Goal: Information Seeking & Learning: Learn about a topic

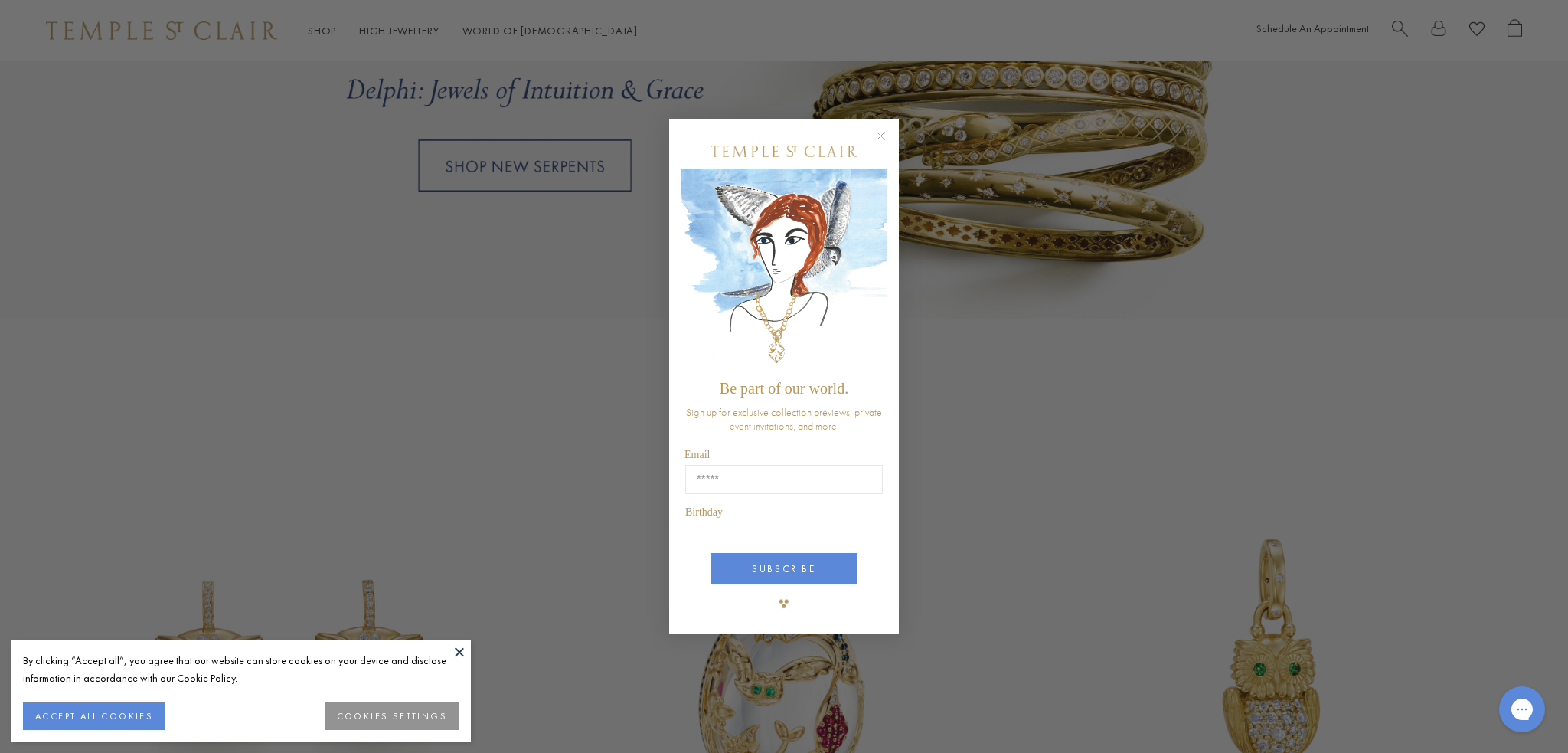
scroll to position [1636, 0]
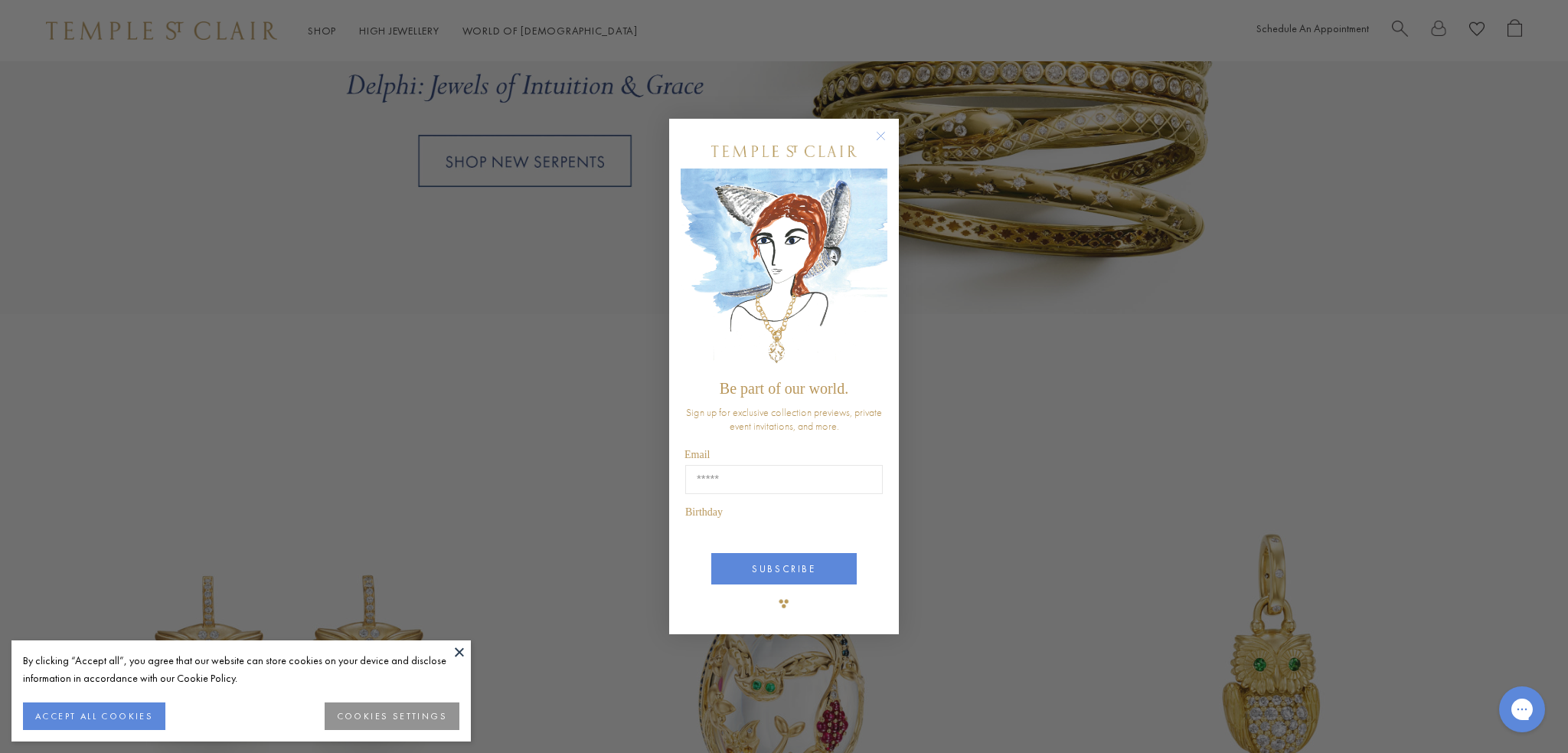
drag, startPoint x: 1566, startPoint y: 43, endPoint x: 1527, endPoint y: 257, distance: 217.5
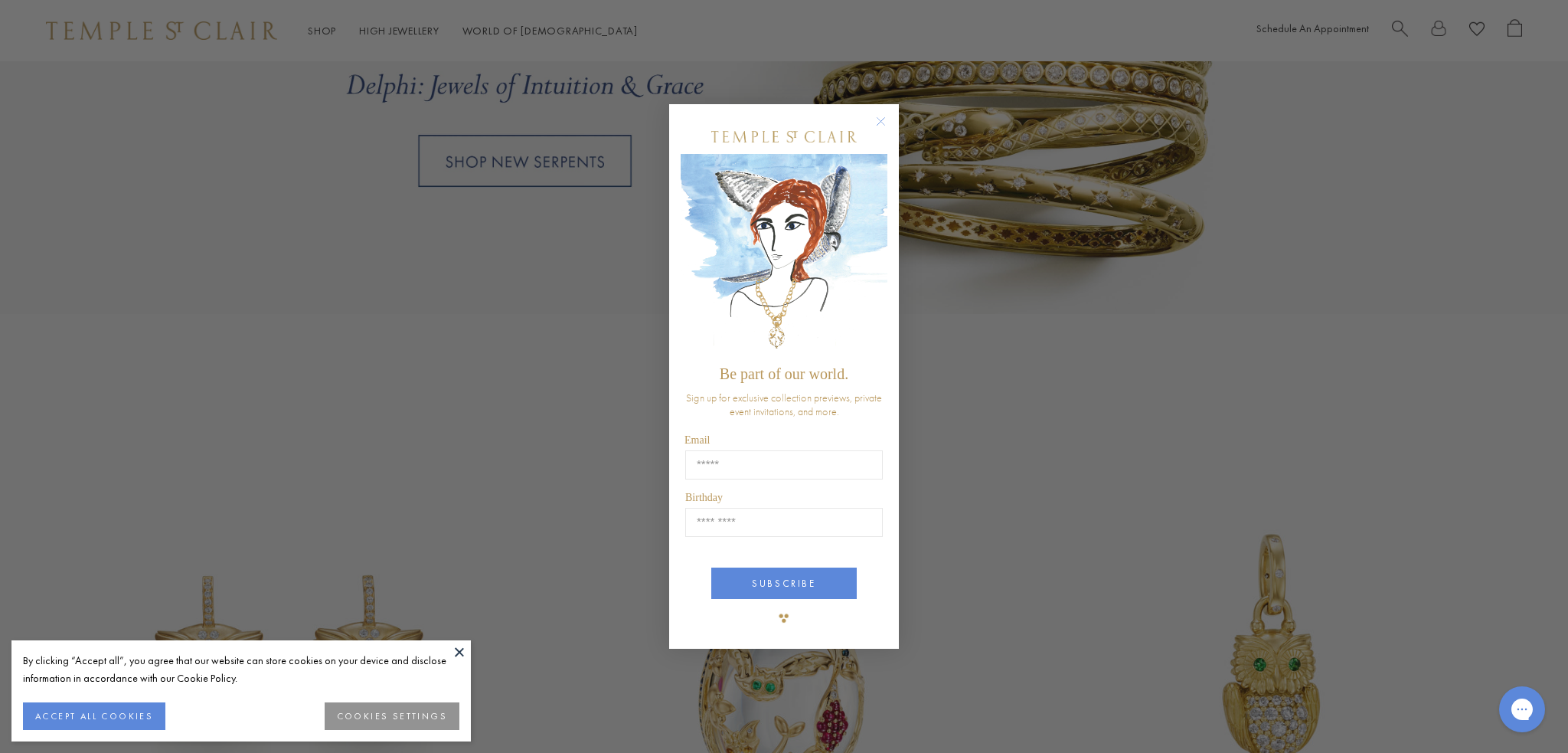
click at [877, 117] on circle "Close dialog" at bounding box center [880, 120] width 18 height 18
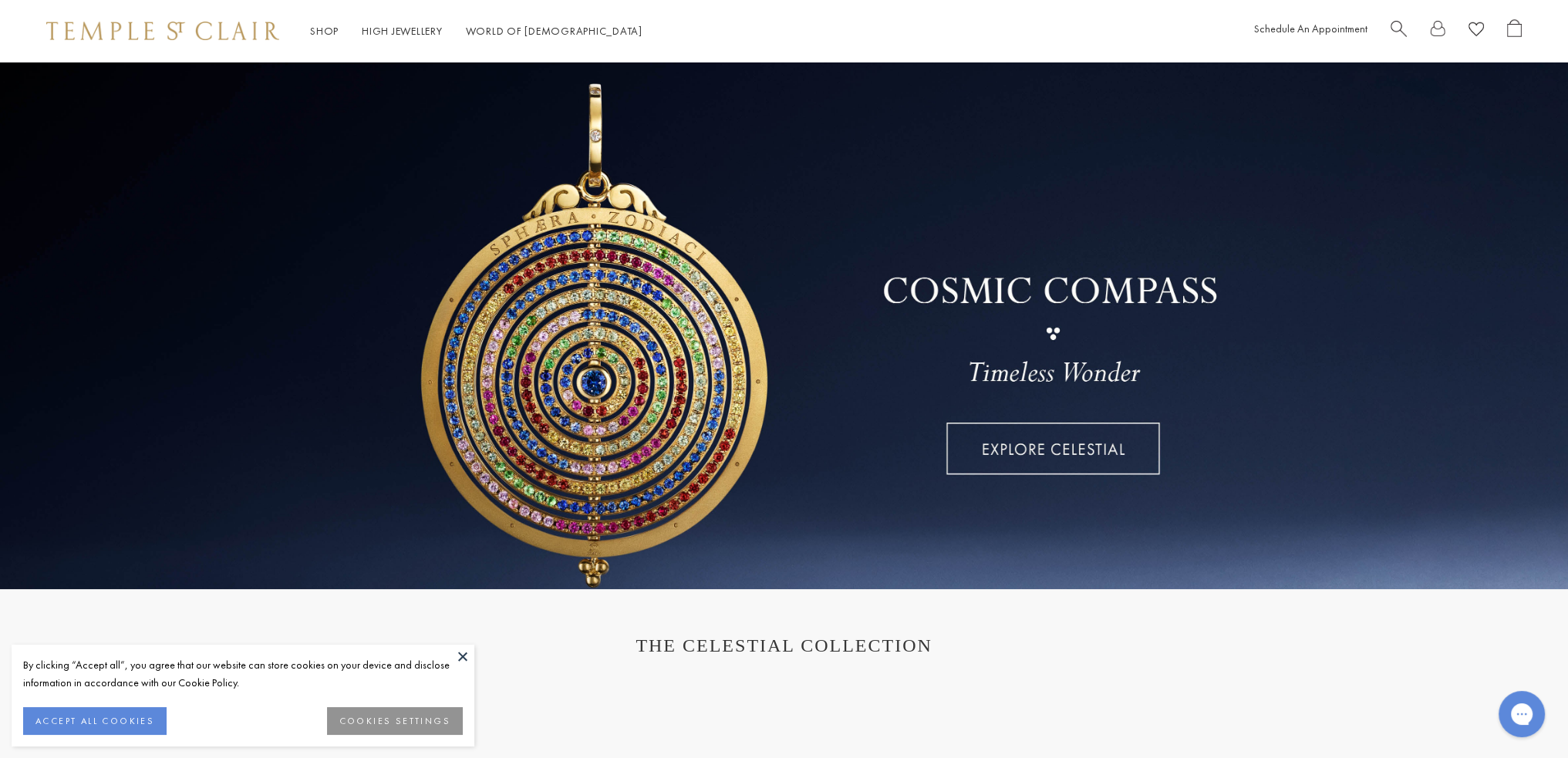
scroll to position [22, 0]
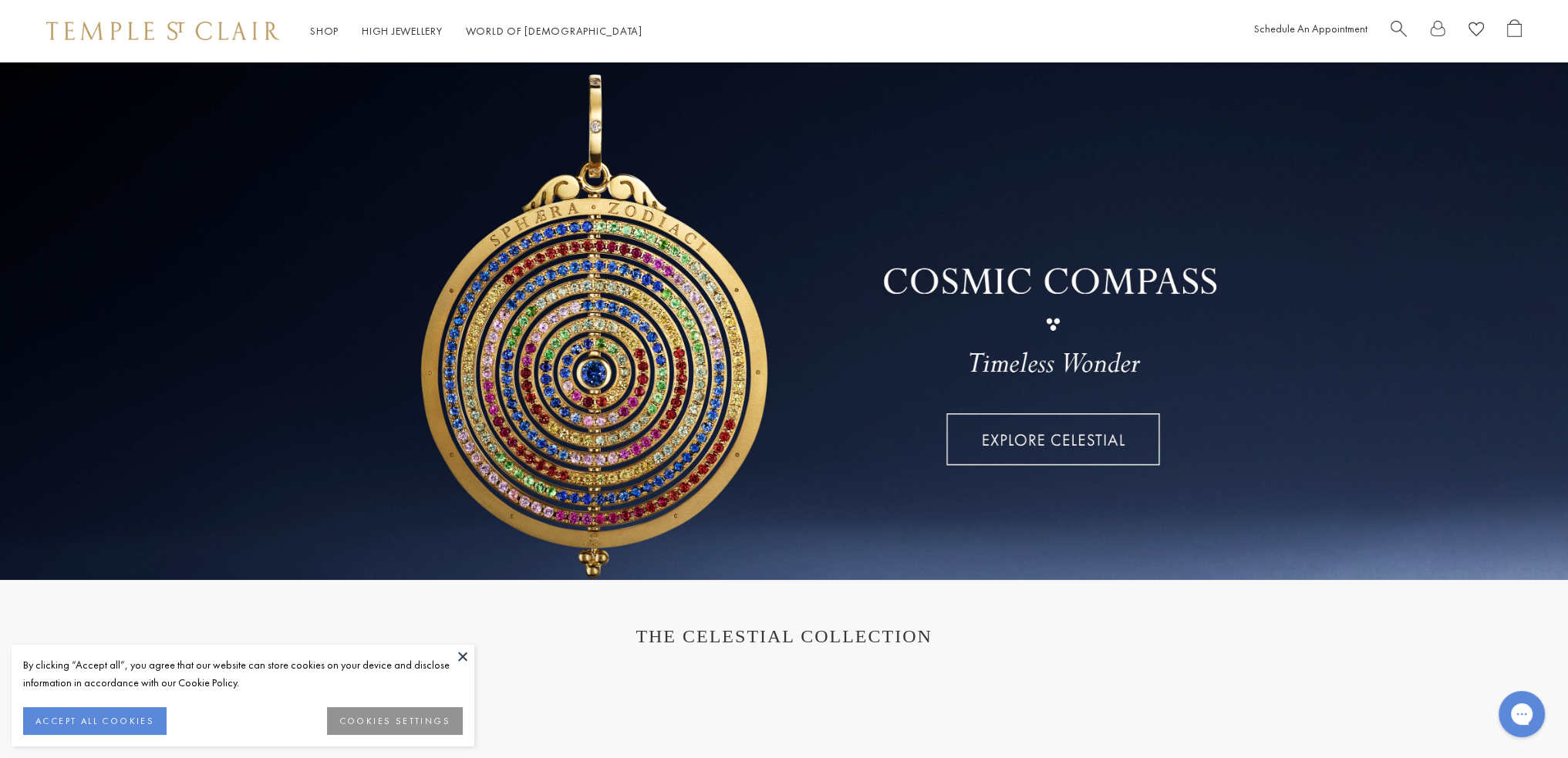
click at [1078, 459] on link at bounding box center [784, 309] width 1568 height 540
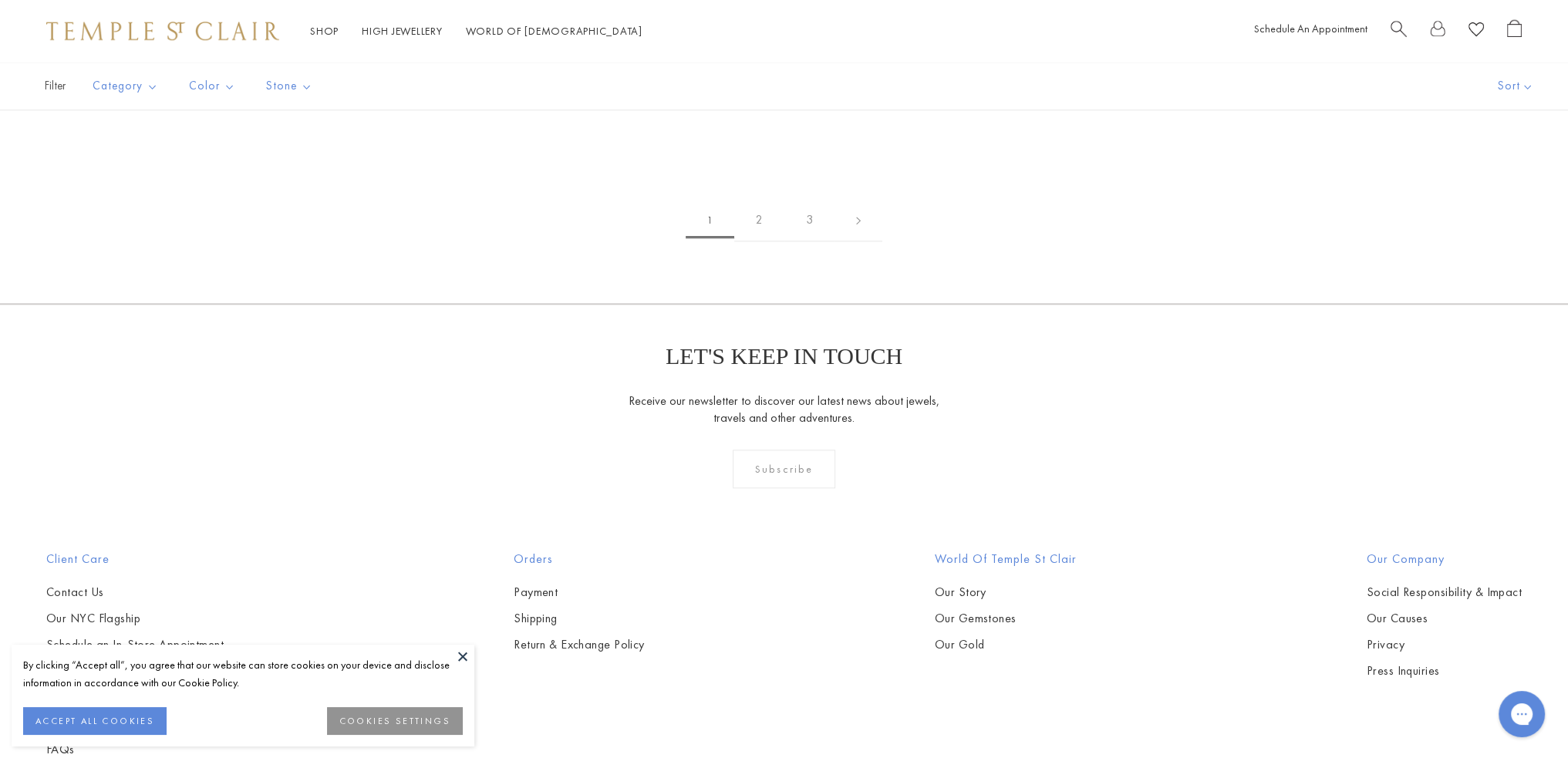
scroll to position [2346, 0]
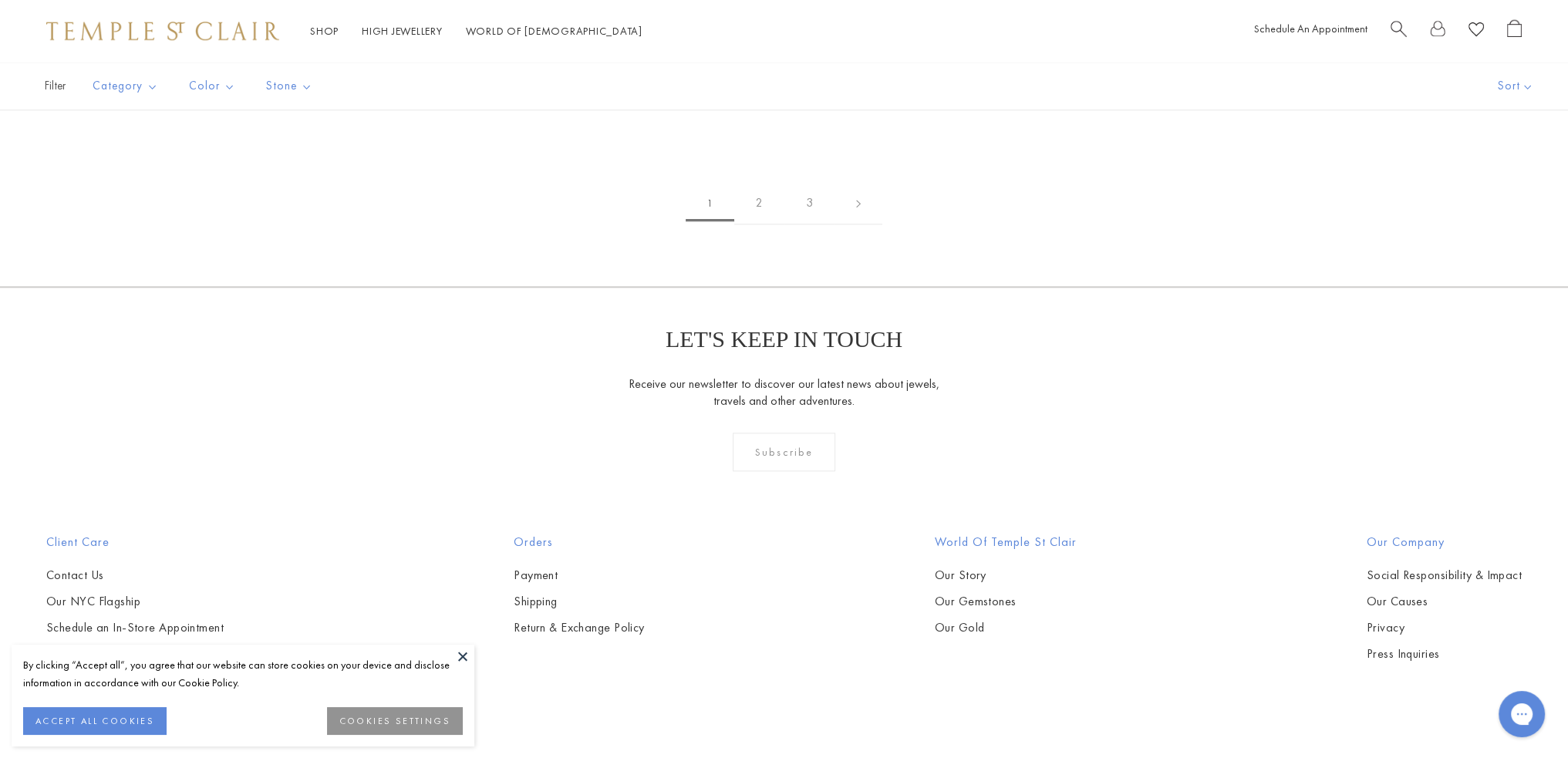
click at [0, 0] on img at bounding box center [0, 0] width 0 height 0
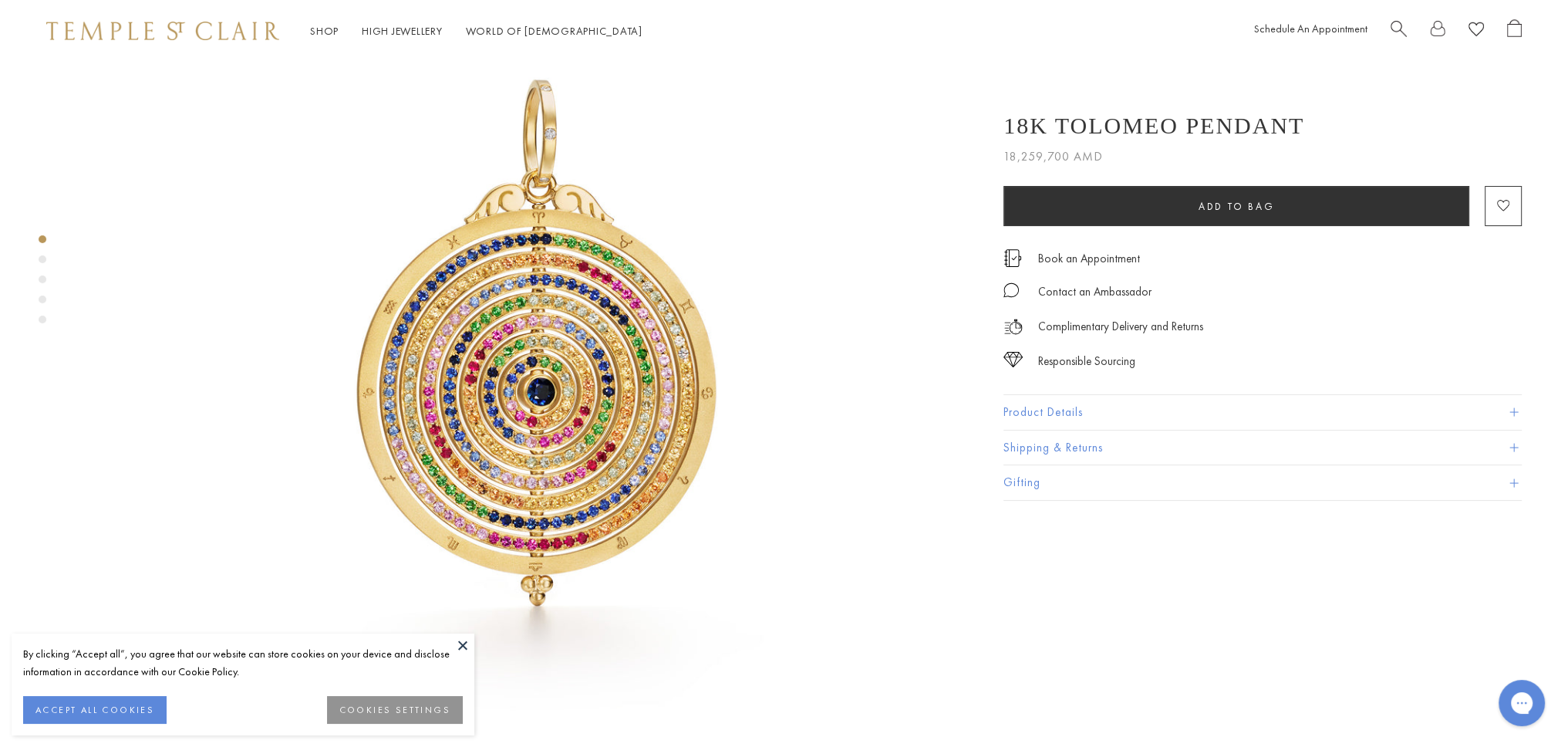
scroll to position [129, 0]
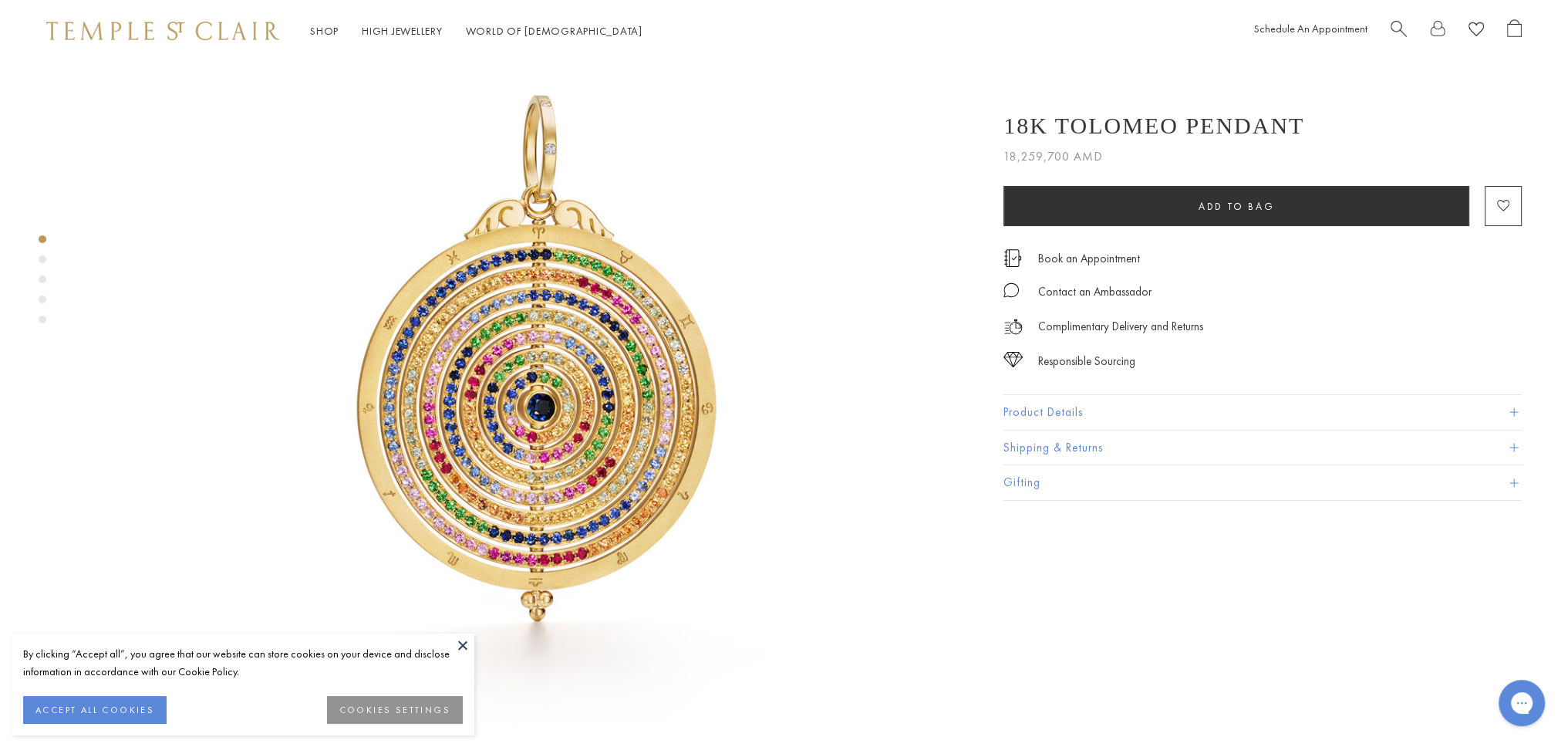
click at [45, 262] on div "Product gallery navigation" at bounding box center [42, 259] width 8 height 8
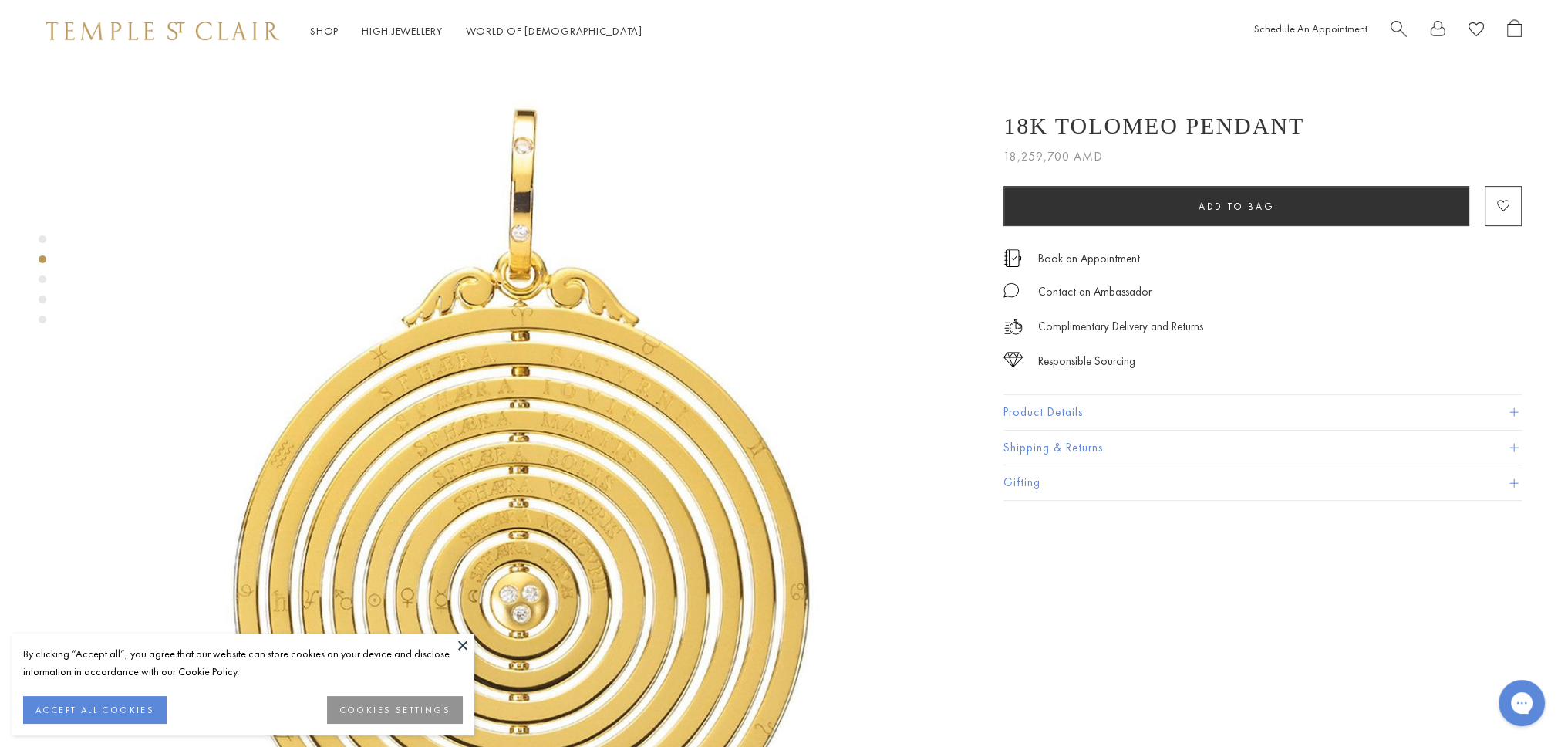
scroll to position [889, 0]
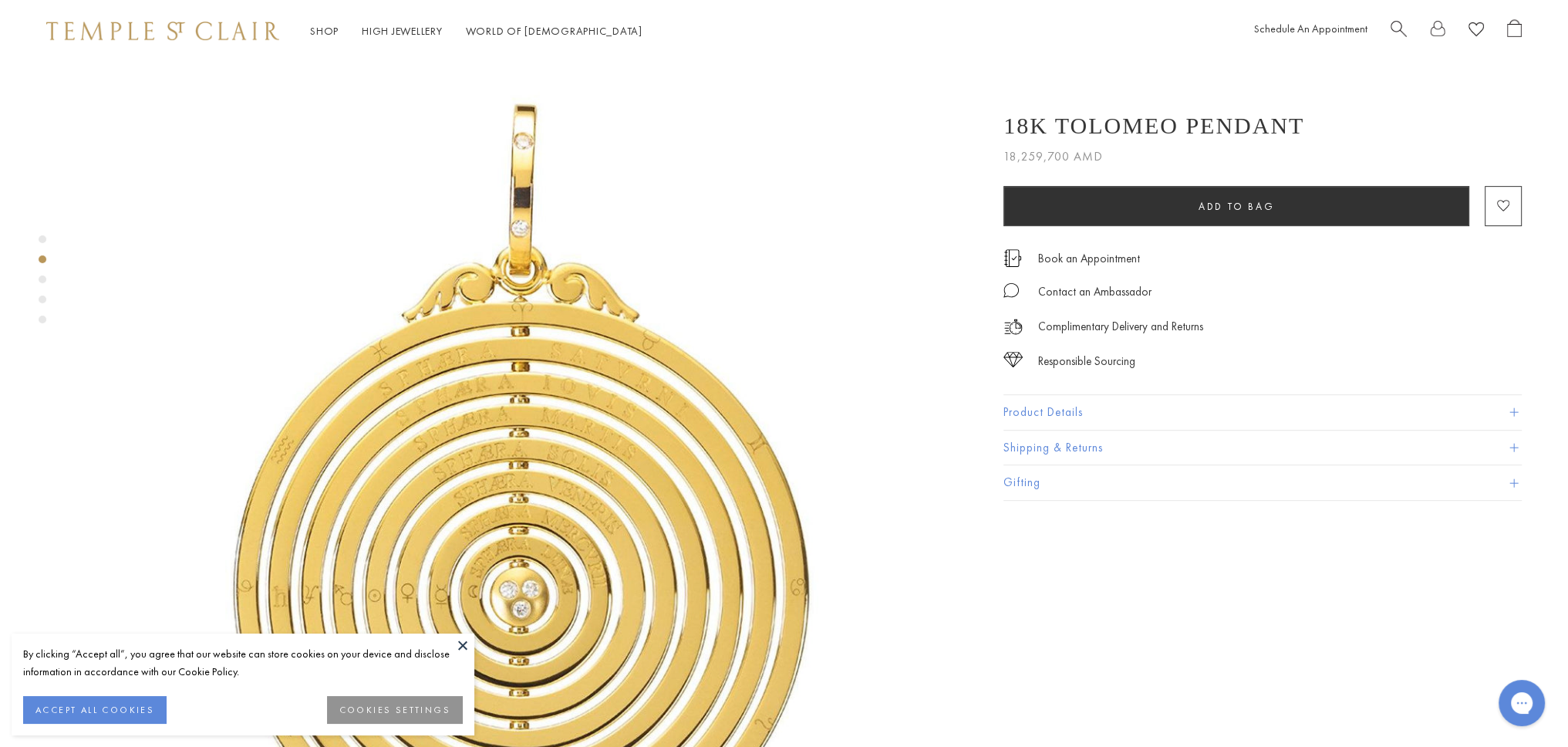
click at [41, 279] on div "Product gallery navigation" at bounding box center [42, 279] width 8 height 8
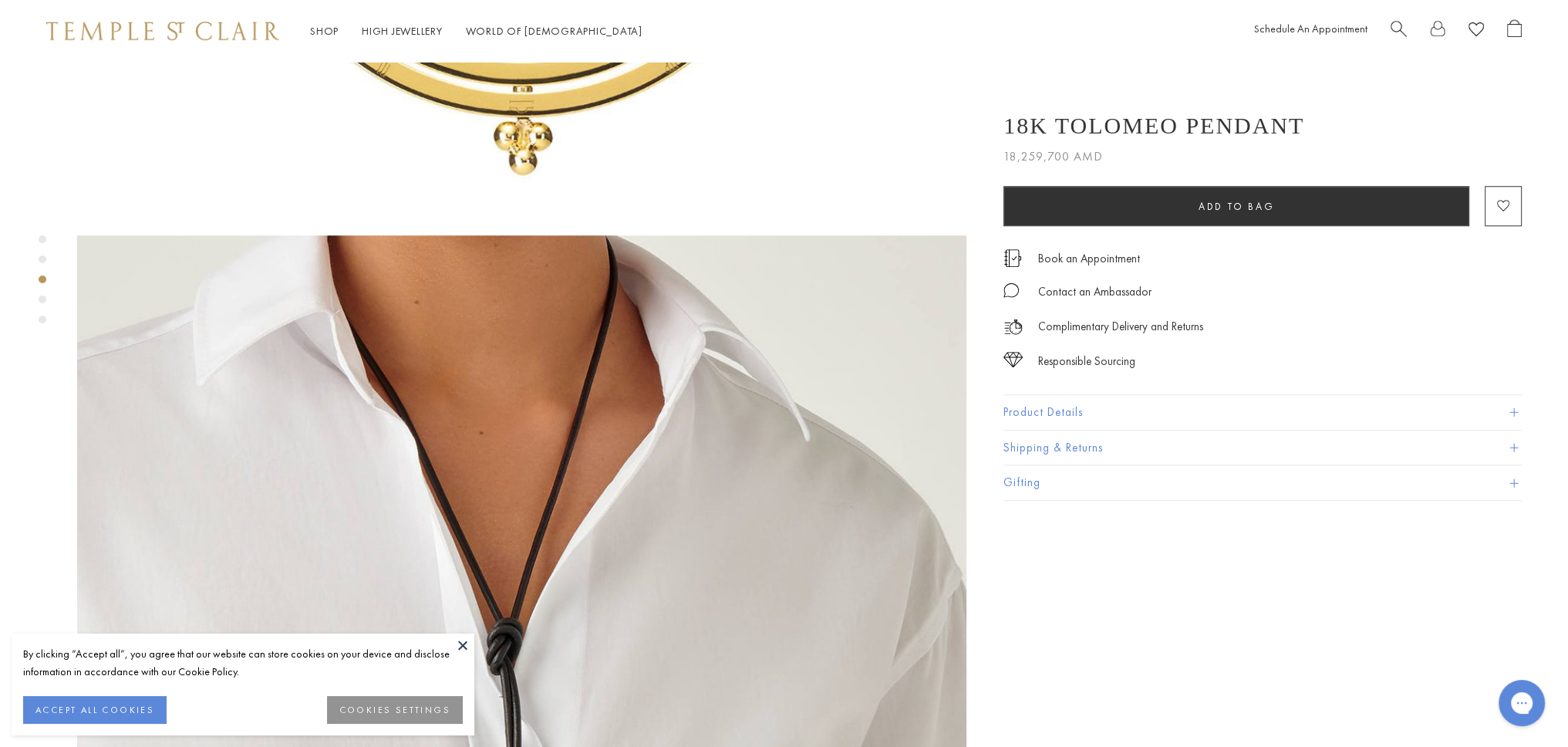
scroll to position [1778, 0]
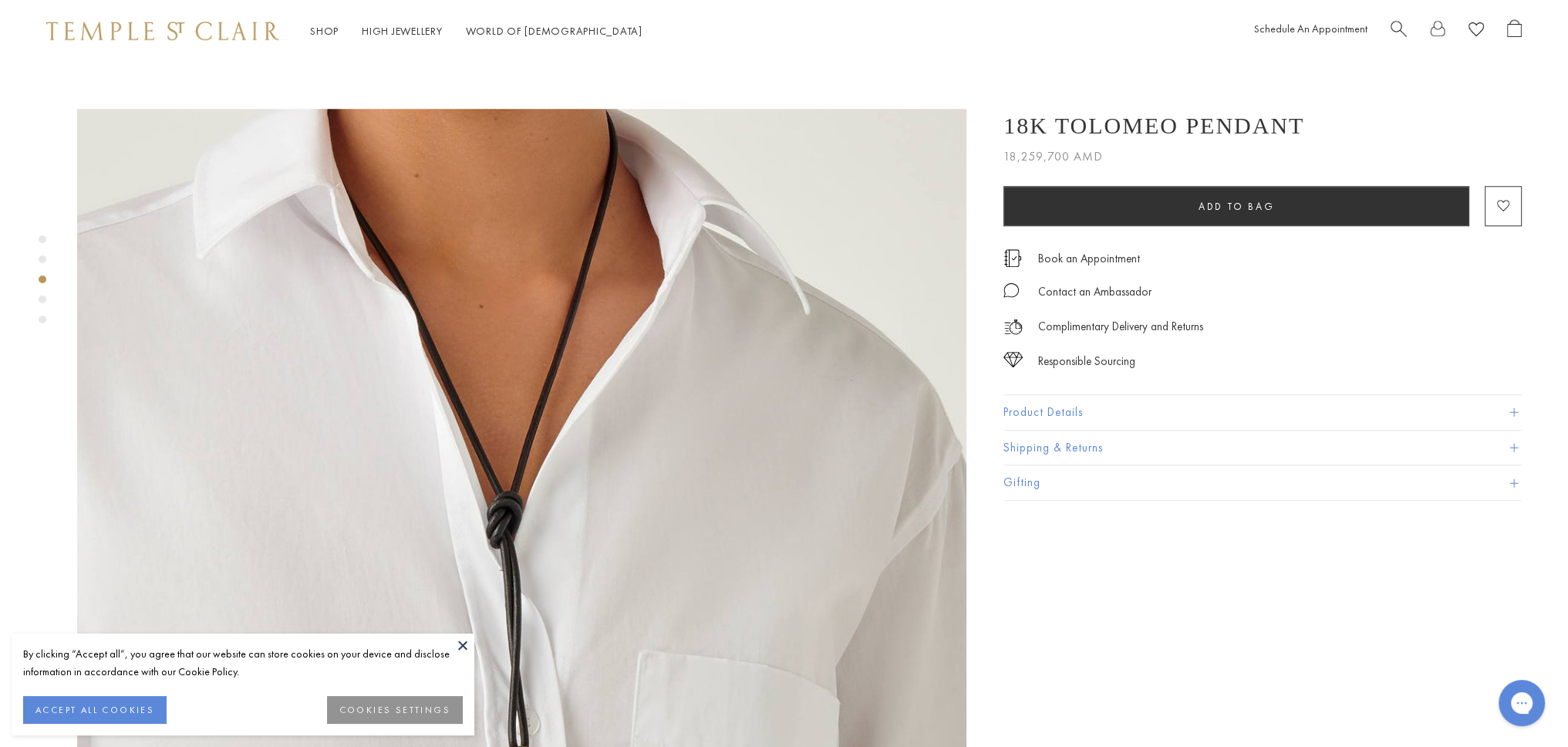
click at [46, 299] on div "Product gallery navigation" at bounding box center [42, 299] width 8 height 8
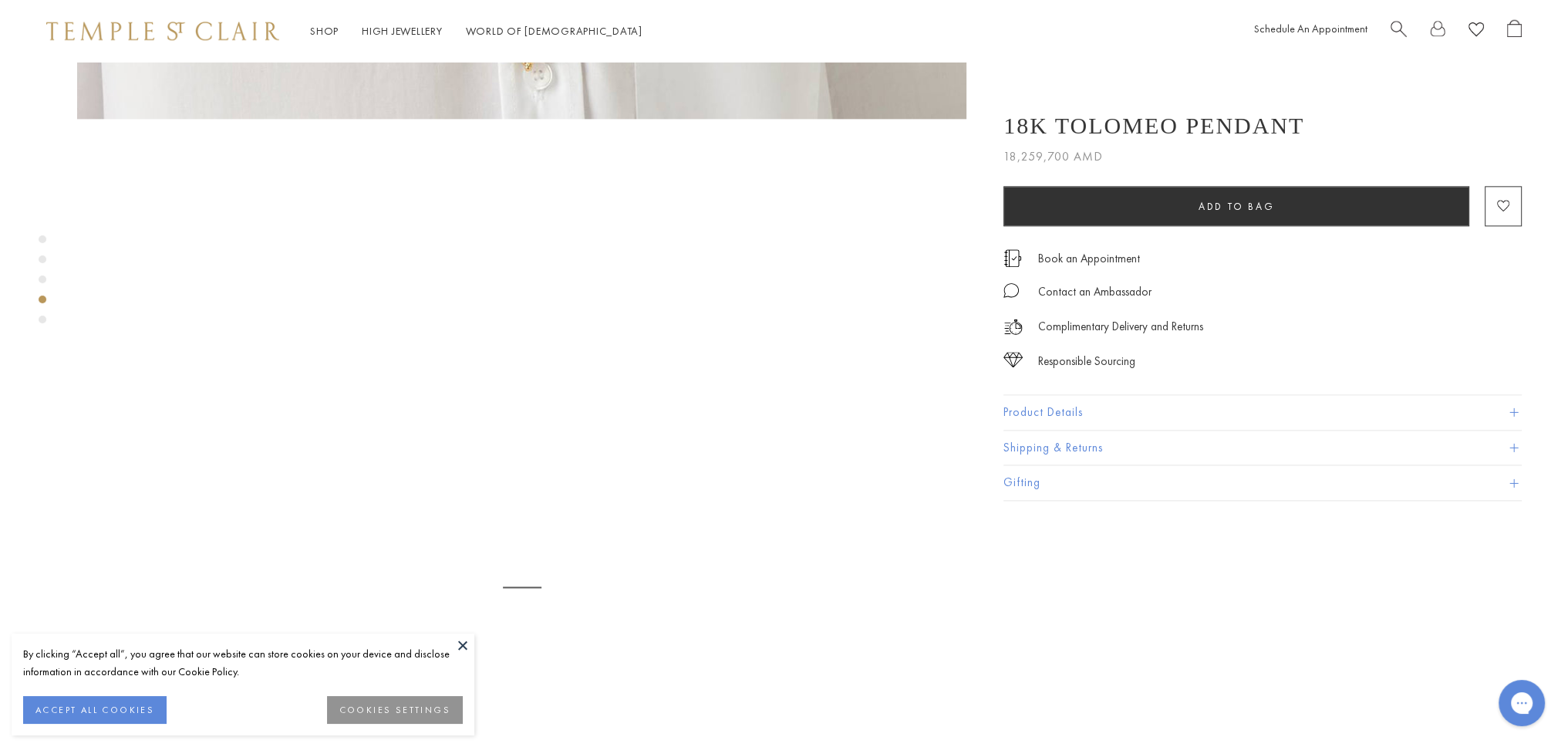
scroll to position [2667, 0]
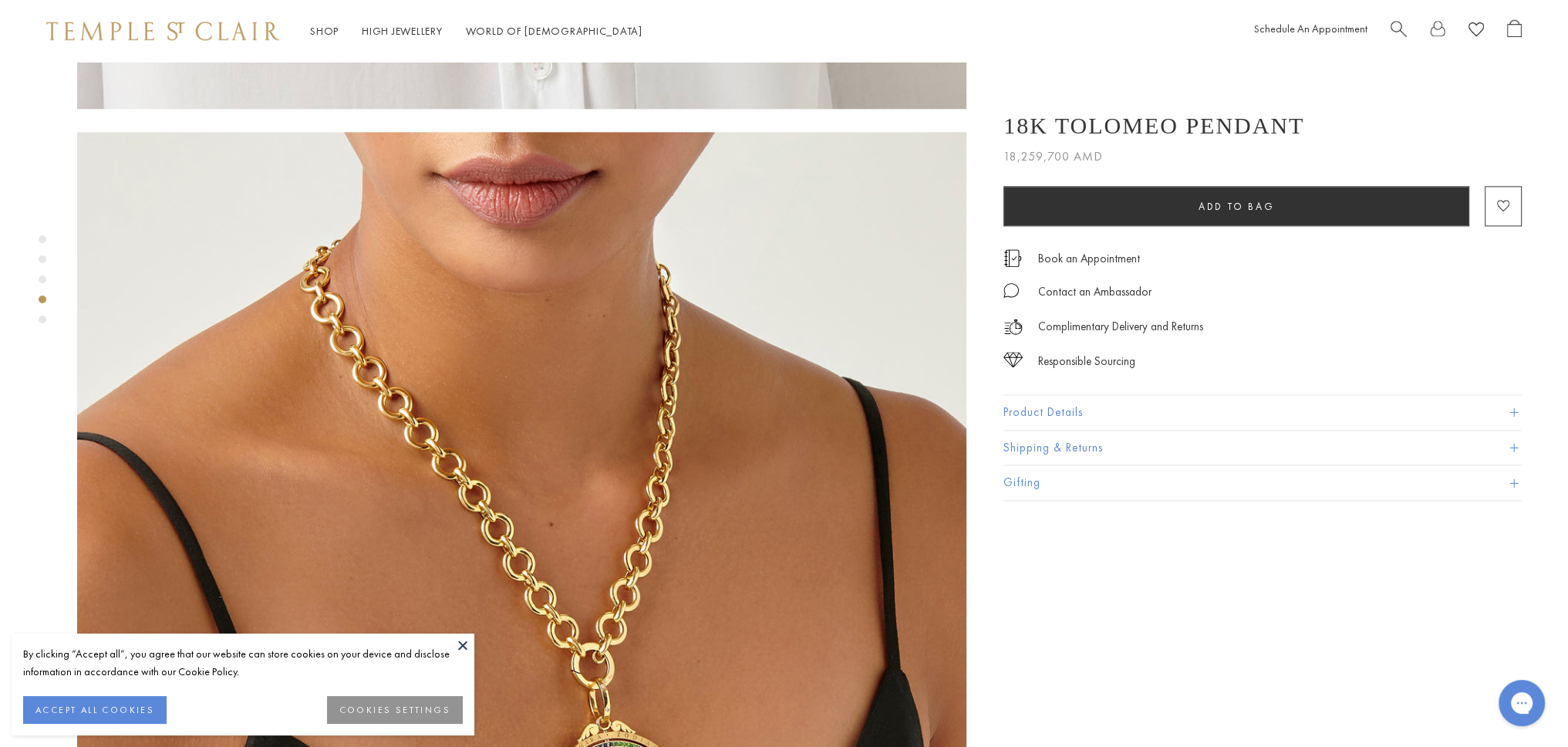
click at [44, 322] on div "Product gallery navigation" at bounding box center [42, 319] width 8 height 8
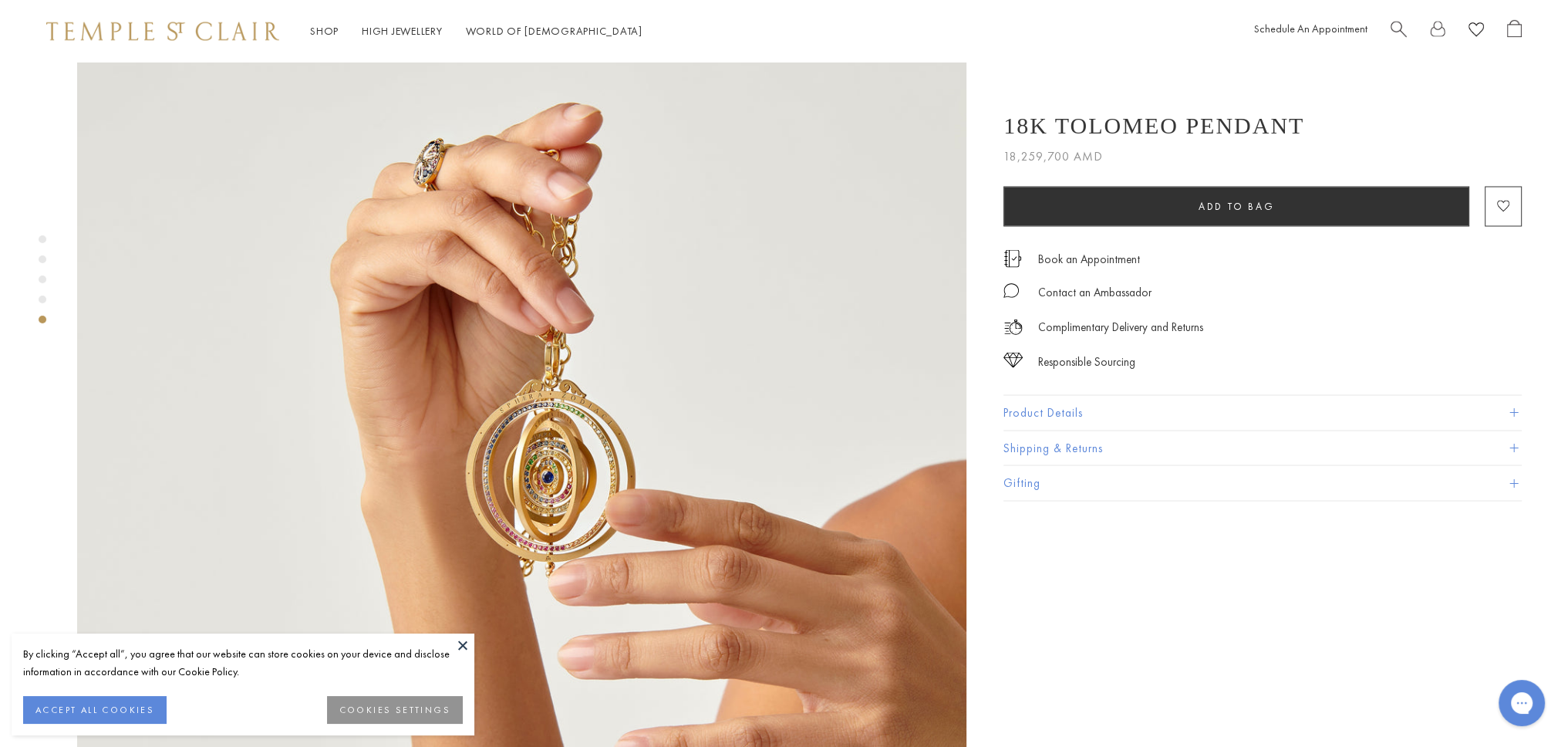
scroll to position [3600, 0]
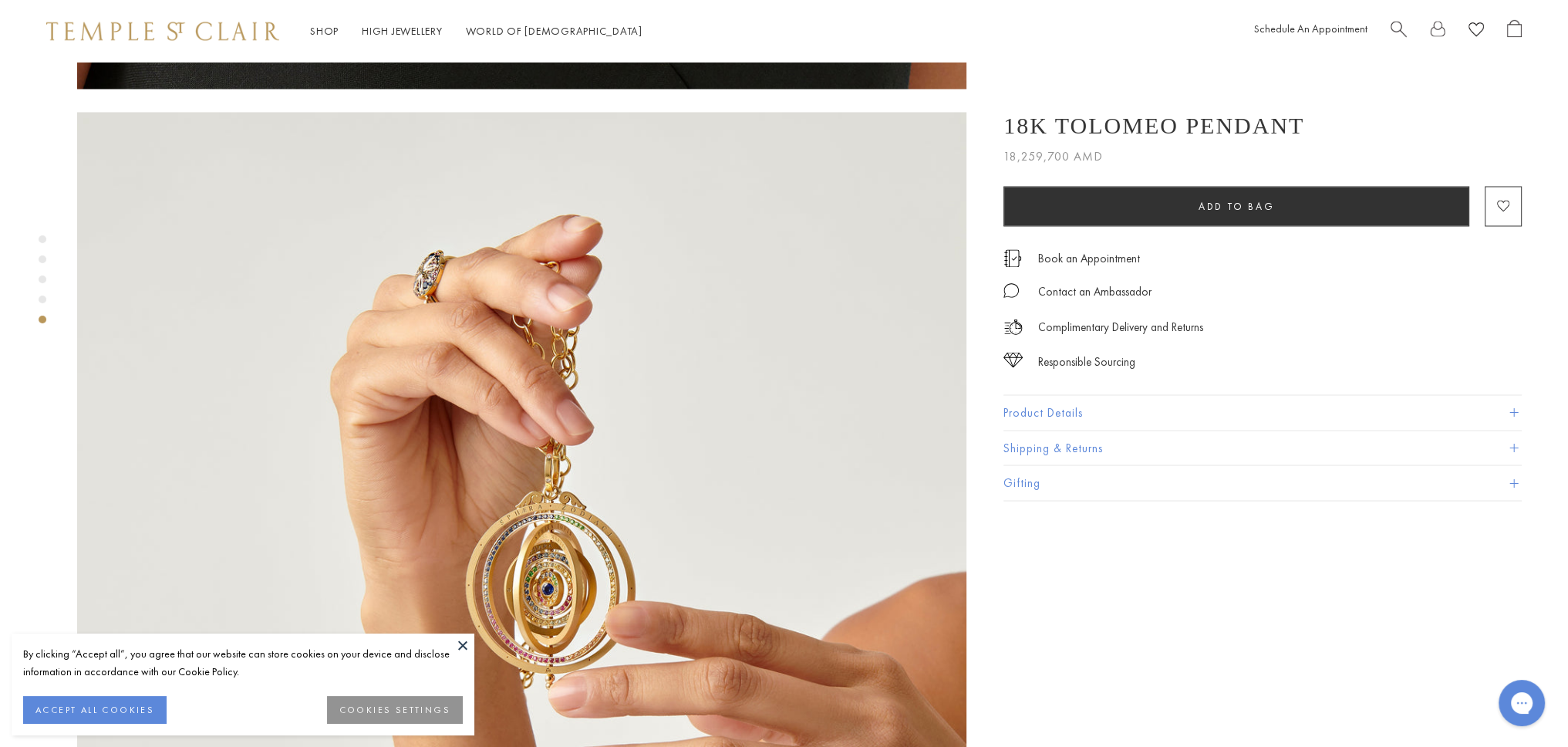
click at [557, 364] on img at bounding box center [522, 557] width 889 height 889
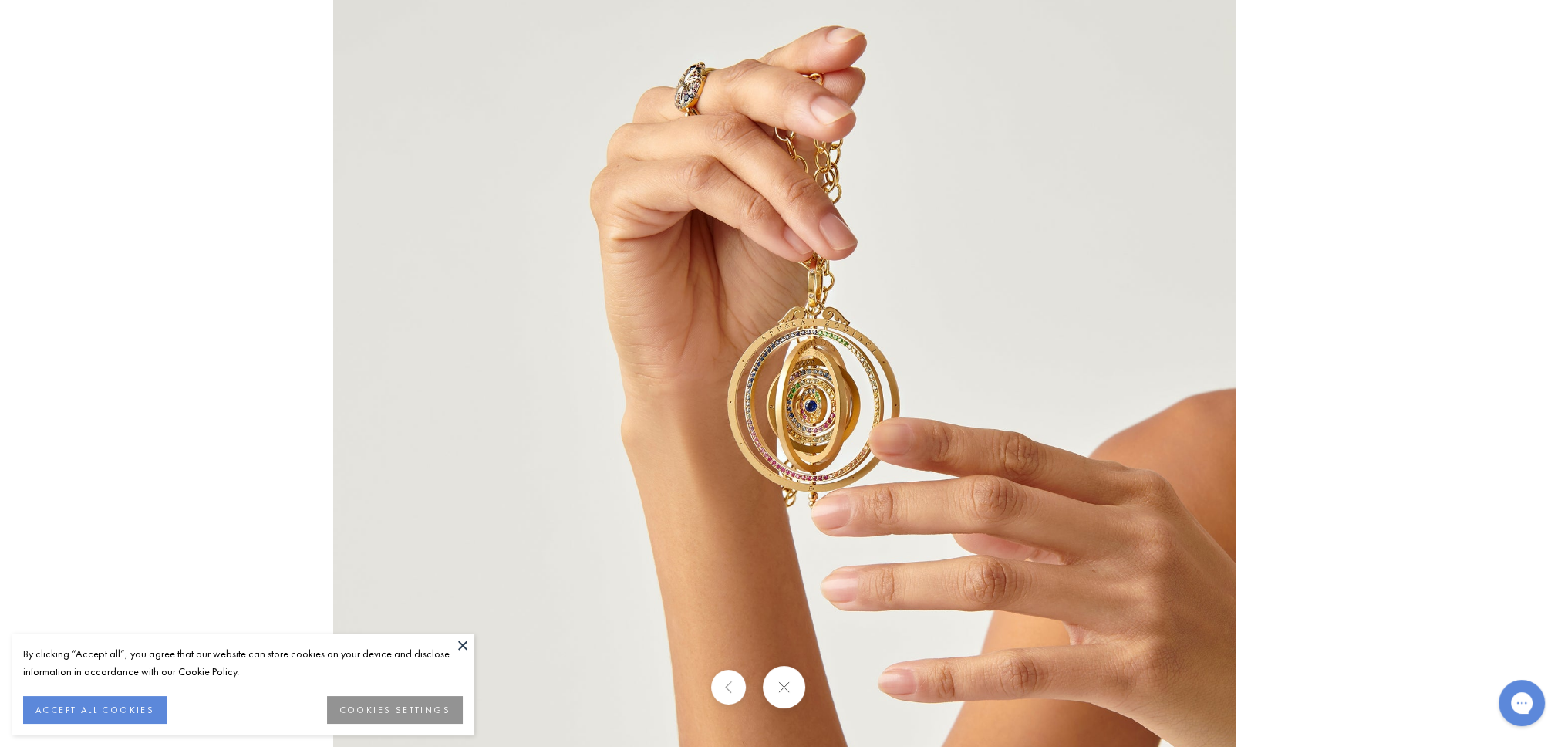
click at [780, 451] on img at bounding box center [784, 373] width 902 height 902
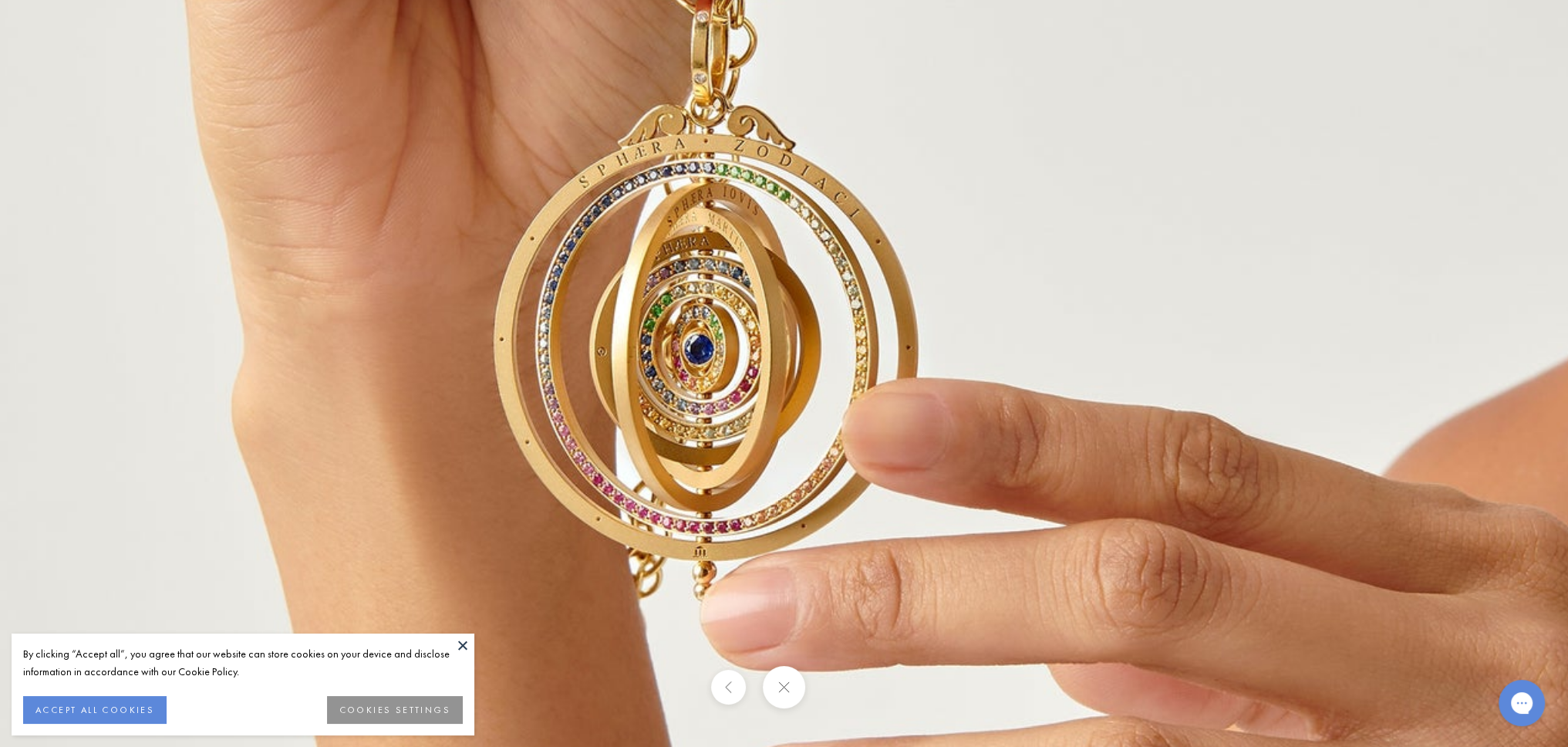
drag, startPoint x: 871, startPoint y: 435, endPoint x: 709, endPoint y: 444, distance: 162.2
click at [705, 444] on img at bounding box center [634, 269] width 2222 height 2222
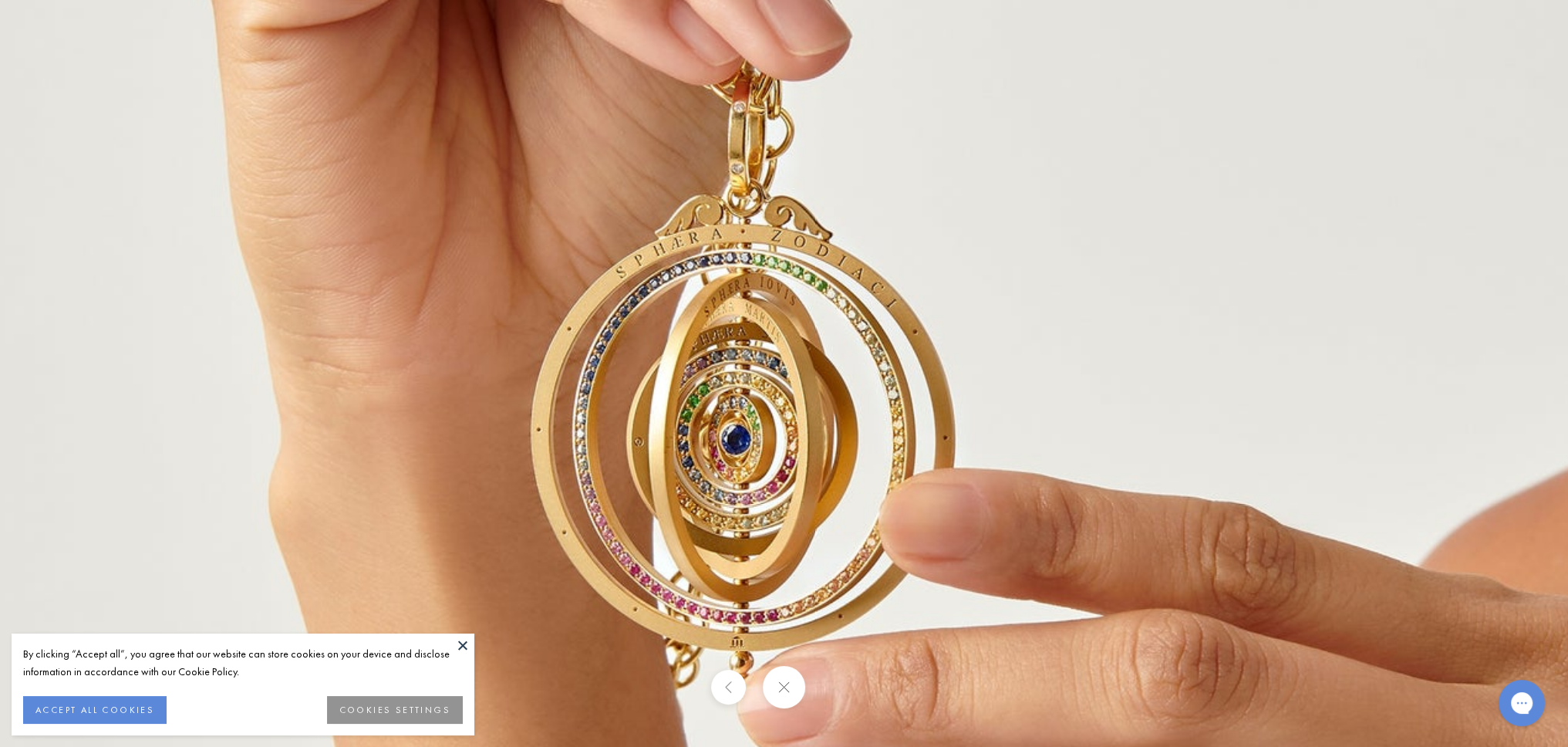
drag, startPoint x: 709, startPoint y: 444, endPoint x: 847, endPoint y: 421, distance: 139.9
click at [847, 421] on img at bounding box center [671, 359] width 2222 height 2222
click at [841, 424] on img at bounding box center [671, 359] width 2222 height 2222
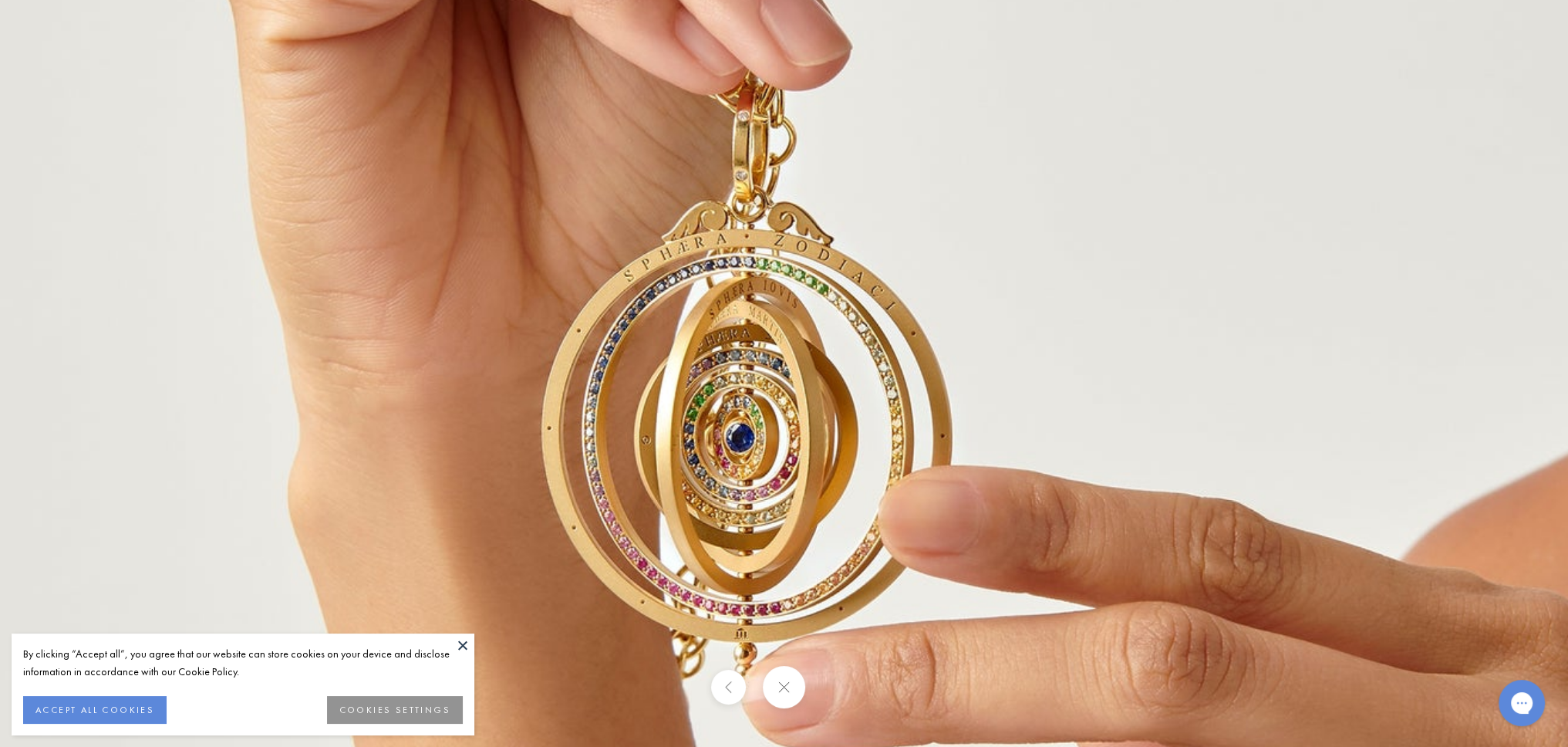
click at [838, 425] on img at bounding box center [678, 361] width 2150 height 2150
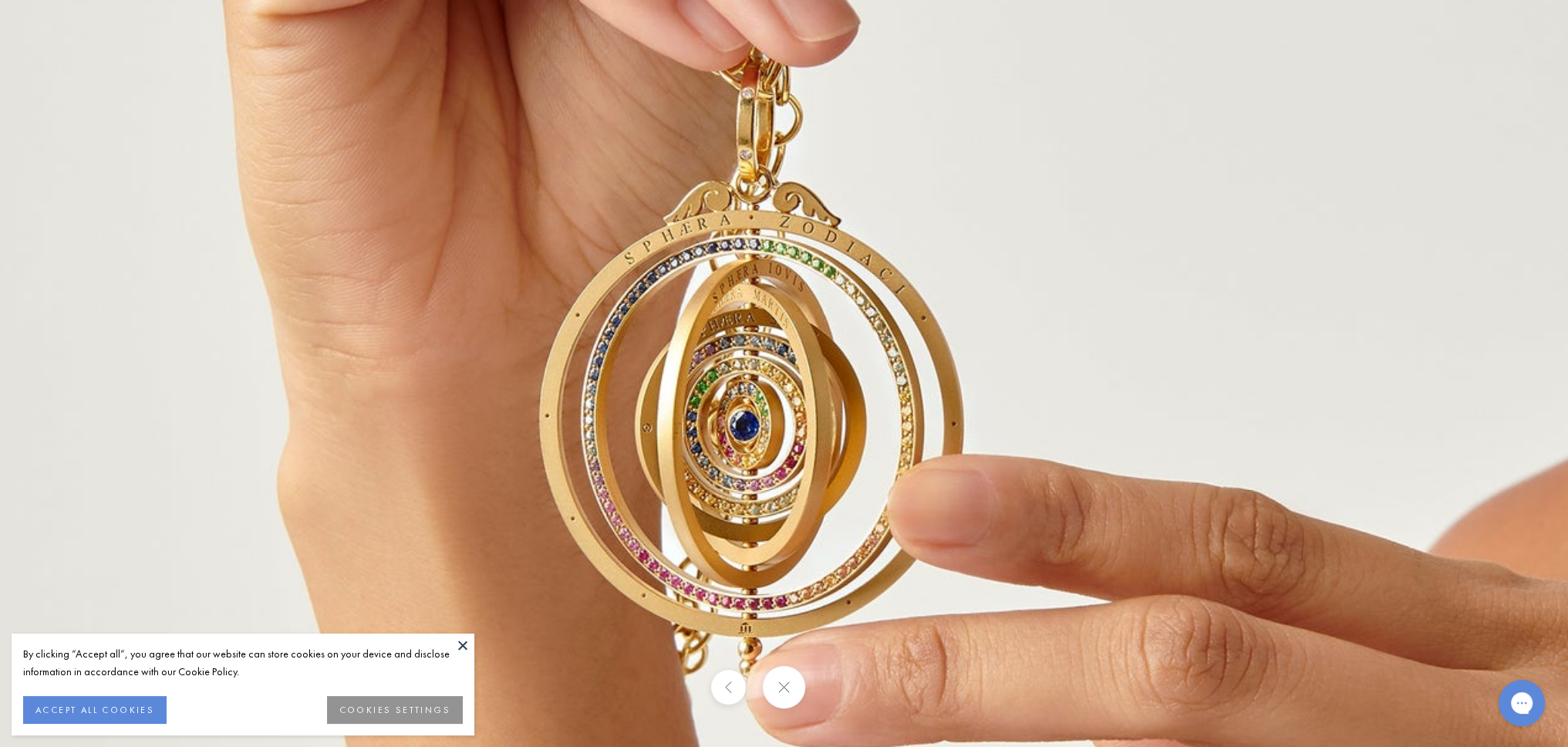
click at [838, 425] on img at bounding box center [680, 345] width 2222 height 2222
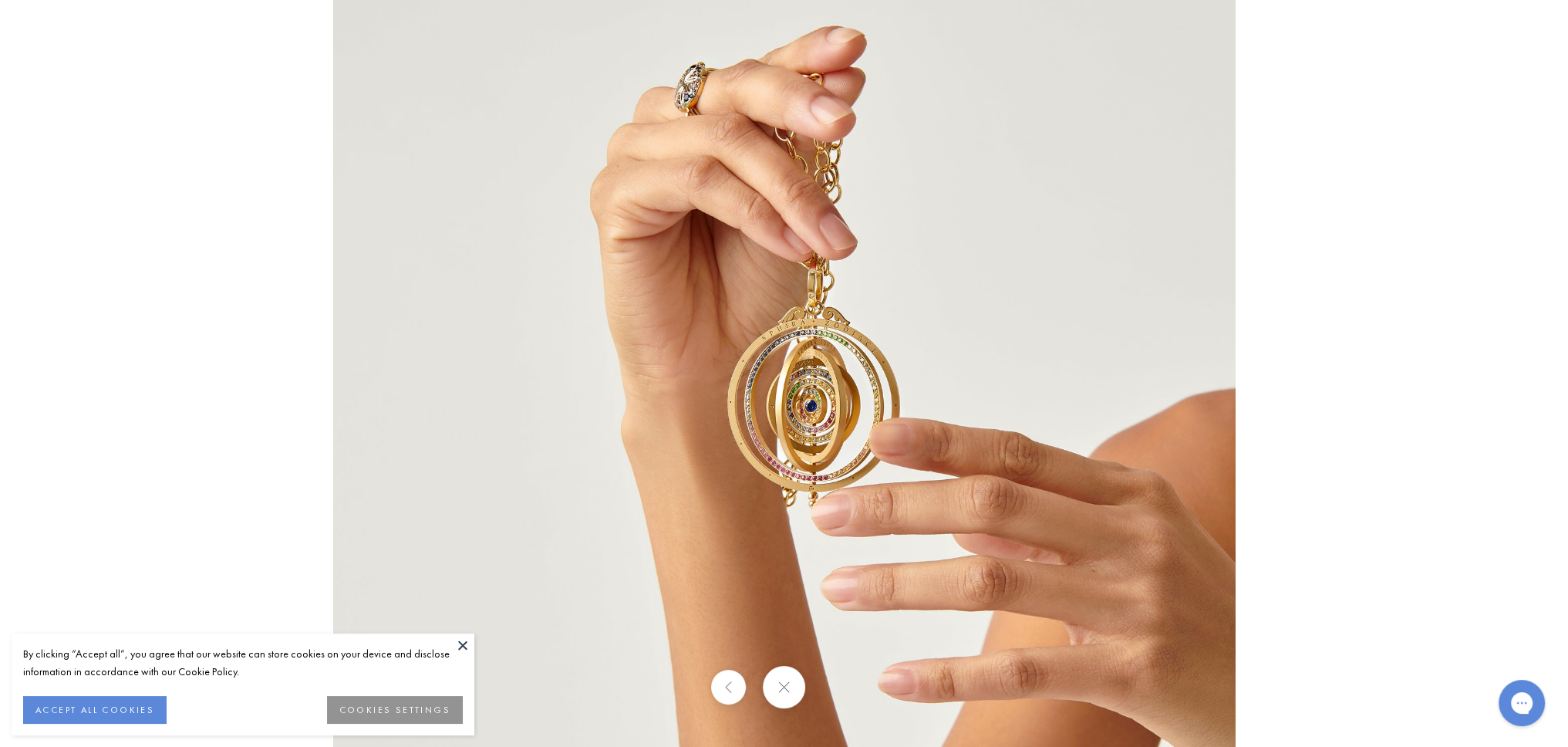
click at [838, 425] on img at bounding box center [784, 373] width 902 height 902
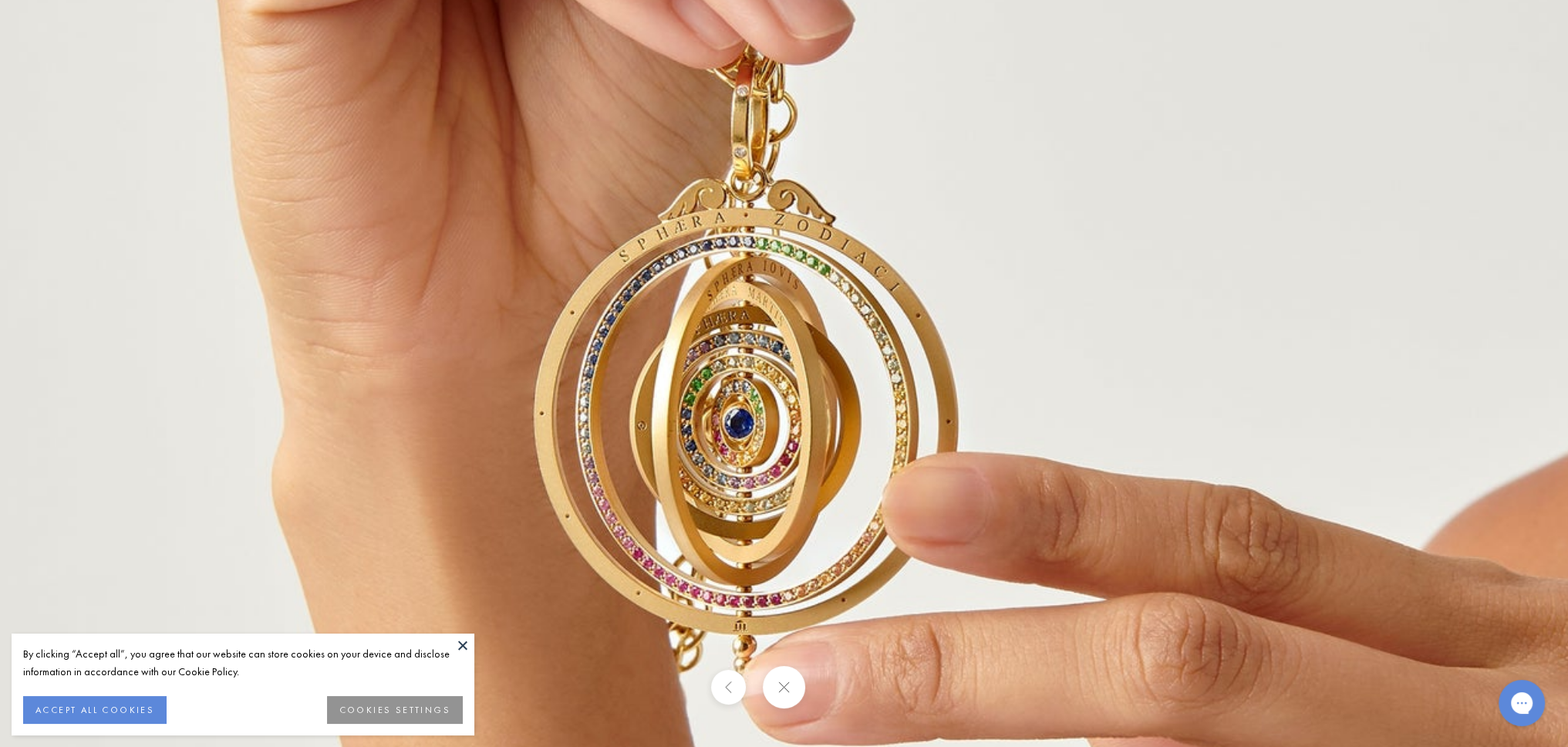
drag, startPoint x: 838, startPoint y: 425, endPoint x: 806, endPoint y: 459, distance: 46.7
click at [806, 459] on img at bounding box center [673, 343] width 2222 height 2222
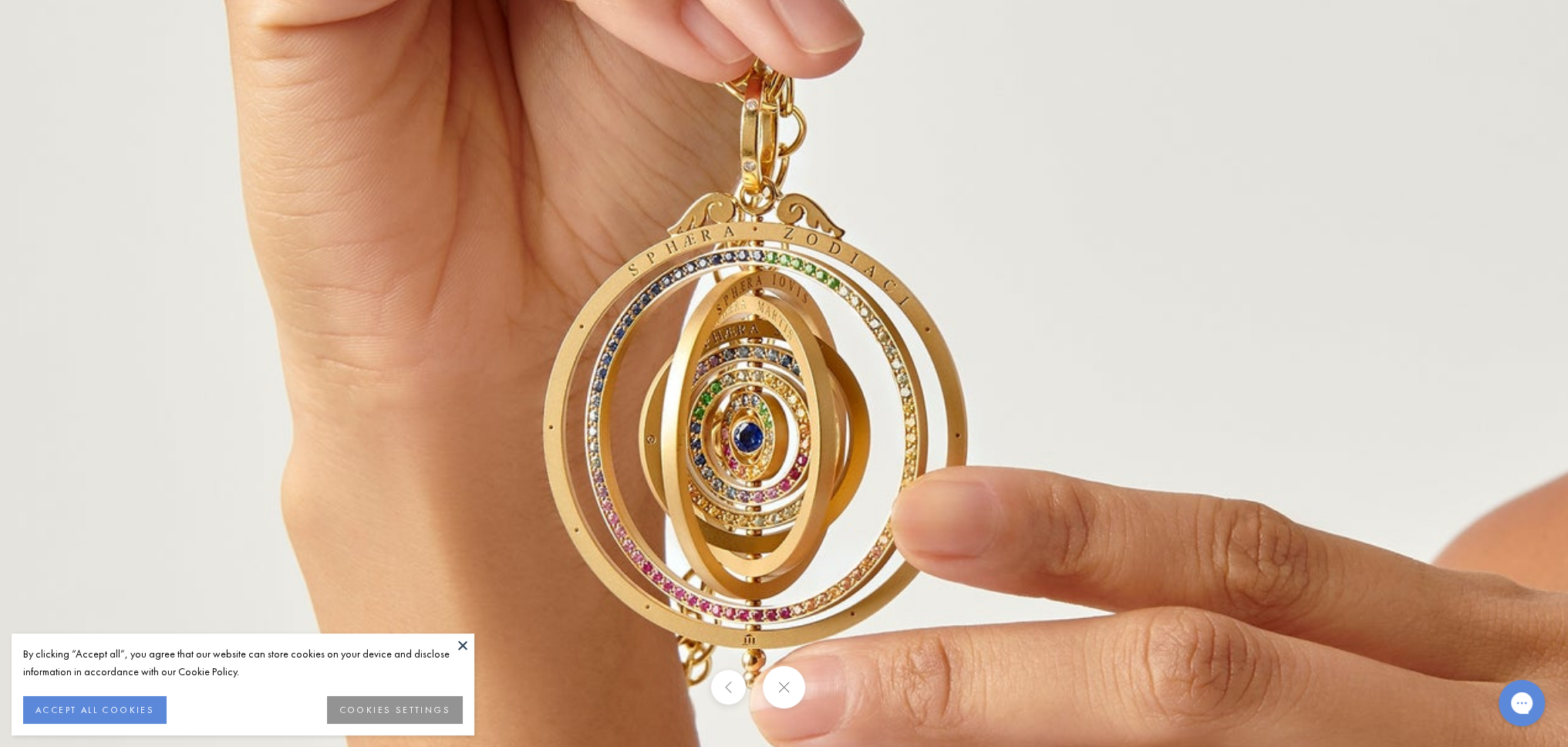
drag, startPoint x: 806, startPoint y: 459, endPoint x: 814, endPoint y: 465, distance: 10.0
click at [814, 465] on img at bounding box center [683, 357] width 2222 height 2222
drag, startPoint x: 814, startPoint y: 465, endPoint x: 836, endPoint y: 493, distance: 35.6
click at [836, 493] on img at bounding box center [683, 357] width 2222 height 2222
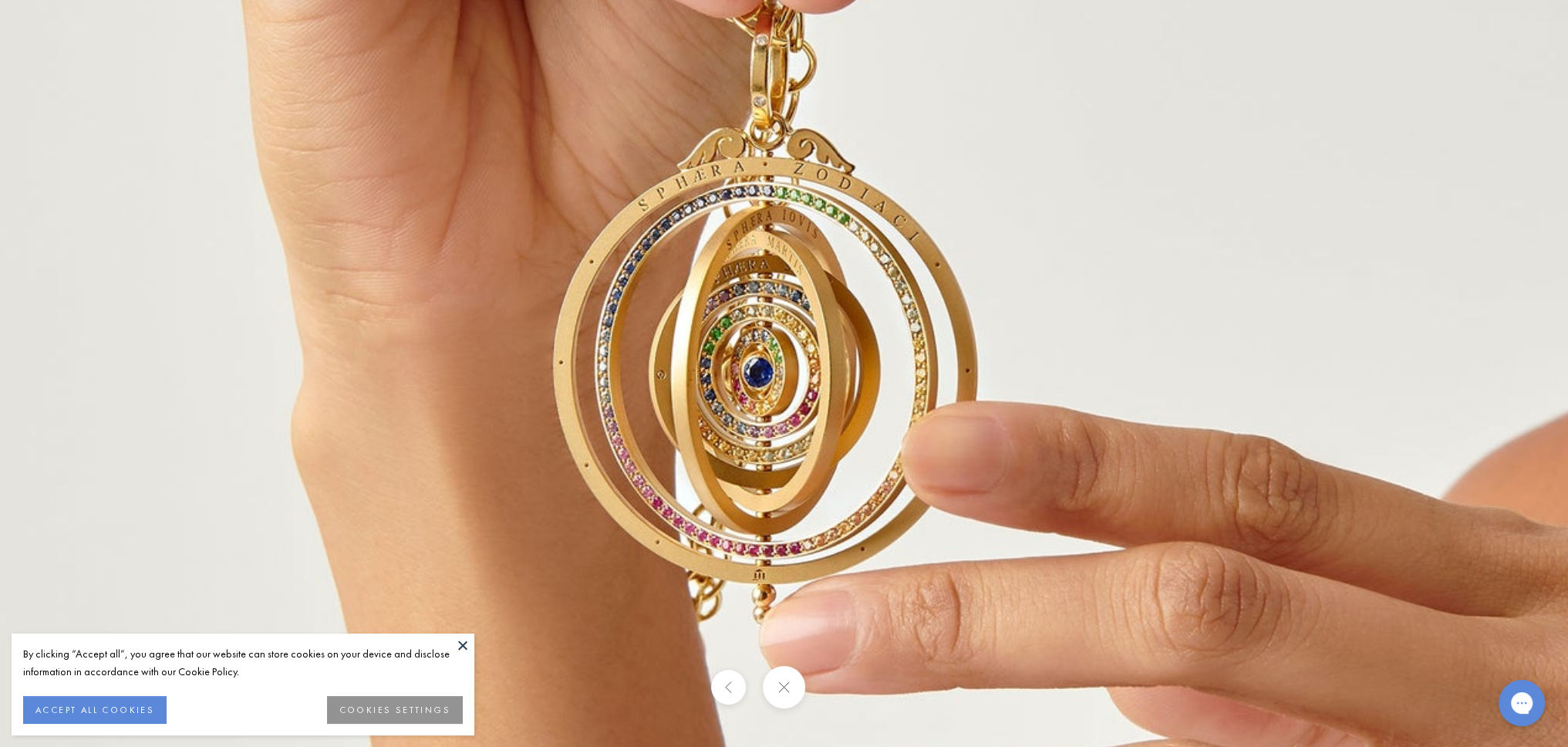
drag, startPoint x: 815, startPoint y: 467, endPoint x: 820, endPoint y: 418, distance: 49.3
click at [824, 409] on img at bounding box center [693, 292] width 2222 height 2222
click at [775, 669] on button at bounding box center [783, 687] width 42 height 42
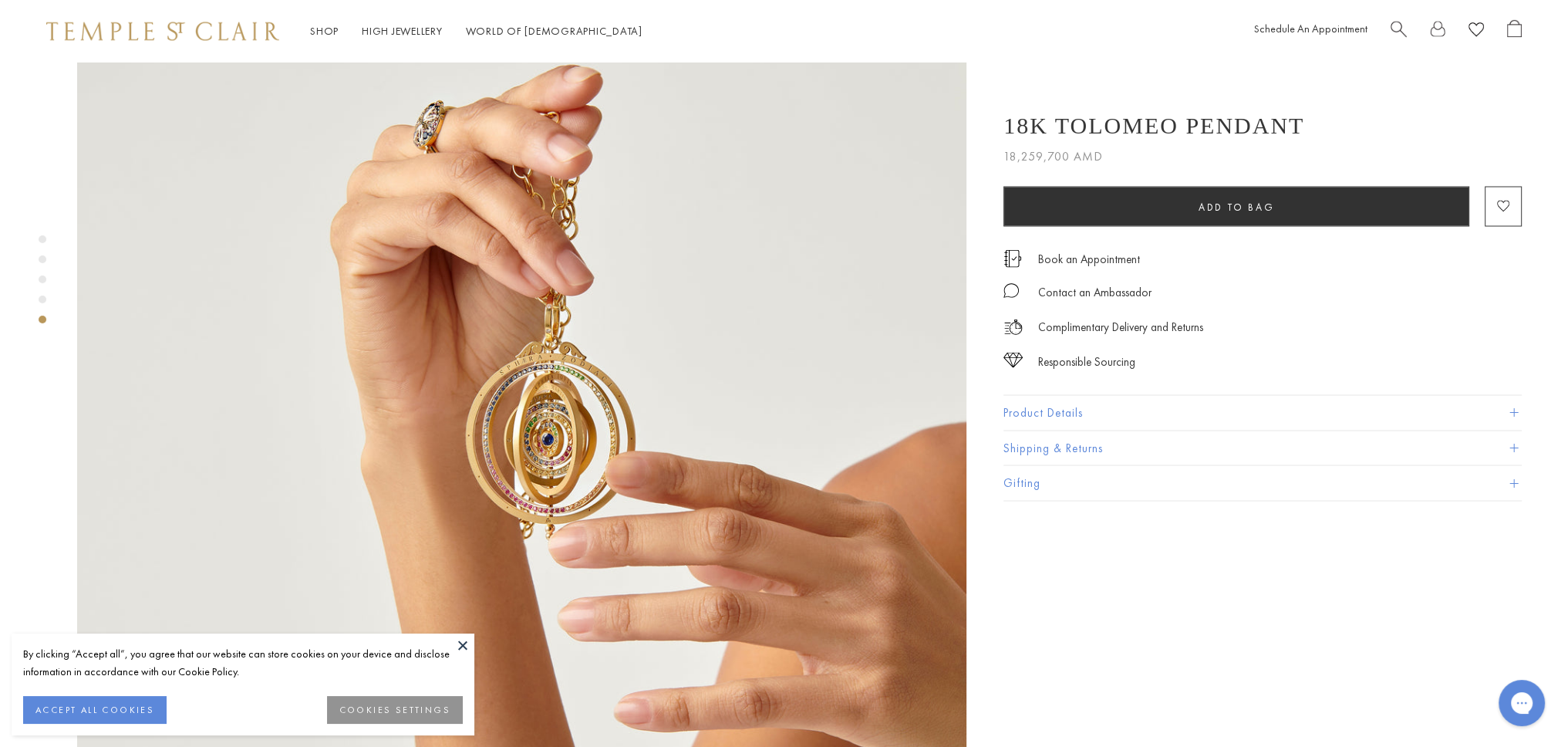
scroll to position [3740, 0]
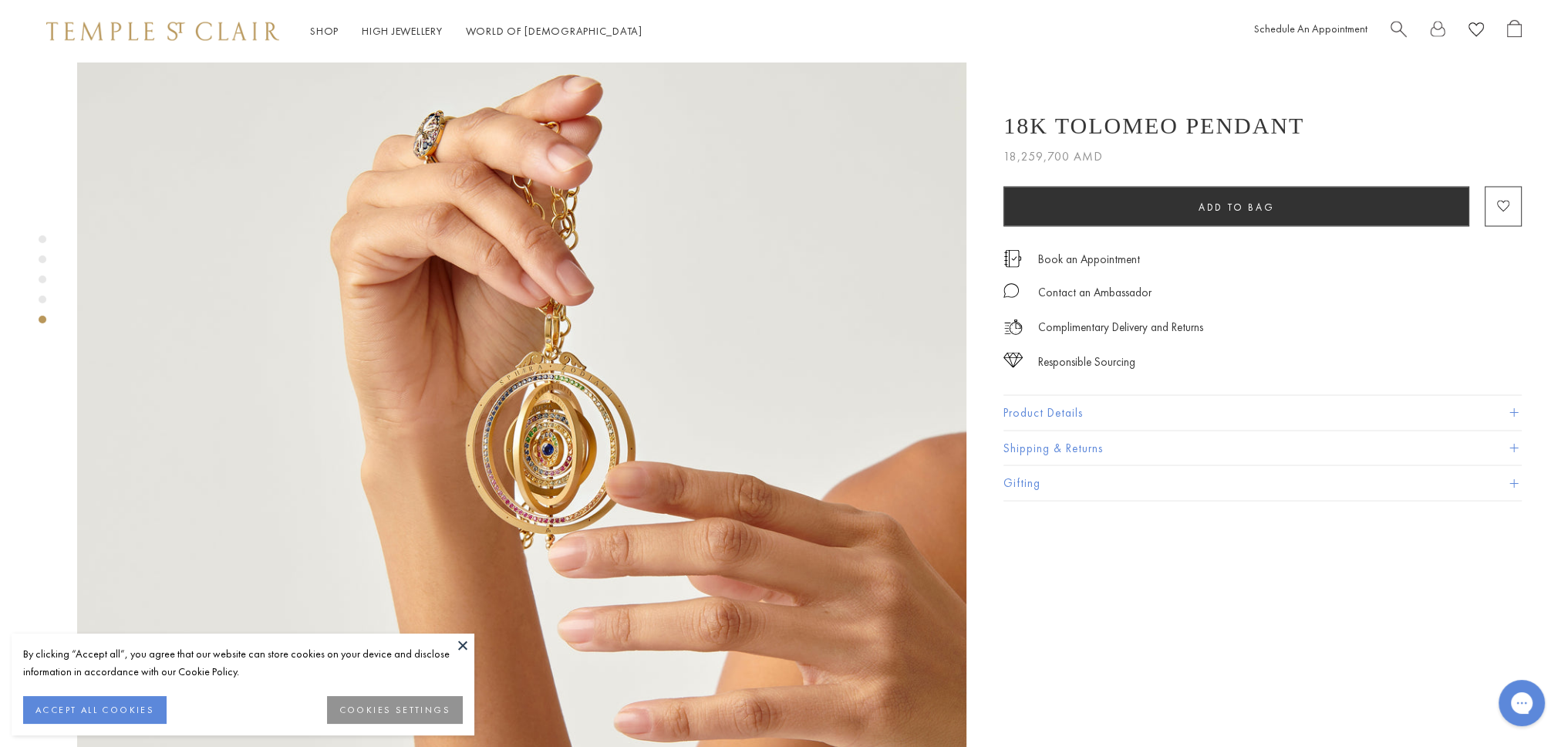
click at [1511, 408] on span at bounding box center [1514, 413] width 9 height 9
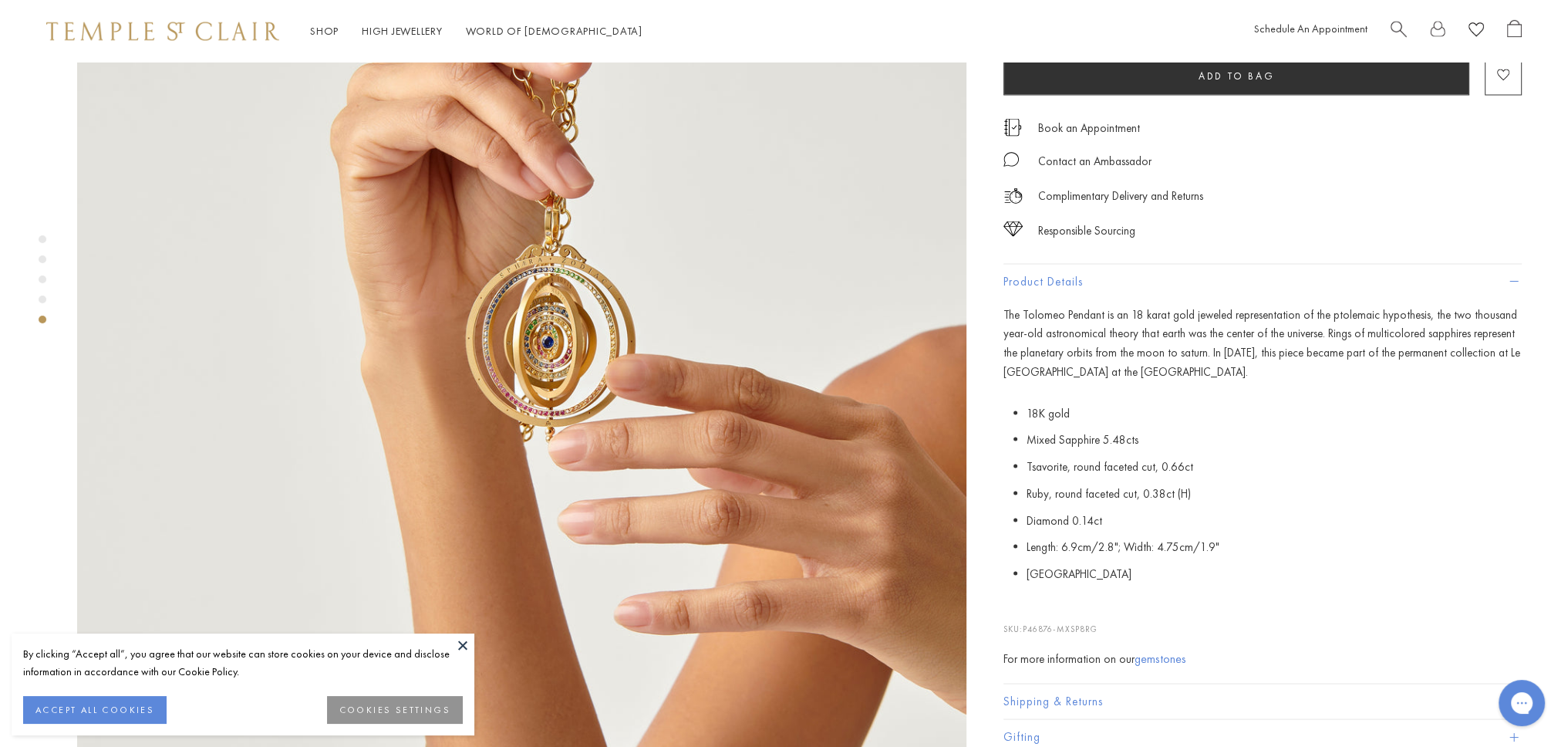
scroll to position [3852, 0]
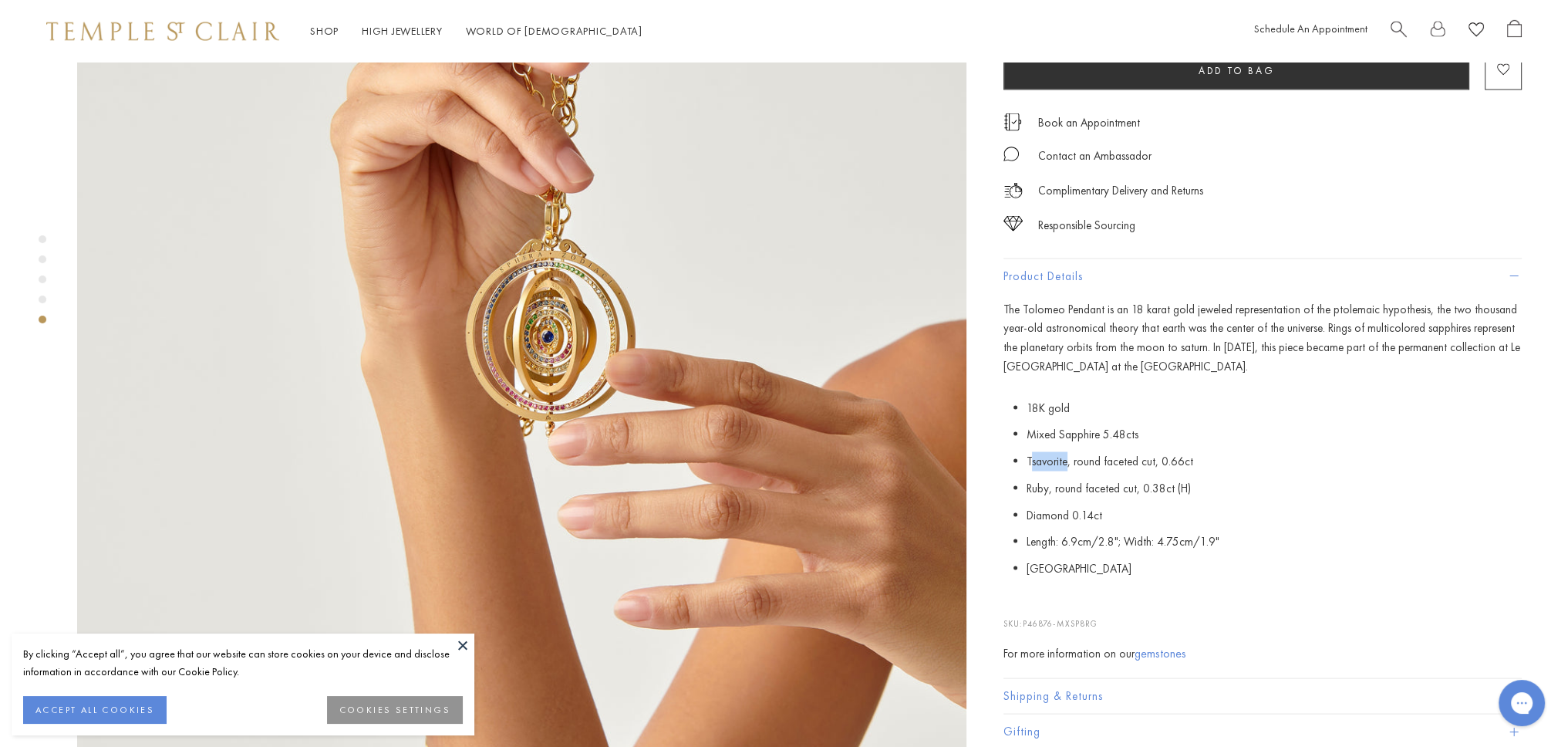
drag, startPoint x: 1031, startPoint y: 361, endPoint x: 1052, endPoint y: 364, distance: 21.2
click at [1064, 447] on li "Tsavorite, round faceted cut, 0.66ct" at bounding box center [1274, 460] width 496 height 27
click at [1103, 447] on li "Tsavorite, round faceted cut, 0.66ct" at bounding box center [1274, 460] width 496 height 27
drag, startPoint x: 1029, startPoint y: 339, endPoint x: 1144, endPoint y: 346, distance: 115.2
click at [1154, 421] on li "Mixed Sapphire 5.48cts" at bounding box center [1274, 434] width 496 height 27
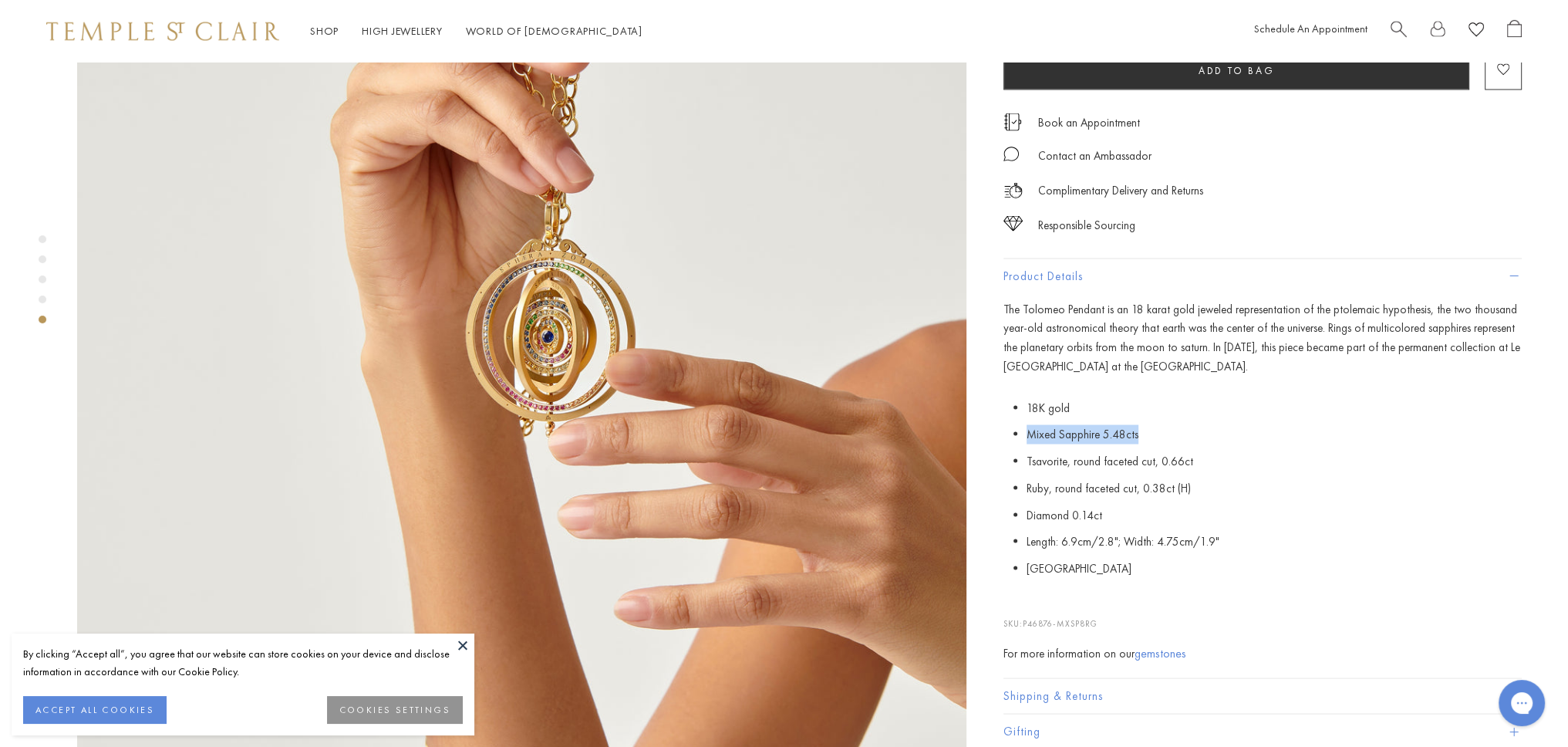
click at [1144, 421] on li "Mixed Sapphire 5.48cts" at bounding box center [1274, 434] width 496 height 27
drag, startPoint x: 1144, startPoint y: 346, endPoint x: 1143, endPoint y: 336, distance: 10.0
click at [1143, 421] on li "Mixed Sapphire 5.48cts" at bounding box center [1274, 434] width 496 height 27
drag, startPoint x: 1029, startPoint y: 306, endPoint x: 1117, endPoint y: 364, distance: 105.4
click at [1121, 394] on ul "18K gold Mixed Sapphire 5.48cts Tsavorite, round faceted cut, 0.66ct Ruby, roun…" at bounding box center [1274, 487] width 496 height 187
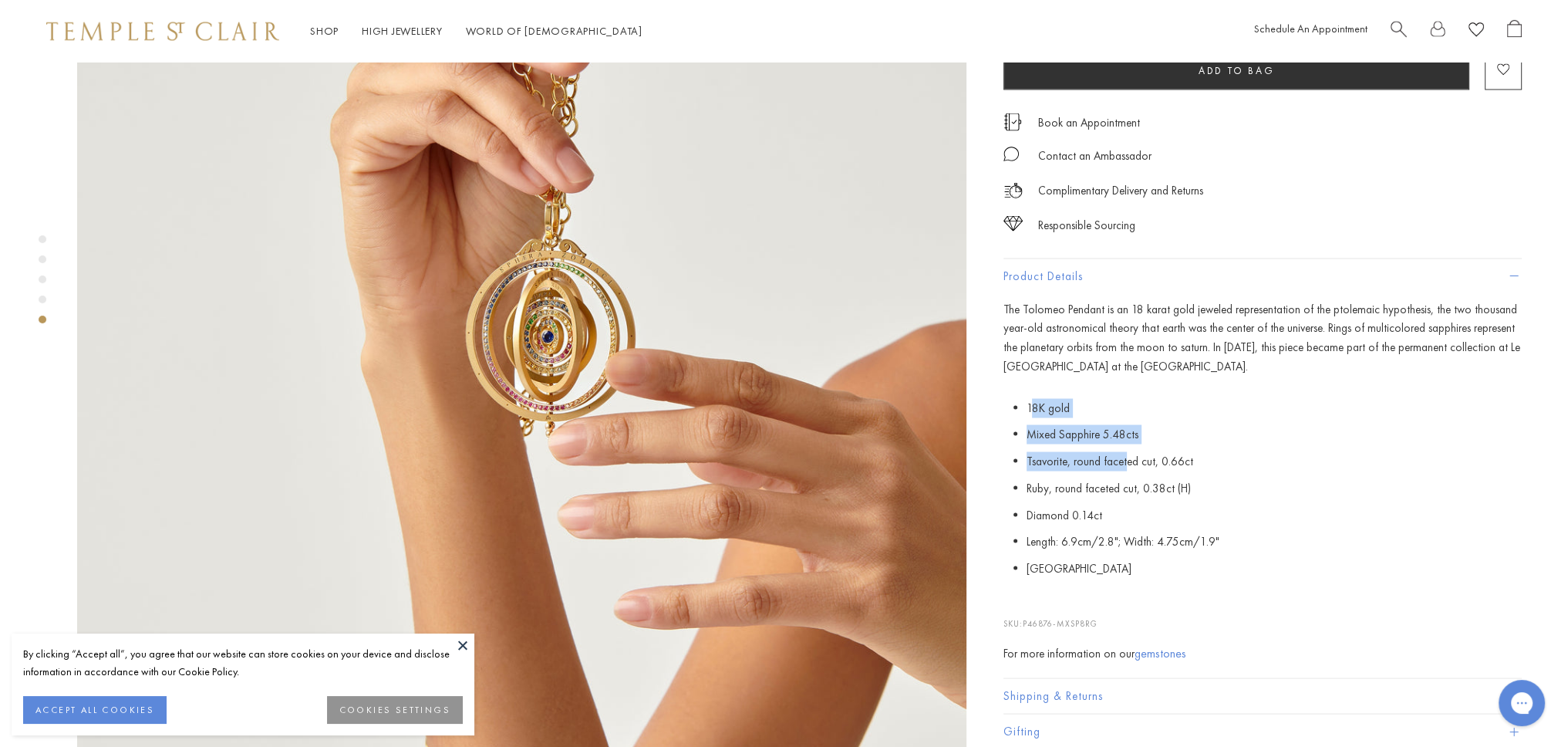
click at [537, 224] on img at bounding box center [522, 304] width 889 height 889
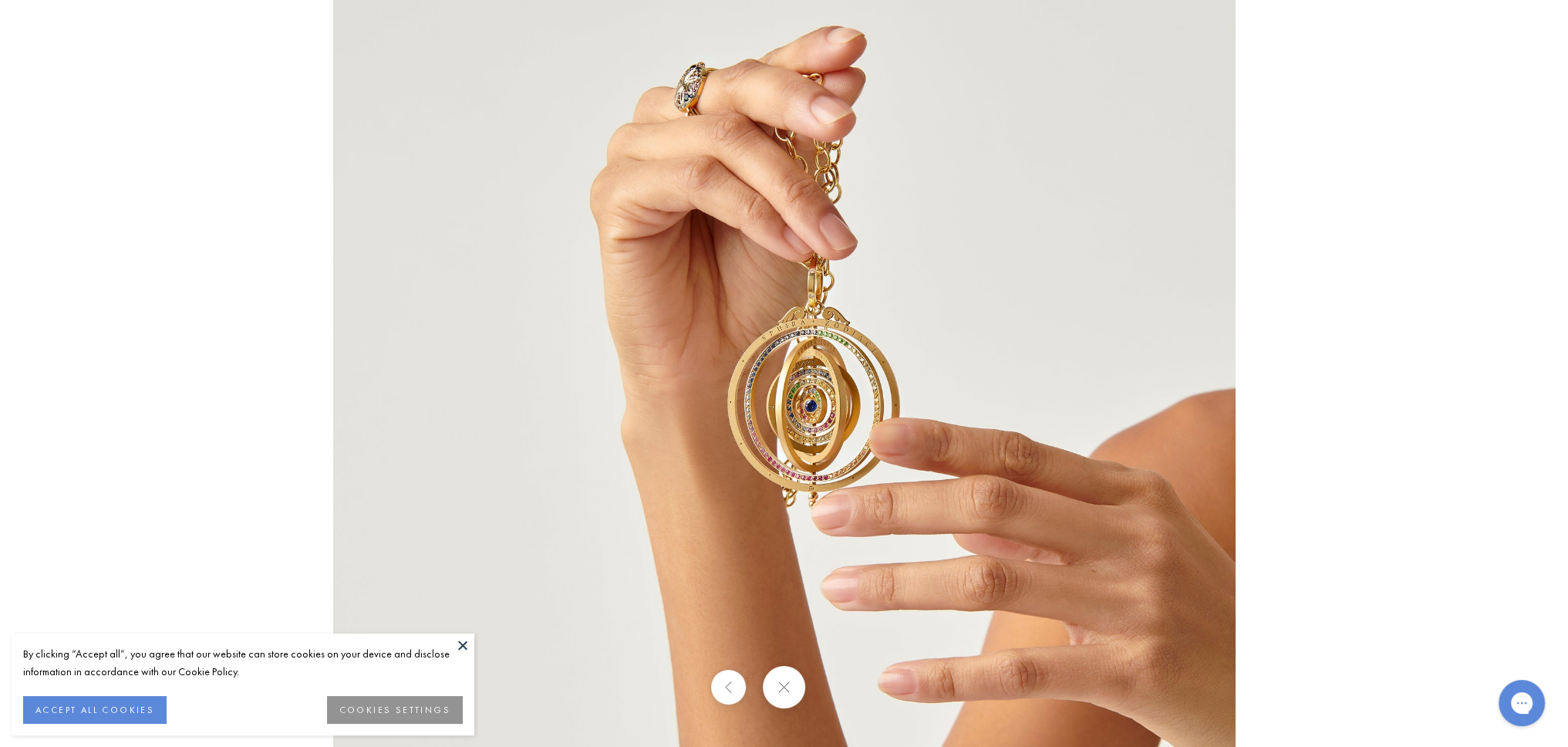
drag, startPoint x: 842, startPoint y: 380, endPoint x: 844, endPoint y: 370, distance: 10.2
click at [844, 370] on img at bounding box center [784, 373] width 902 height 902
click at [844, 370] on img at bounding box center [784, 373] width 902 height 902
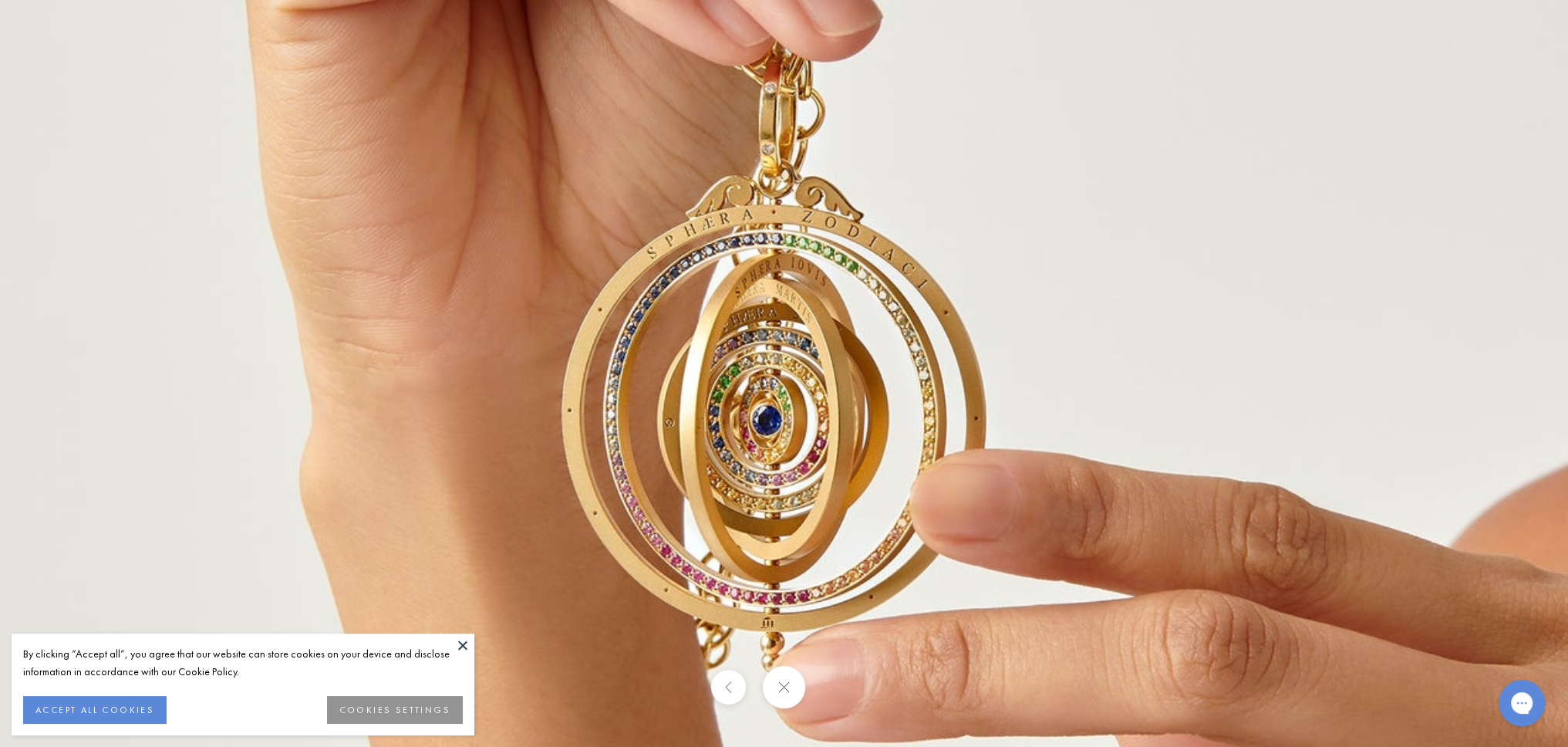
drag, startPoint x: 844, startPoint y: 370, endPoint x: 849, endPoint y: 293, distance: 77.2
click at [849, 293] on img at bounding box center [702, 340] width 2222 height 2222
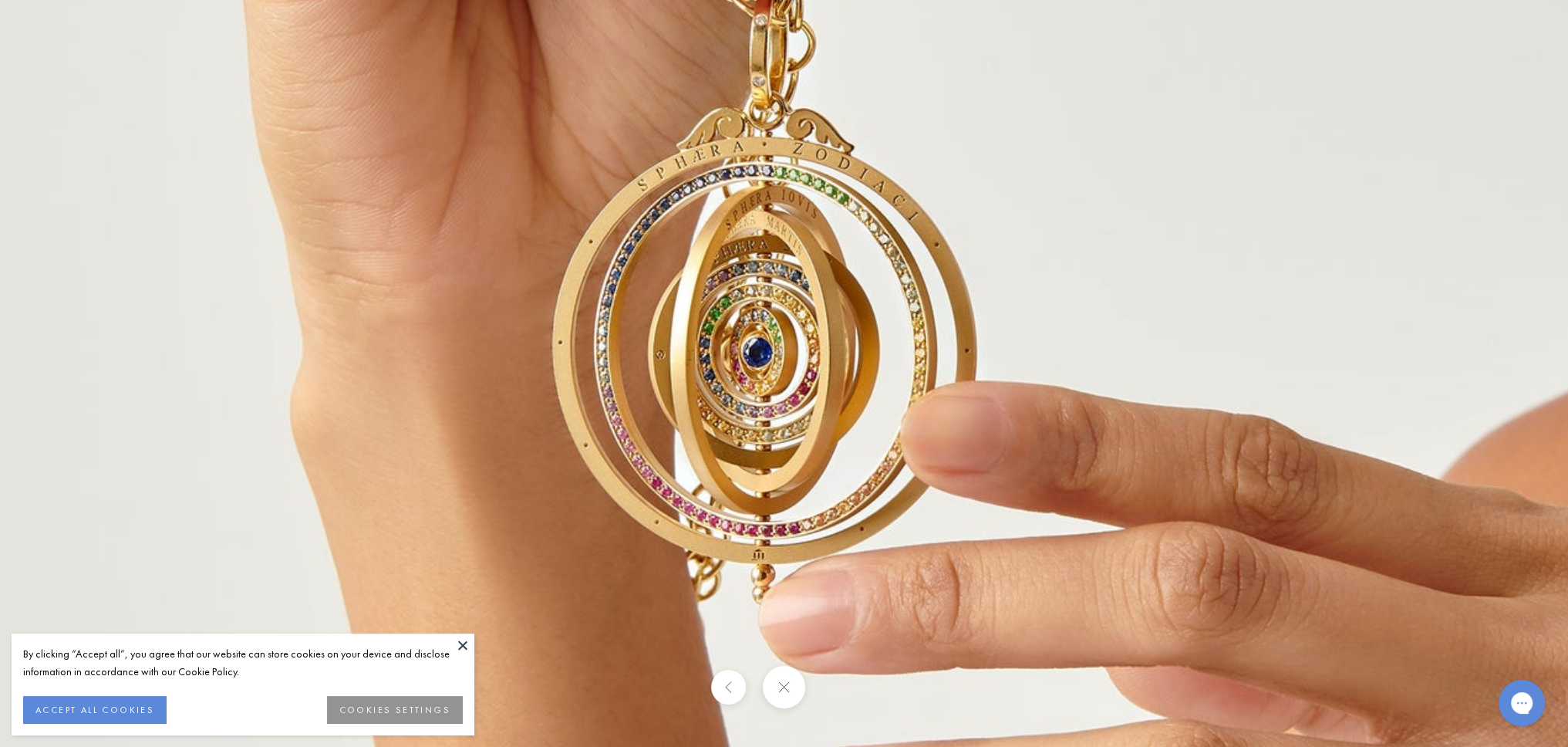
drag, startPoint x: 777, startPoint y: 456, endPoint x: 766, endPoint y: 397, distance: 60.0
click at [768, 396] on img at bounding box center [692, 272] width 2222 height 2222
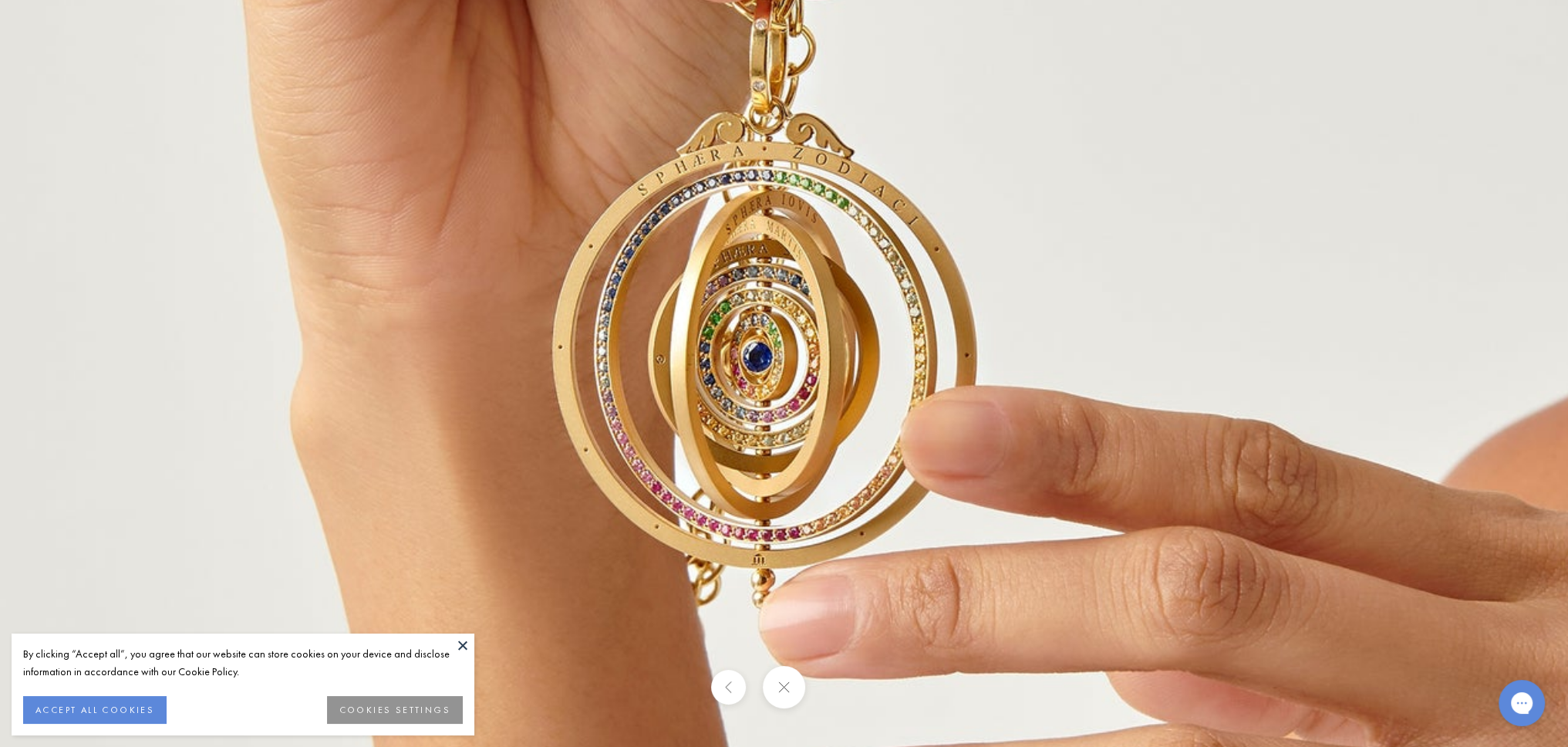
click at [766, 397] on img at bounding box center [692, 276] width 2222 height 2222
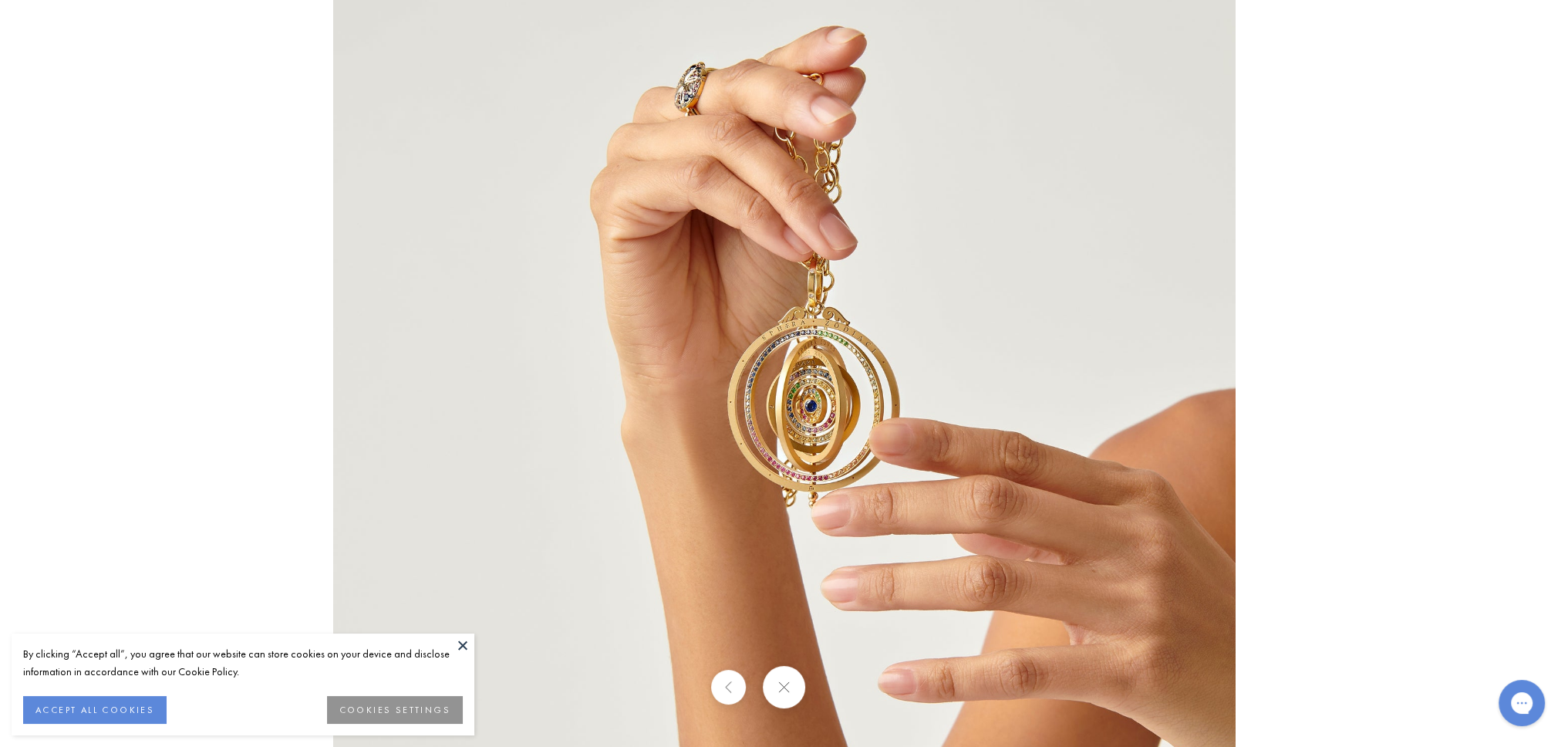
click at [766, 397] on img at bounding box center [784, 373] width 902 height 902
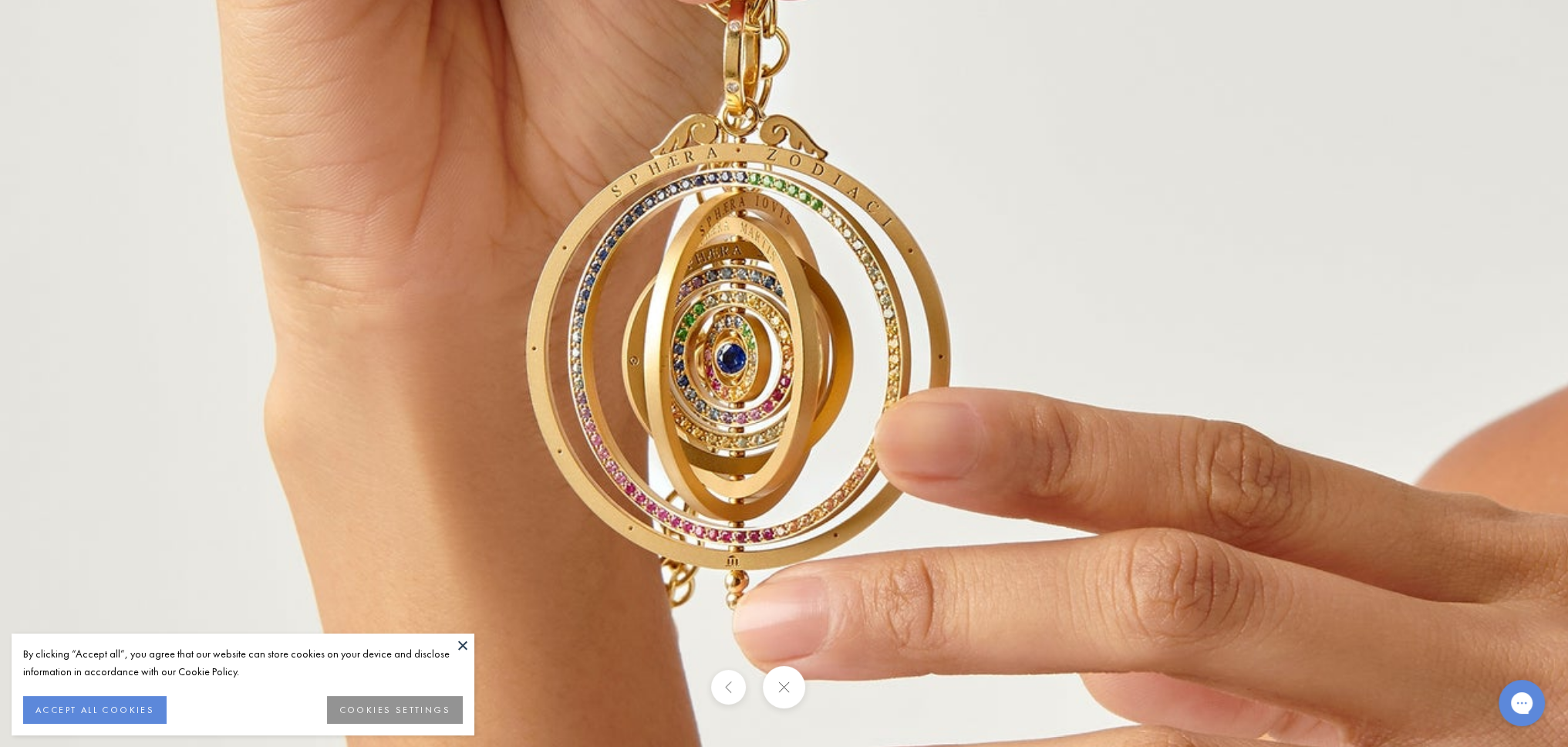
drag, startPoint x: 917, startPoint y: 408, endPoint x: 764, endPoint y: 348, distance: 164.3
click at [764, 348] on img at bounding box center [666, 278] width 2222 height 2222
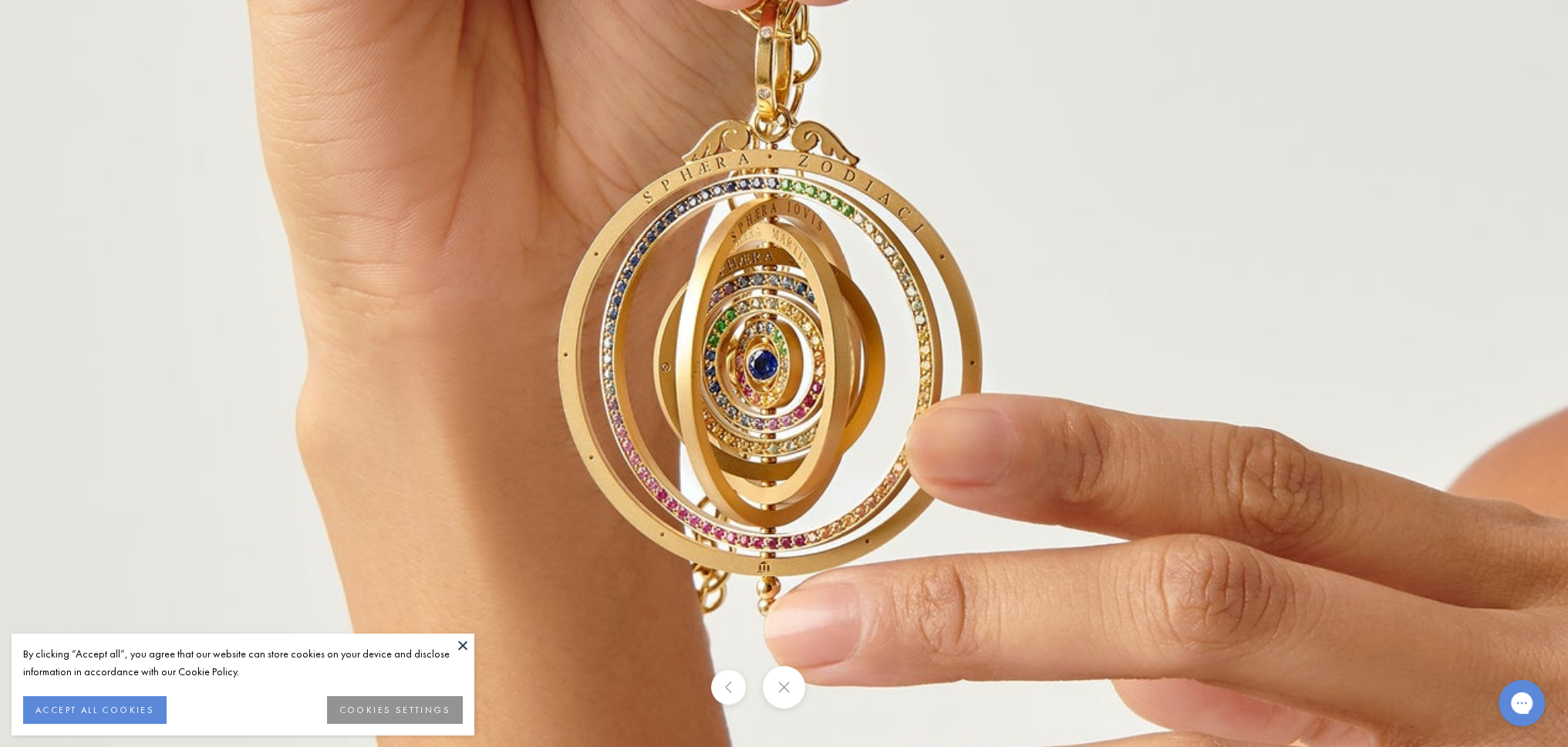
drag, startPoint x: 737, startPoint y: 374, endPoint x: 763, endPoint y: 371, distance: 26.2
click at [765, 371] on img at bounding box center [698, 284] width 2222 height 2222
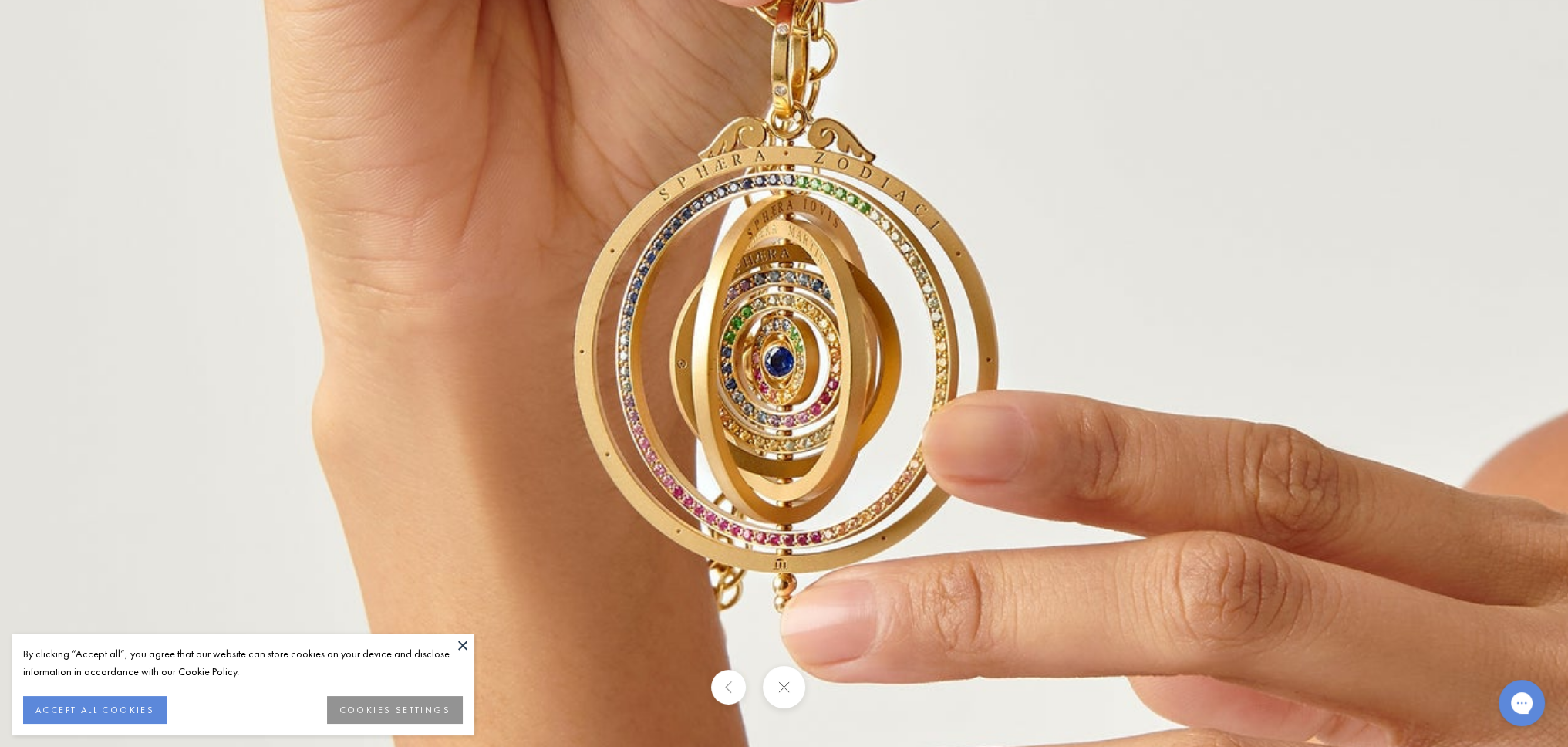
drag, startPoint x: 755, startPoint y: 377, endPoint x: 811, endPoint y: 352, distance: 61.3
click at [811, 352] on img at bounding box center [714, 282] width 2222 height 2222
click at [755, 388] on img at bounding box center [714, 282] width 2222 height 2222
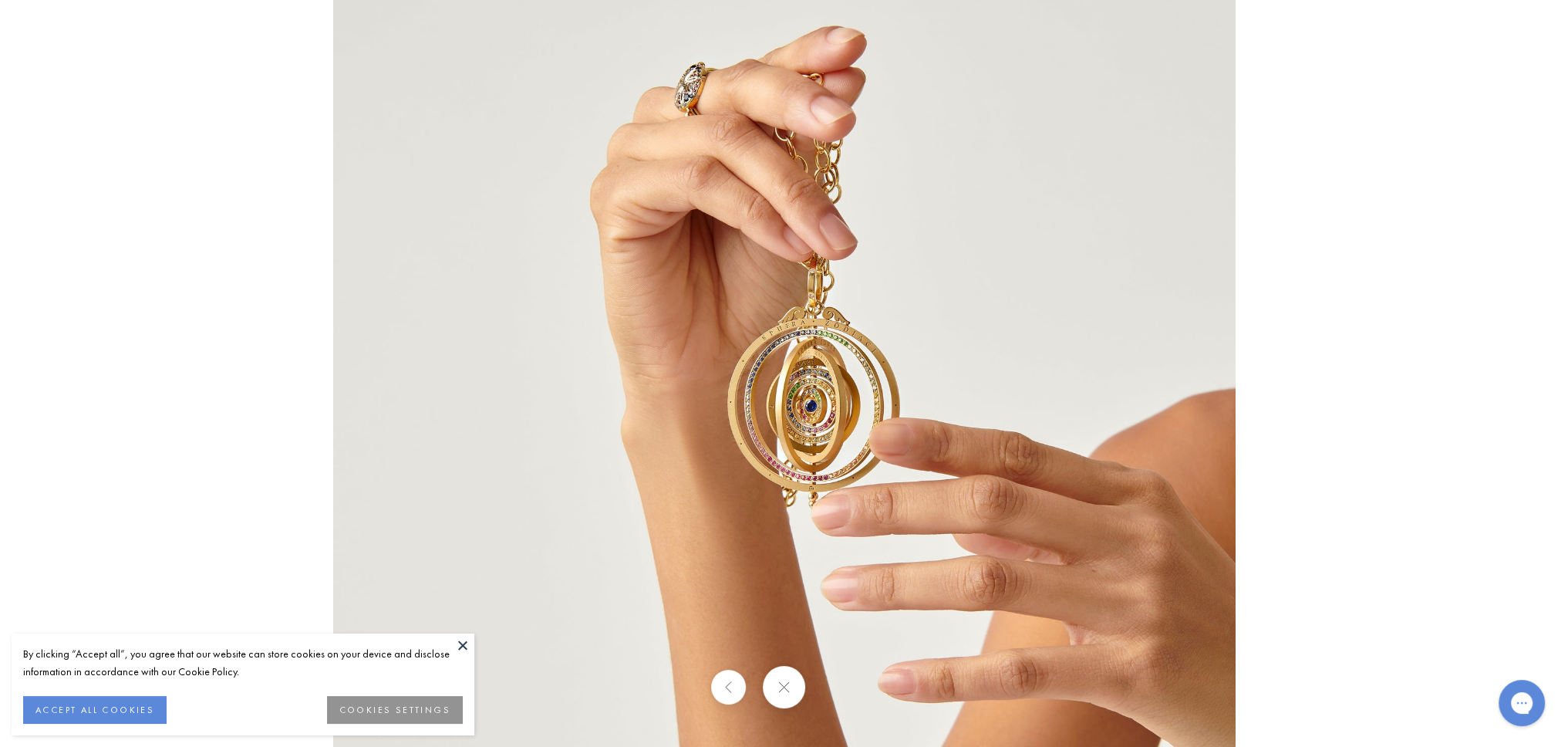
drag, startPoint x: 806, startPoint y: 687, endPoint x: 796, endPoint y: 686, distance: 10.0
click at [801, 683] on div at bounding box center [784, 687] width 1568 height 42
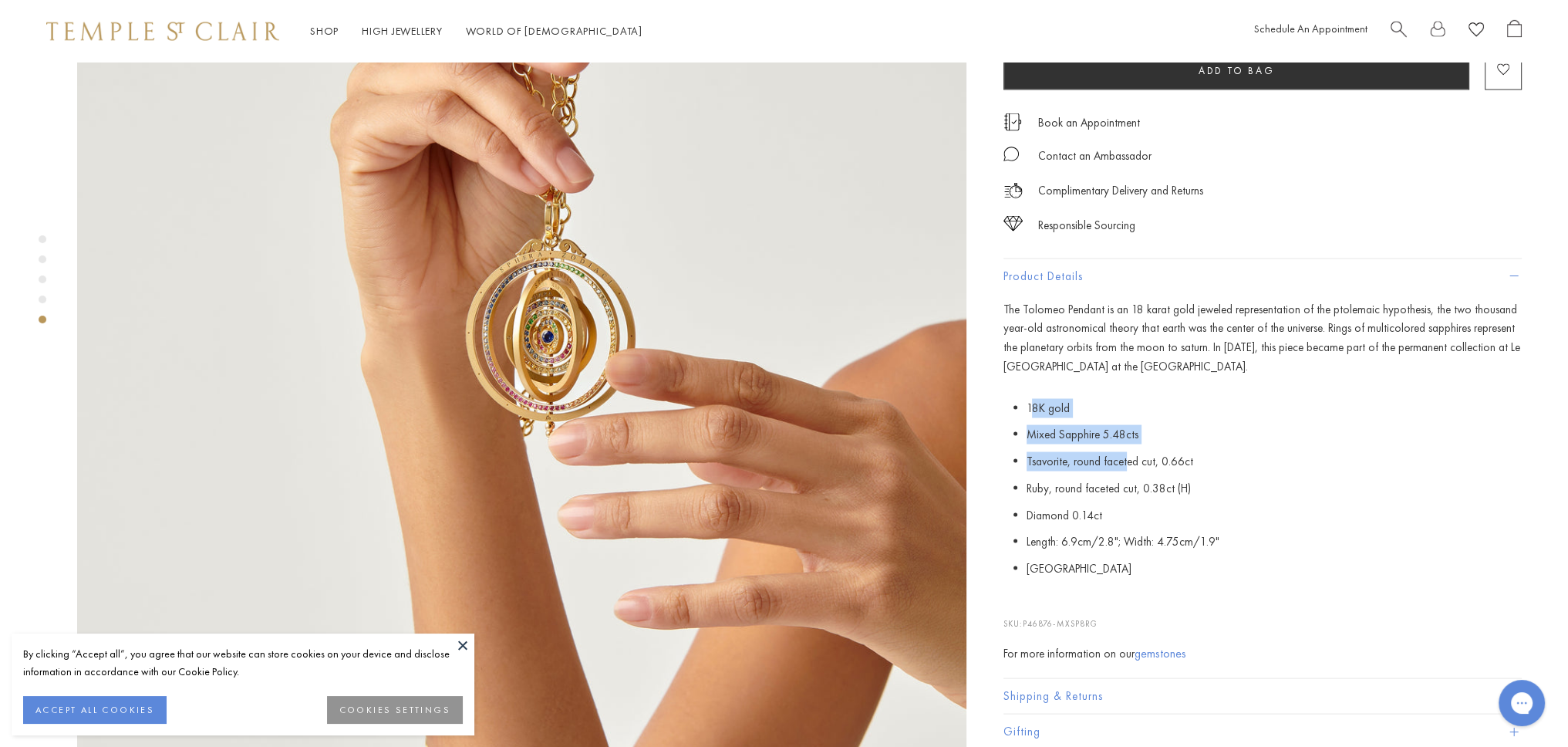
click at [753, 684] on div at bounding box center [784, 373] width 1568 height 747
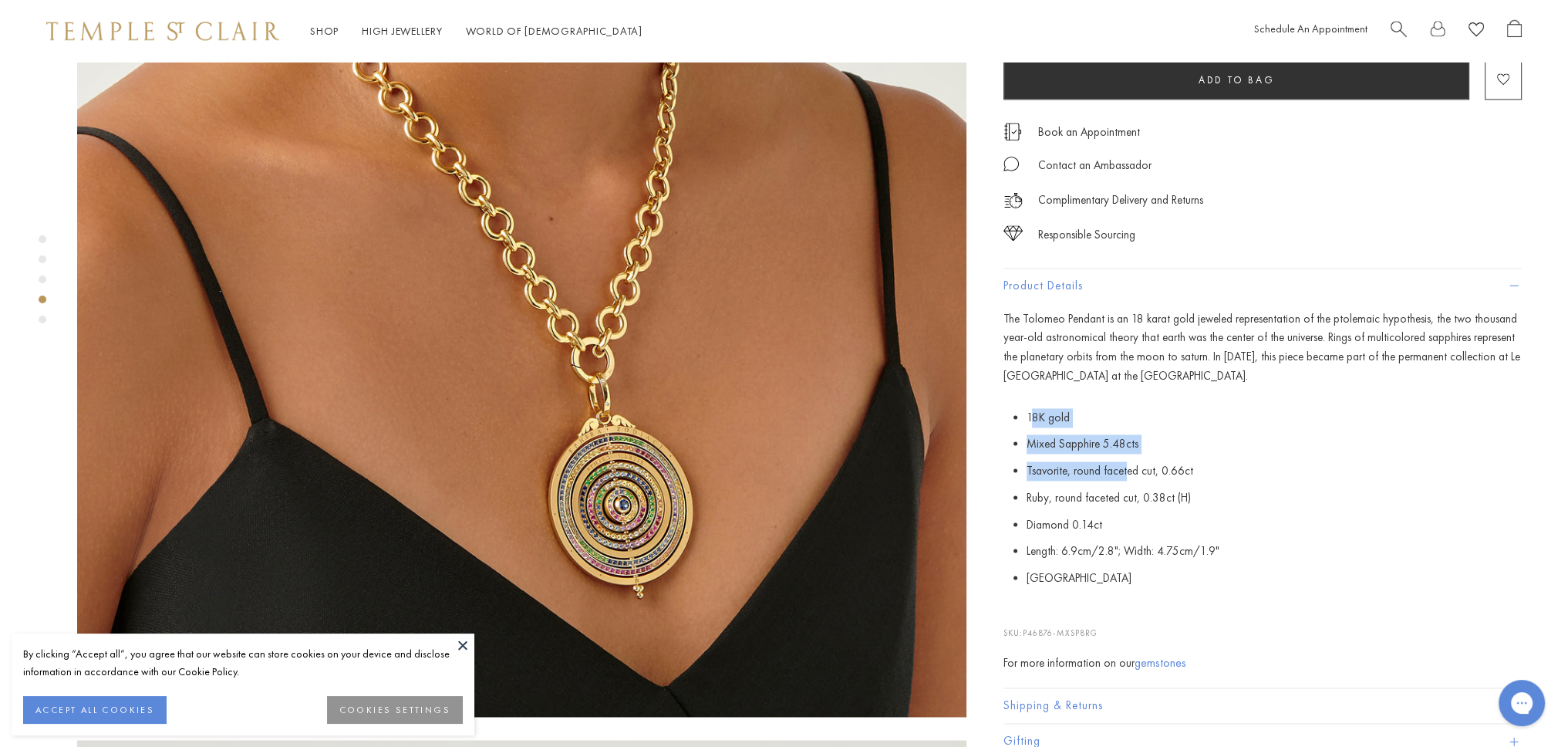
scroll to position [3094, 0]
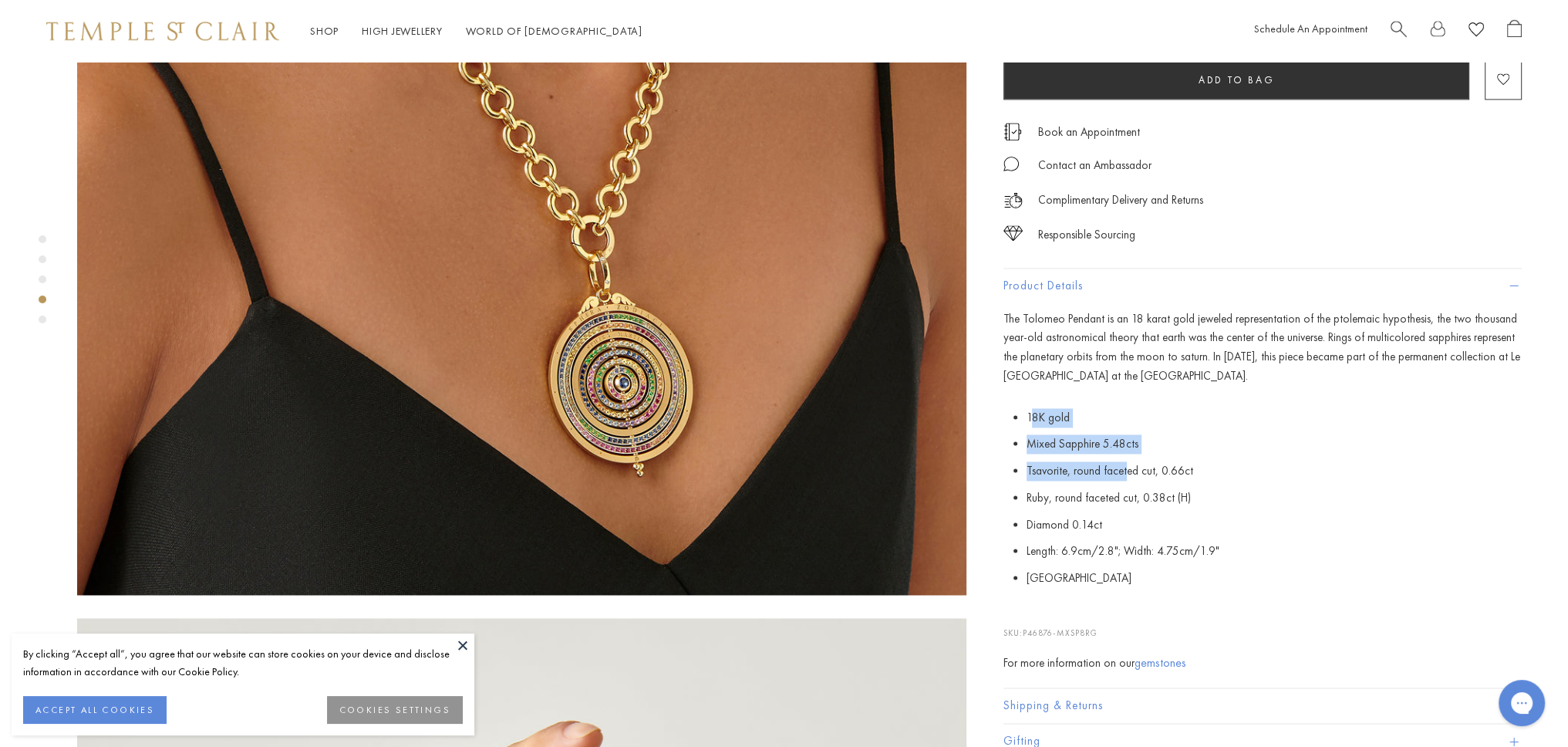
click at [621, 279] on img at bounding box center [522, 149] width 889 height 890
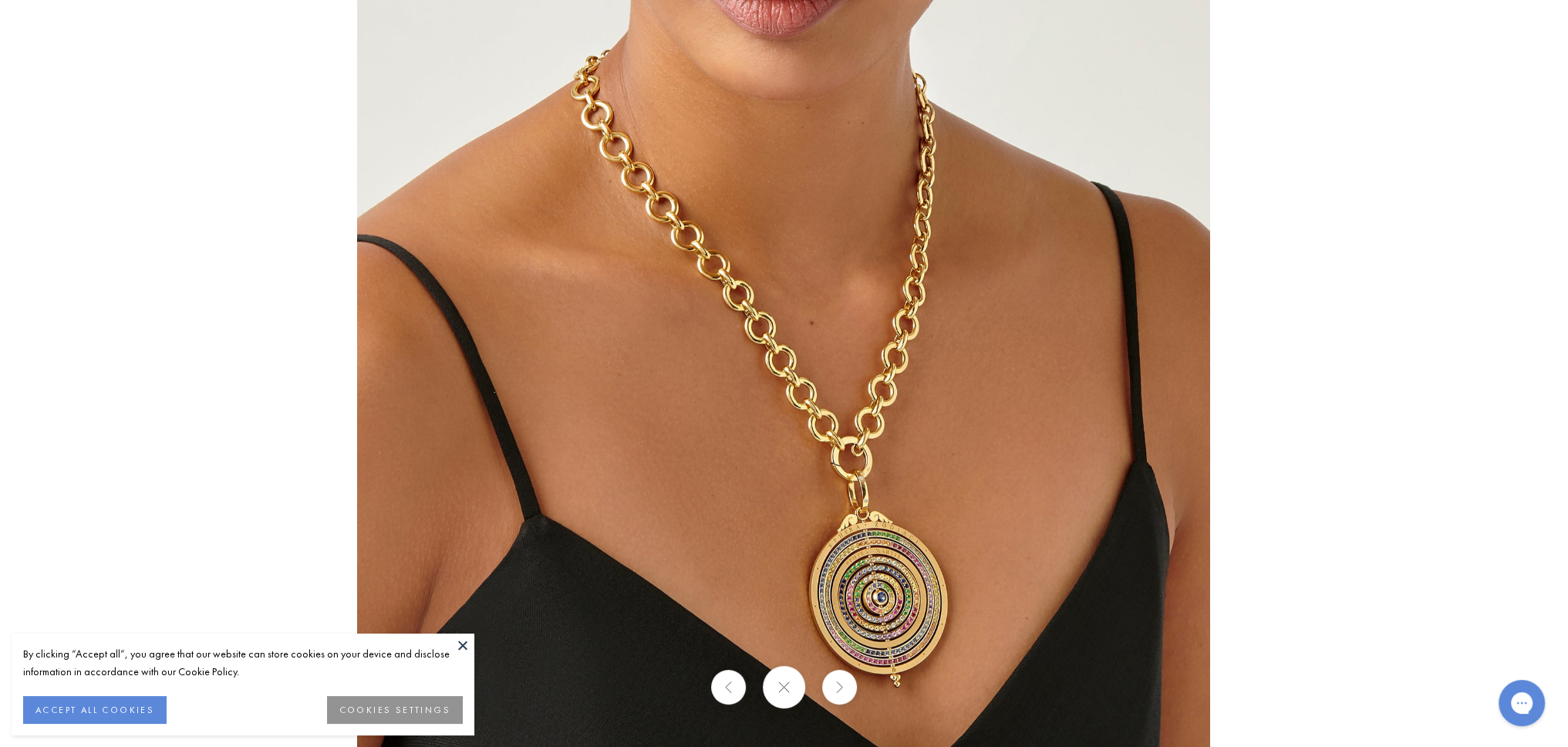
drag, startPoint x: 908, startPoint y: 632, endPoint x: 908, endPoint y: 616, distance: 16.0
click at [908, 616] on img at bounding box center [784, 373] width 853 height 854
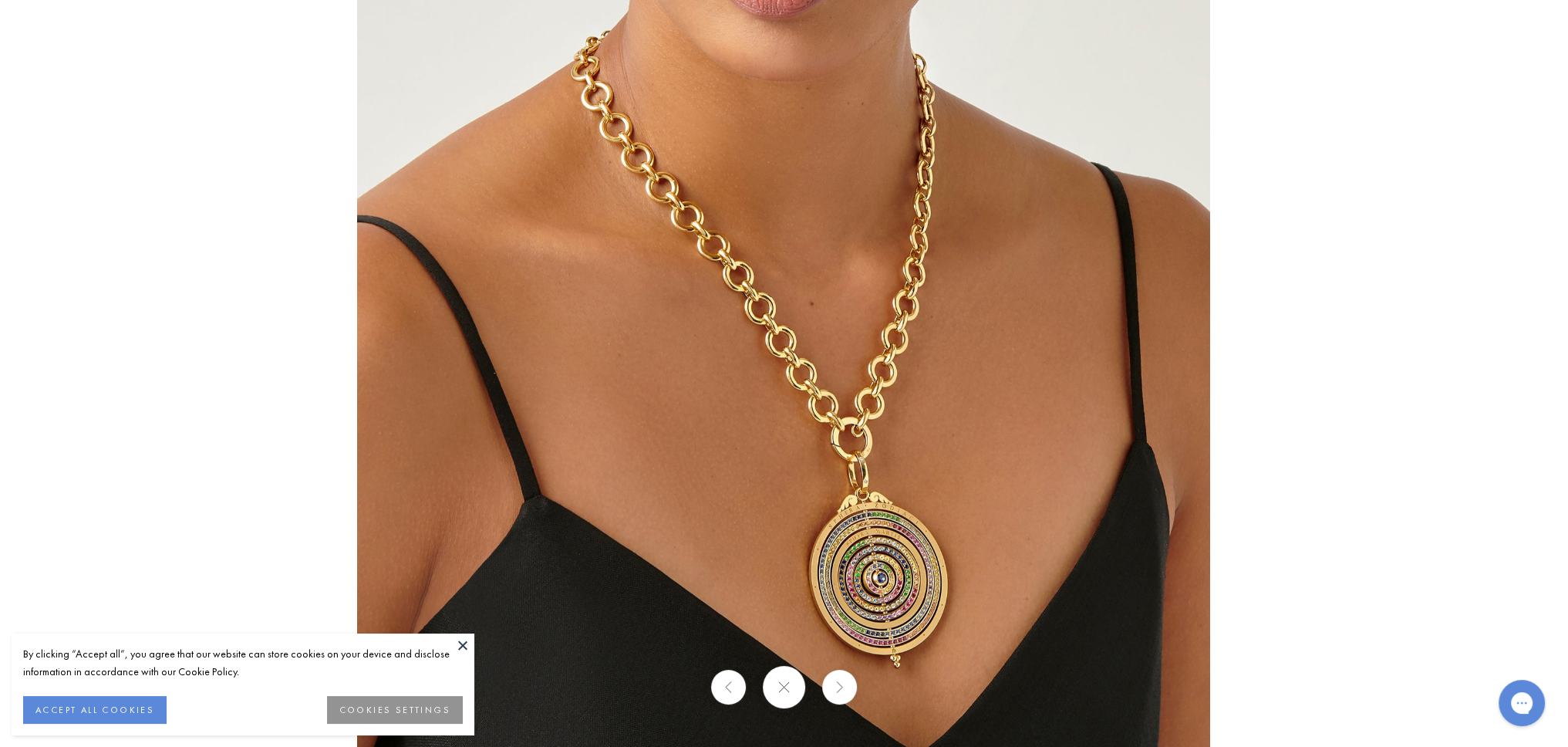
click at [911, 617] on img at bounding box center [784, 354] width 853 height 854
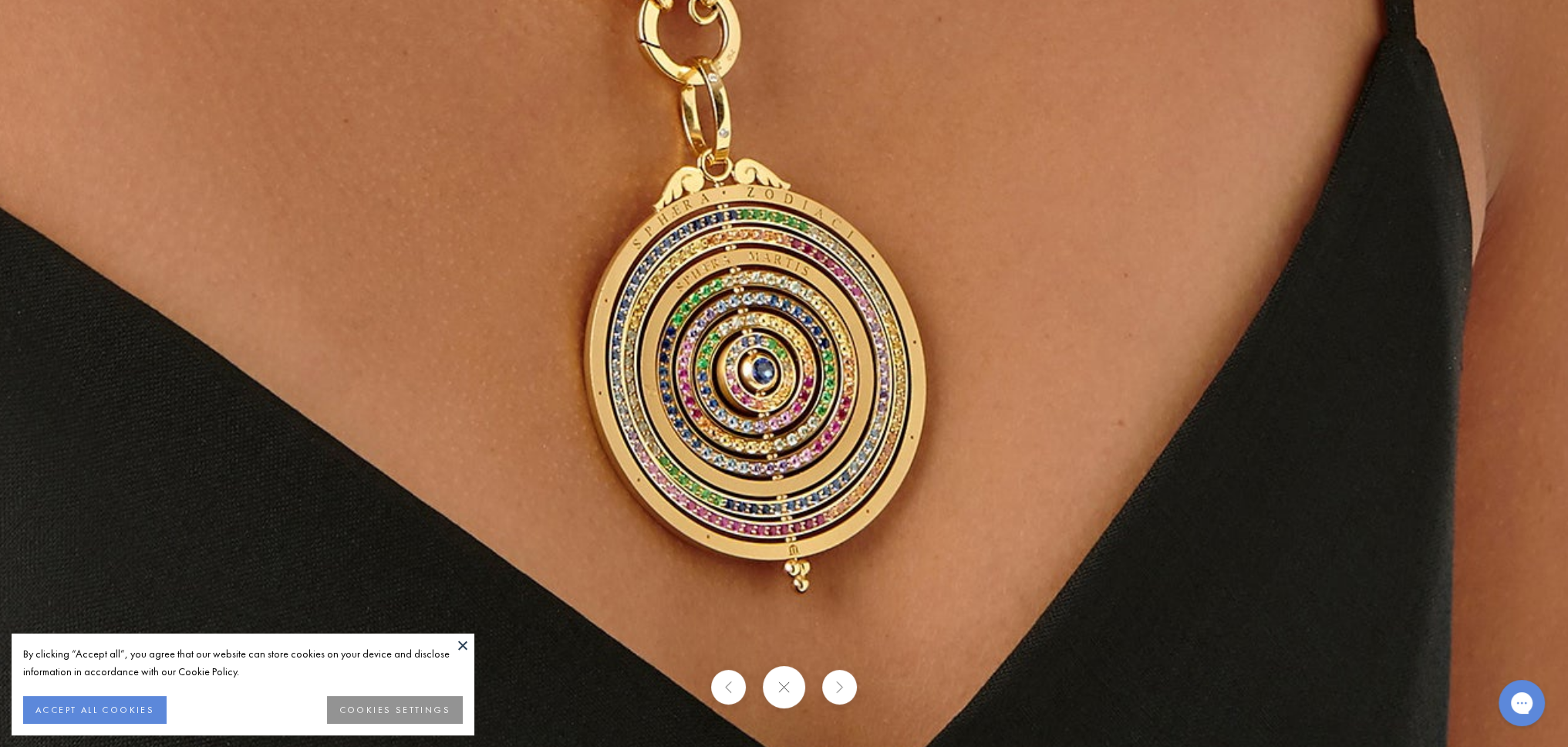
drag, startPoint x: 911, startPoint y: 617, endPoint x: 833, endPoint y: 455, distance: 179.8
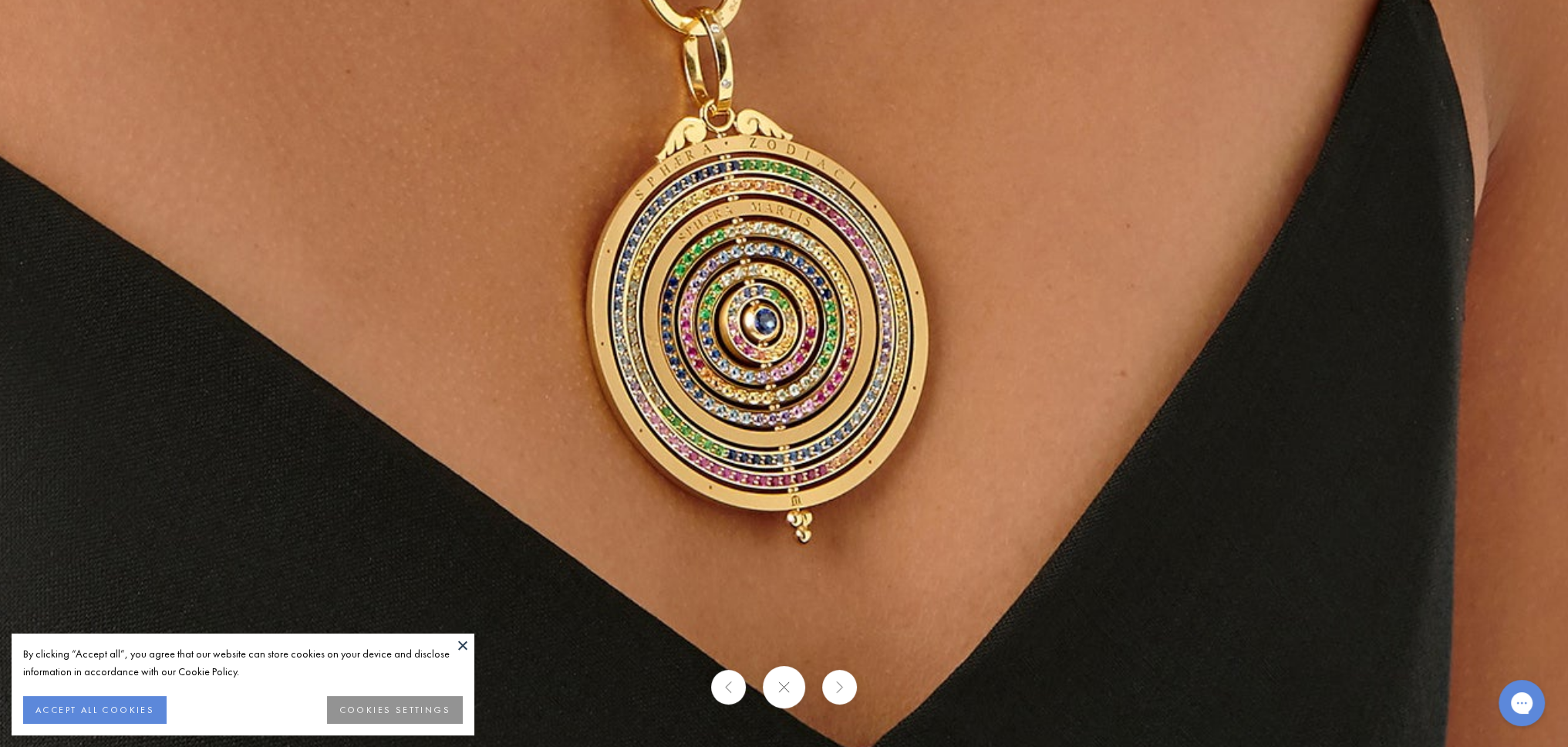
drag, startPoint x: 784, startPoint y: 440, endPoint x: 793, endPoint y: 379, distance: 61.7
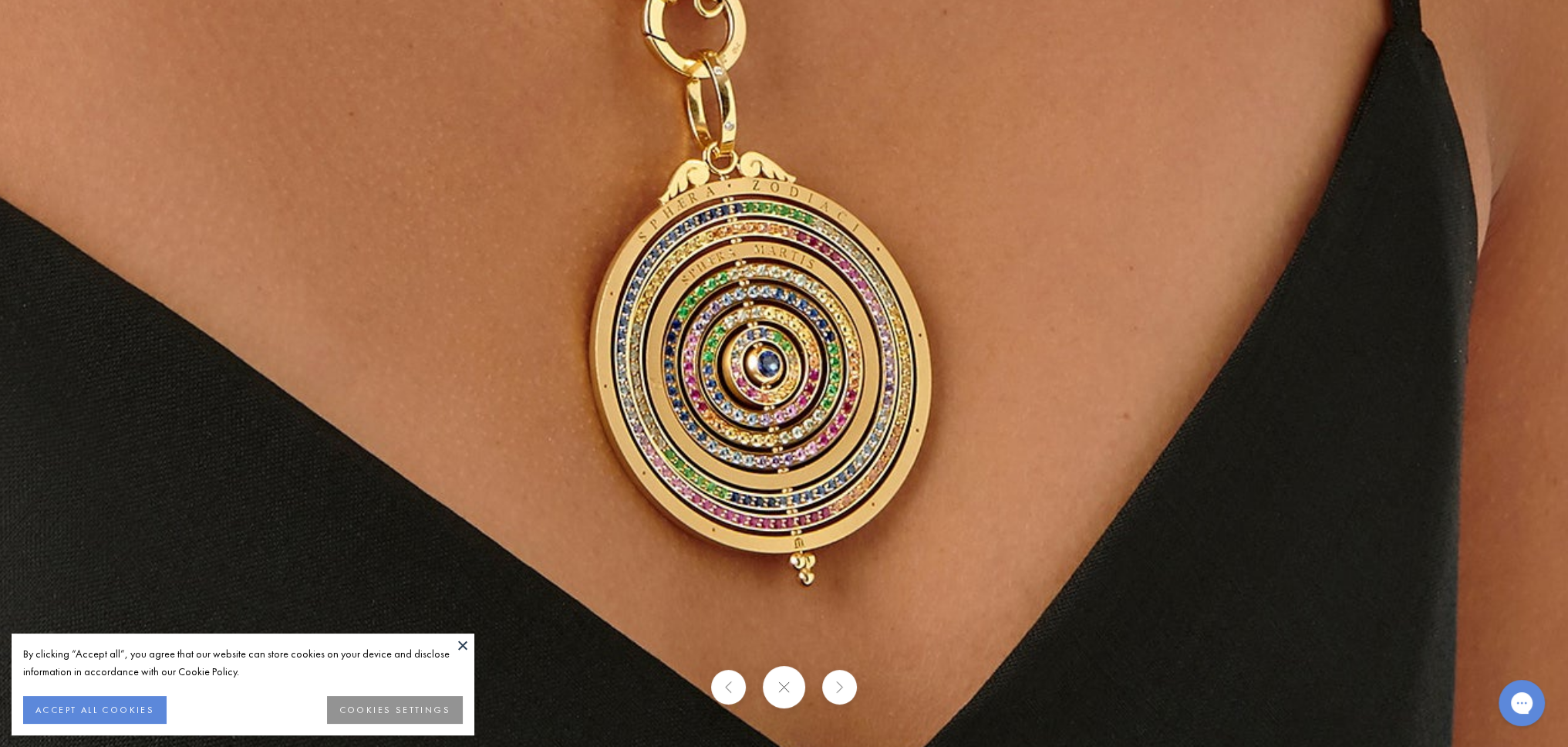
drag, startPoint x: 756, startPoint y: 275, endPoint x: 781, endPoint y: 351, distance: 80.0
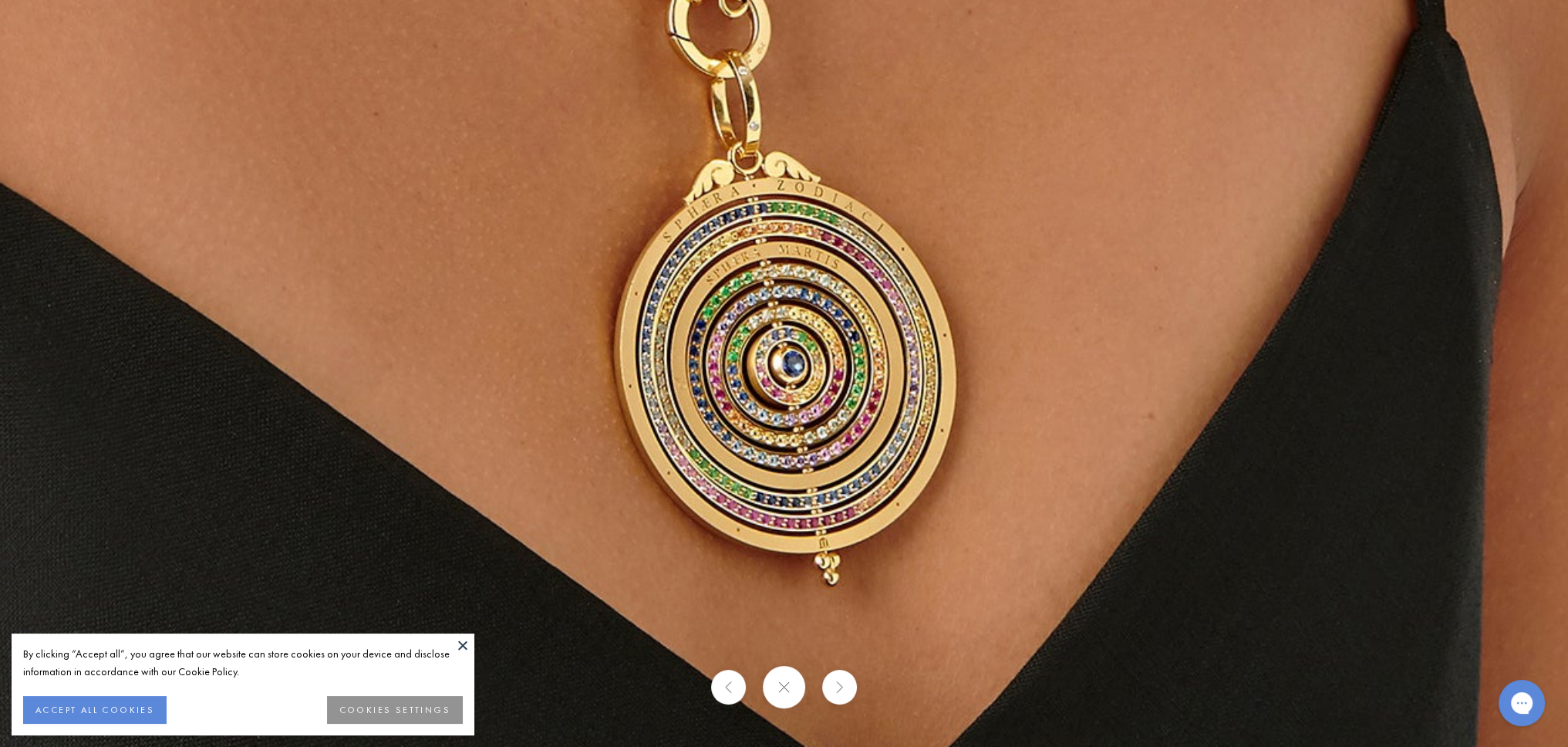
drag, startPoint x: 776, startPoint y: 408, endPoint x: 794, endPoint y: 394, distance: 22.8
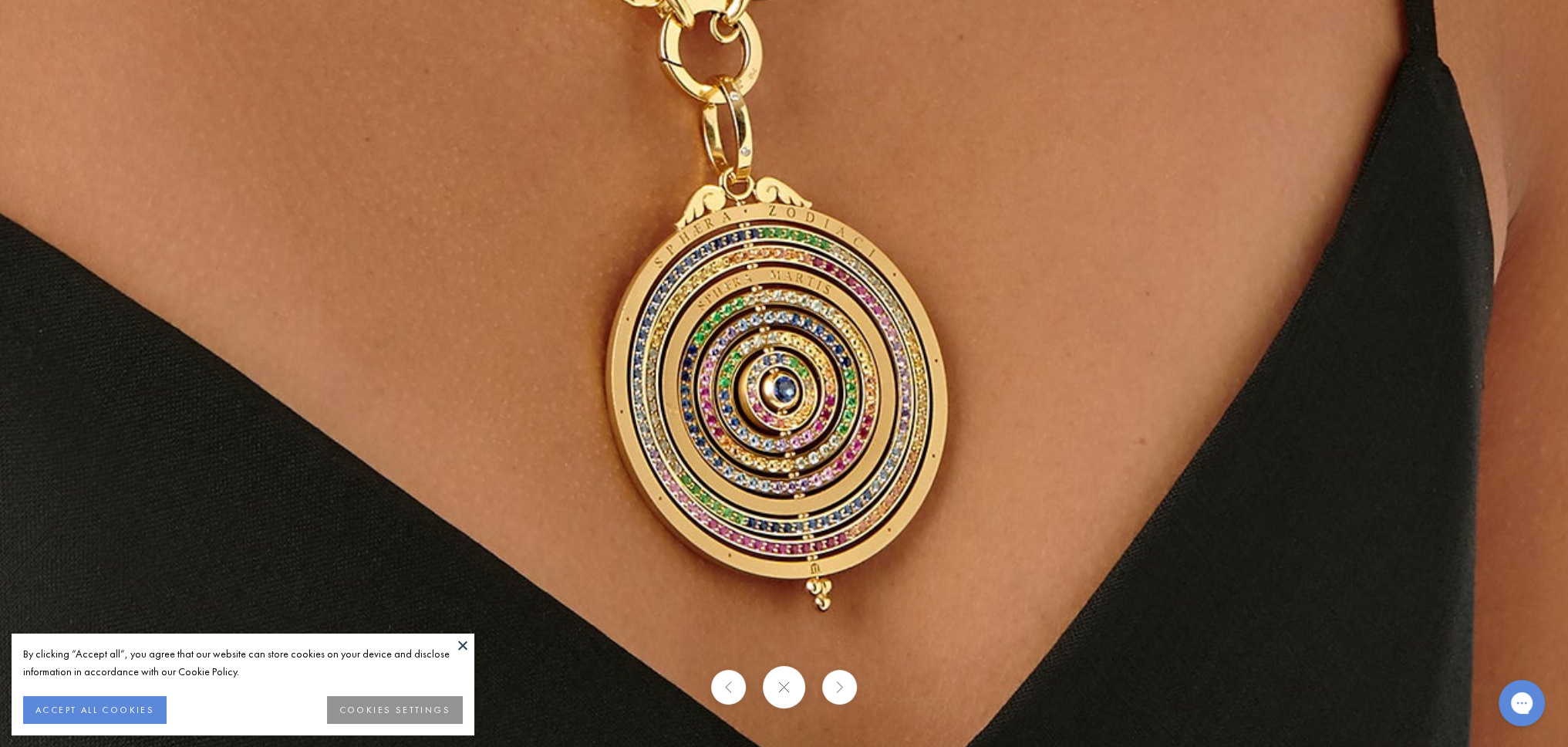
drag, startPoint x: 794, startPoint y: 394, endPoint x: 770, endPoint y: 415, distance: 31.9
click at [790, 681] on button at bounding box center [783, 687] width 42 height 42
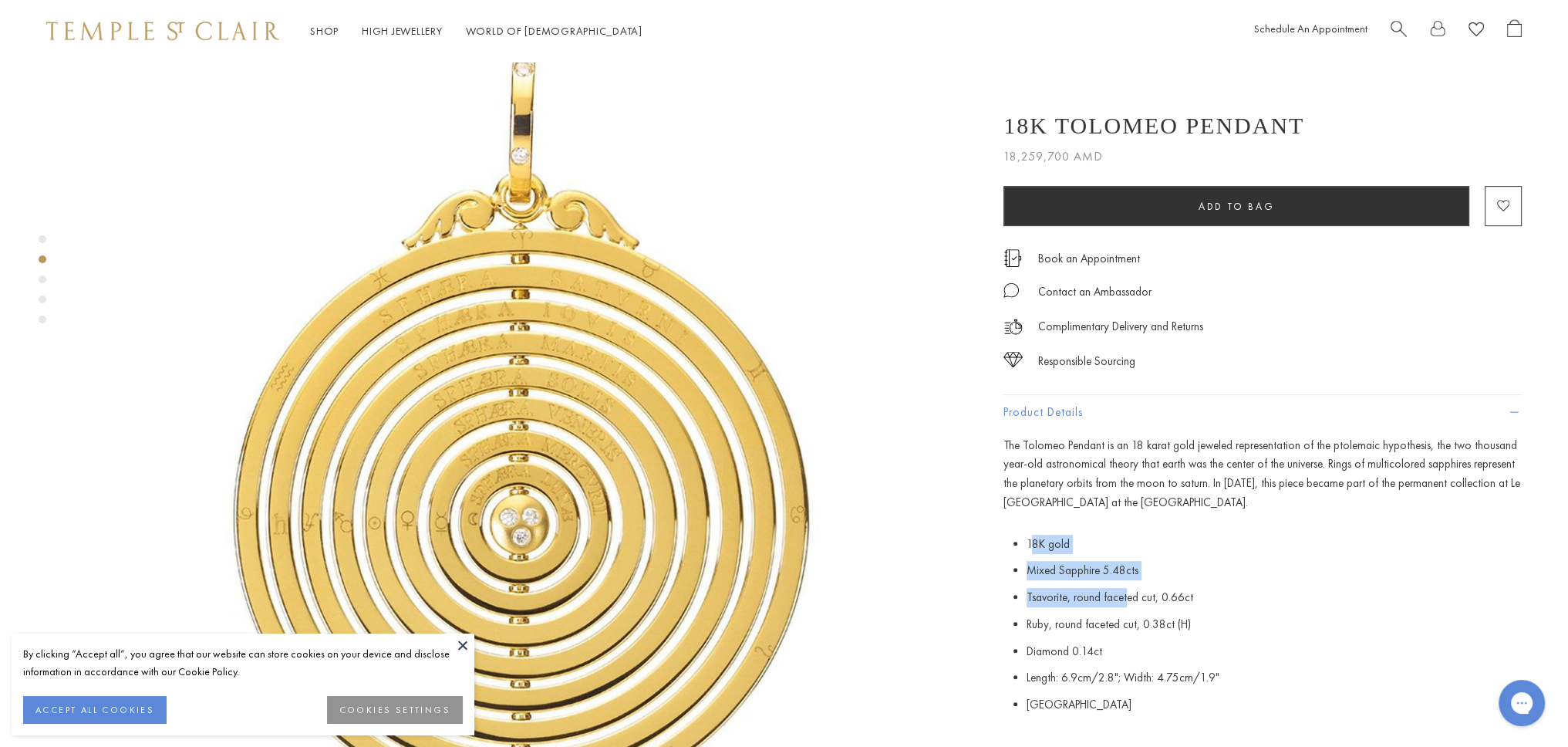
scroll to position [1105, 0]
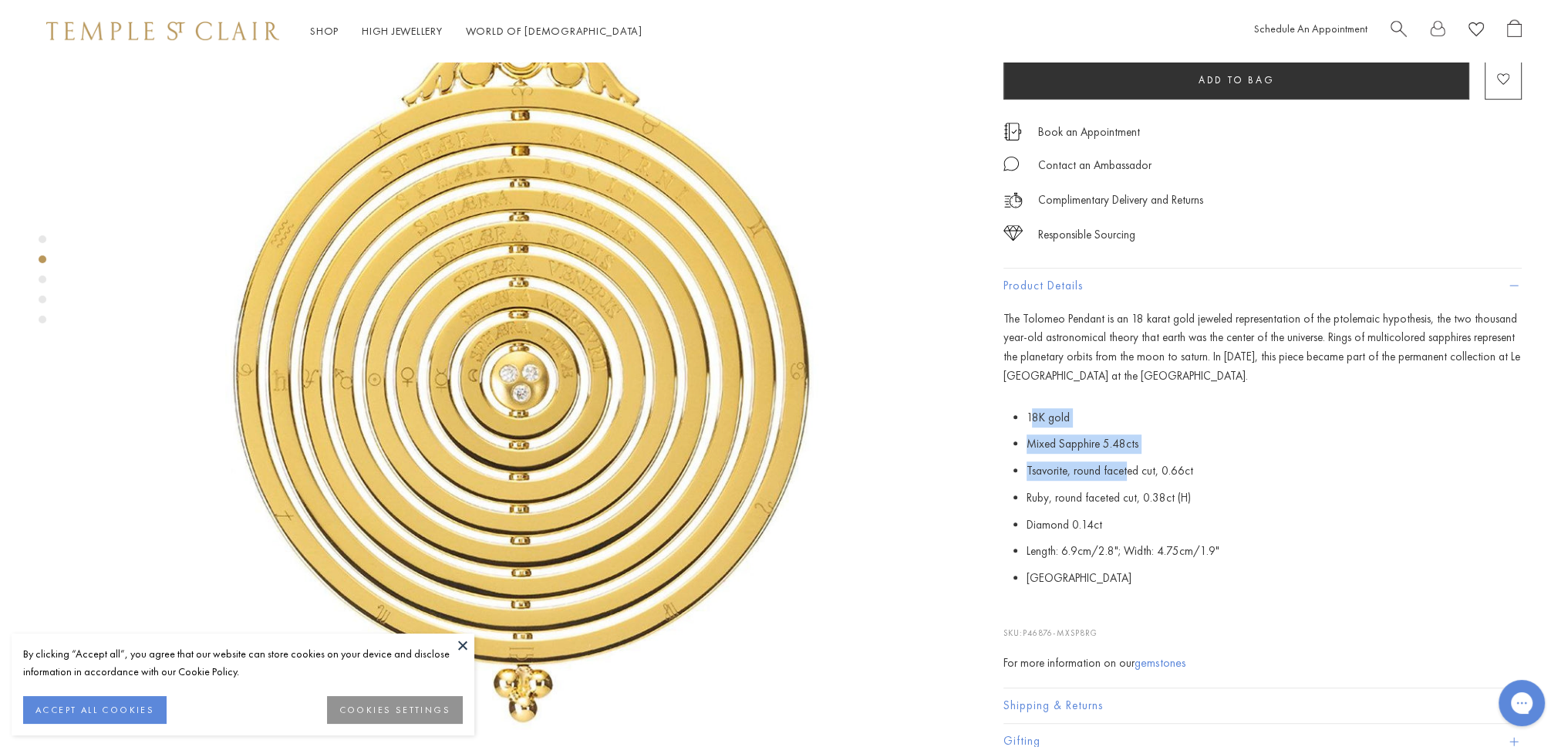
click at [467, 366] on img at bounding box center [522, 314] width 889 height 889
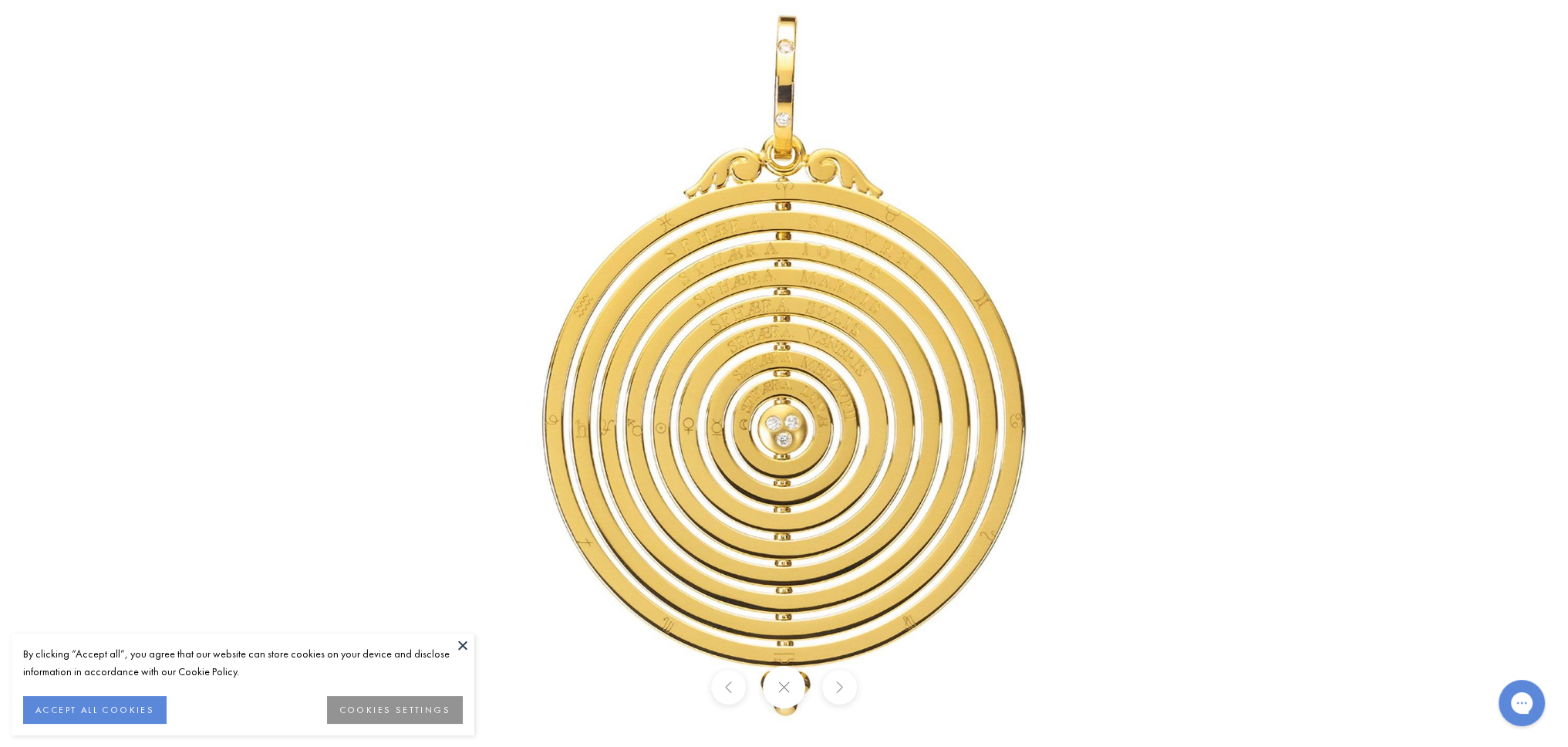
click at [719, 379] on img at bounding box center [784, 373] width 747 height 747
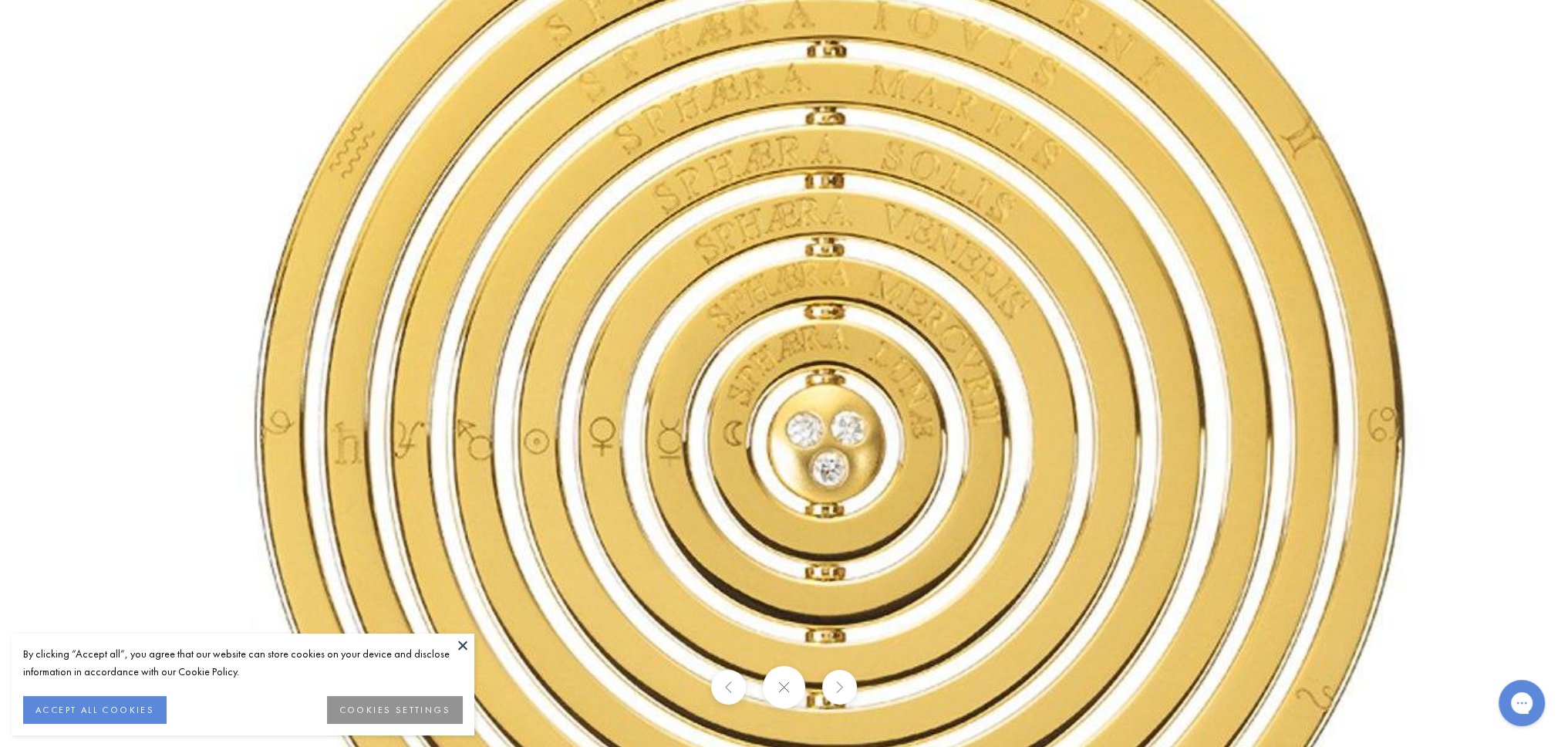
drag, startPoint x: 920, startPoint y: 567, endPoint x: 813, endPoint y: 441, distance: 165.3
click at [813, 441] on img at bounding box center [831, 312] width 1777 height 1777
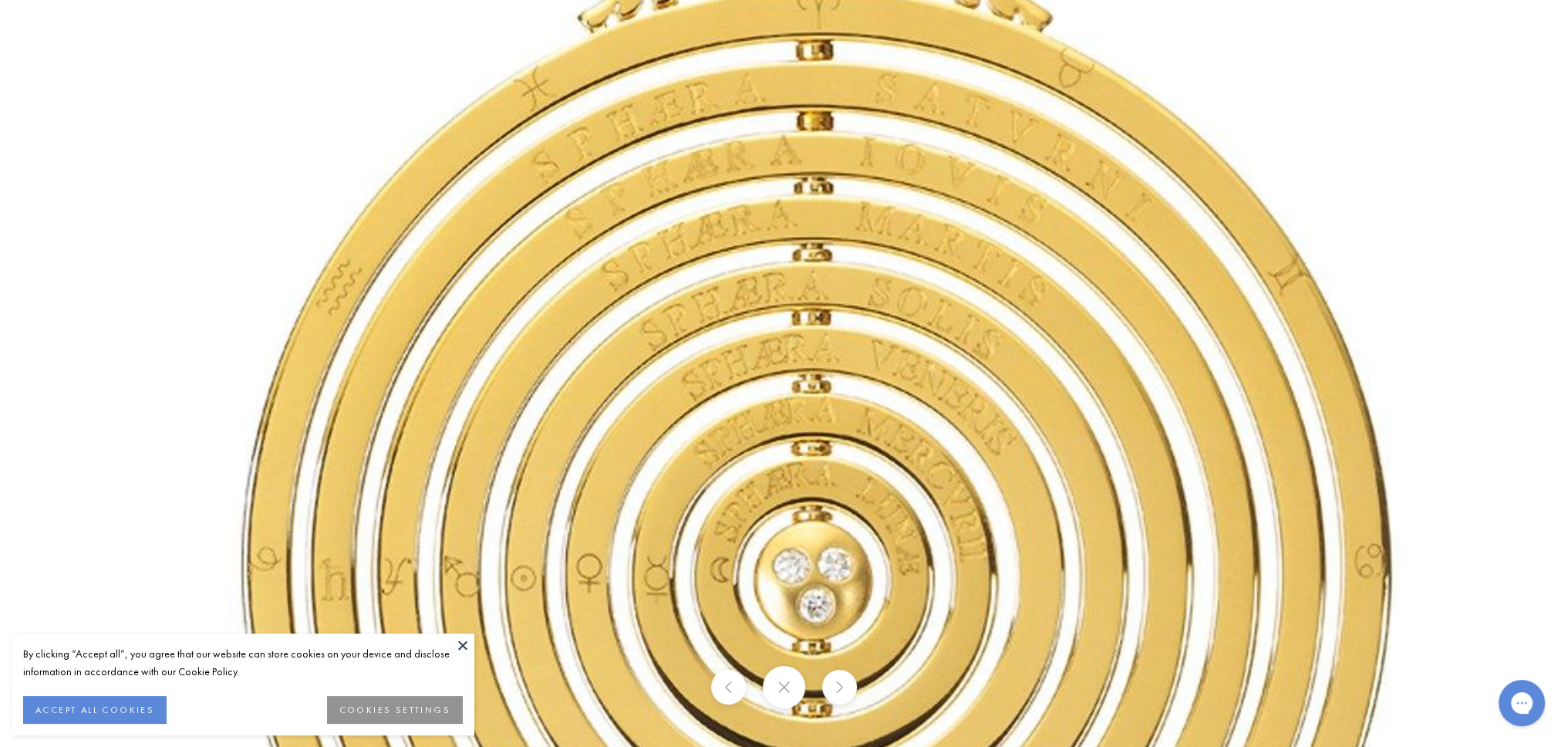
drag, startPoint x: 835, startPoint y: 326, endPoint x: 821, endPoint y: 472, distance: 146.7
click at [821, 472] on img at bounding box center [818, 448] width 1777 height 1777
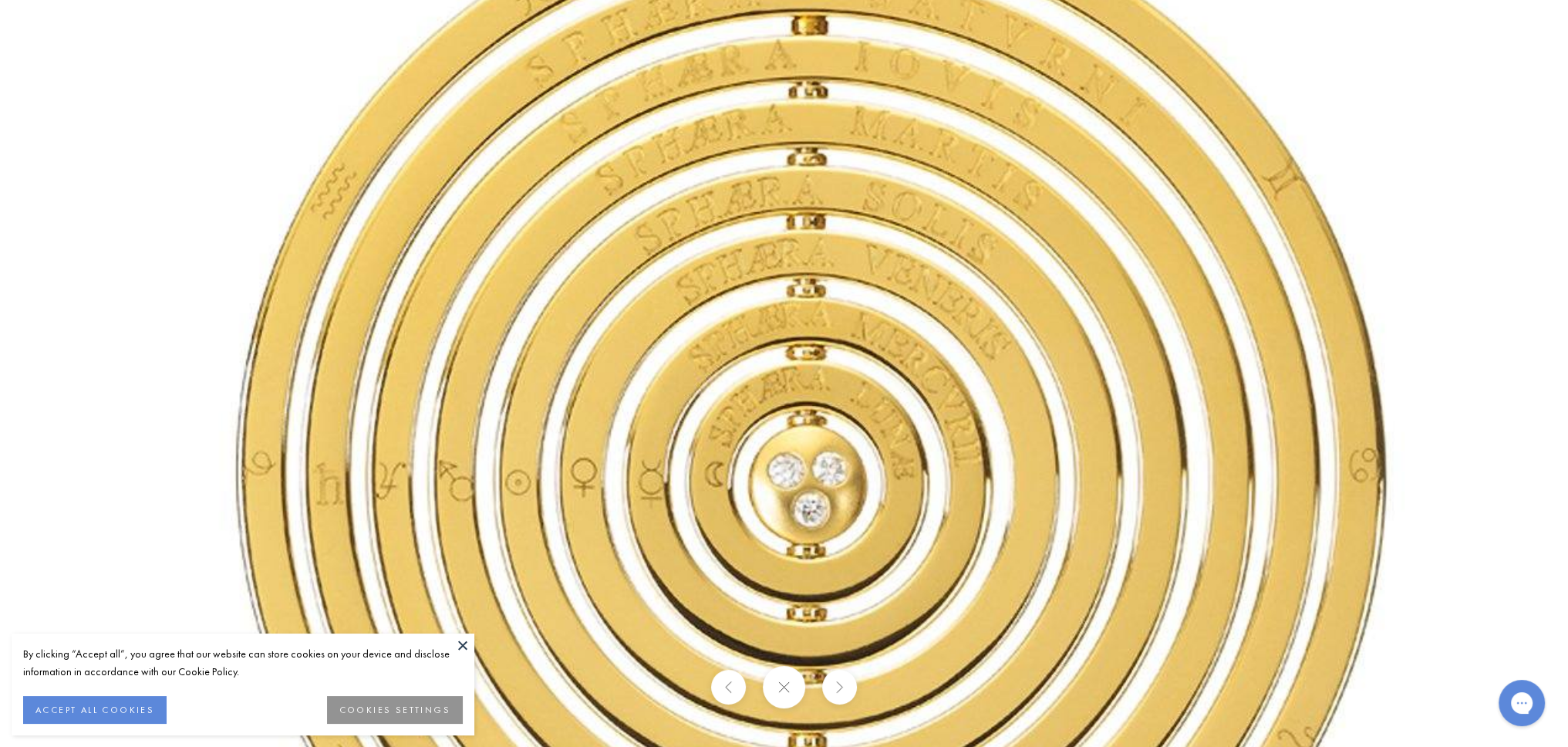
drag, startPoint x: 821, startPoint y: 467, endPoint x: 814, endPoint y: 378, distance: 89.3
click at [814, 378] on img at bounding box center [812, 352] width 1777 height 1777
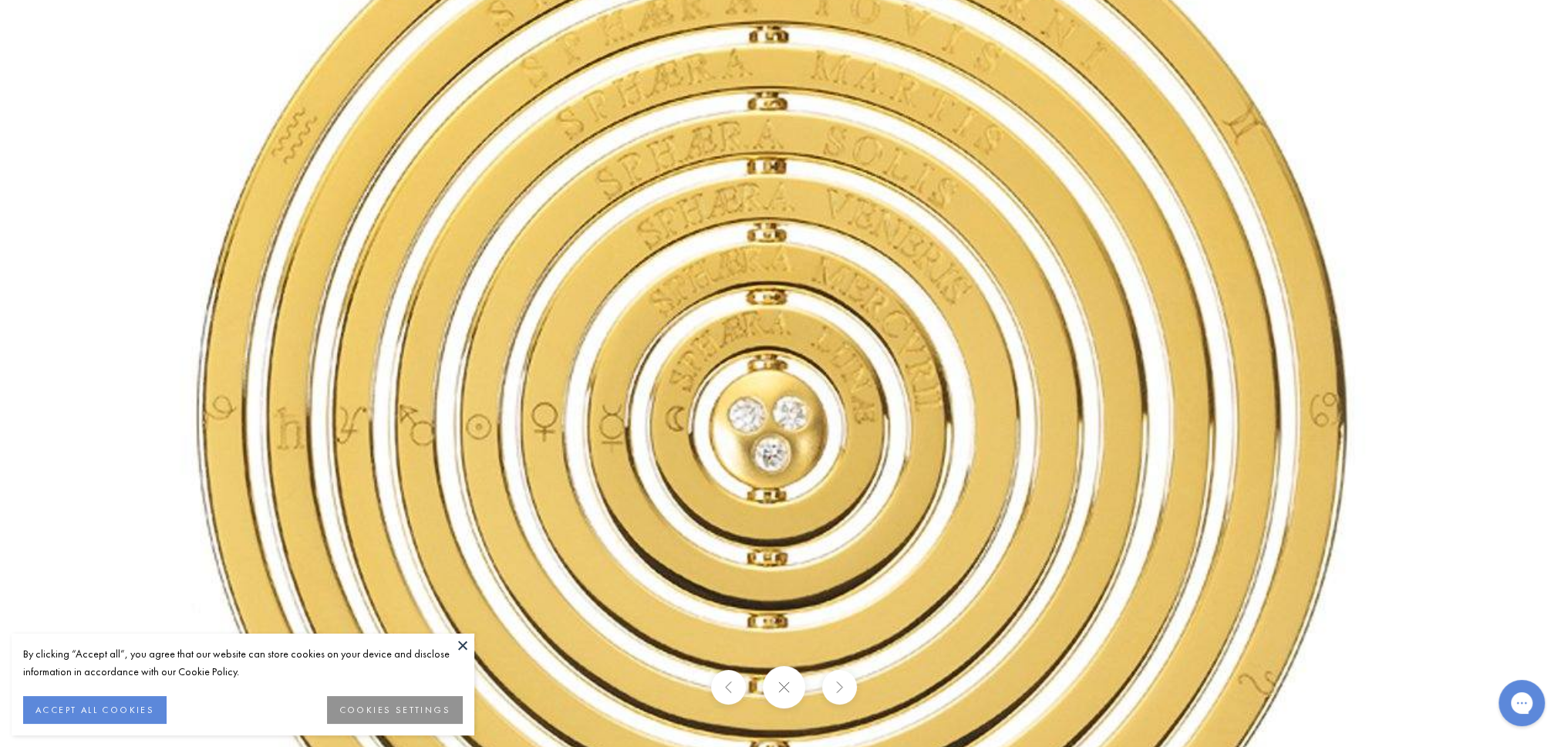
drag, startPoint x: 727, startPoint y: 149, endPoint x: 727, endPoint y: 119, distance: 30.0
click at [727, 119] on img at bounding box center [773, 297] width 1777 height 1777
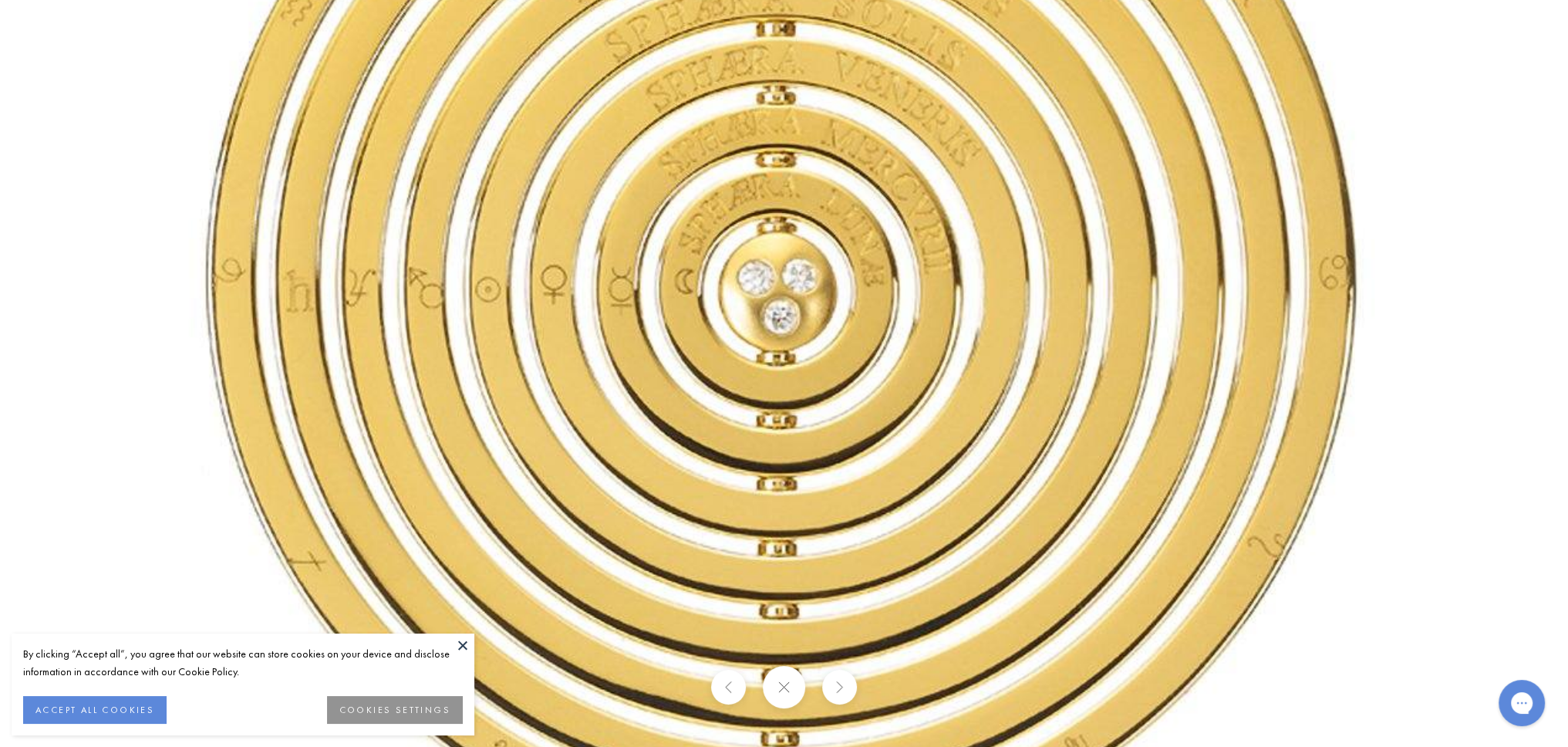
drag, startPoint x: 756, startPoint y: 468, endPoint x: 778, endPoint y: 307, distance: 162.5
click at [778, 307] on img at bounding box center [782, 160] width 1777 height 1777
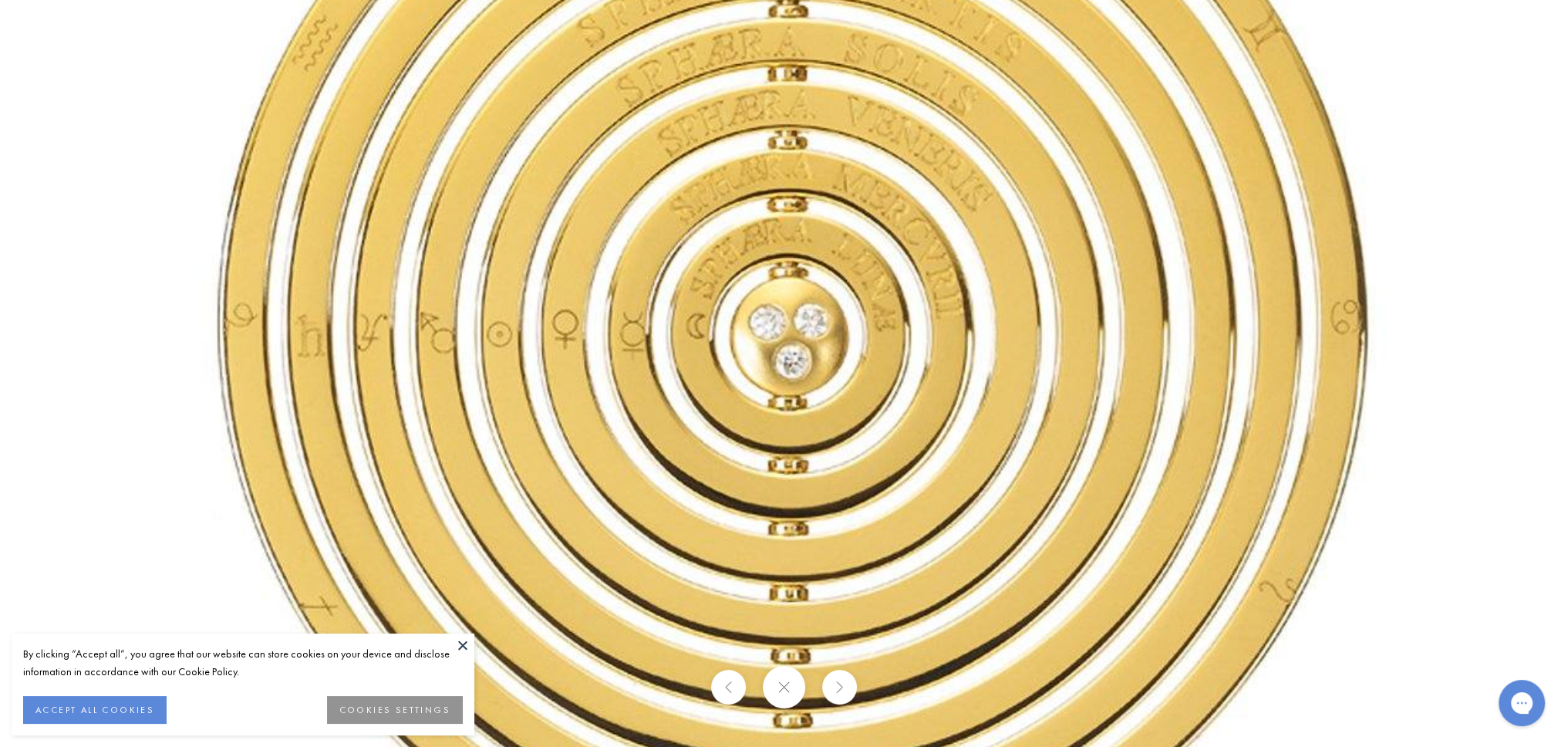
drag, startPoint x: 781, startPoint y: 288, endPoint x: 793, endPoint y: 341, distance: 54.3
click at [793, 341] on img at bounding box center [793, 205] width 1777 height 1777
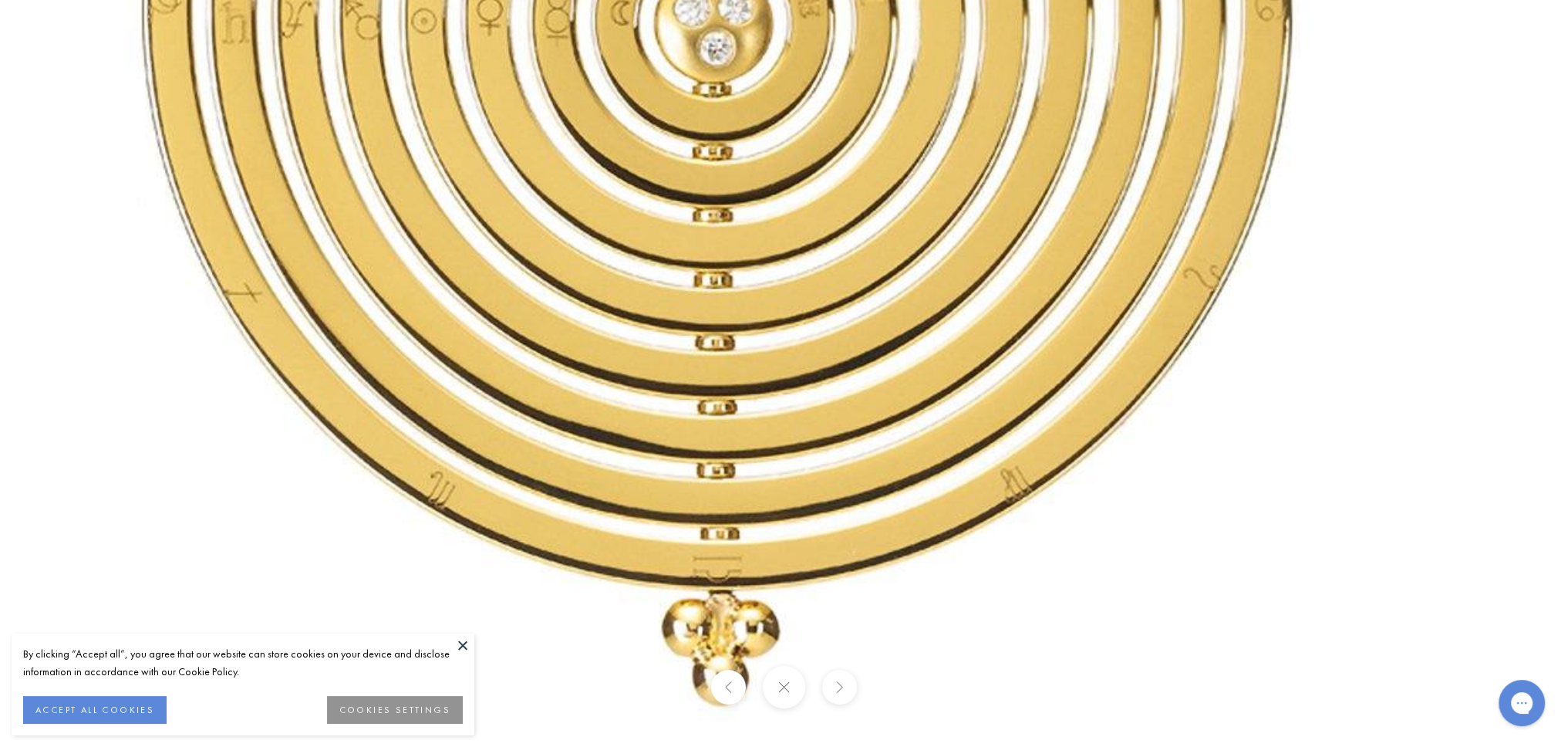
drag, startPoint x: 793, startPoint y: 341, endPoint x: 660, endPoint y: -38, distance: 401.7
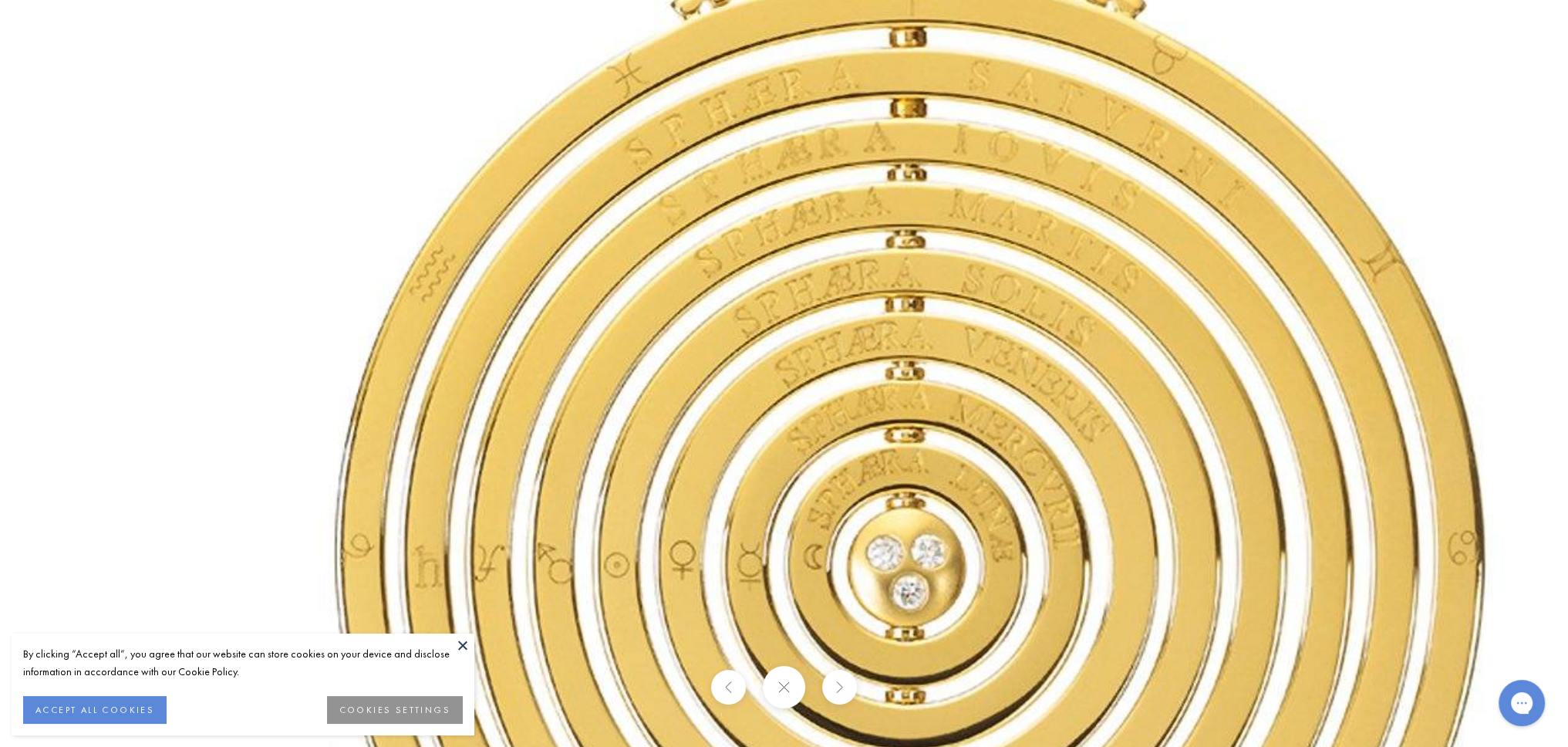
drag, startPoint x: 805, startPoint y: 173, endPoint x: 1195, endPoint y: 794, distance: 733.3
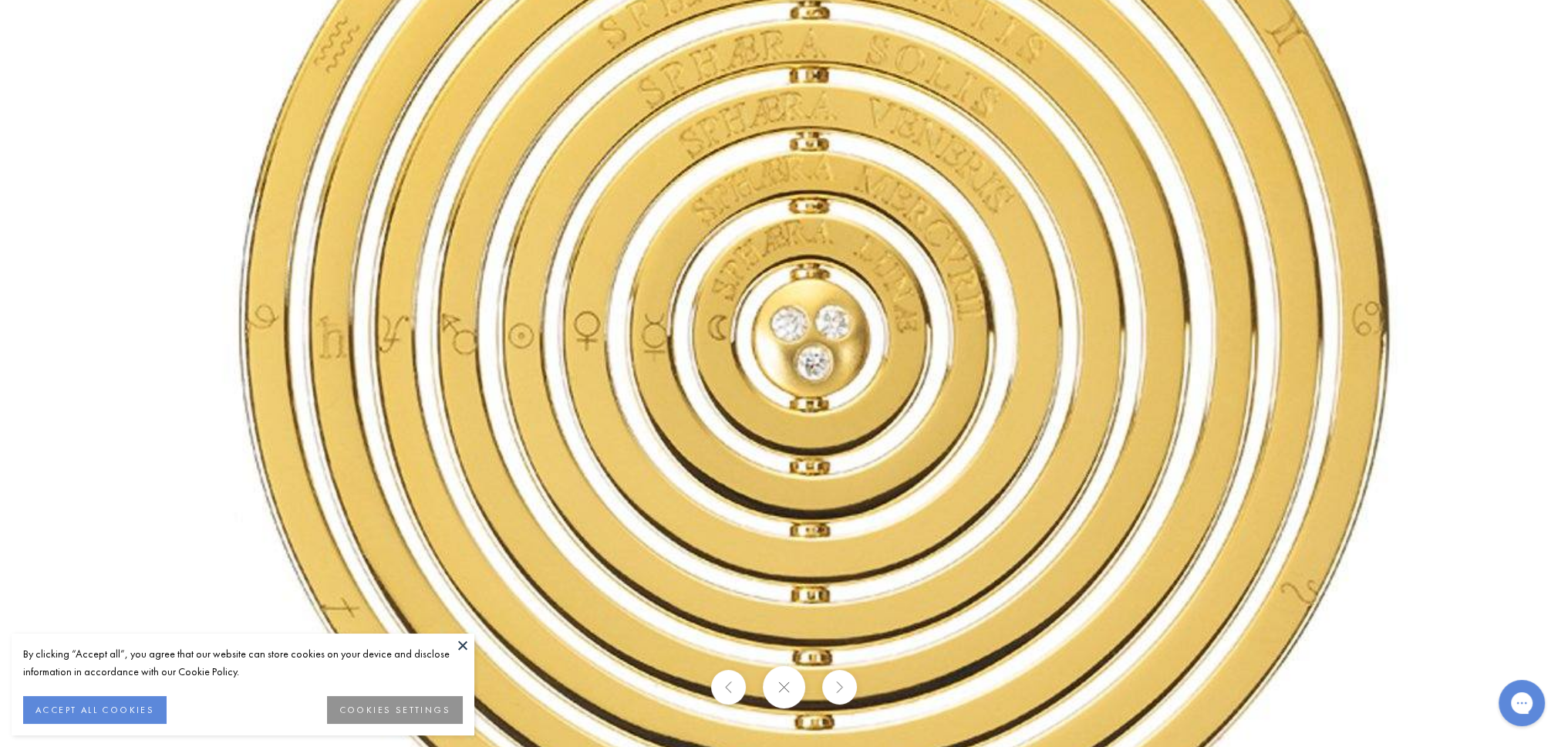
drag, startPoint x: 820, startPoint y: 180, endPoint x: 748, endPoint y: 30, distance: 166.4
click at [748, 30] on img at bounding box center [815, 206] width 1777 height 1777
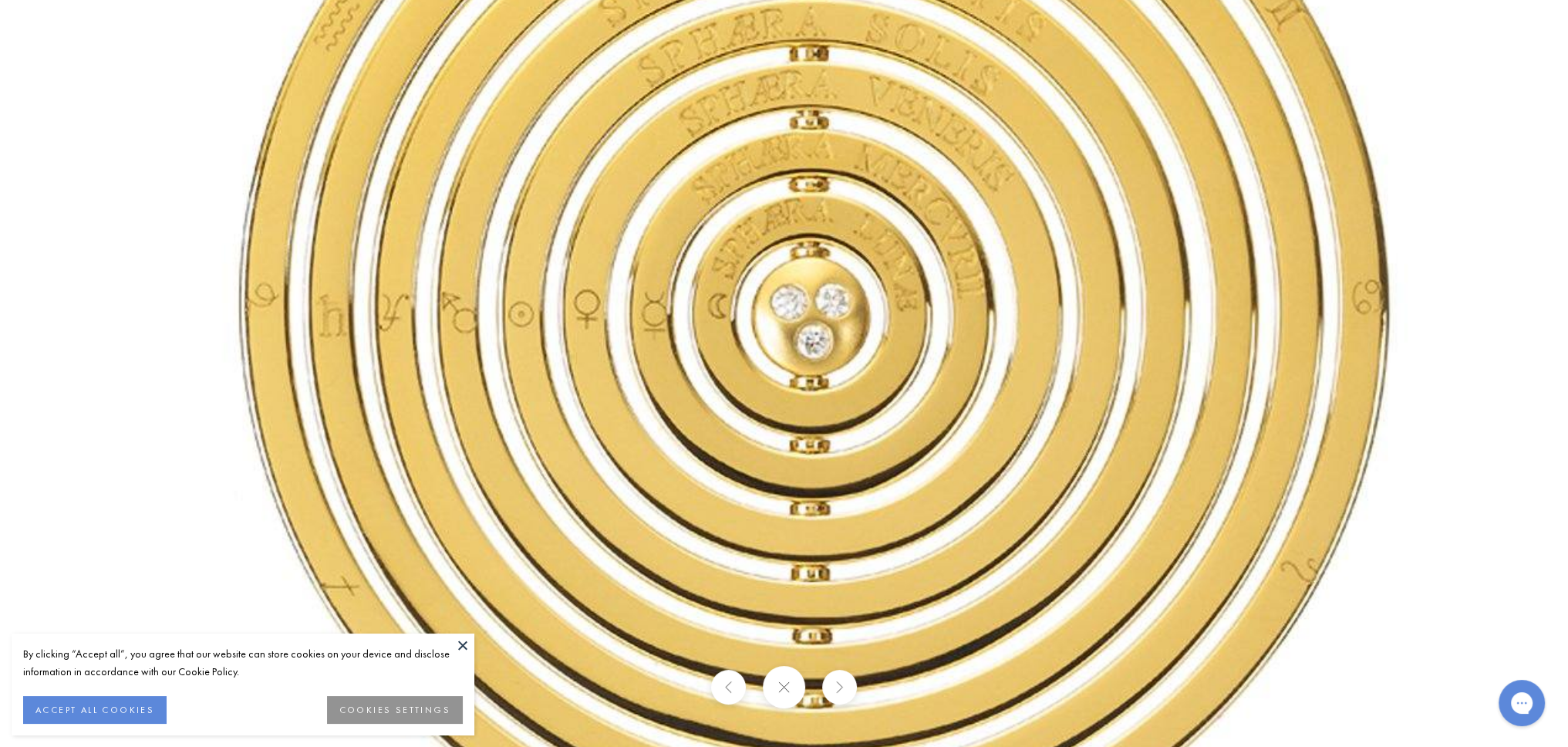
click at [756, 685] on div at bounding box center [784, 687] width 1568 height 42
click at [773, 686] on button at bounding box center [783, 687] width 42 height 42
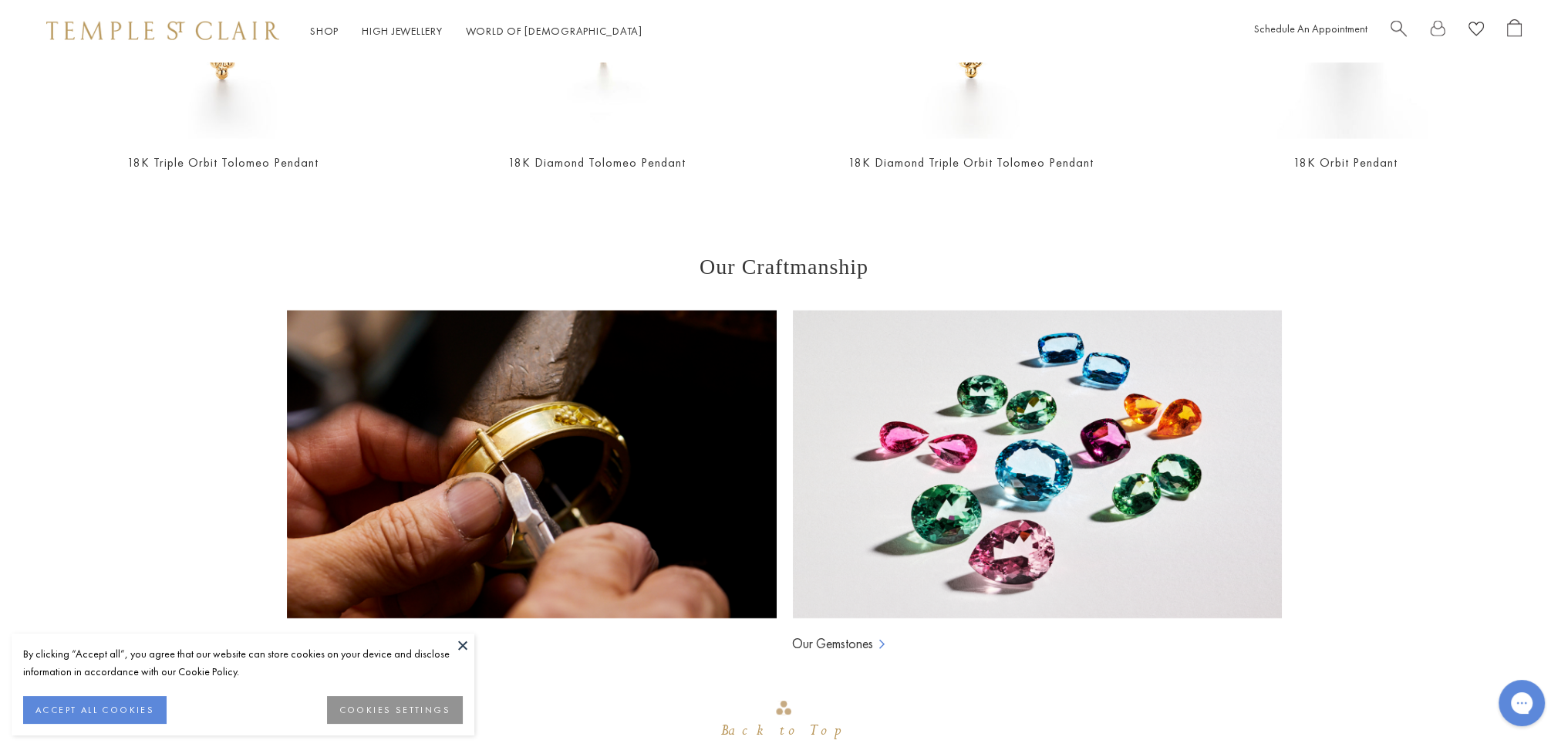
scroll to position [4956, 0]
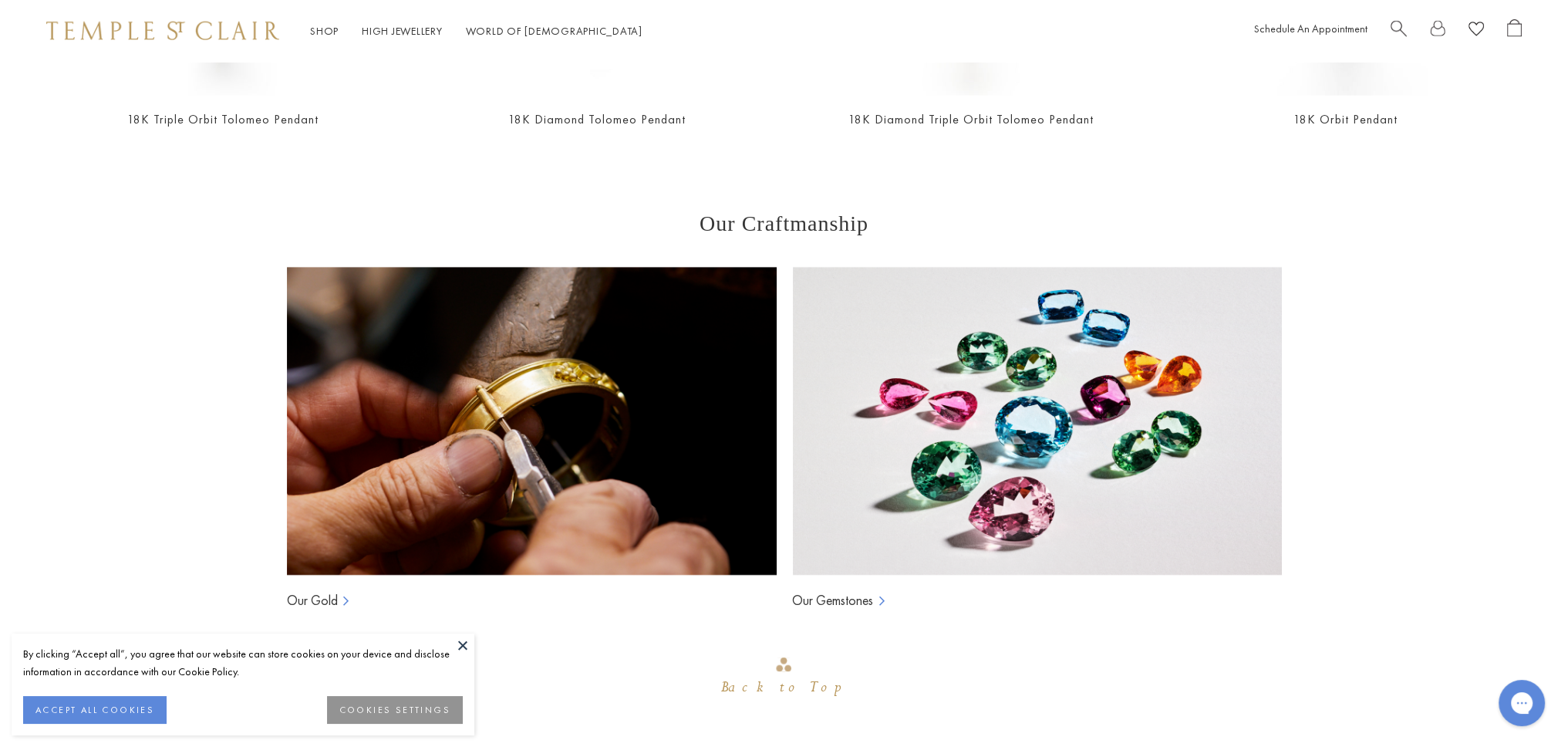
click at [914, 368] on img at bounding box center [1036, 421] width 490 height 308
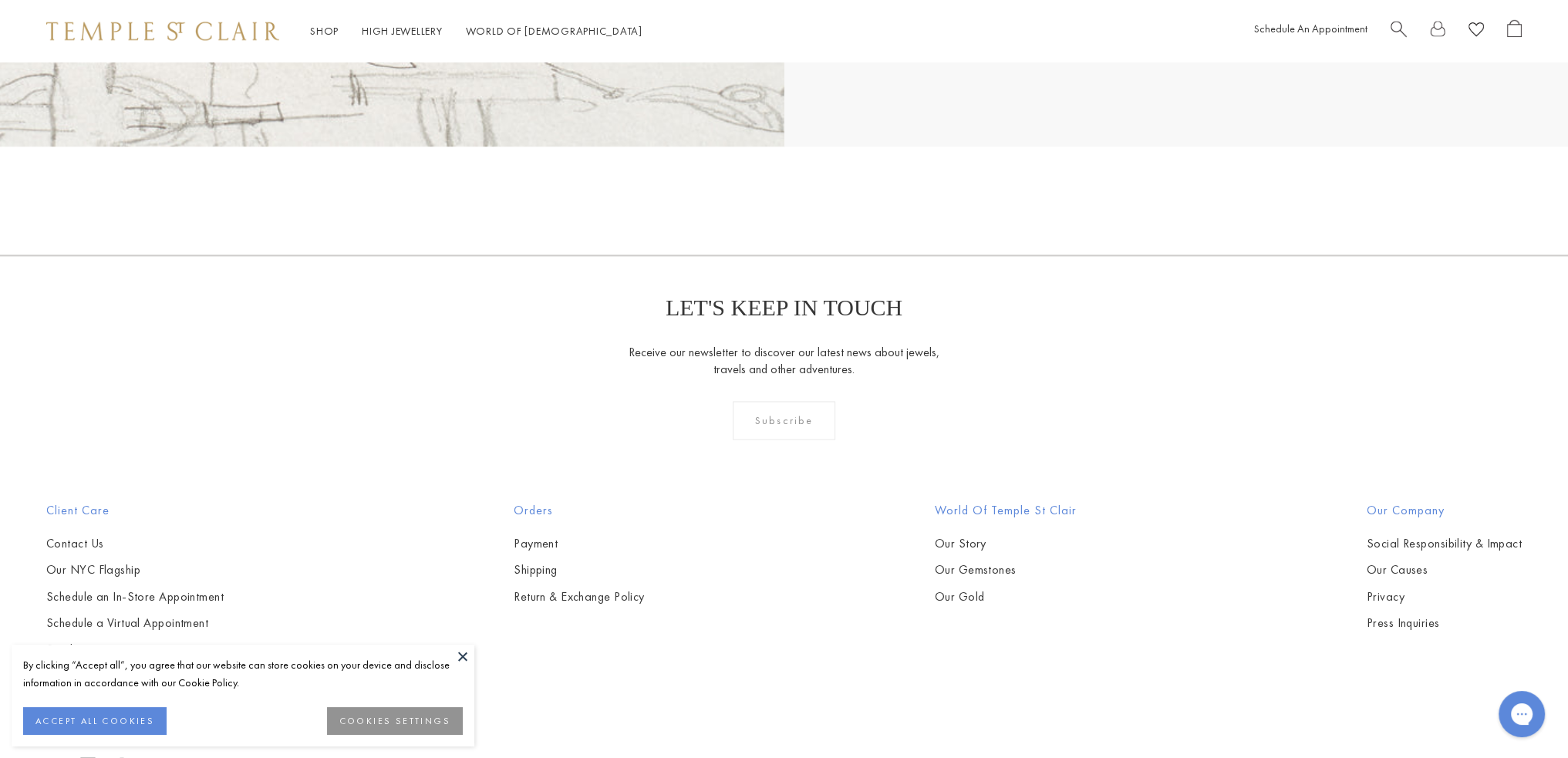
scroll to position [26886, 0]
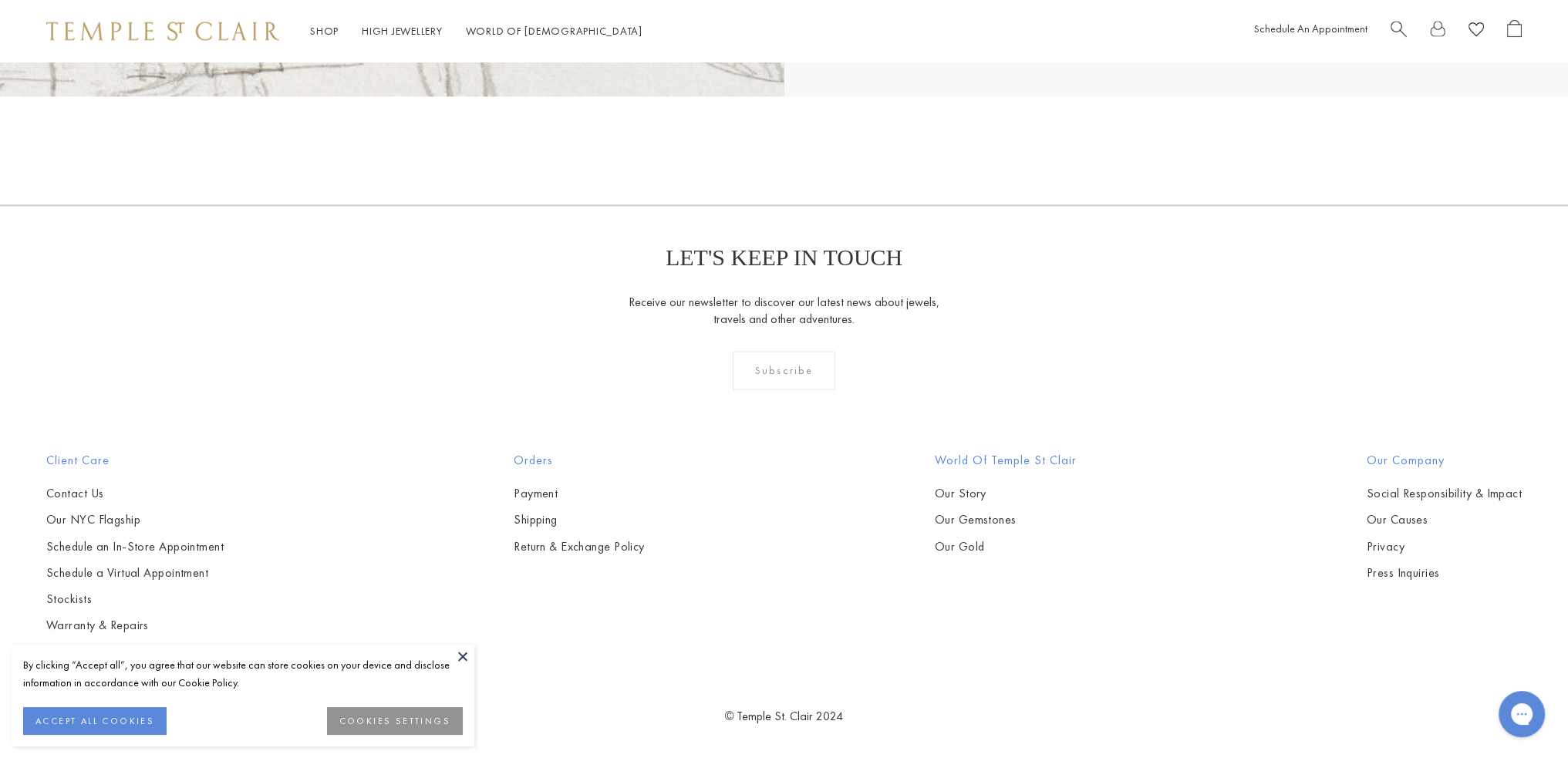
click at [469, 660] on button at bounding box center [463, 656] width 23 height 23
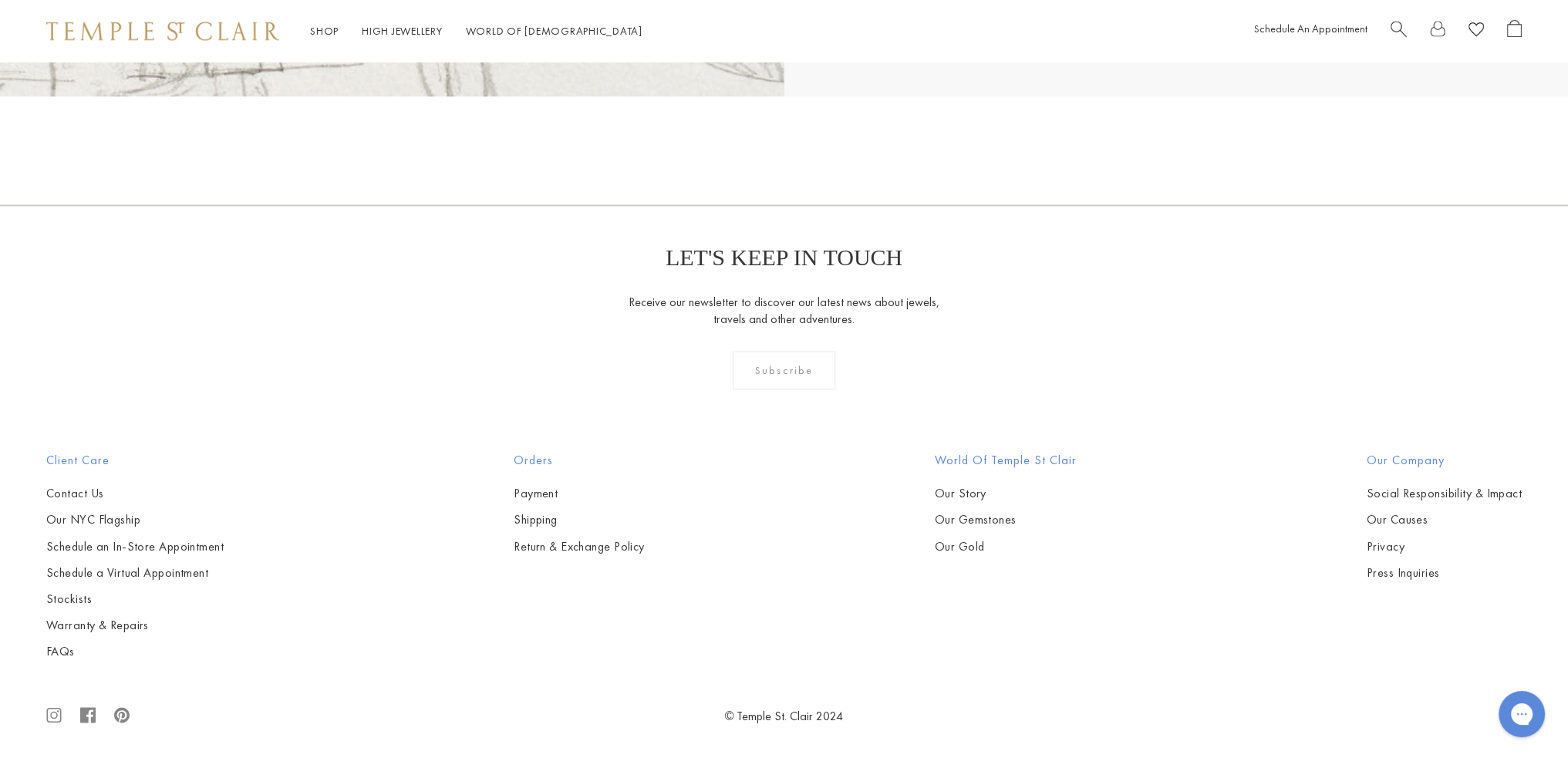
click at [975, 533] on ul "Our Story Our Gemstones Our Gold" at bounding box center [1006, 520] width 142 height 69
click at [972, 545] on link "Our Gold" at bounding box center [1006, 546] width 142 height 17
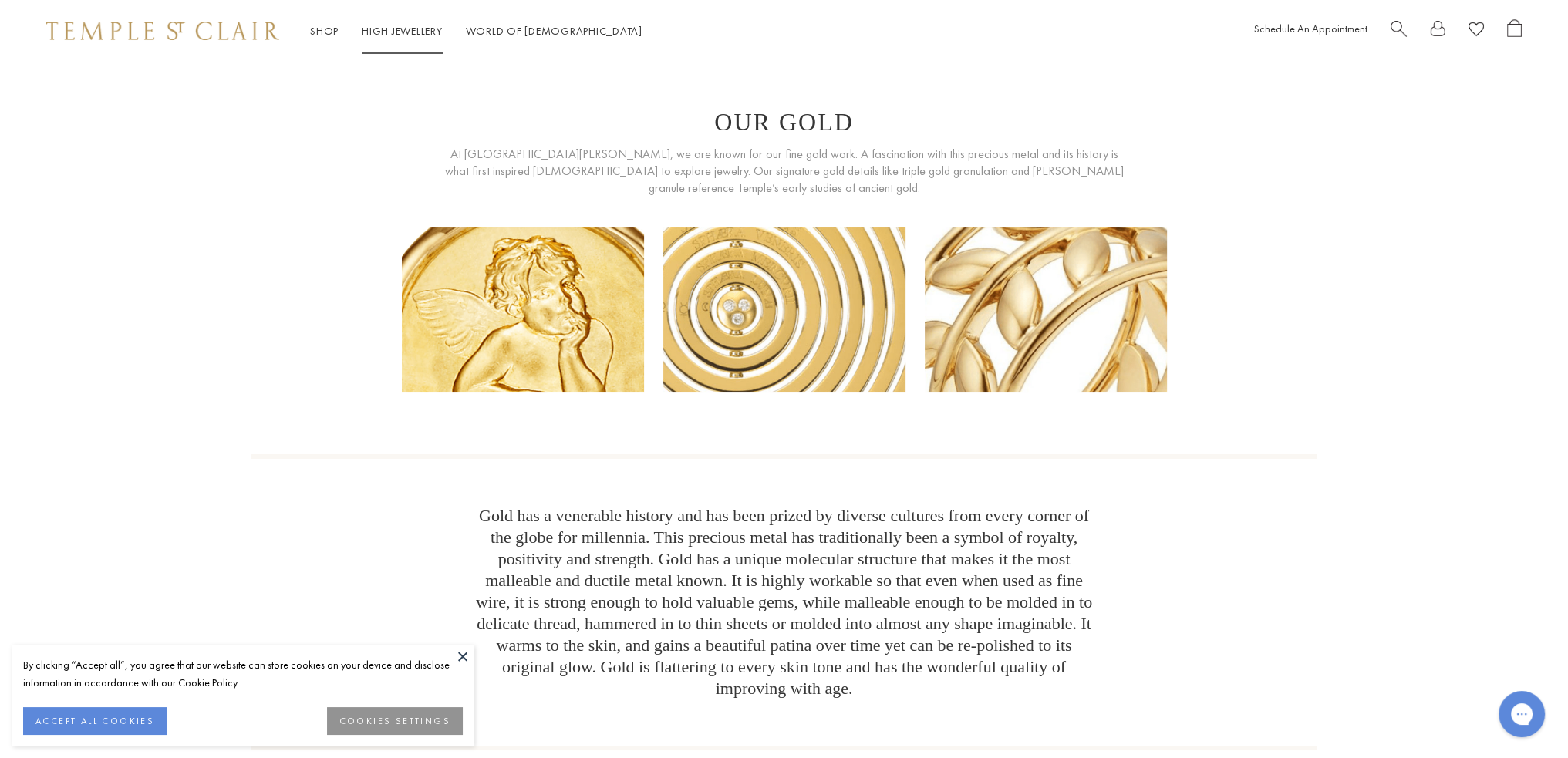
click at [398, 35] on link "High Jewellery High Jewellery" at bounding box center [402, 31] width 81 height 14
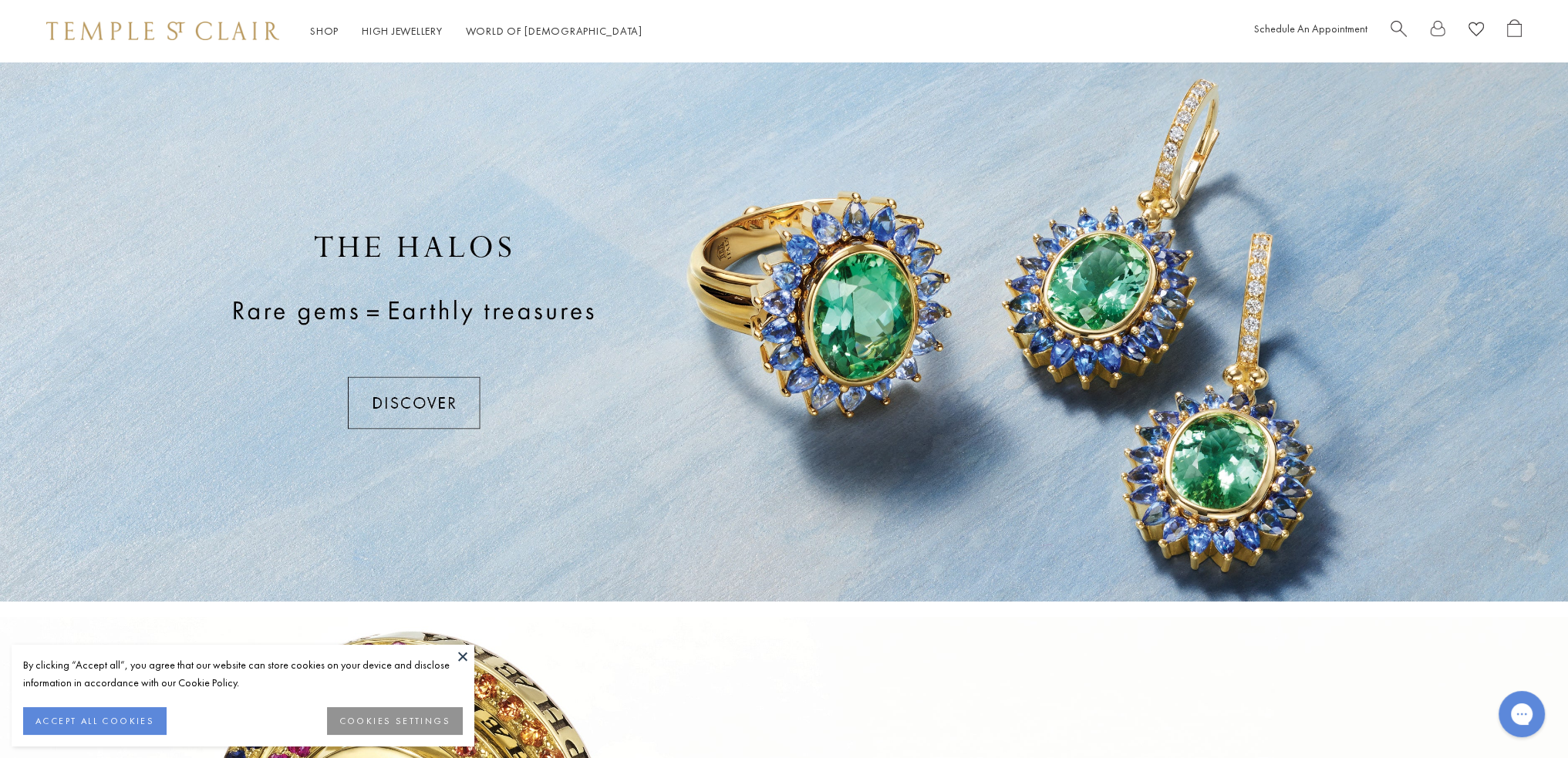
drag, startPoint x: 1579, startPoint y: 140, endPoint x: 1468, endPoint y: 603, distance: 476.1
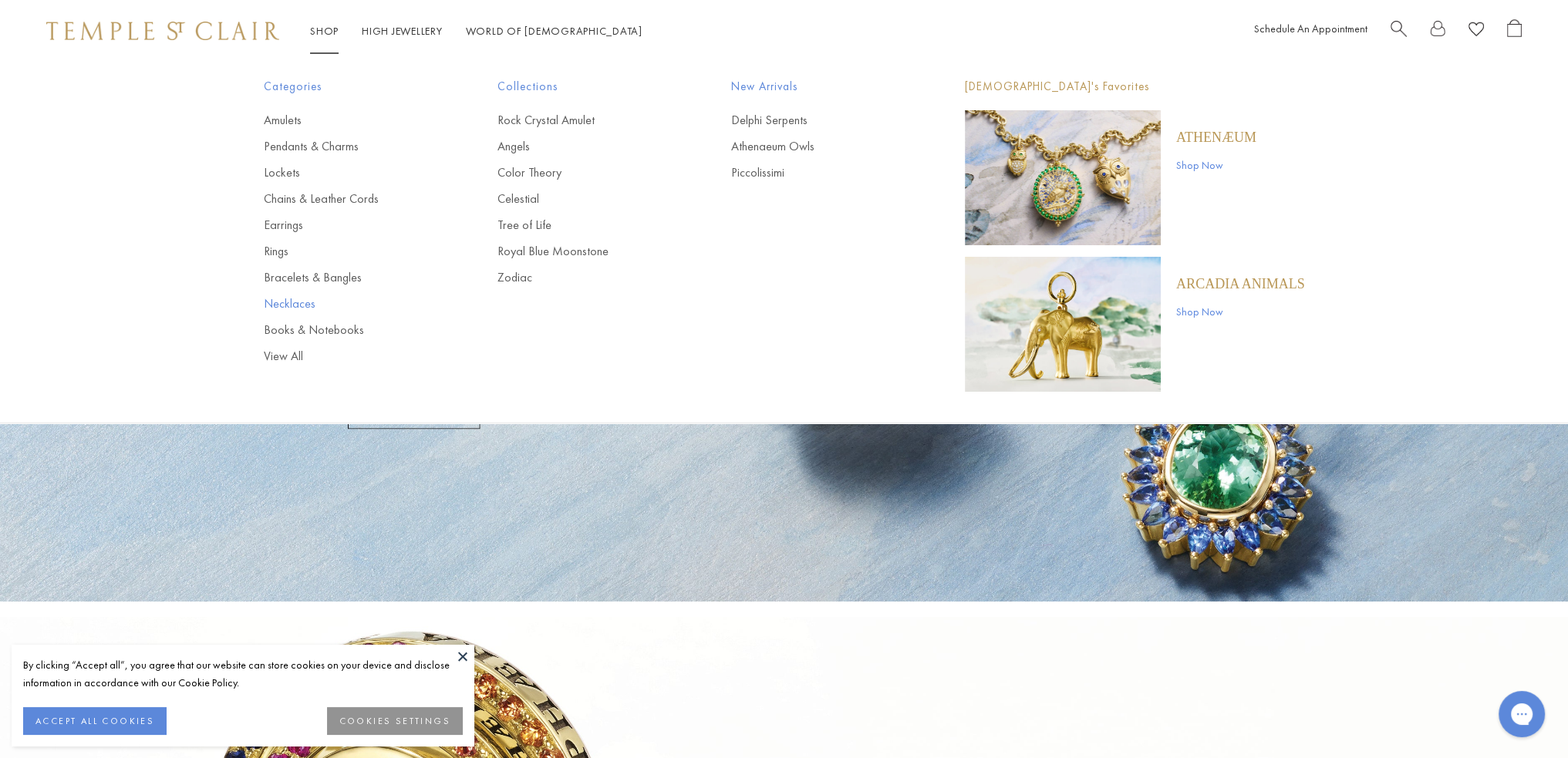
click at [292, 307] on link "Necklaces" at bounding box center [350, 304] width 172 height 17
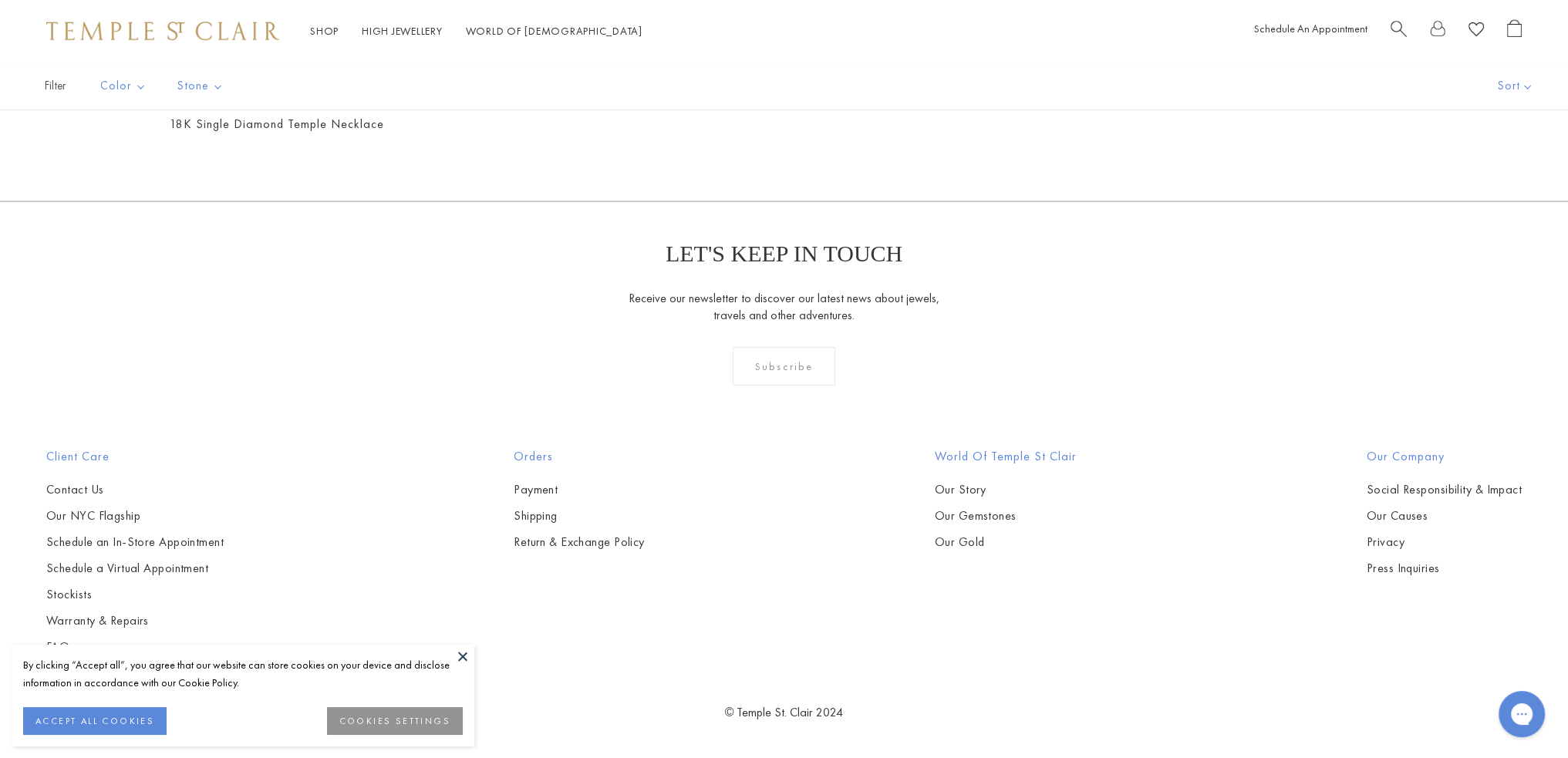
scroll to position [2175, 0]
click at [0, 0] on img at bounding box center [0, 0] width 0 height 0
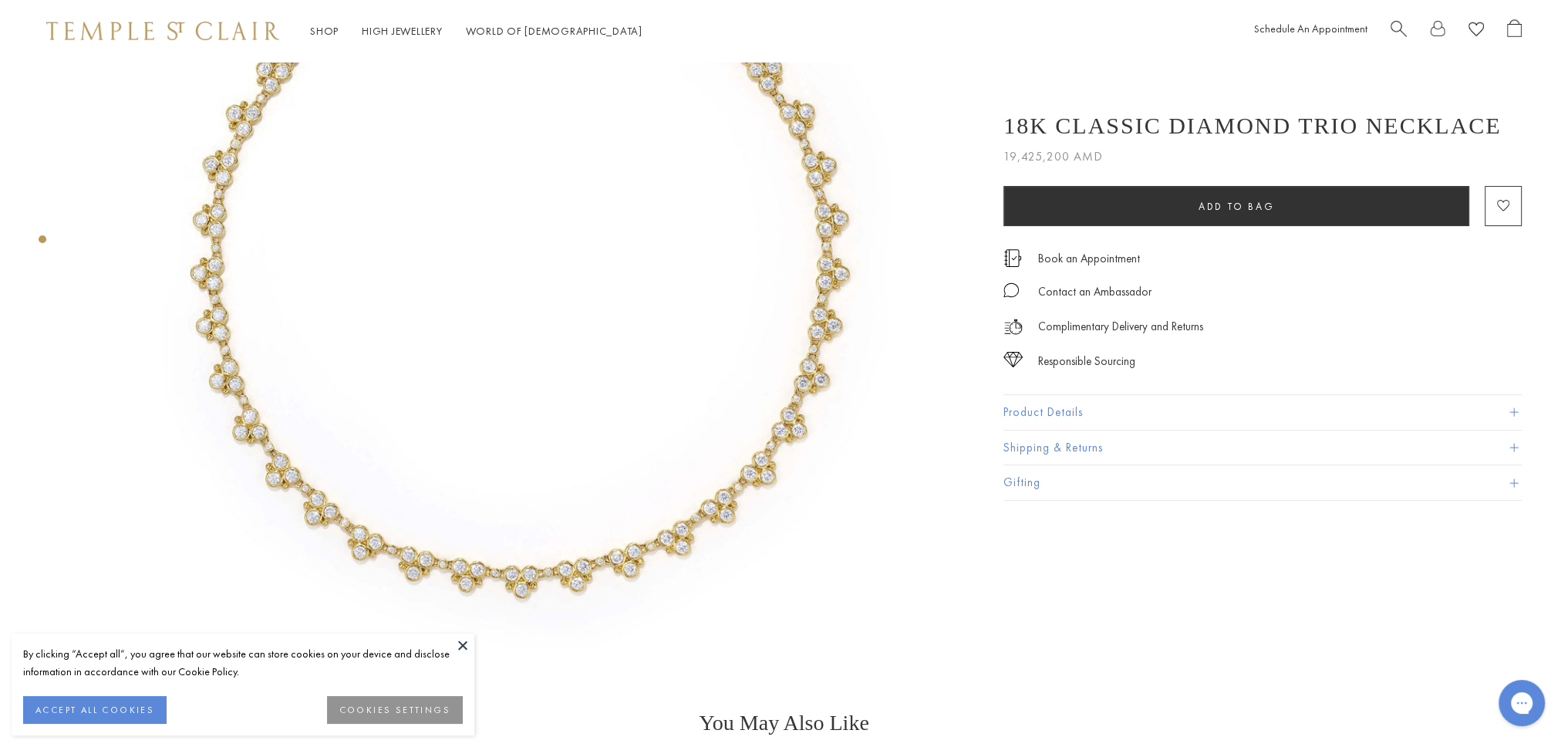
scroll to position [302, 0]
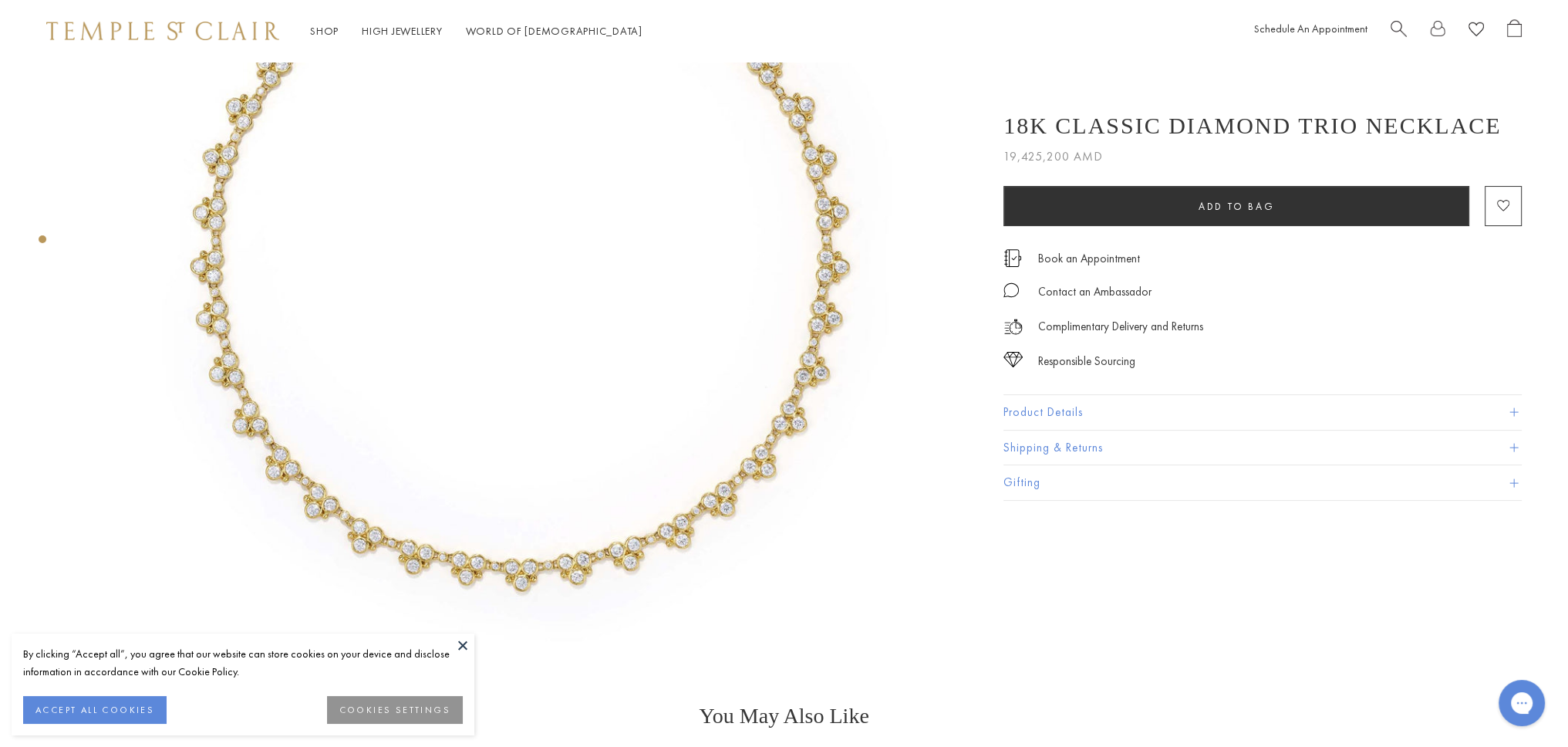
click at [546, 412] on img at bounding box center [522, 204] width 889 height 889
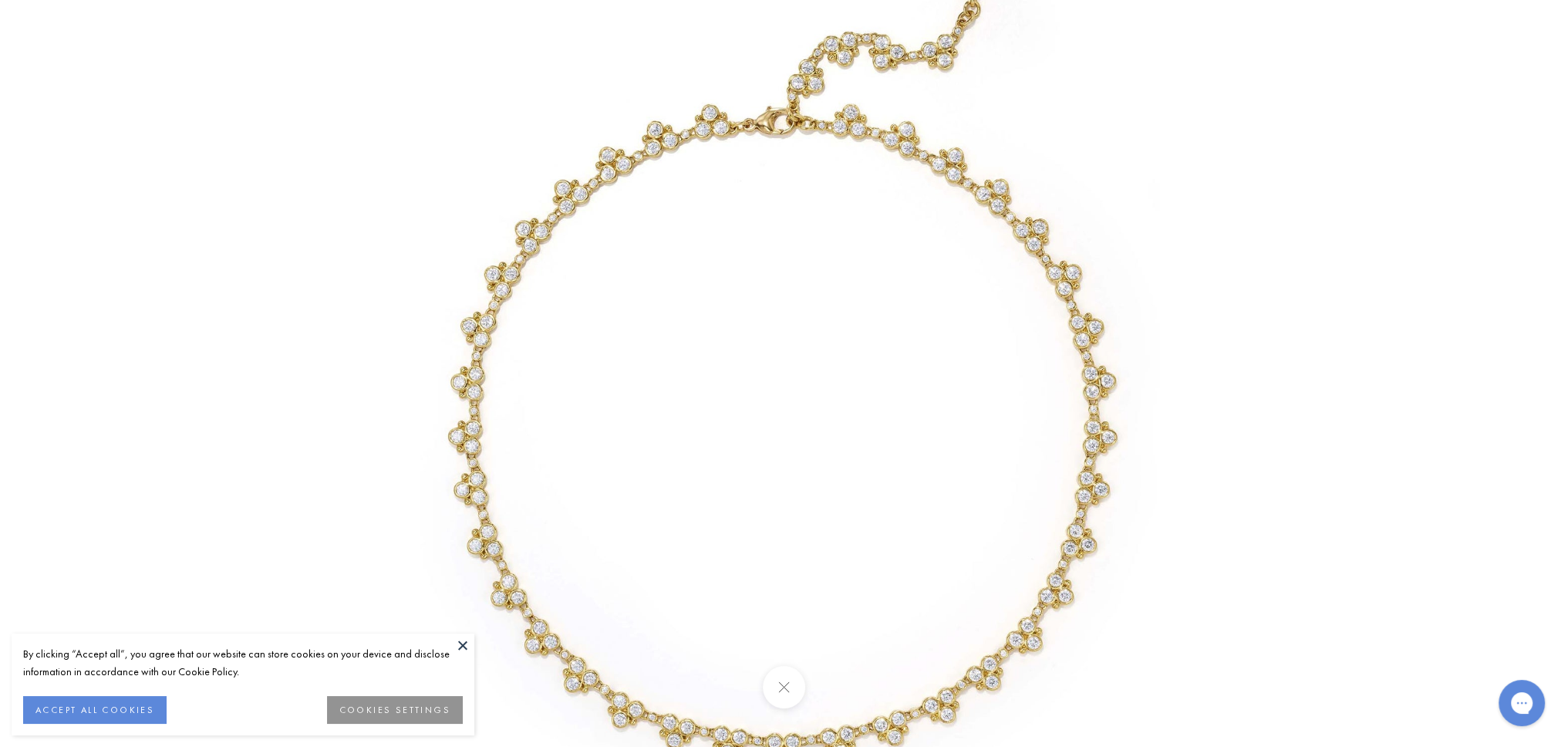
click at [754, 533] on img at bounding box center [784, 373] width 902 height 902
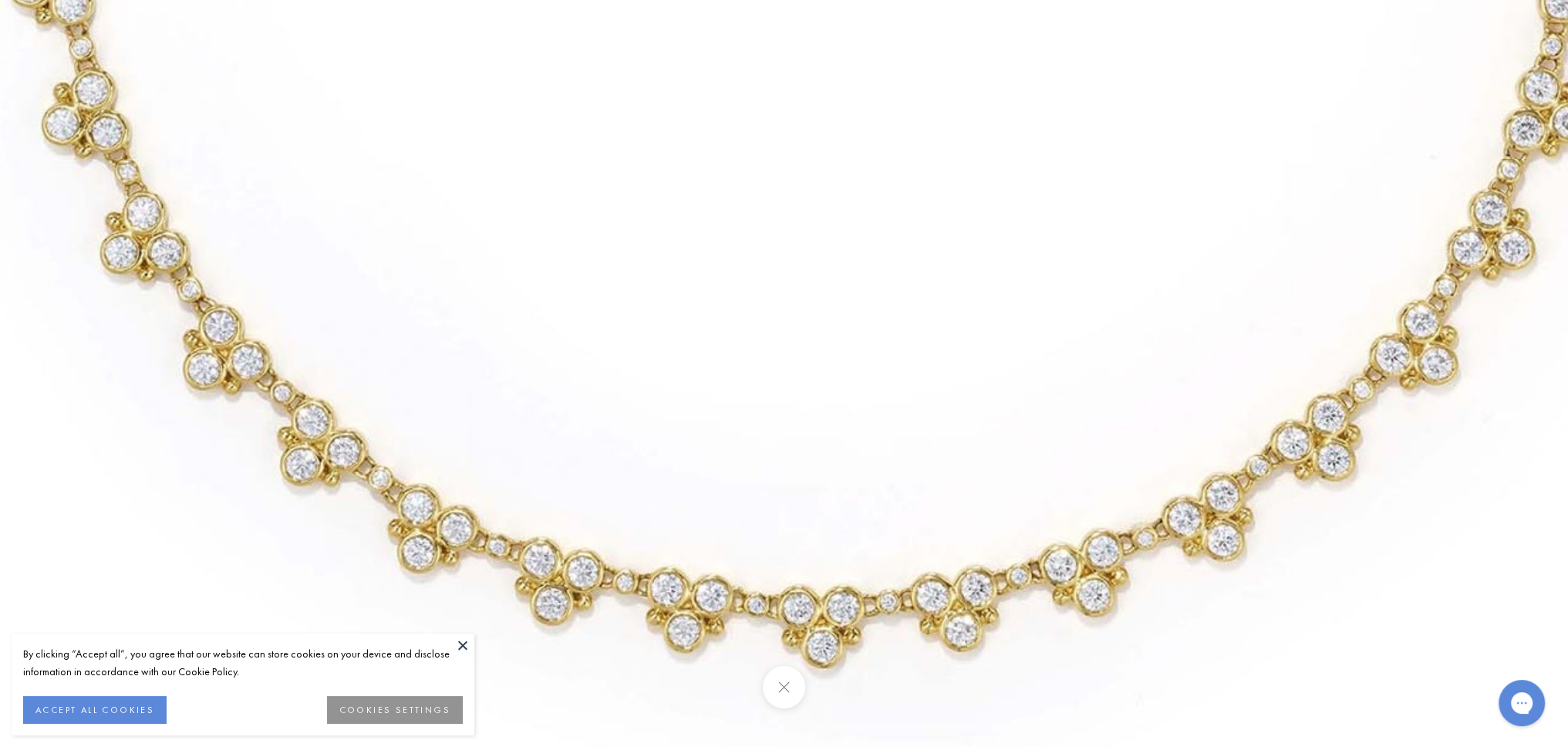
drag, startPoint x: 754, startPoint y: 533, endPoint x: 746, endPoint y: 79, distance: 454.1
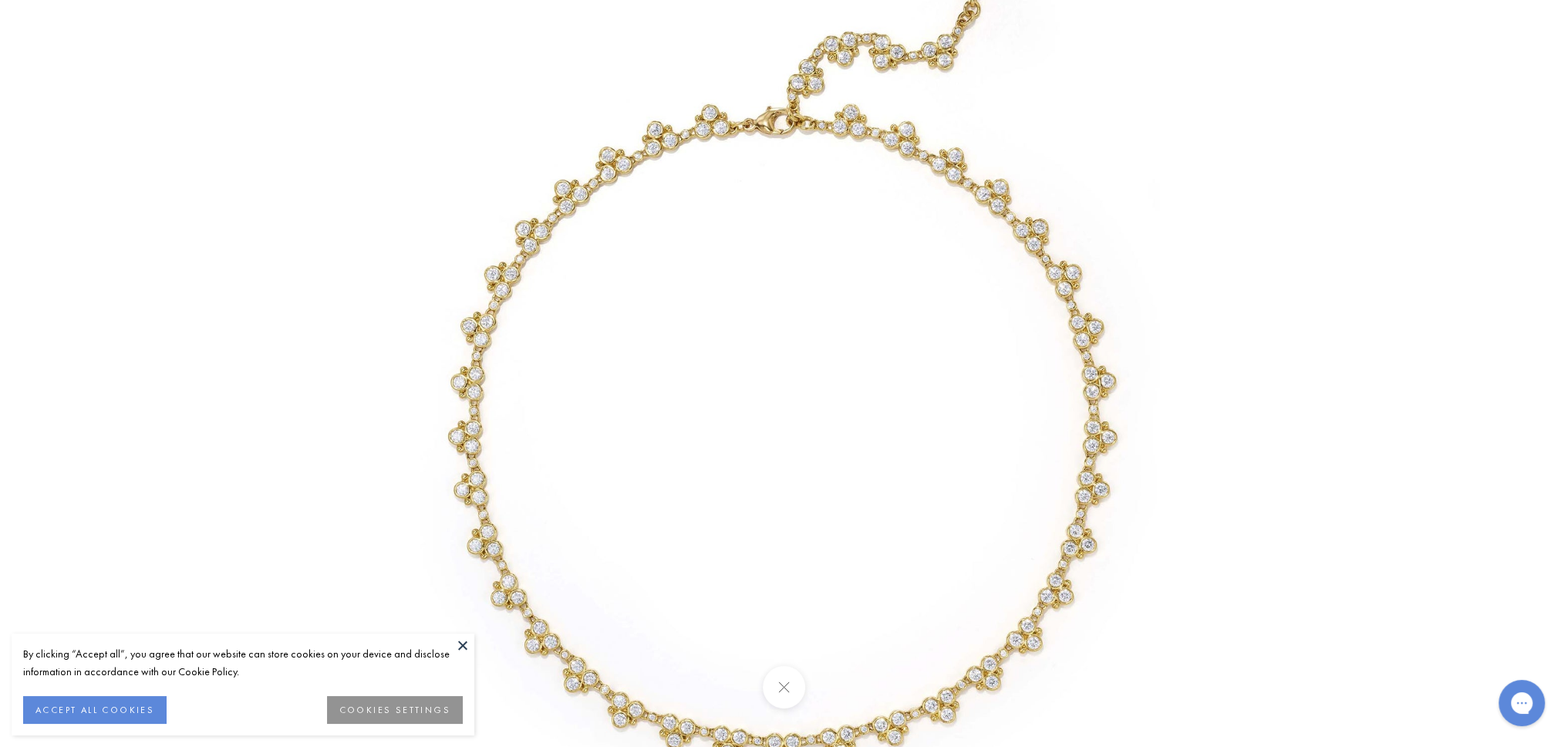
click at [799, 678] on button at bounding box center [783, 687] width 42 height 42
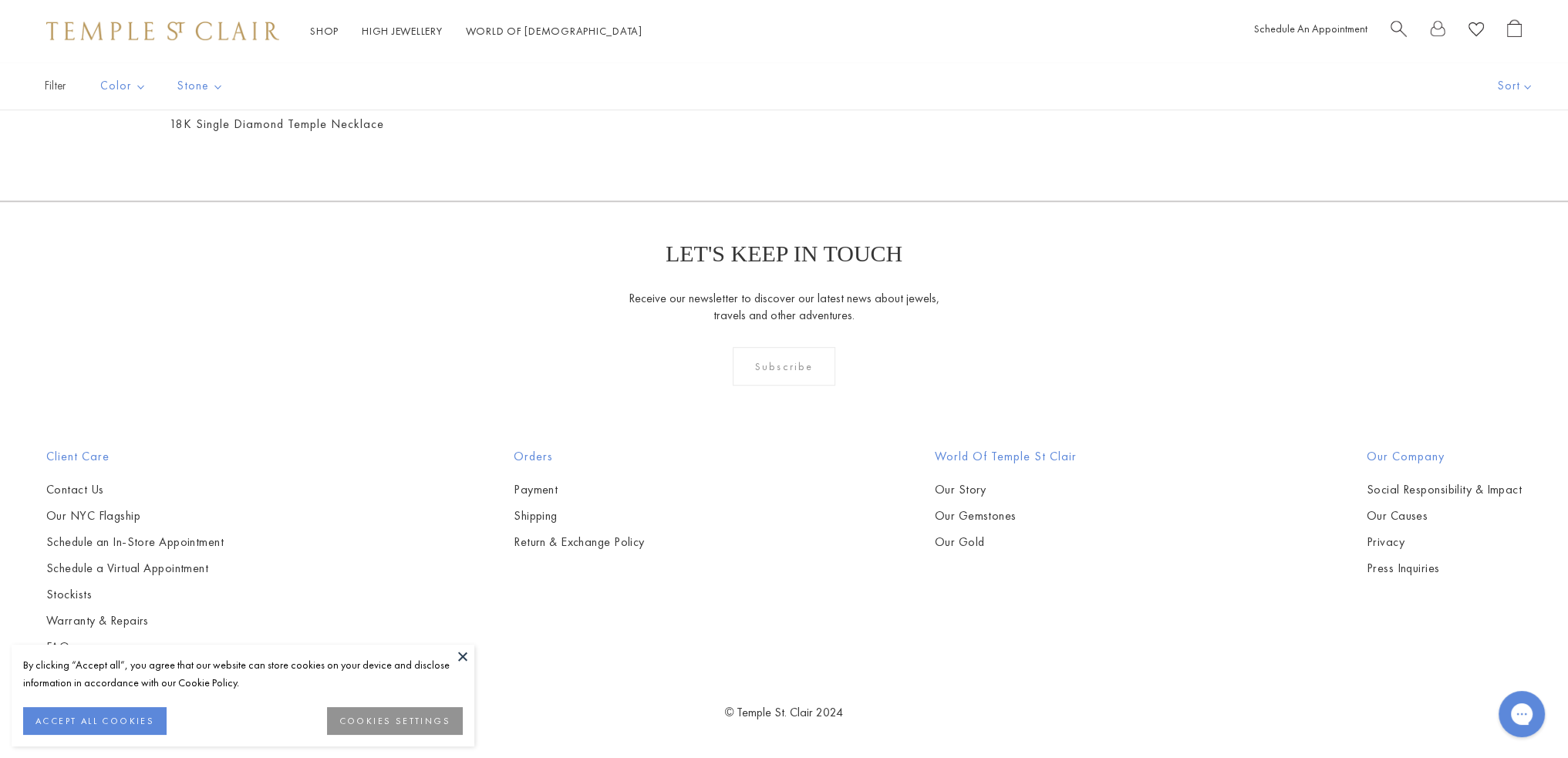
scroll to position [3193, 0]
click at [0, 0] on img at bounding box center [0, 0] width 0 height 0
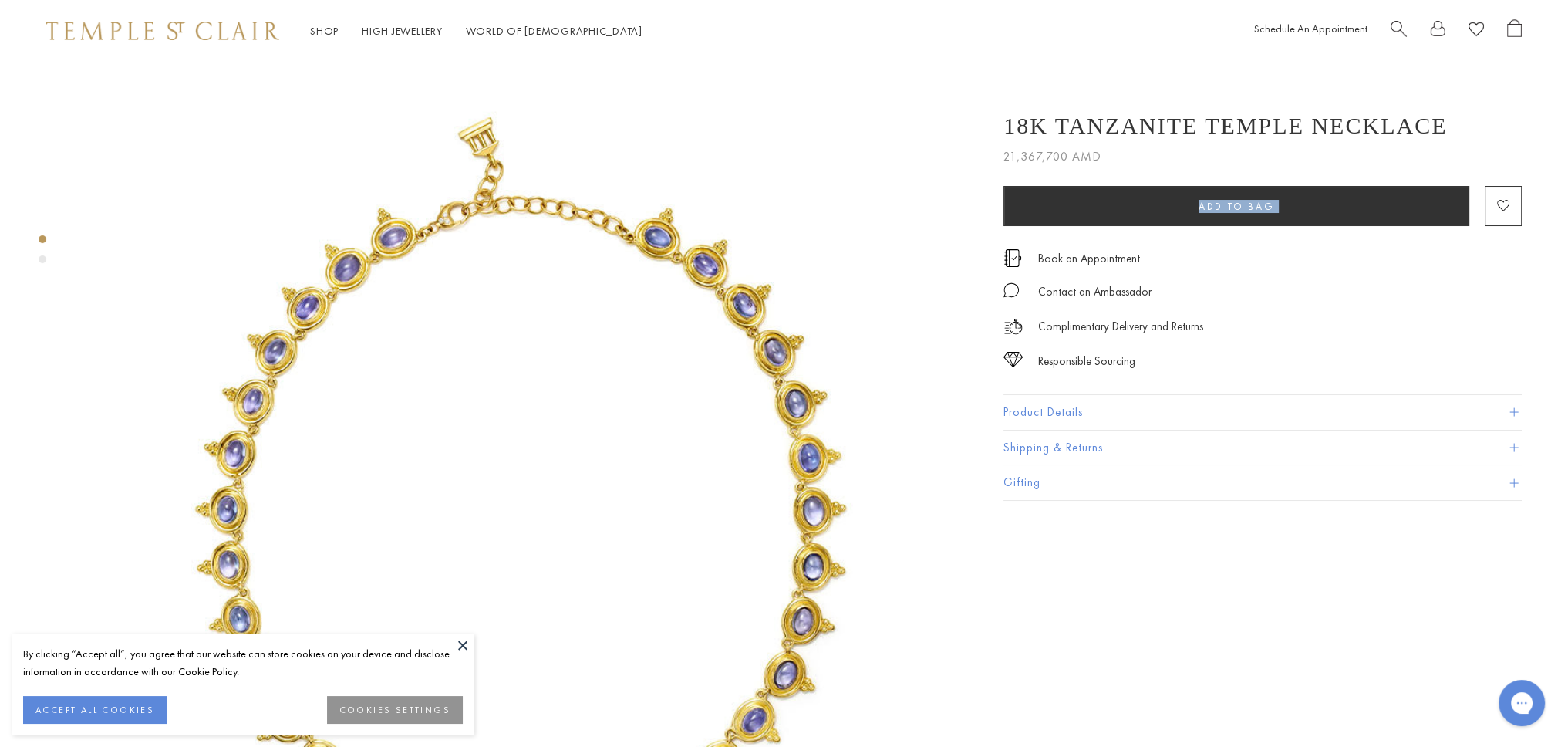
drag, startPoint x: 1553, startPoint y: 123, endPoint x: 1555, endPoint y: 157, distance: 34.1
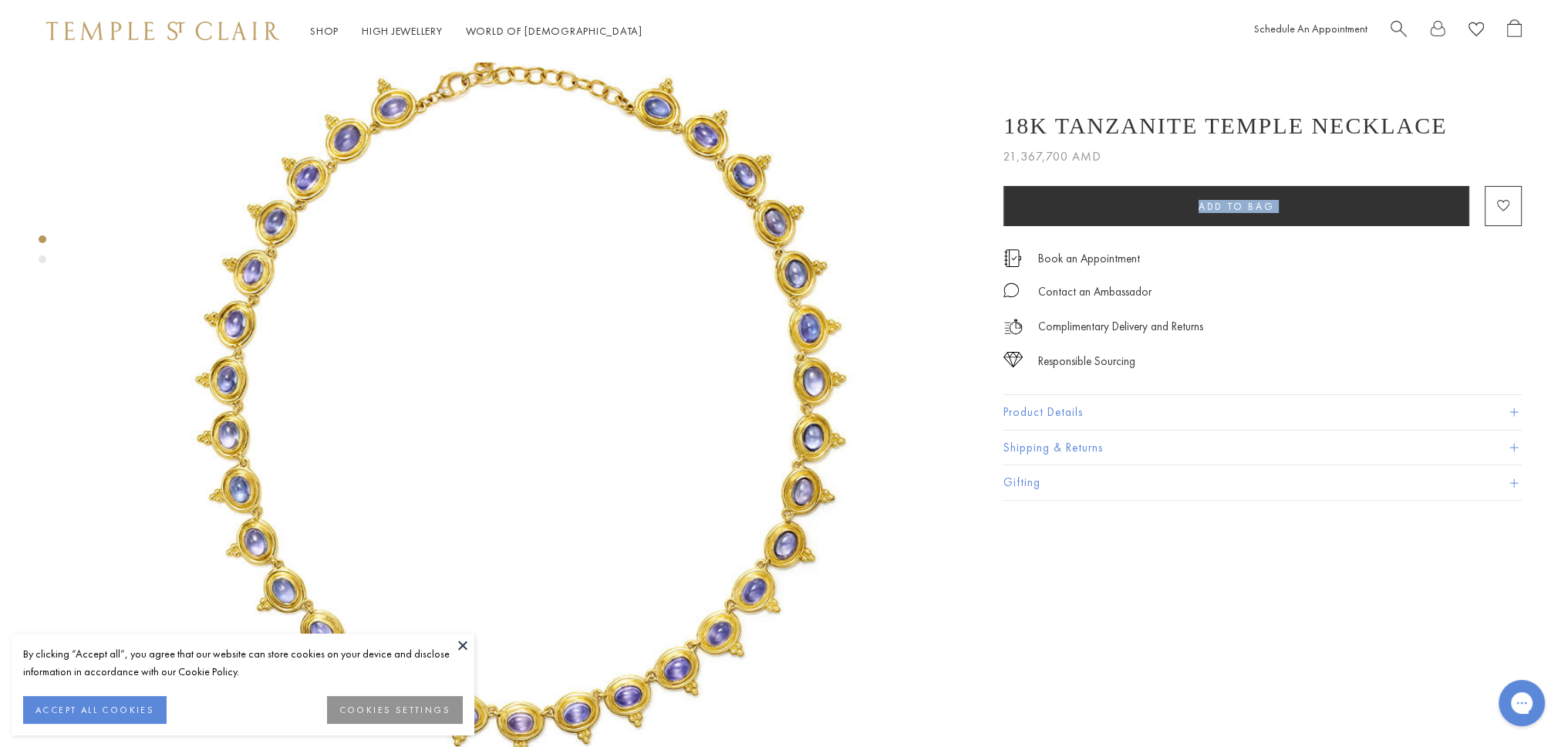
scroll to position [136, 0]
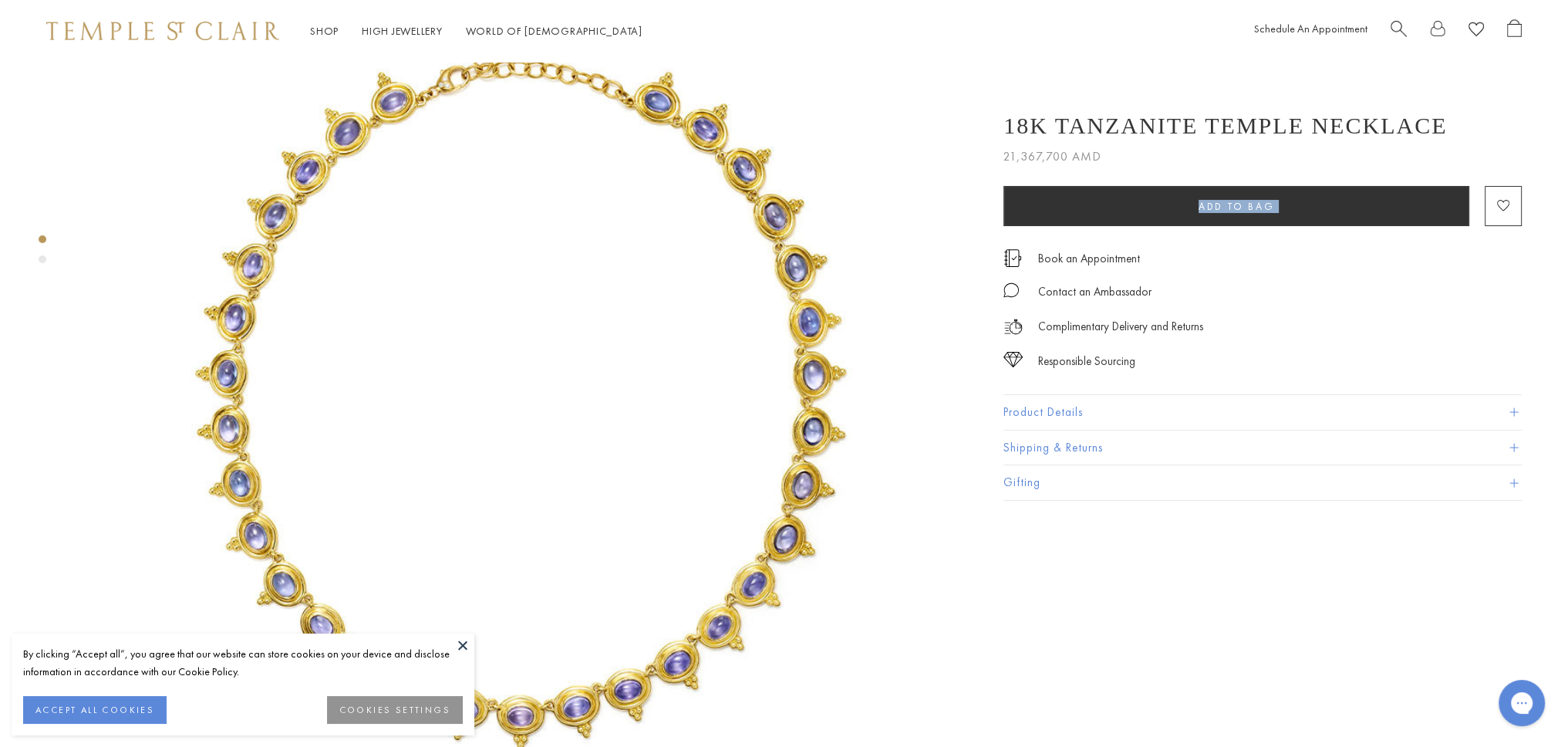
click at [1487, 414] on button "Product Details" at bounding box center [1262, 412] width 518 height 35
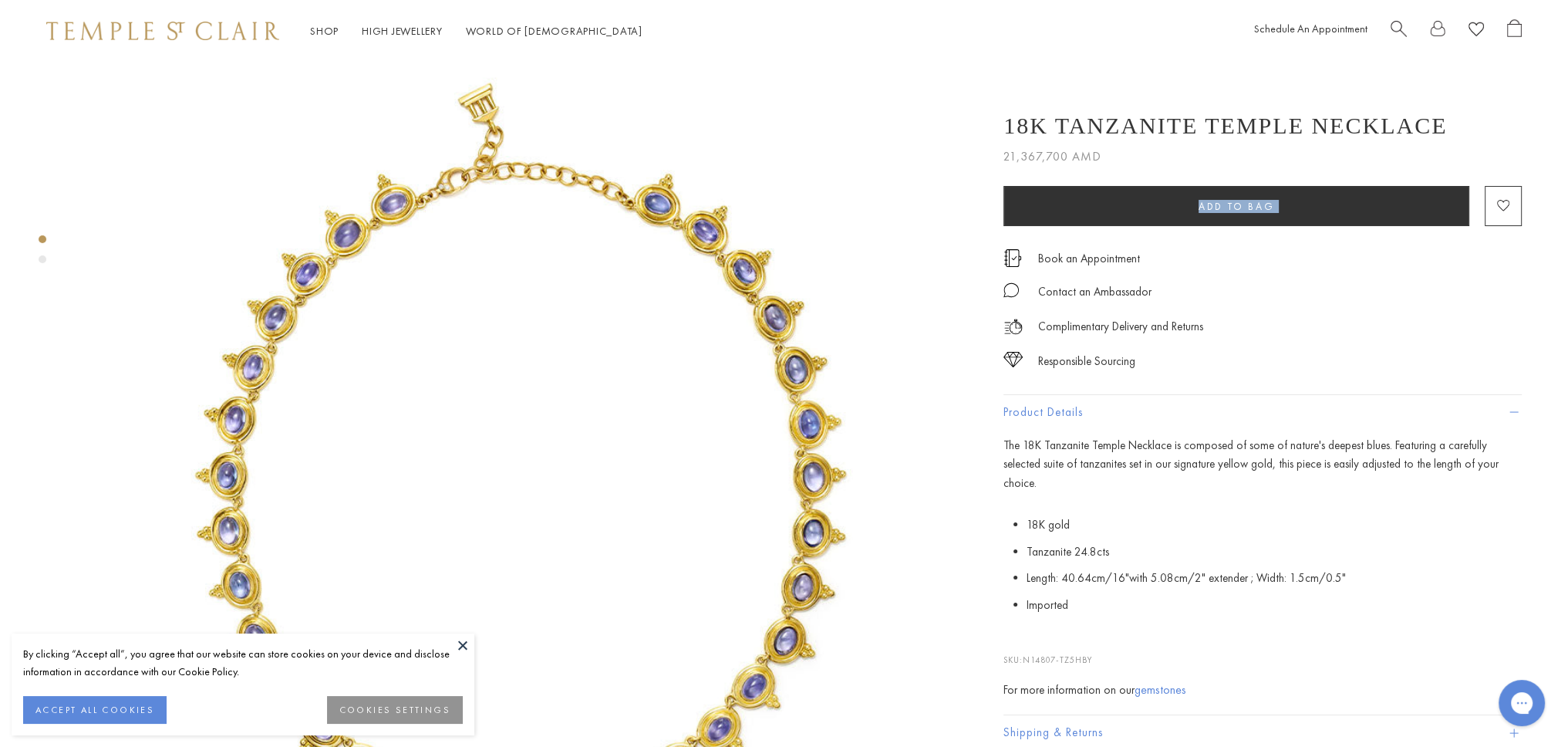
scroll to position [0, 0]
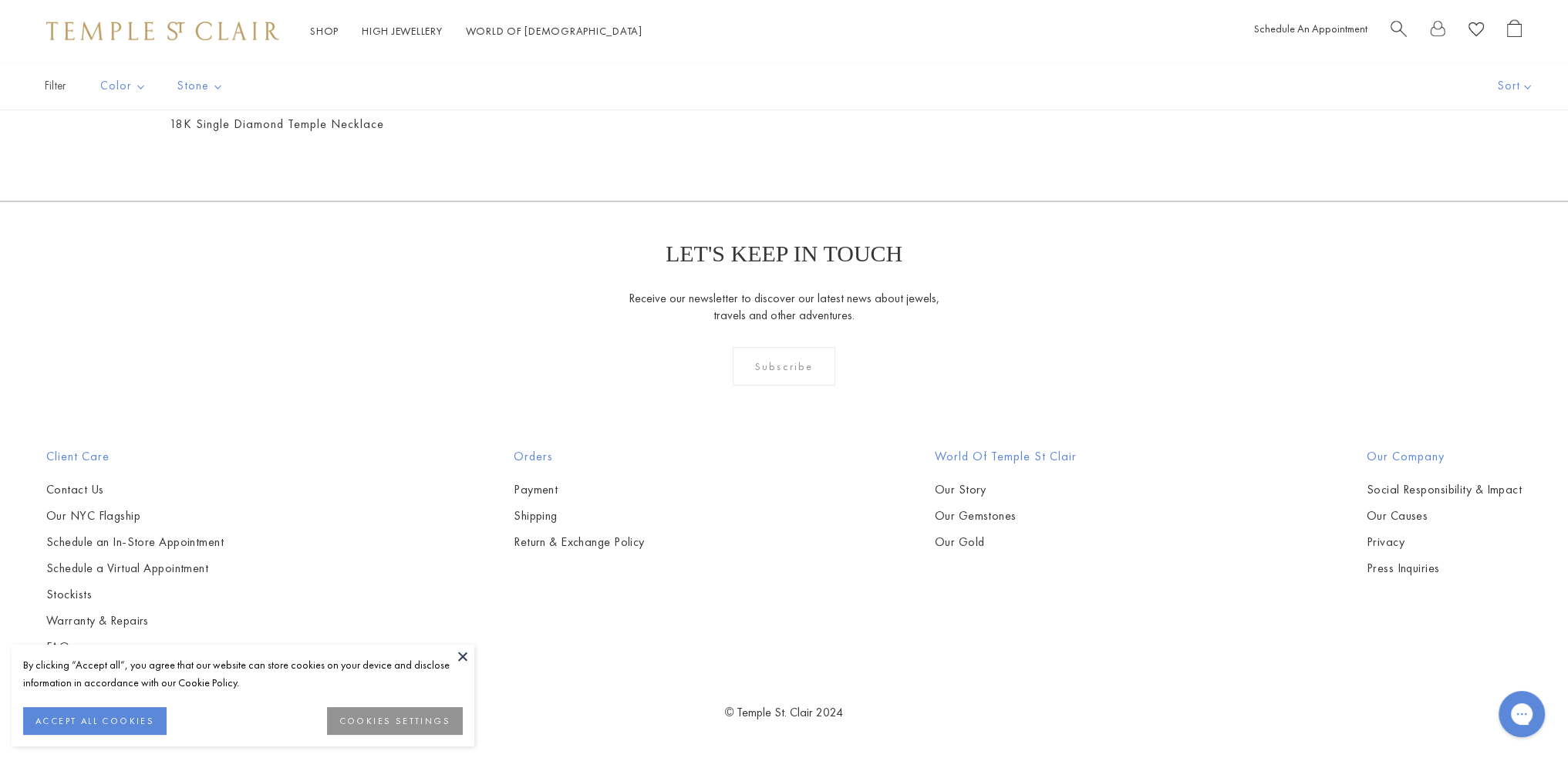
scroll to position [4659, 0]
click at [0, 0] on img at bounding box center [0, 0] width 0 height 0
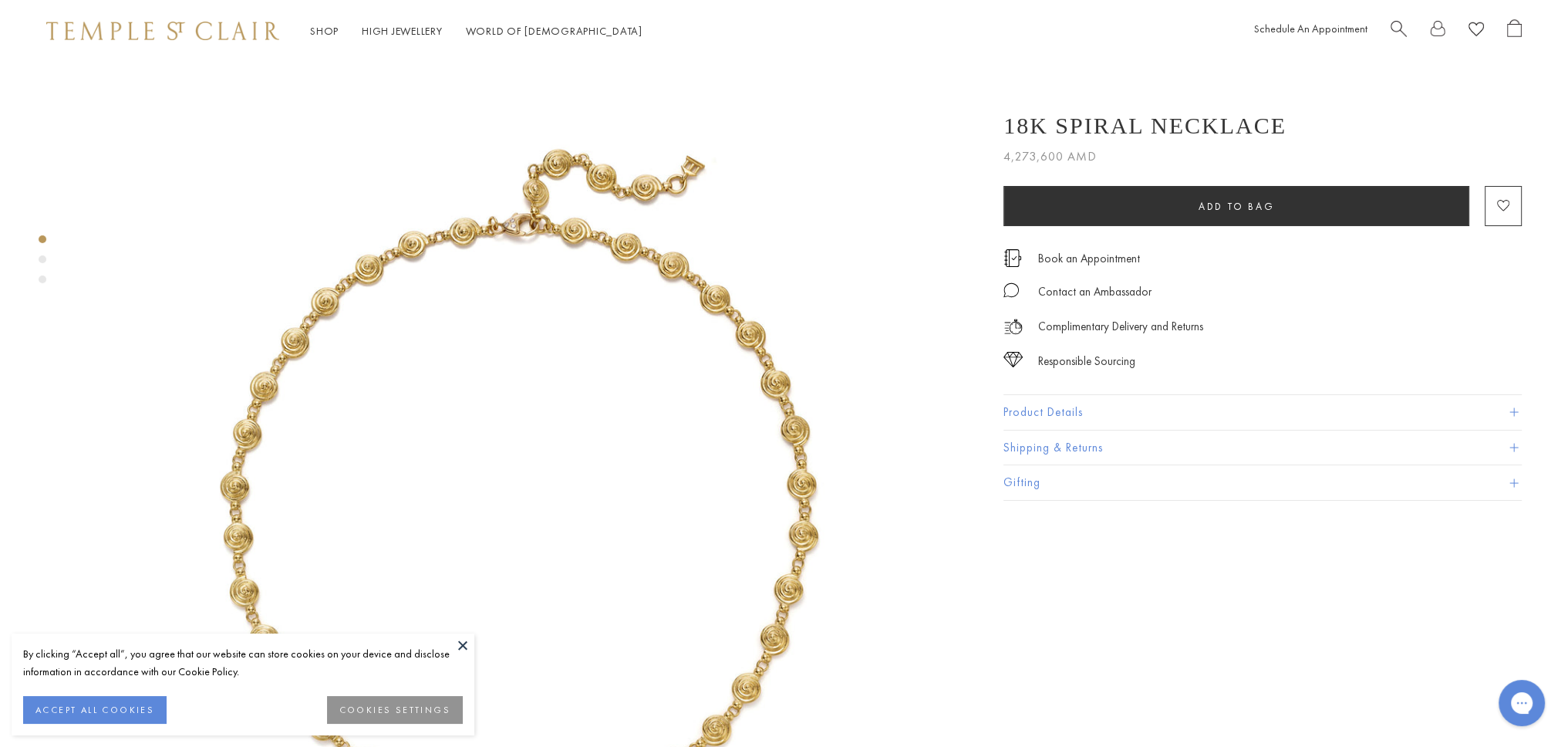
click at [732, 370] on img at bounding box center [522, 506] width 889 height 889
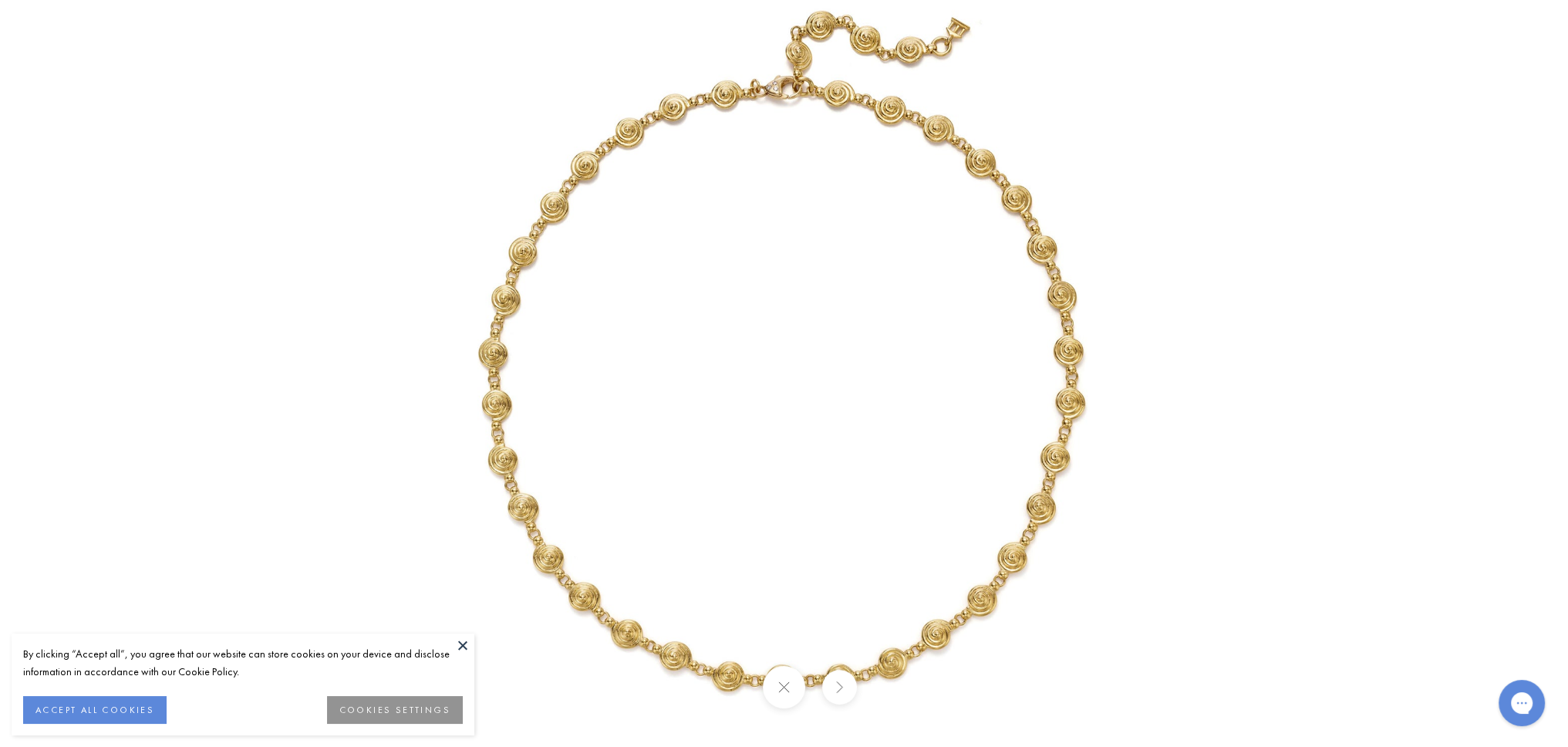
click at [515, 433] on img at bounding box center [784, 373] width 902 height 902
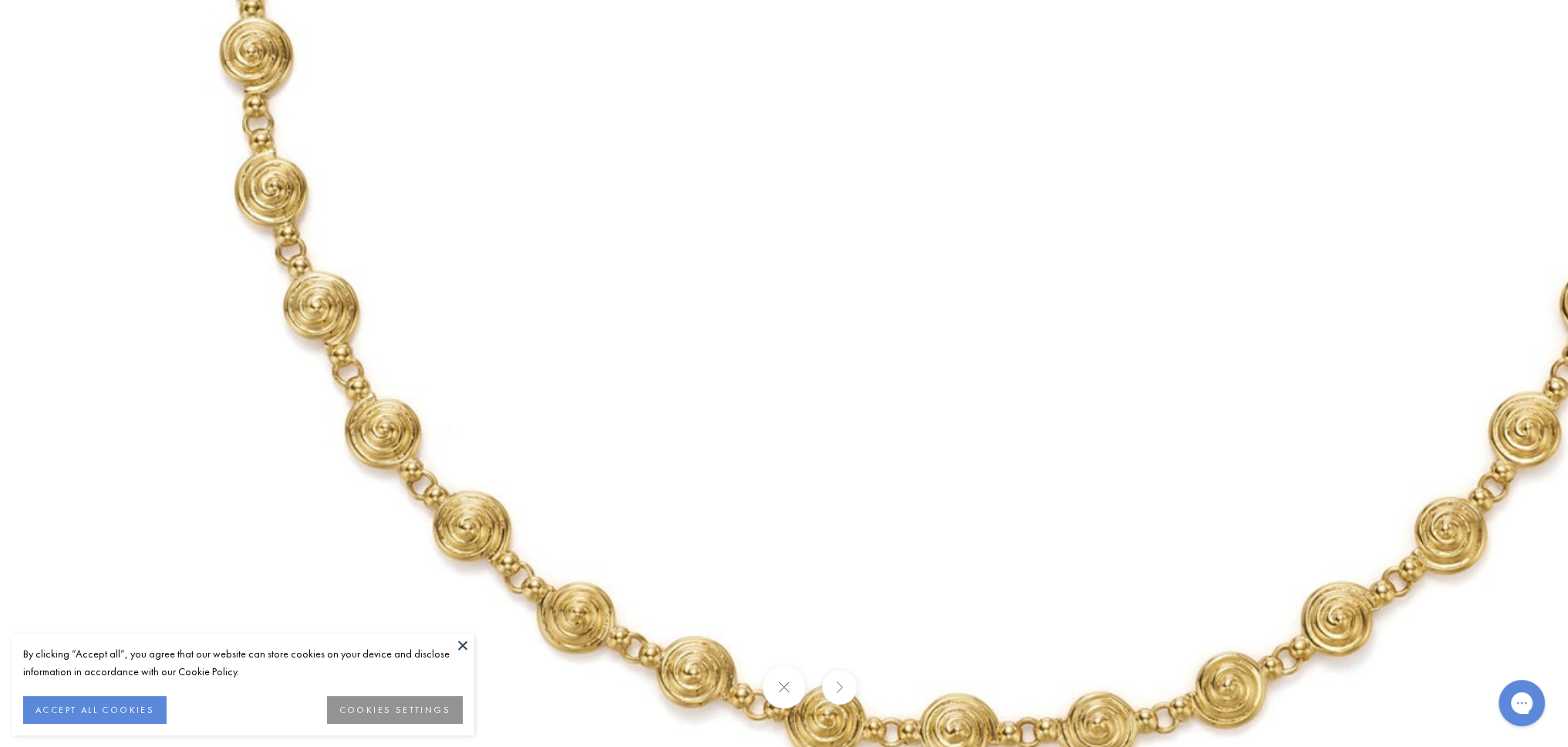
drag, startPoint x: 515, startPoint y: 433, endPoint x: 398, endPoint y: 104, distance: 349.2
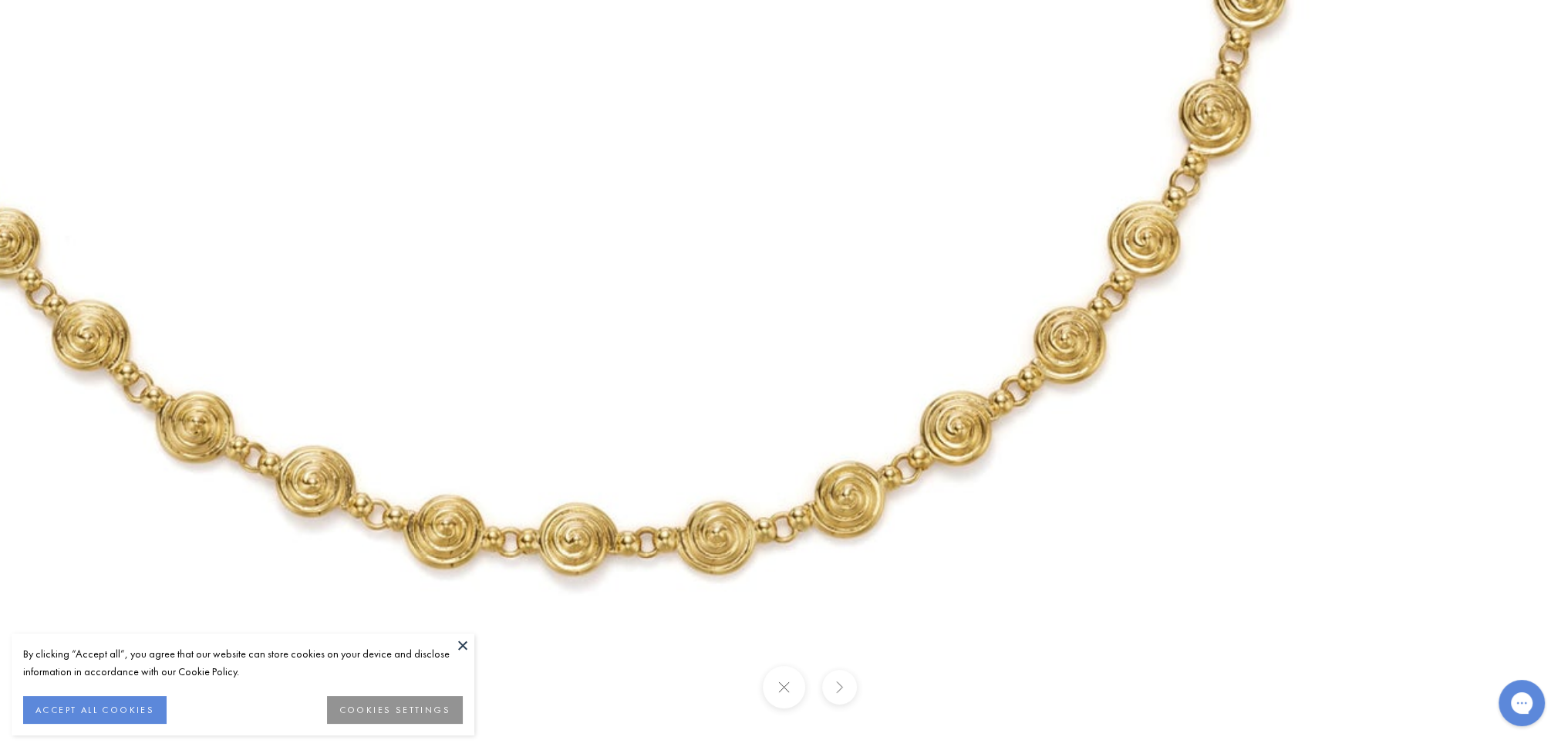
drag, startPoint x: 1243, startPoint y: 675, endPoint x: 799, endPoint y: 536, distance: 465.2
click at [798, 531] on div at bounding box center [784, 373] width 1568 height 747
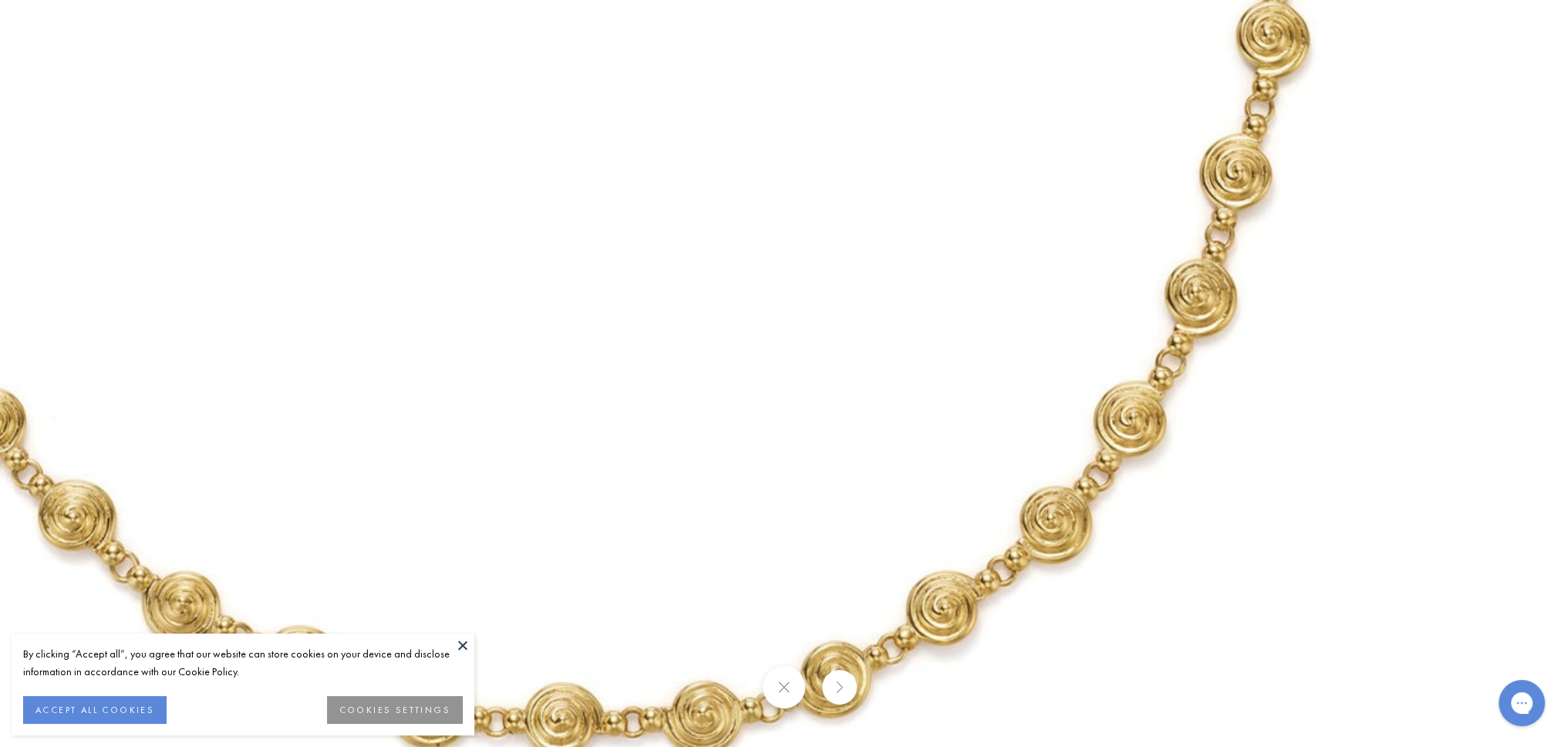
click at [791, 684] on button at bounding box center [783, 687] width 42 height 42
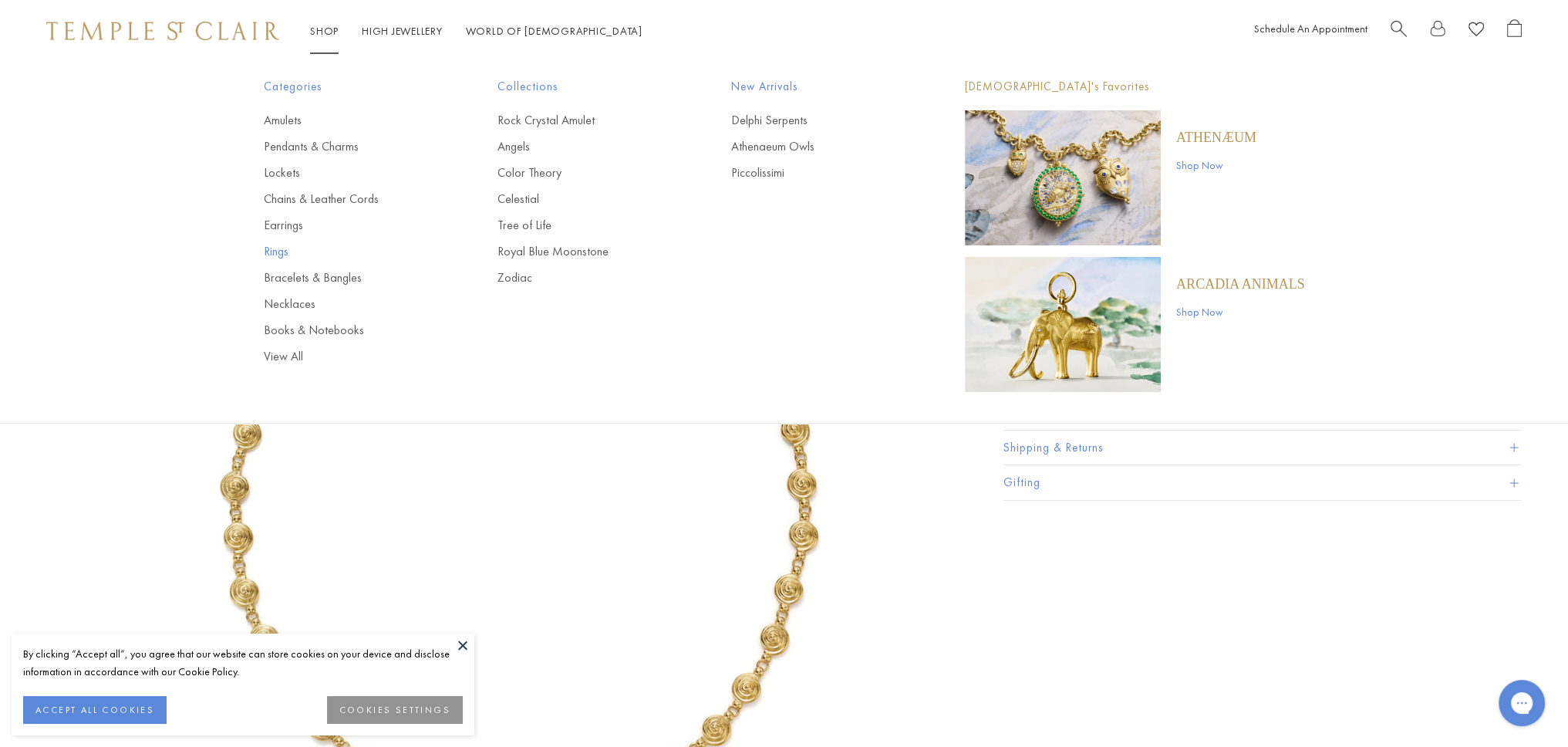
click at [279, 252] on link "Rings" at bounding box center [350, 251] width 172 height 17
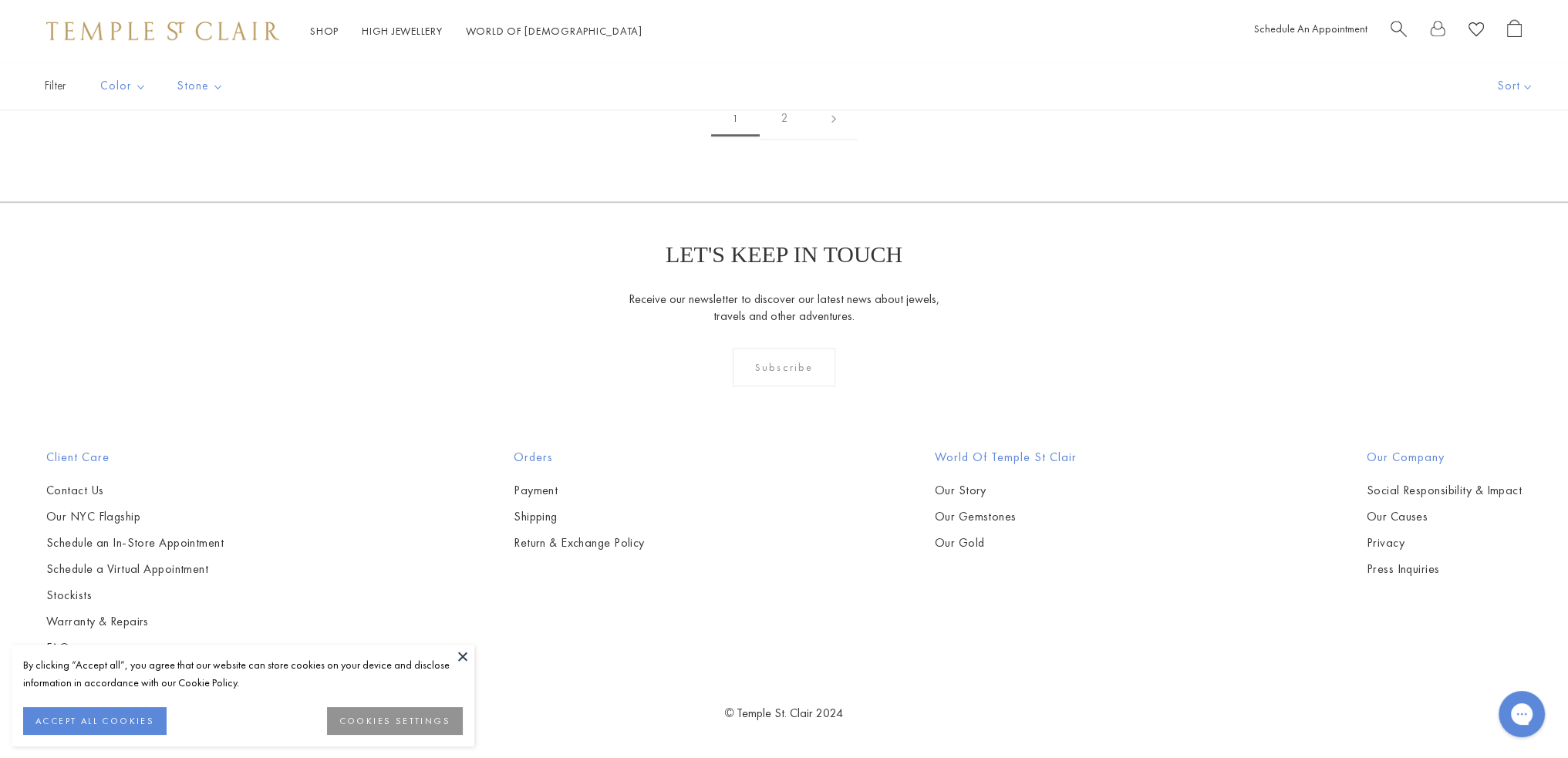
scroll to position [4277, 0]
drag, startPoint x: 1567, startPoint y: 42, endPoint x: 1533, endPoint y: 388, distance: 347.7
click at [783, 140] on link "2" at bounding box center [785, 118] width 50 height 42
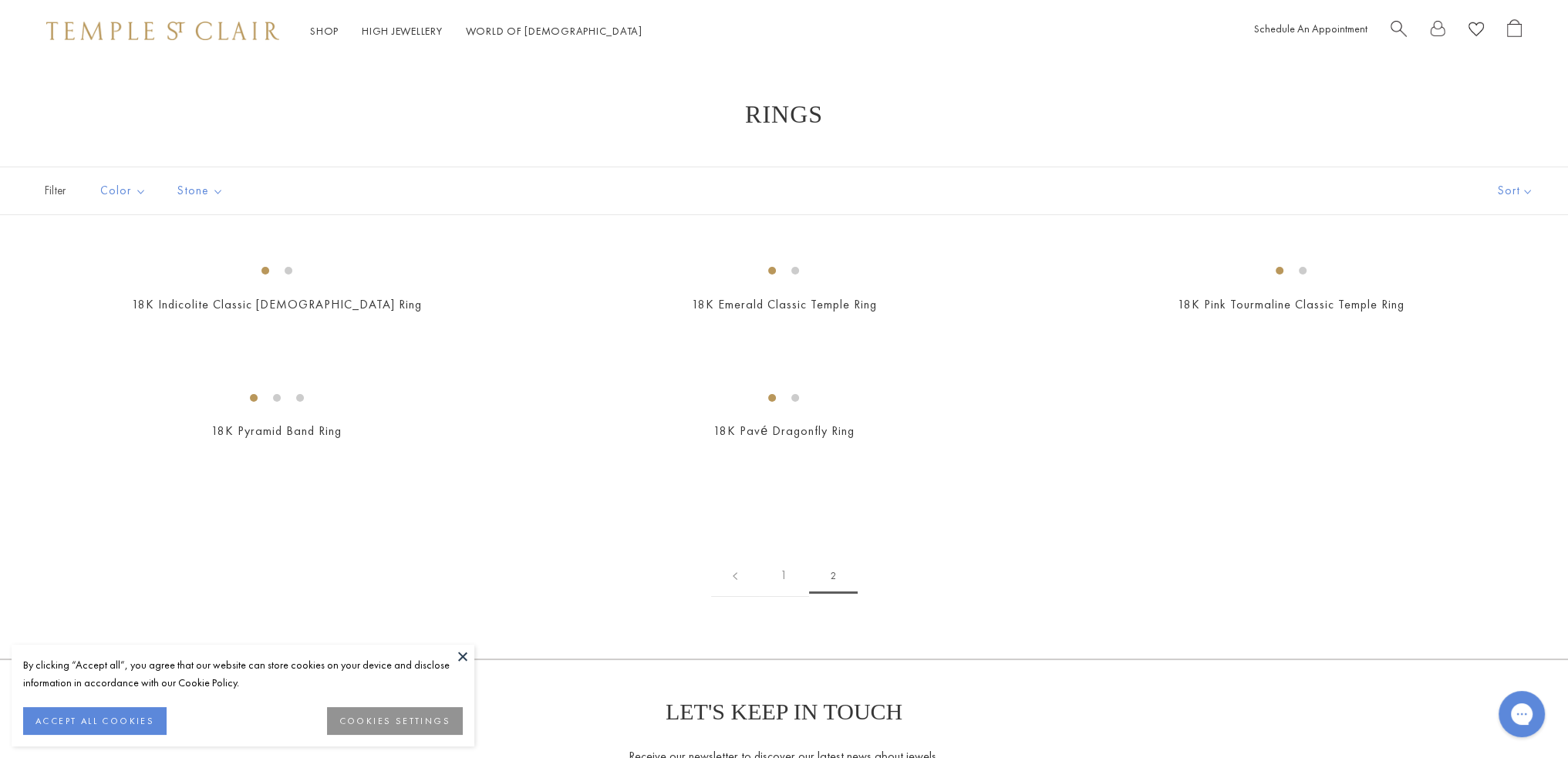
drag, startPoint x: 1559, startPoint y: 70, endPoint x: 1563, endPoint y: 79, distance: 9.8
click at [1563, 79] on div "Shop Shop Categories Amulets Pendants & Charms Lockets Chains & Leather Cords E…" at bounding box center [784, 608] width 1568 height 1216
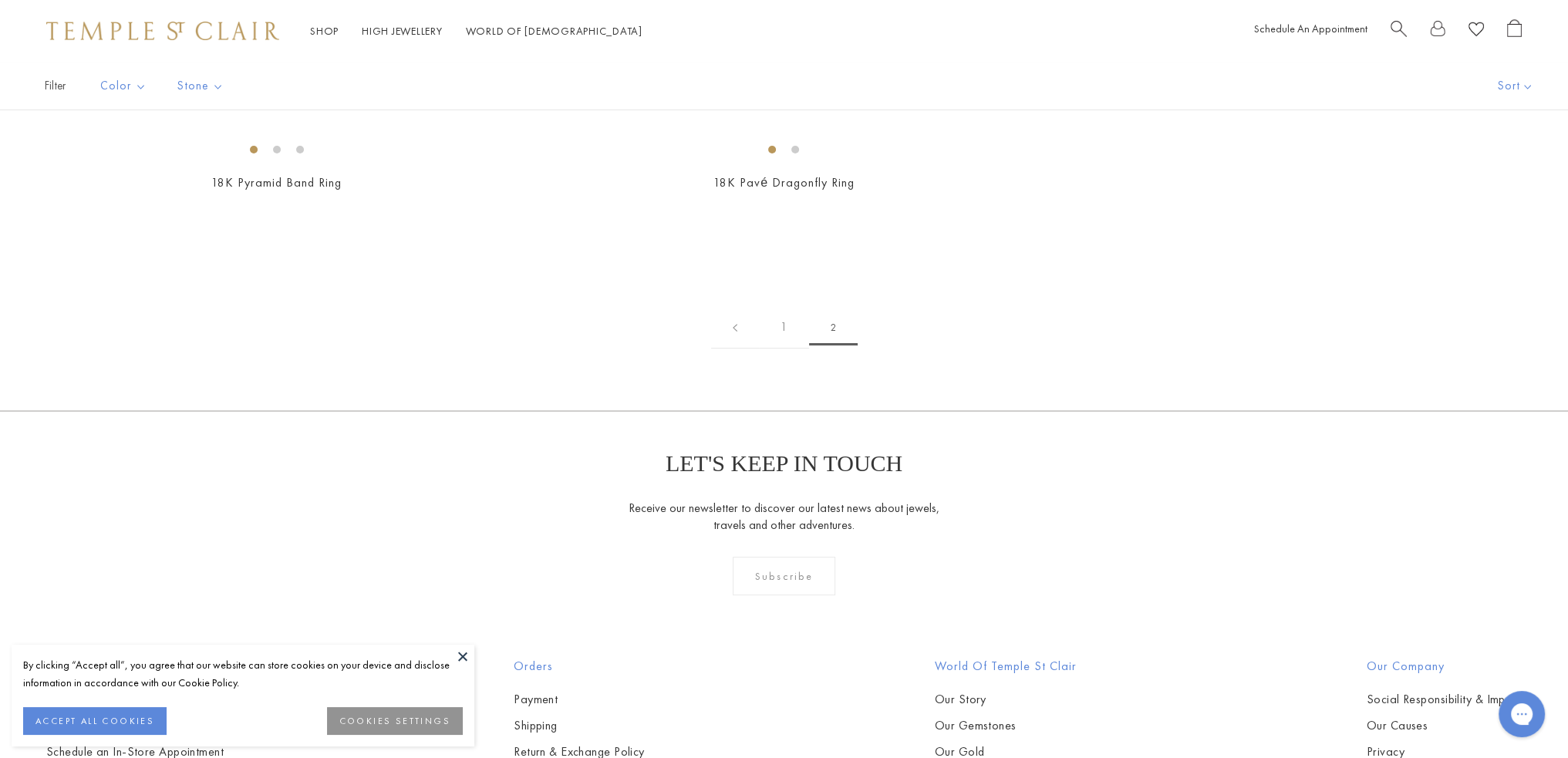
scroll to position [57, 0]
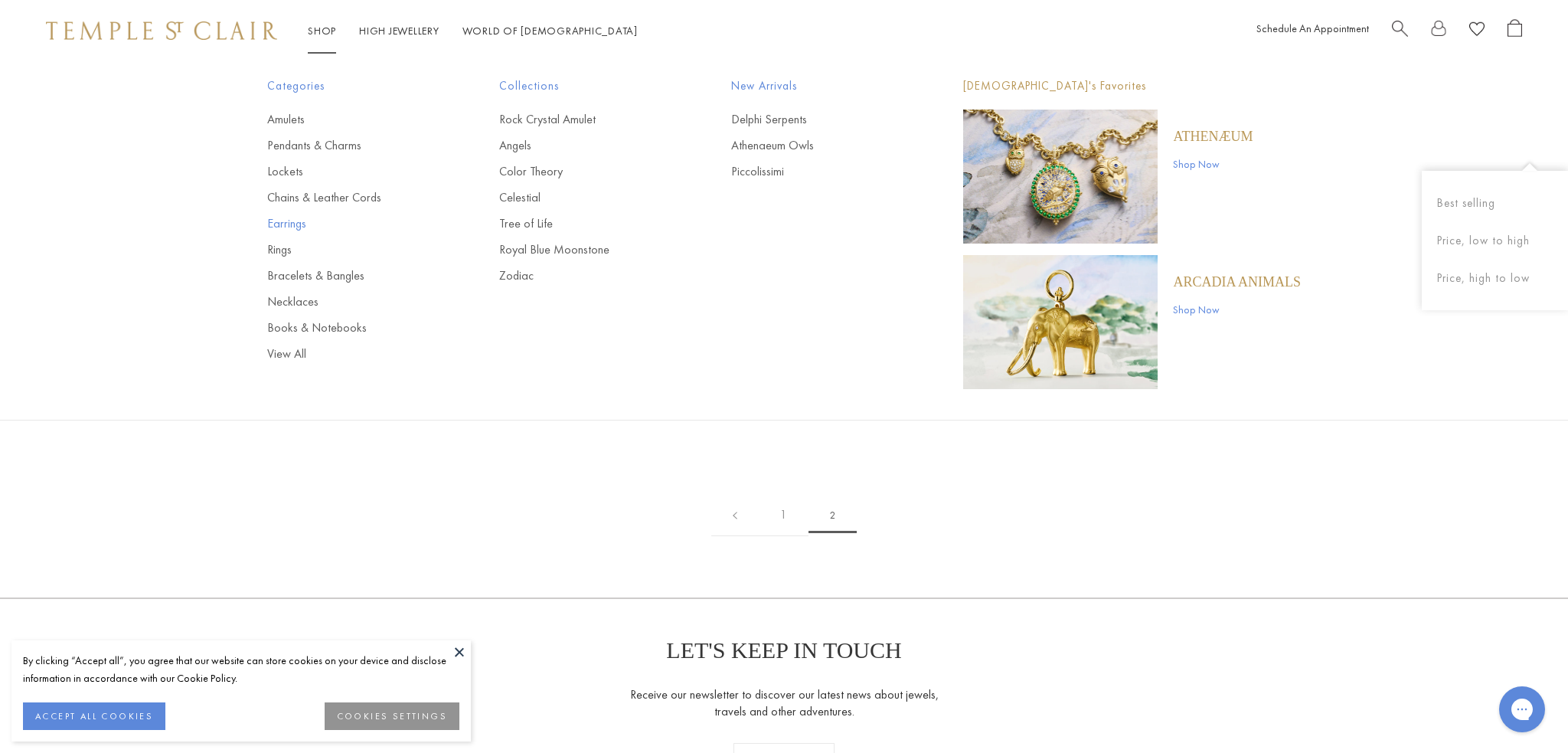
click at [302, 226] on link "Earrings" at bounding box center [352, 224] width 171 height 17
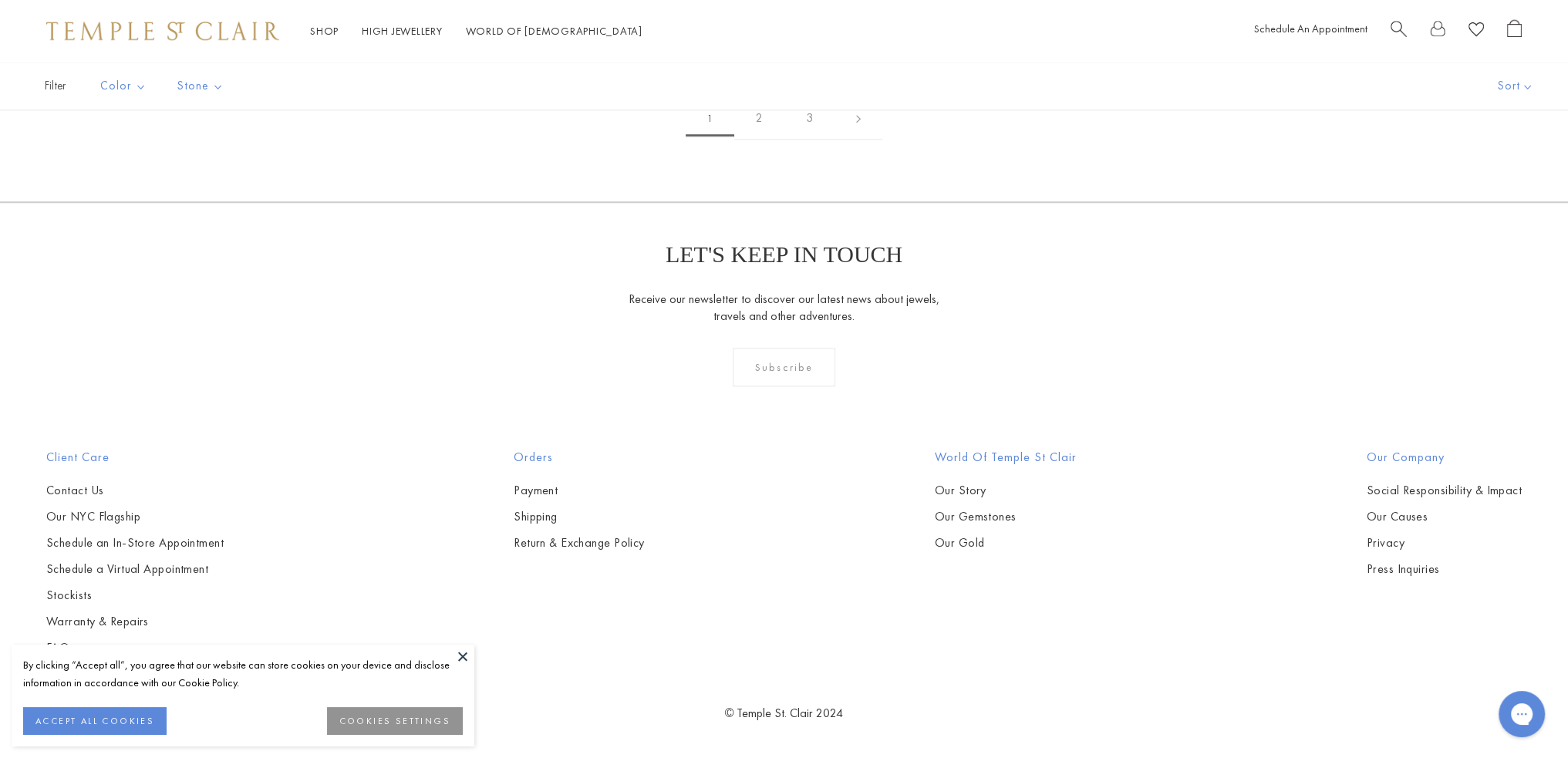
scroll to position [8514, 0]
drag, startPoint x: 1562, startPoint y: 641, endPoint x: 1562, endPoint y: 632, distance: 9.0
click at [775, 140] on link "2" at bounding box center [759, 118] width 50 height 42
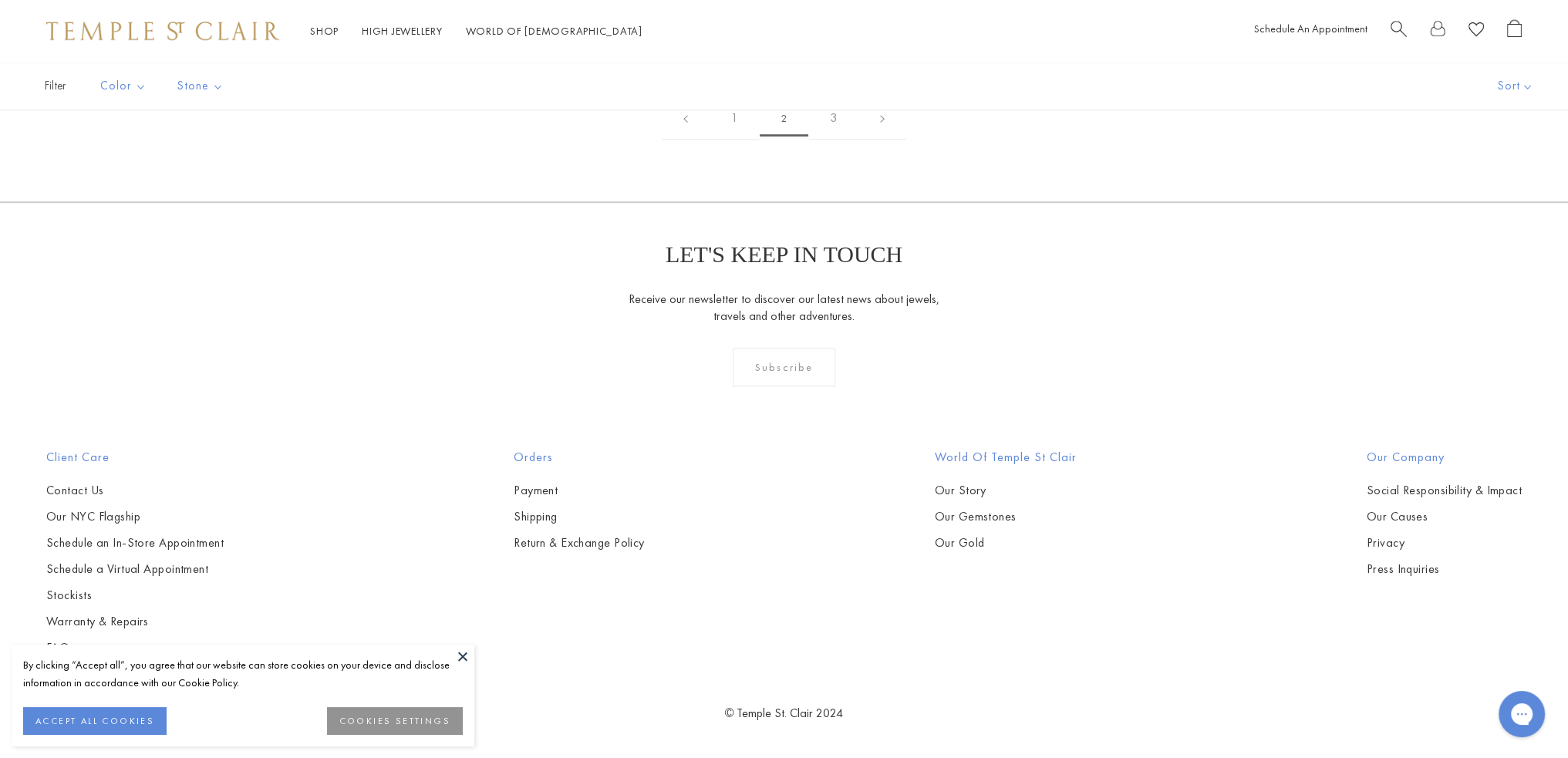
scroll to position [1919, 0]
click at [0, 0] on img at bounding box center [0, 0] width 0 height 0
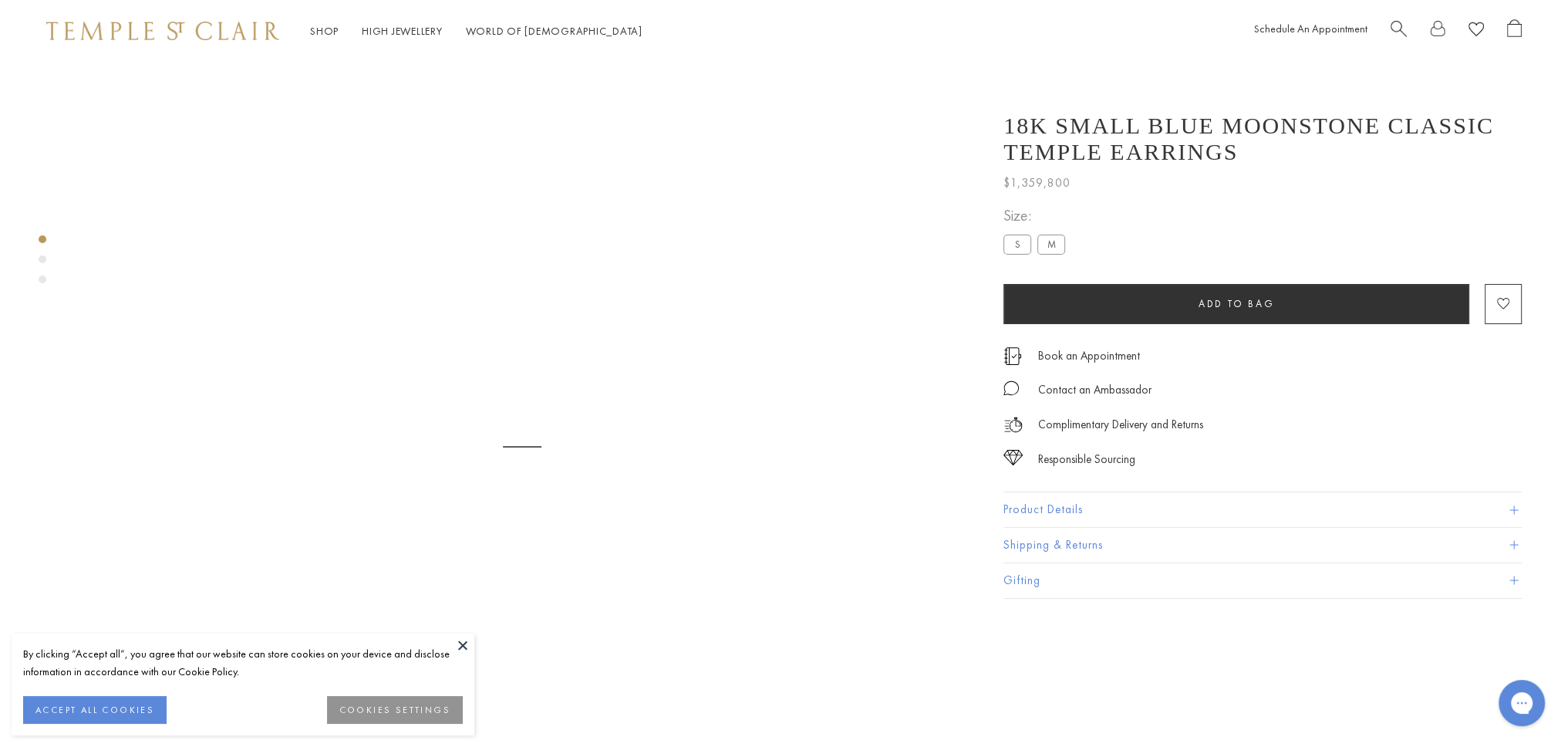
scroll to position [61, 0]
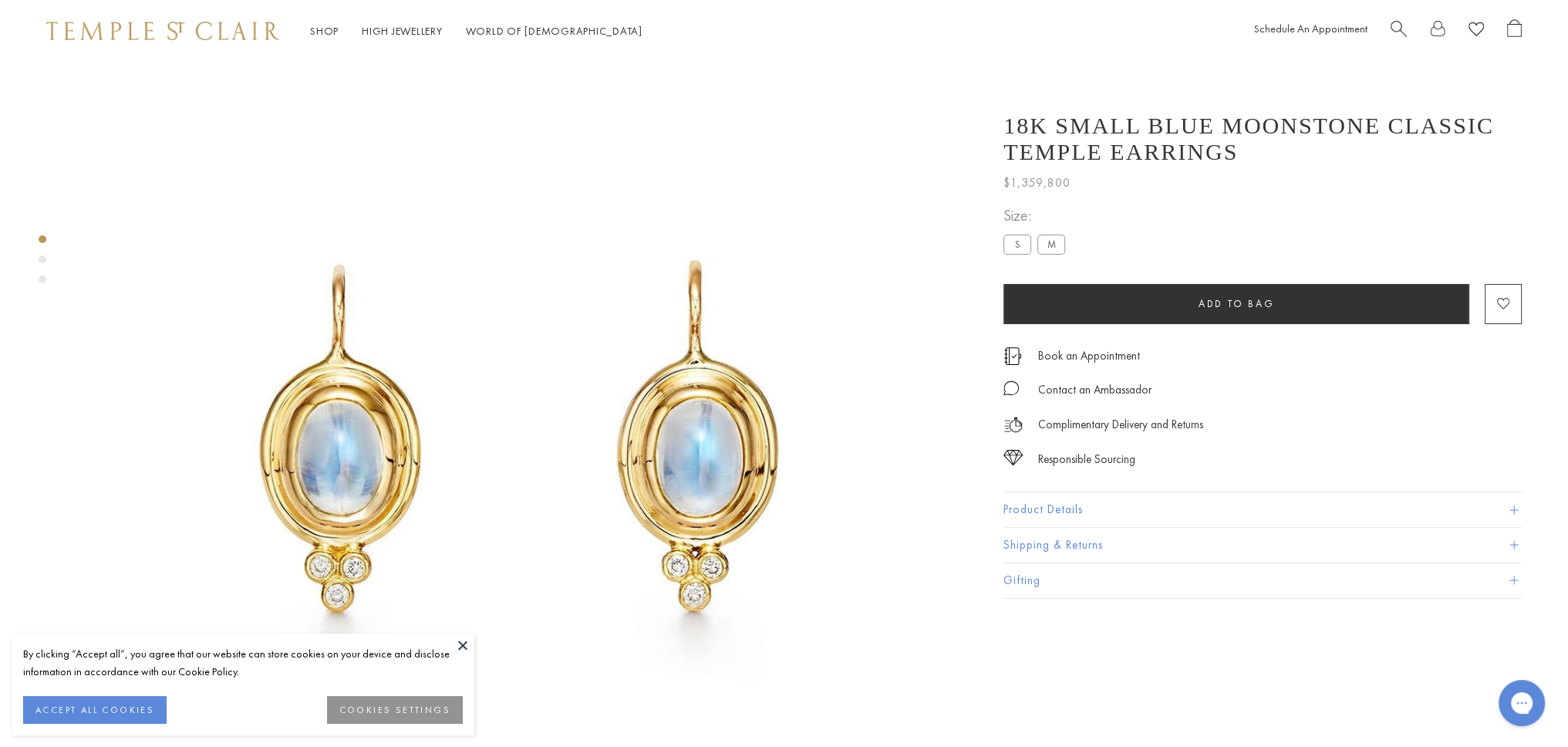
click at [47, 262] on div at bounding box center [506, 443] width 1013 height 886
click at [41, 262] on div "Product gallery navigation" at bounding box center [42, 259] width 8 height 8
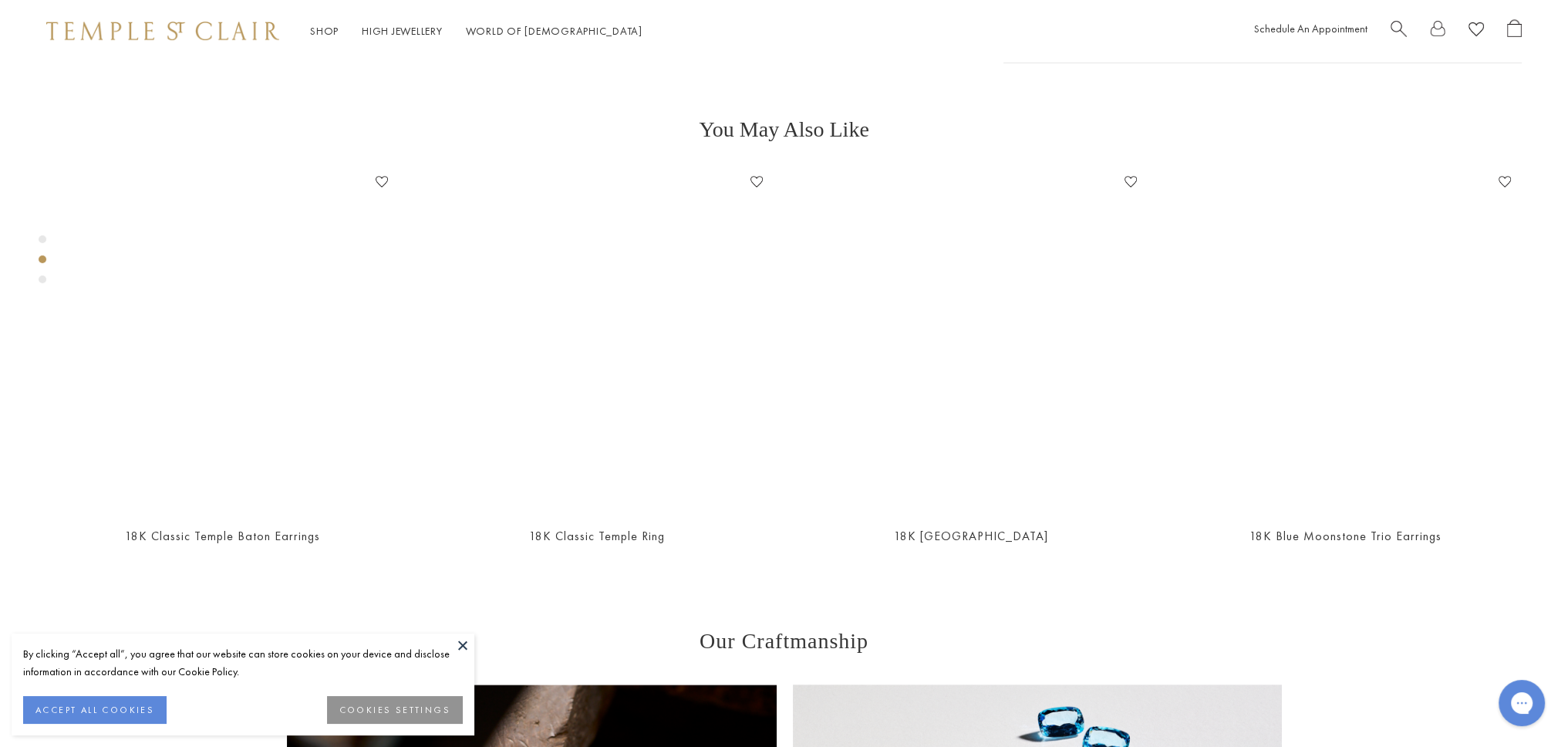
scroll to position [889, 0]
click at [39, 280] on div "Product gallery navigation" at bounding box center [42, 263] width 8 height 64
click at [42, 281] on div "Product gallery navigation" at bounding box center [42, 279] width 8 height 8
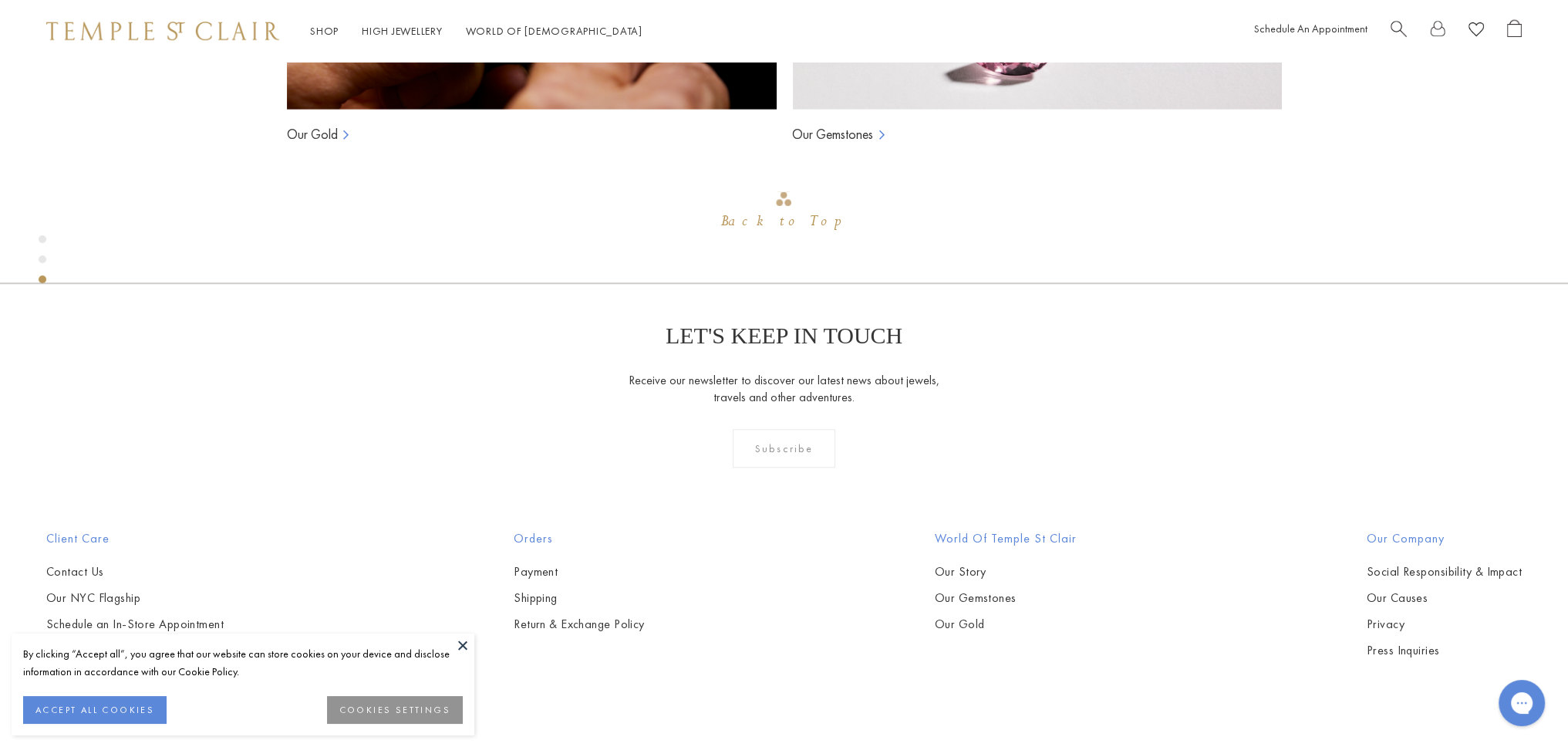
scroll to position [1778, 0]
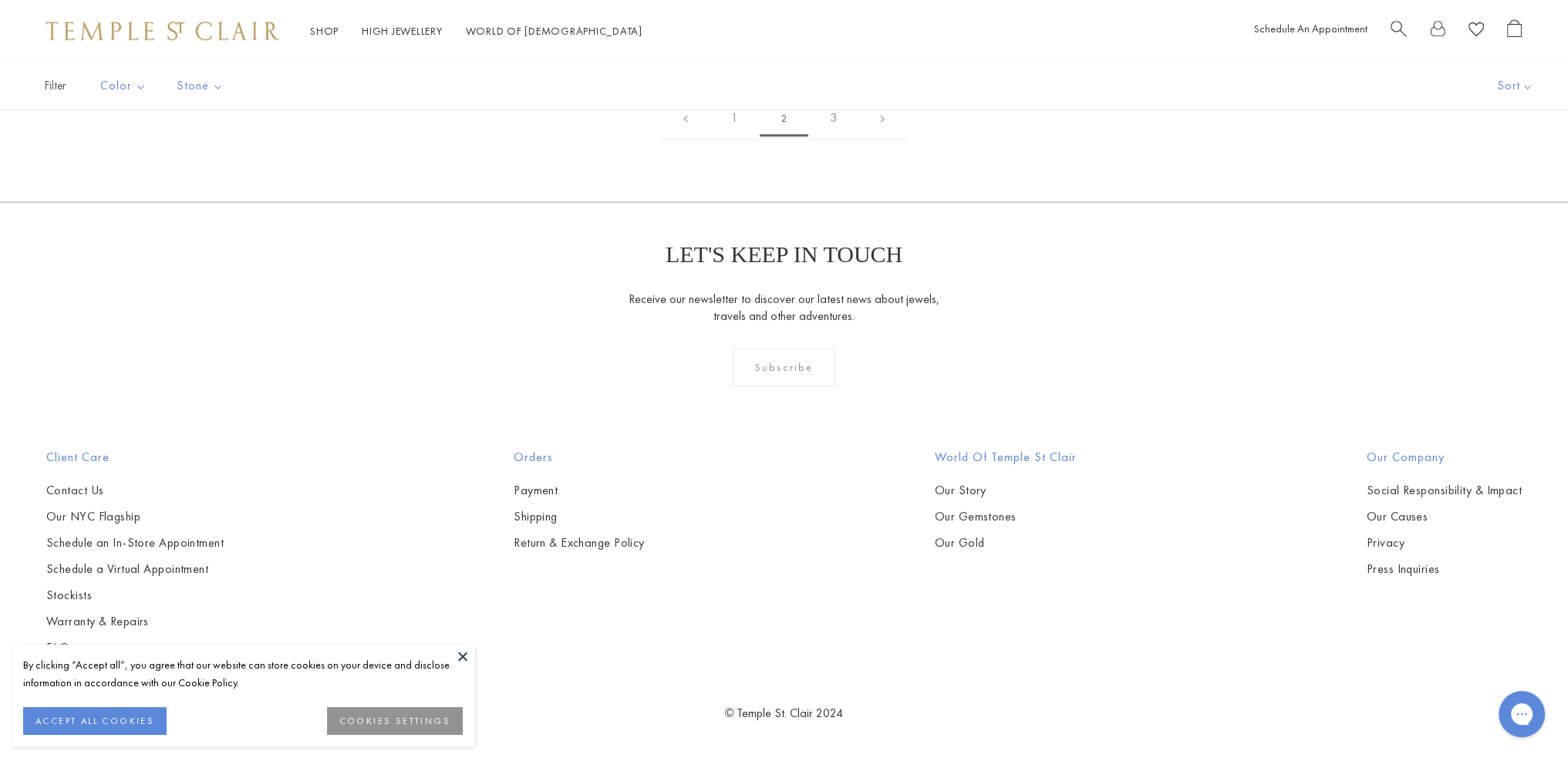
scroll to position [7699, 0]
click at [842, 123] on link "3" at bounding box center [833, 118] width 50 height 42
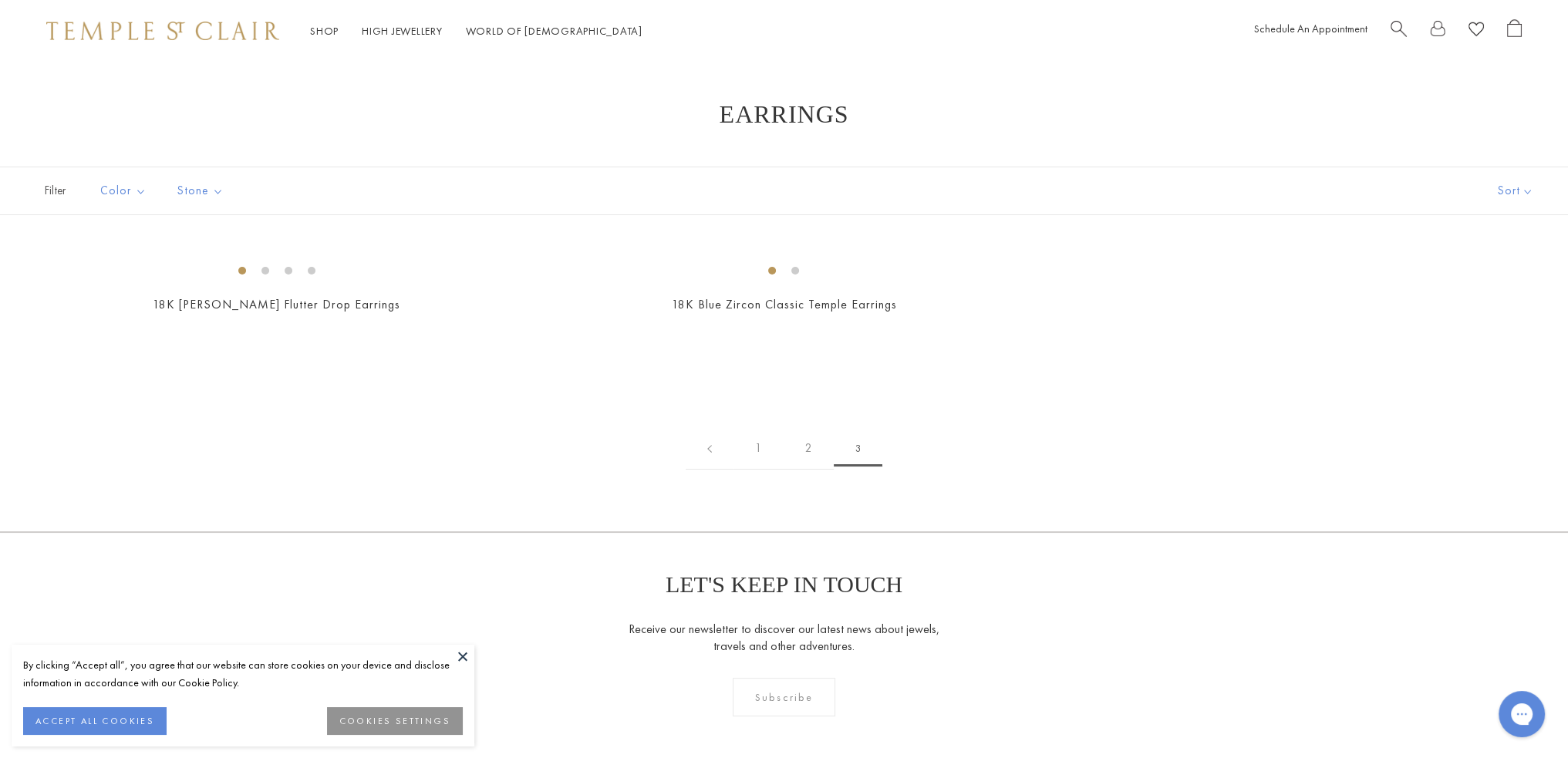
click at [1182, 381] on div "Limited Edition 18K Luna Flutter Drop Earrings 2,525,300 AMD" at bounding box center [784, 317] width 1568 height 127
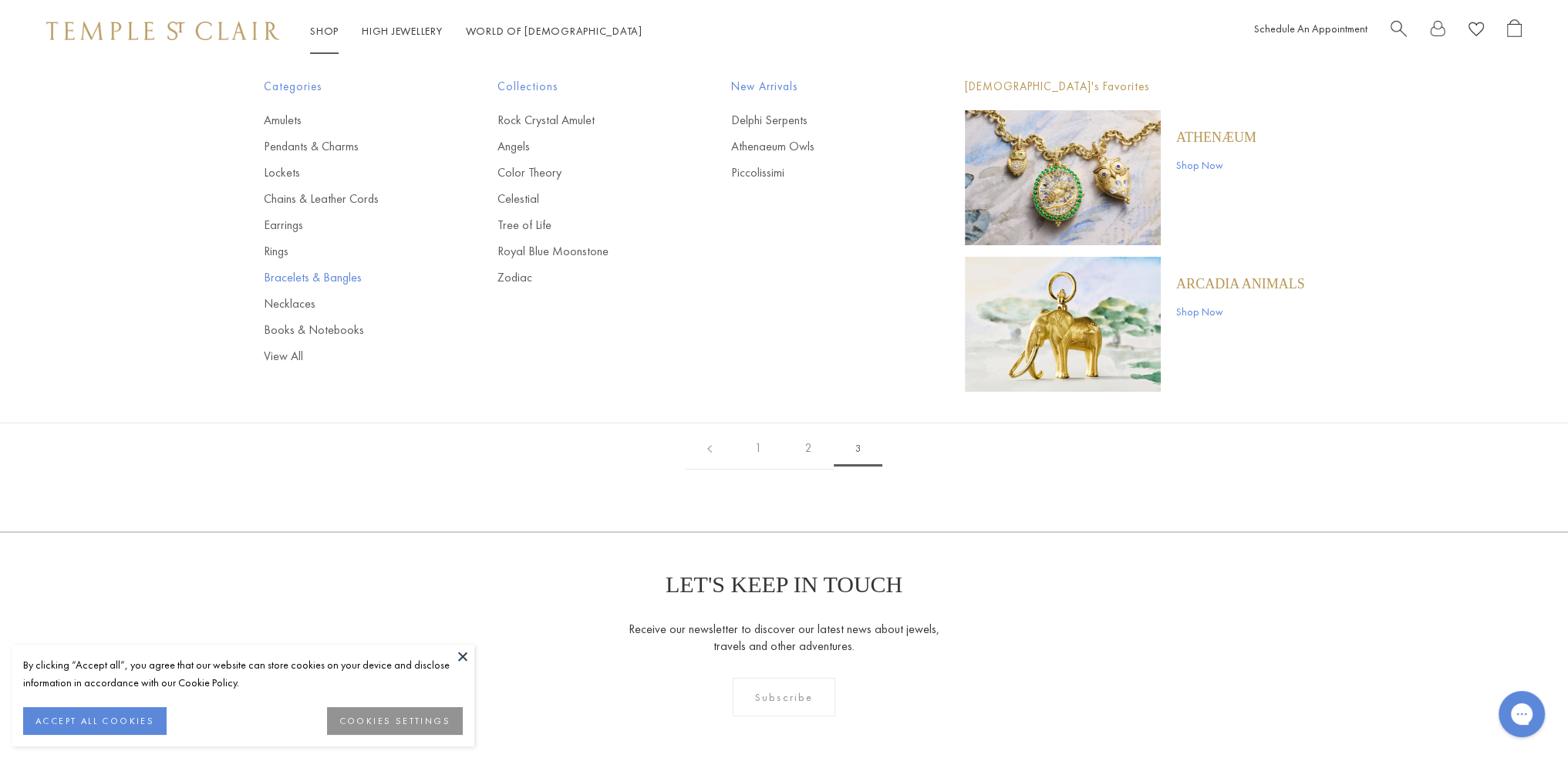
click at [284, 275] on link "Bracelets & Bangles" at bounding box center [350, 278] width 172 height 17
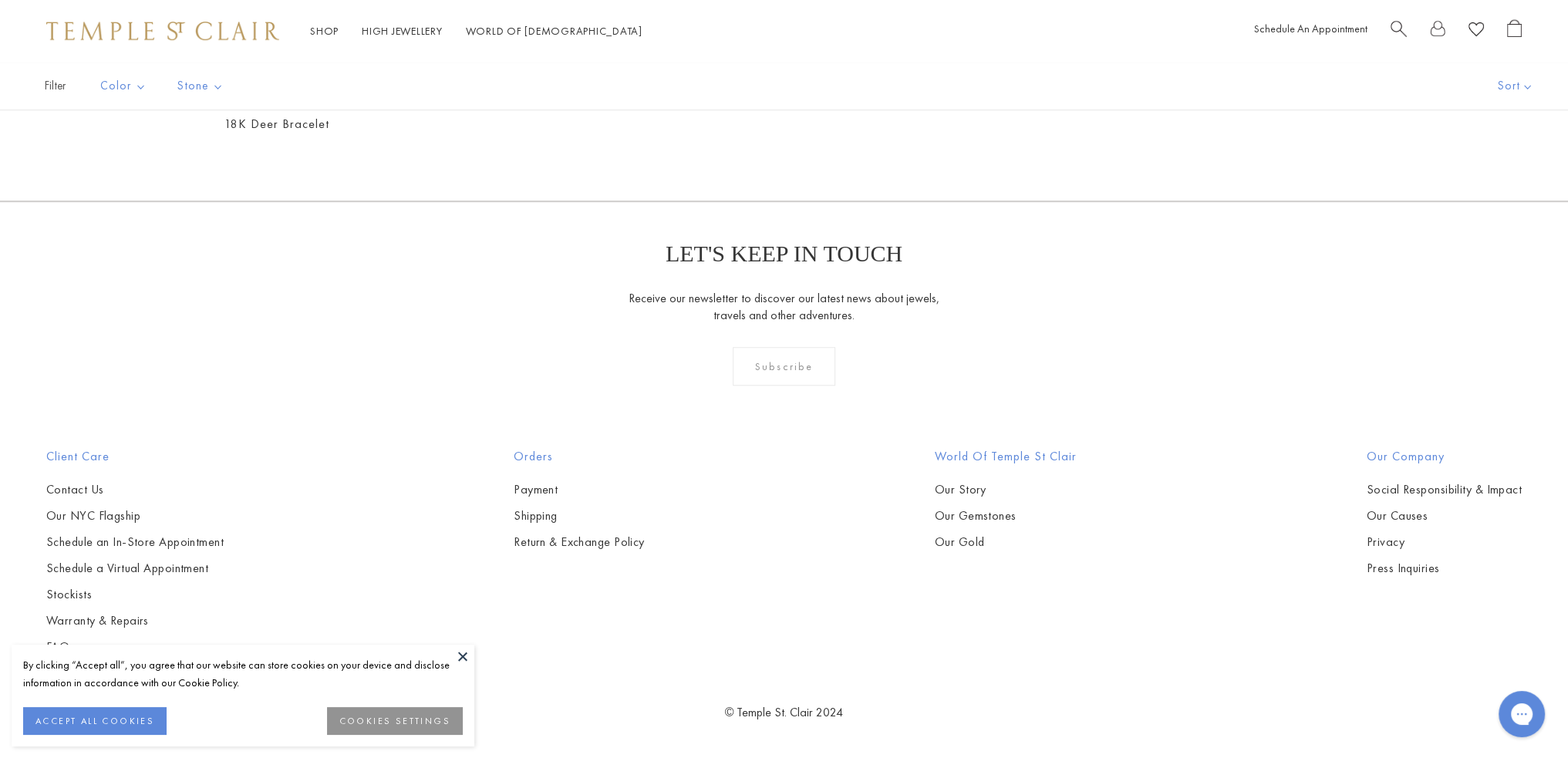
scroll to position [5361, 0]
click at [199, 16] on div "Shop Shop Categories Amulets Pendants & Charms Lockets Chains & Leather Cords E…" at bounding box center [784, 30] width 1568 height 61
click at [195, 28] on img at bounding box center [163, 30] width 233 height 18
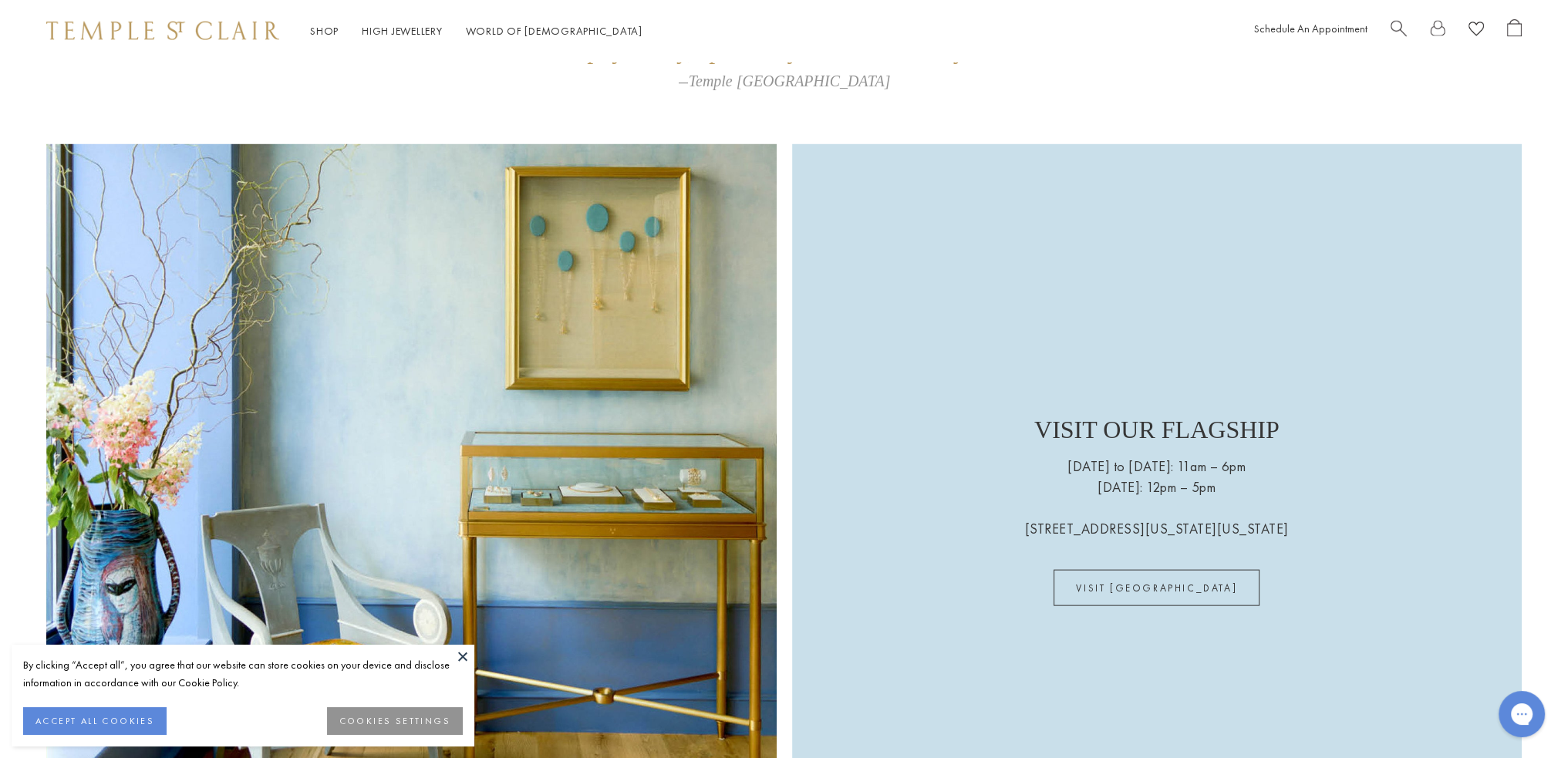
scroll to position [5096, 0]
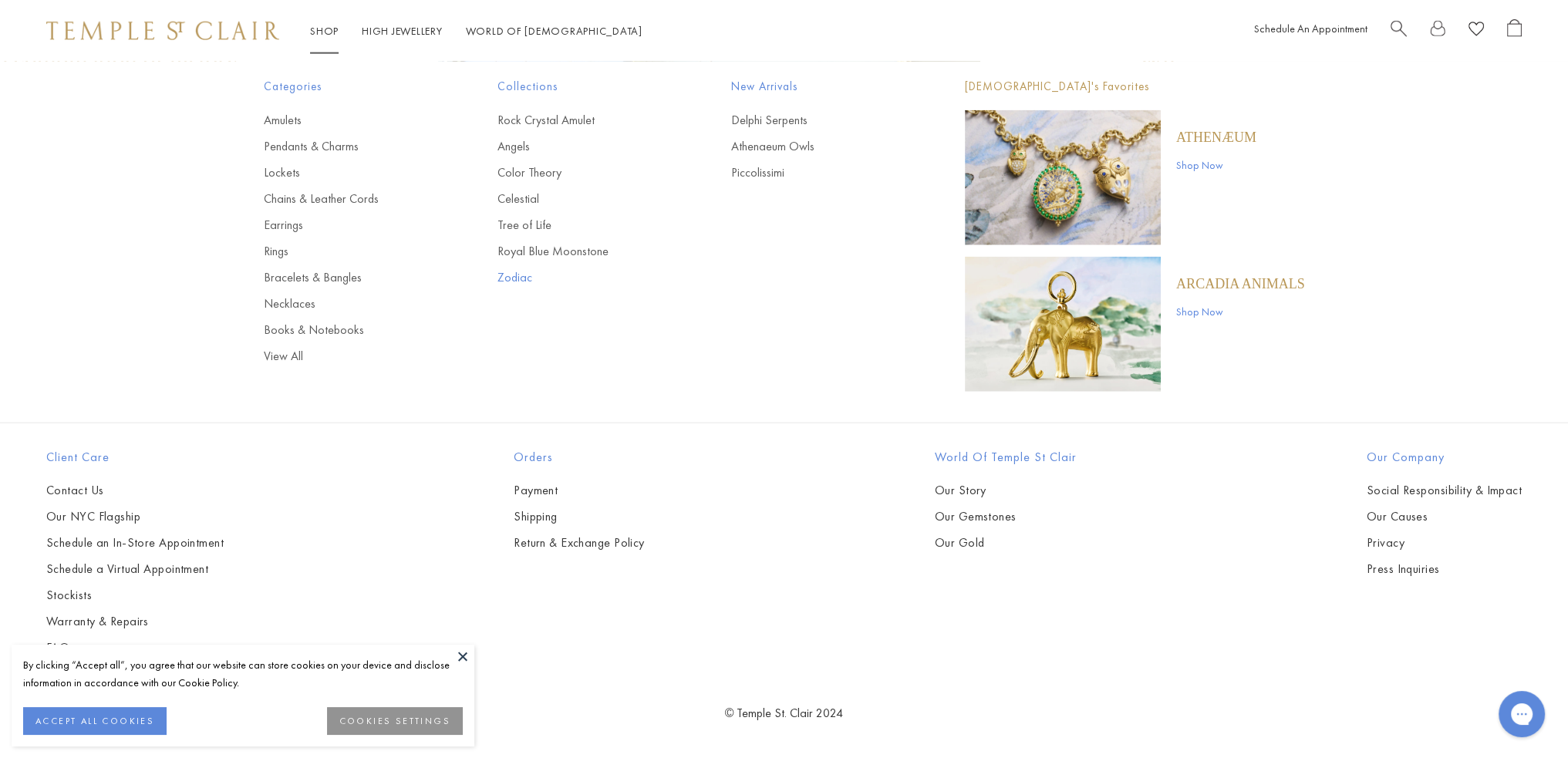
click at [516, 278] on link "Zodiac" at bounding box center [583, 278] width 172 height 17
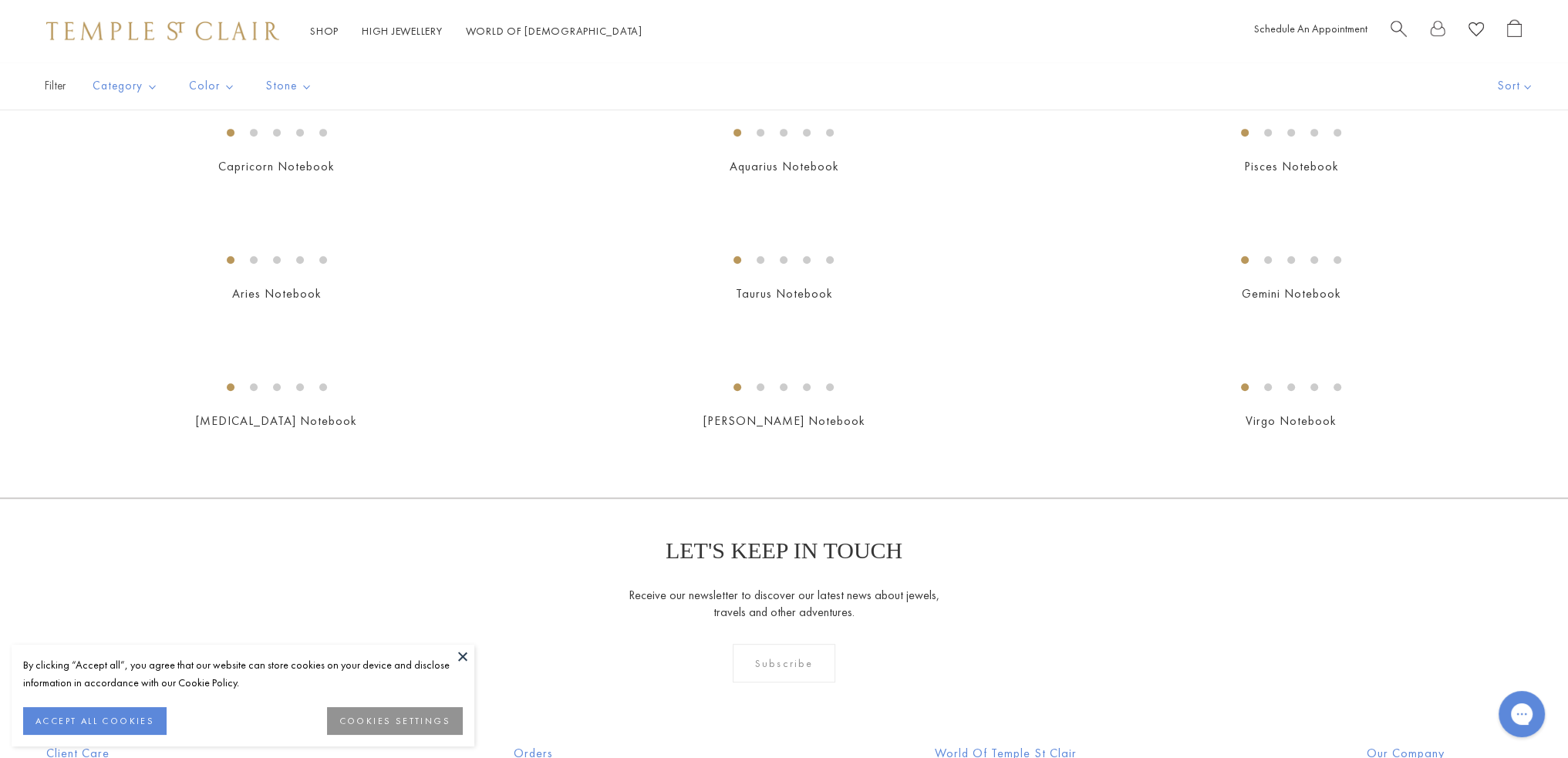
scroll to position [1102, 0]
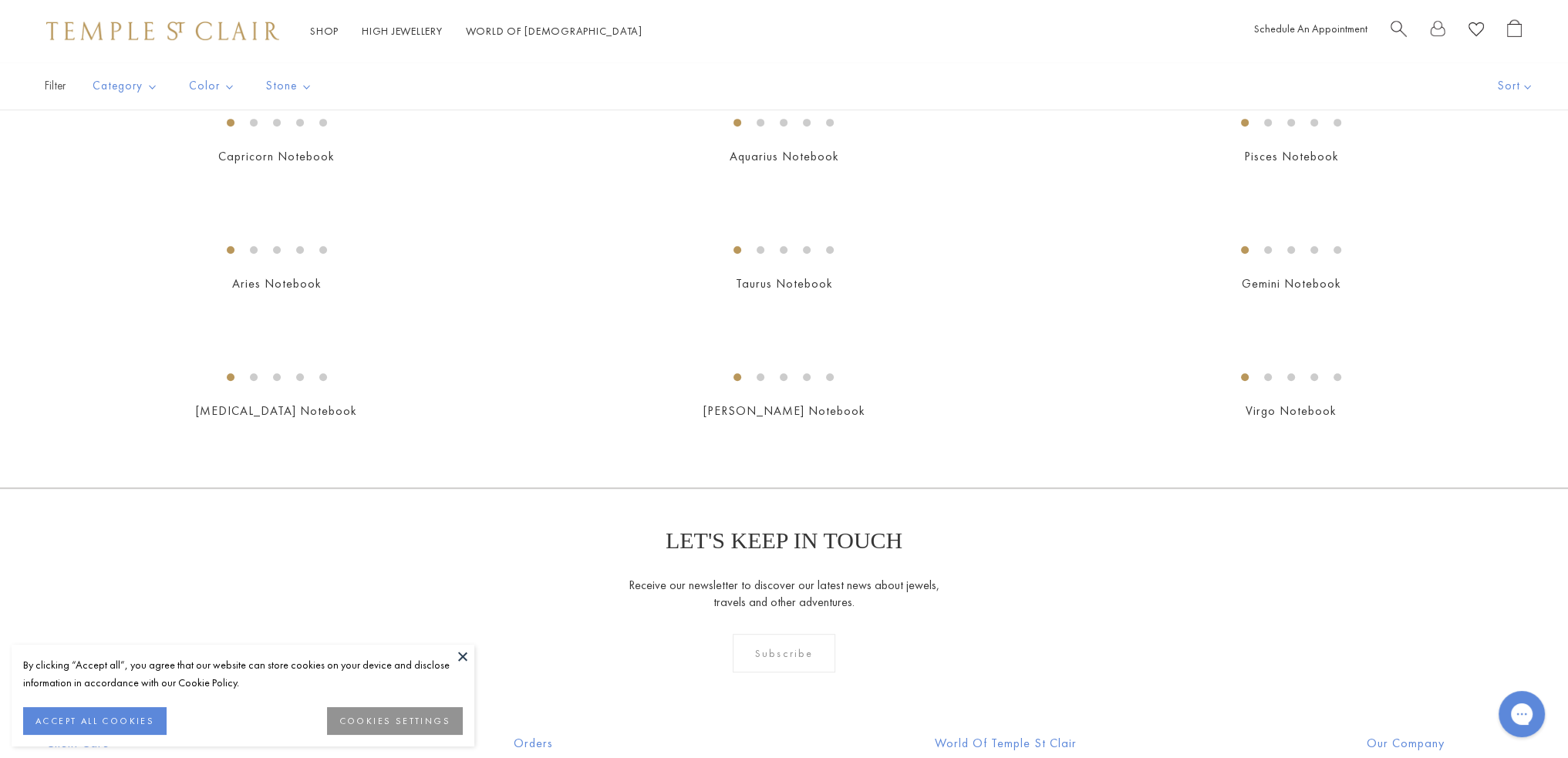
click at [462, 656] on button at bounding box center [463, 656] width 23 height 23
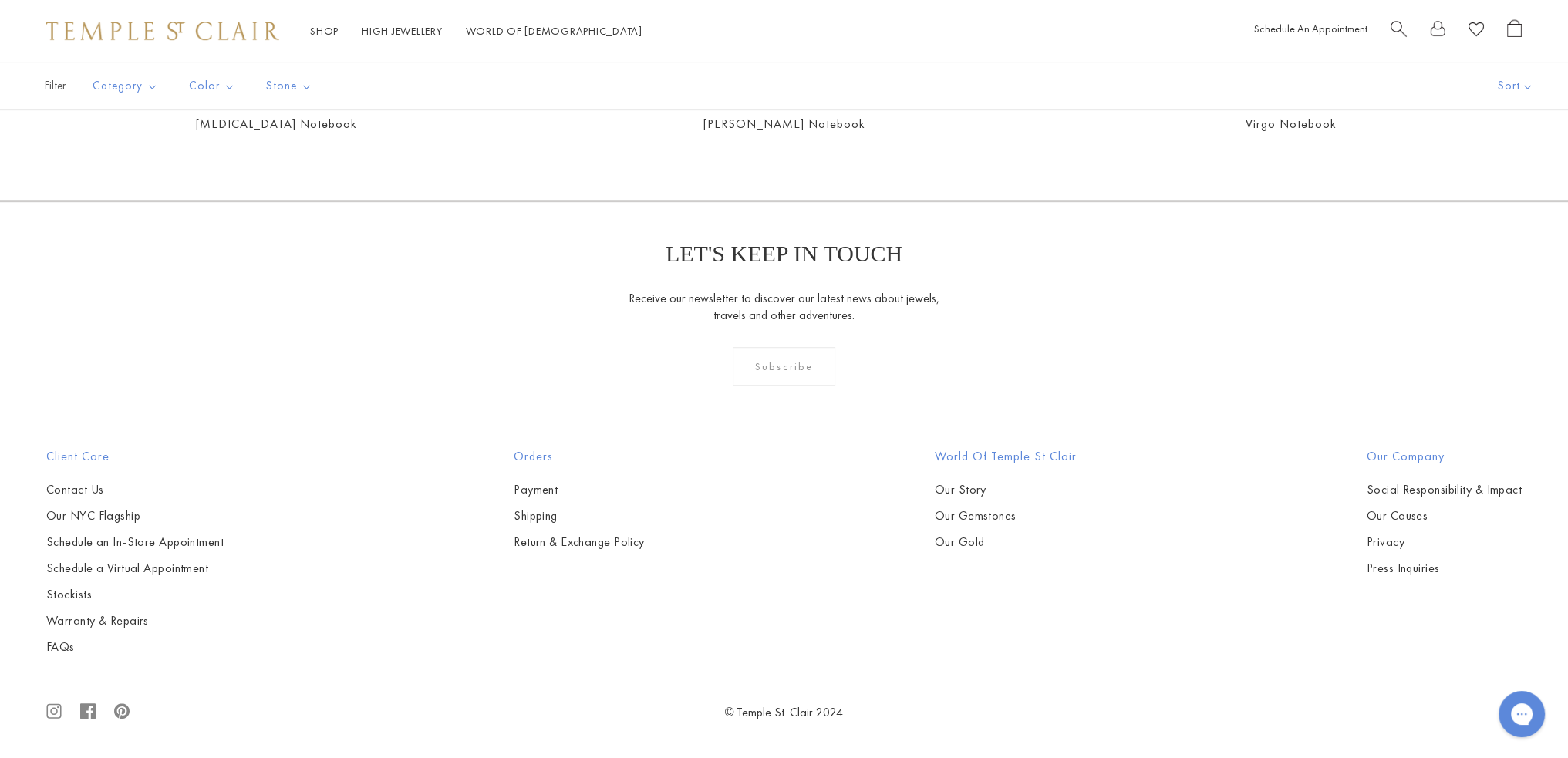
scroll to position [2182, 0]
drag, startPoint x: 1565, startPoint y: 311, endPoint x: 1575, endPoint y: 295, distance: 18.9
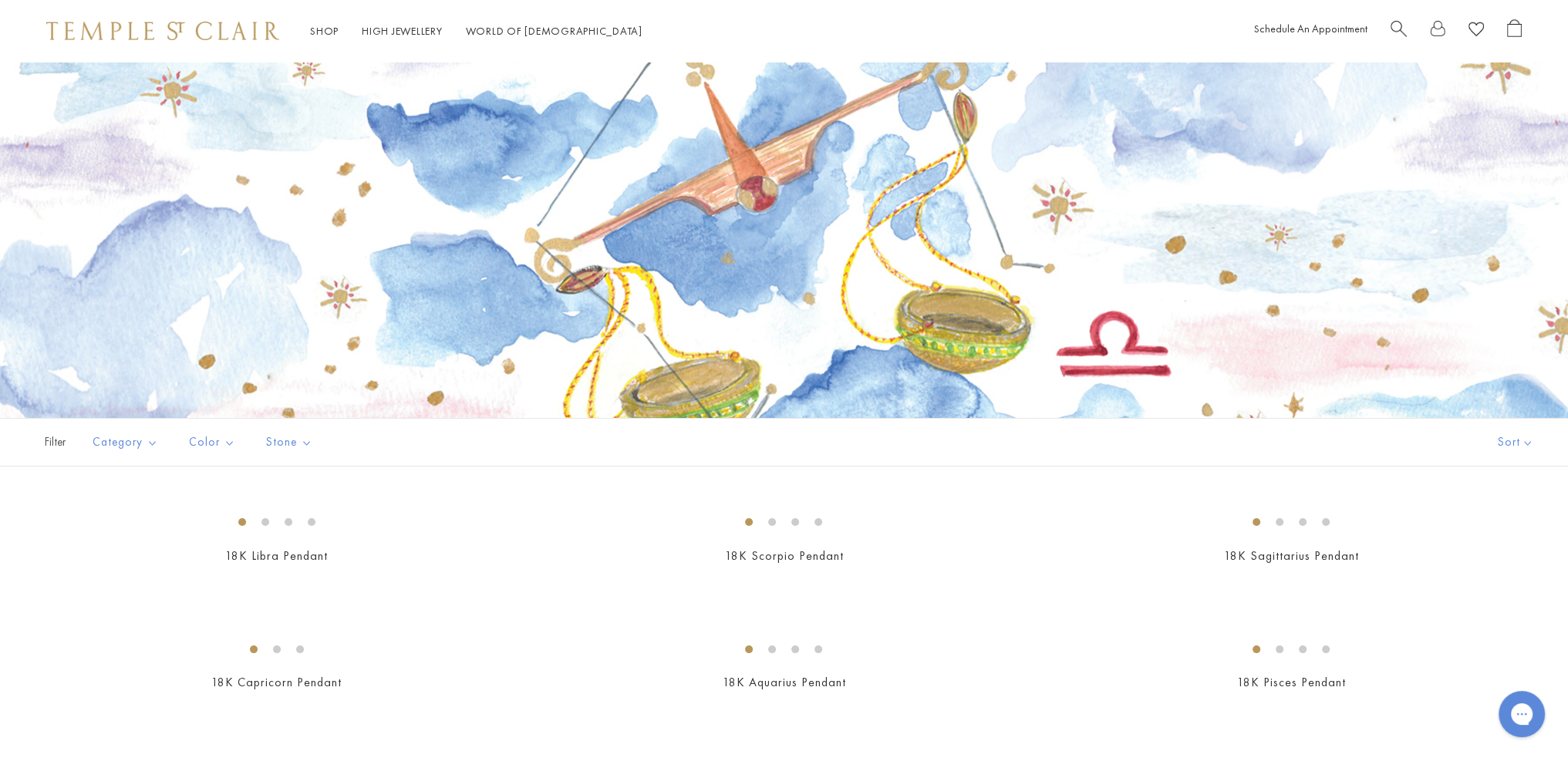
scroll to position [0, 0]
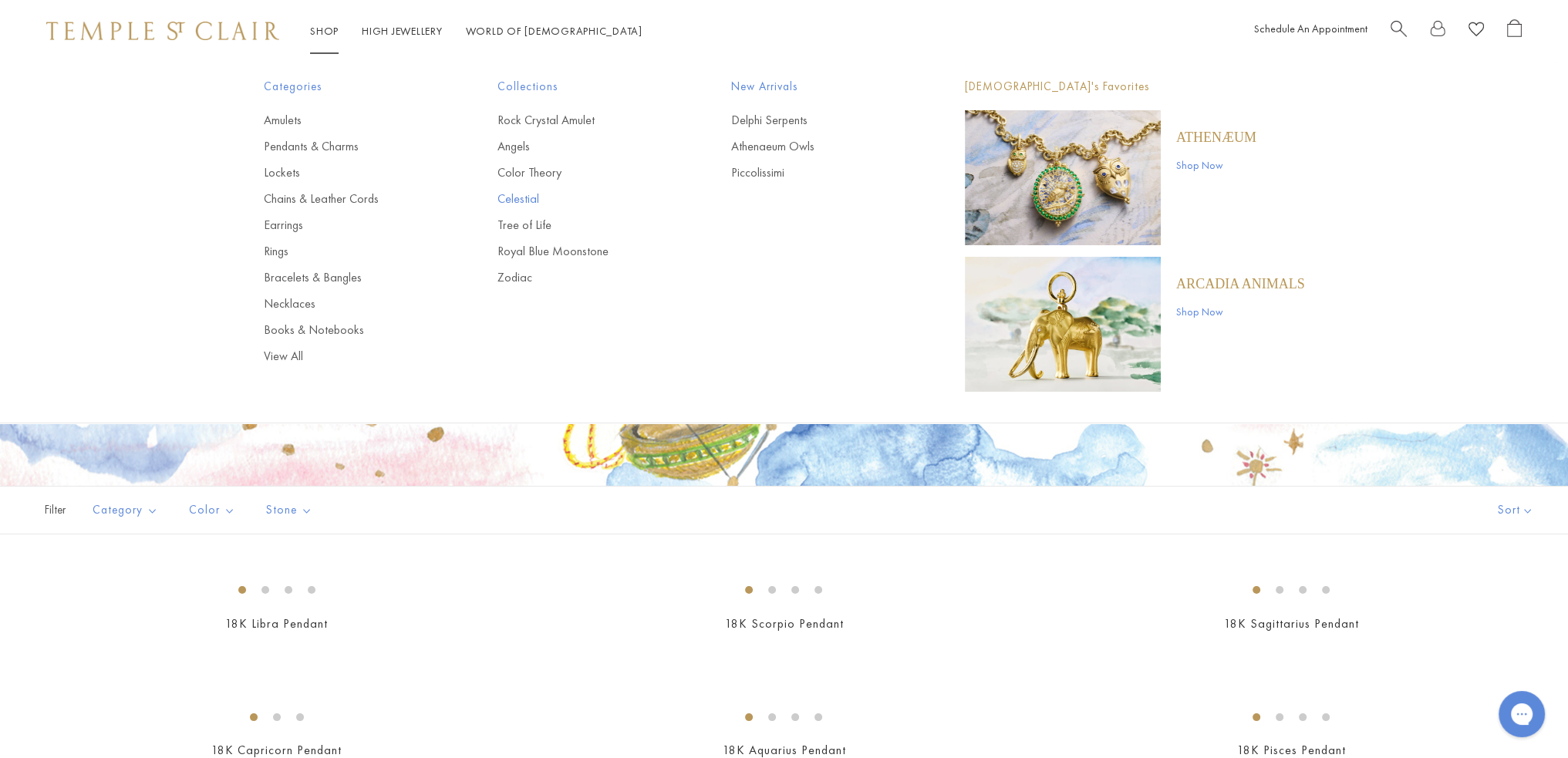
click at [522, 193] on link "Celestial" at bounding box center [583, 199] width 172 height 17
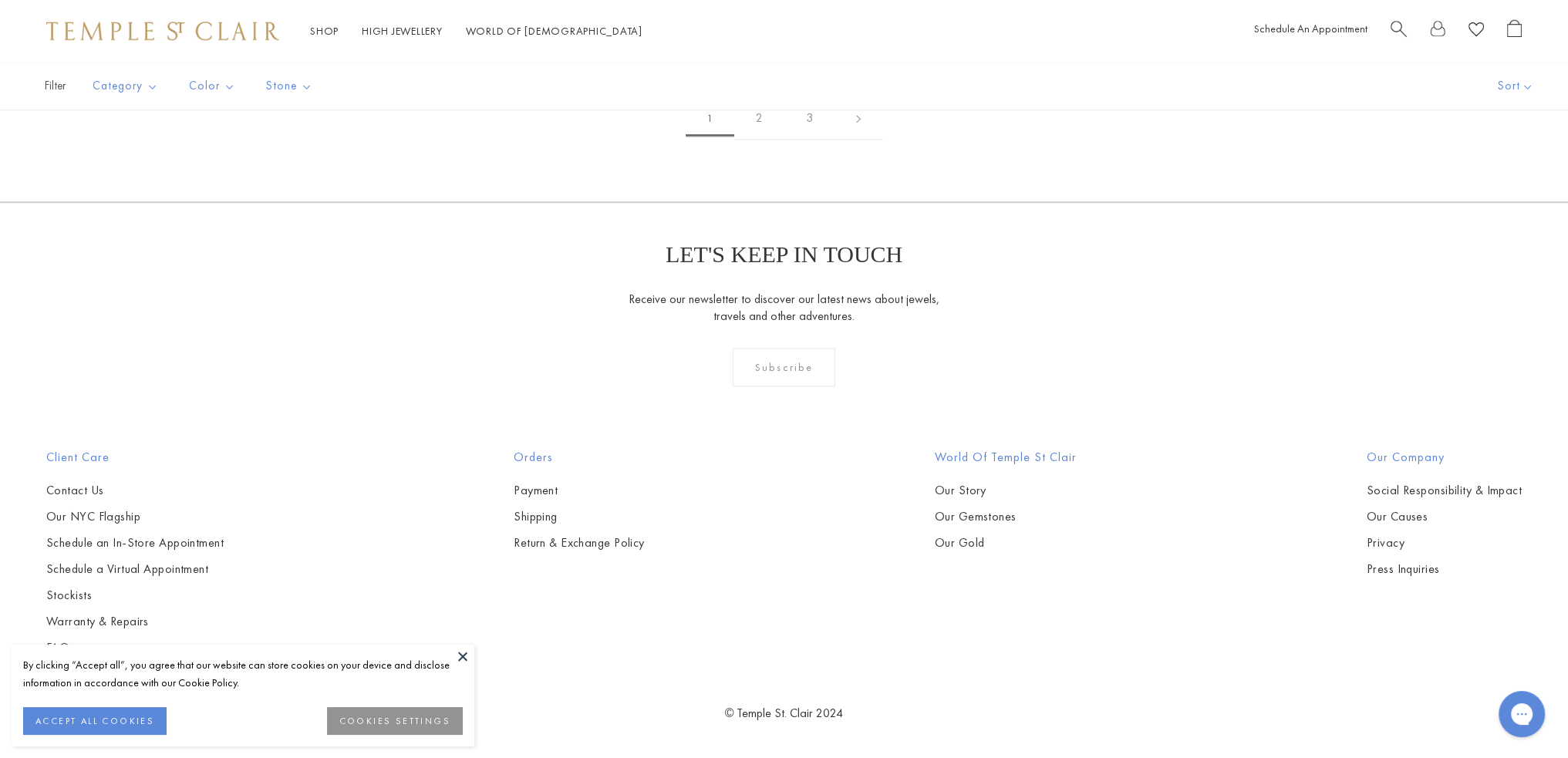
scroll to position [8725, 0]
click at [749, 140] on link "2" at bounding box center [759, 118] width 50 height 42
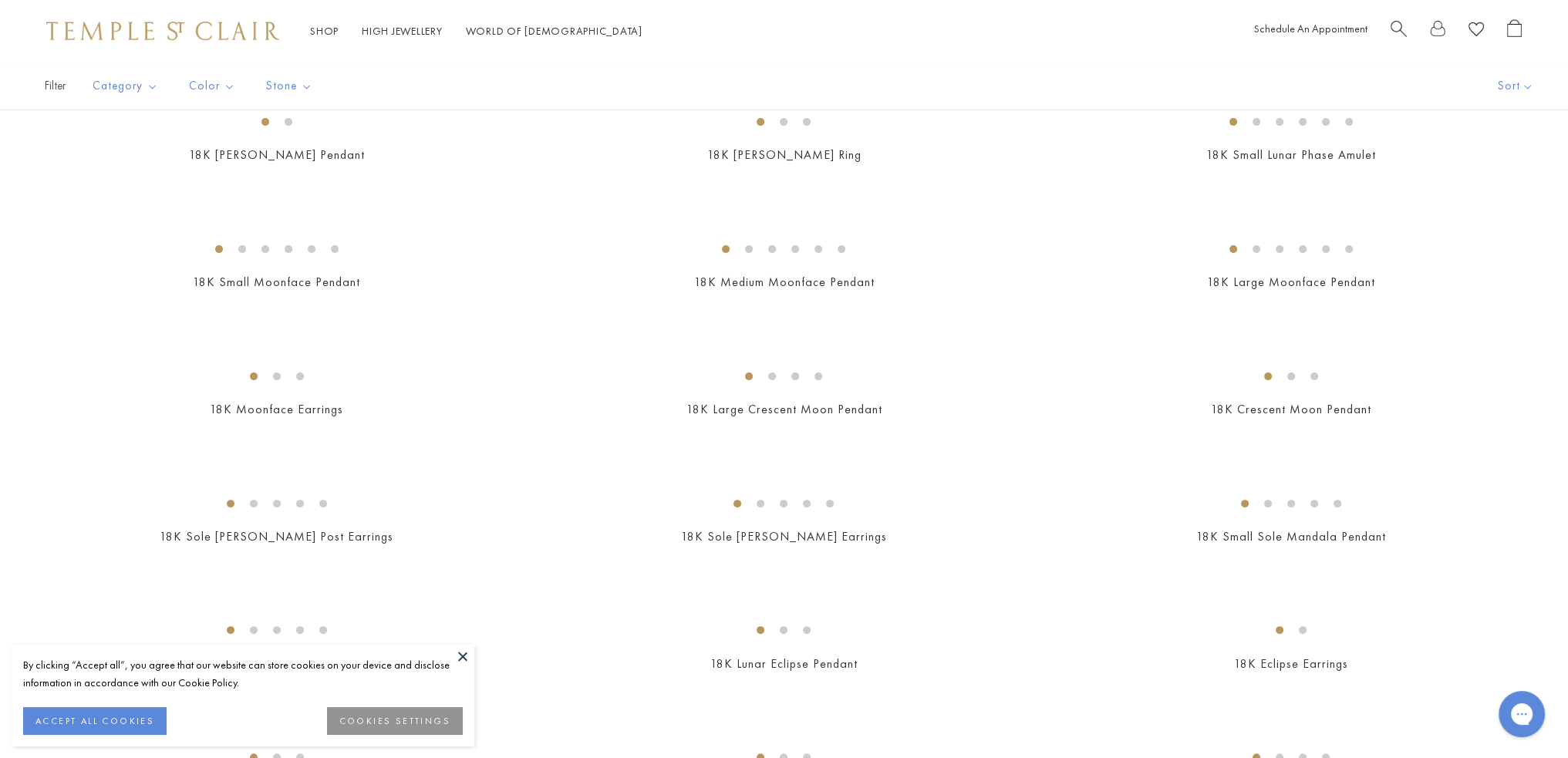
scroll to position [573, 0]
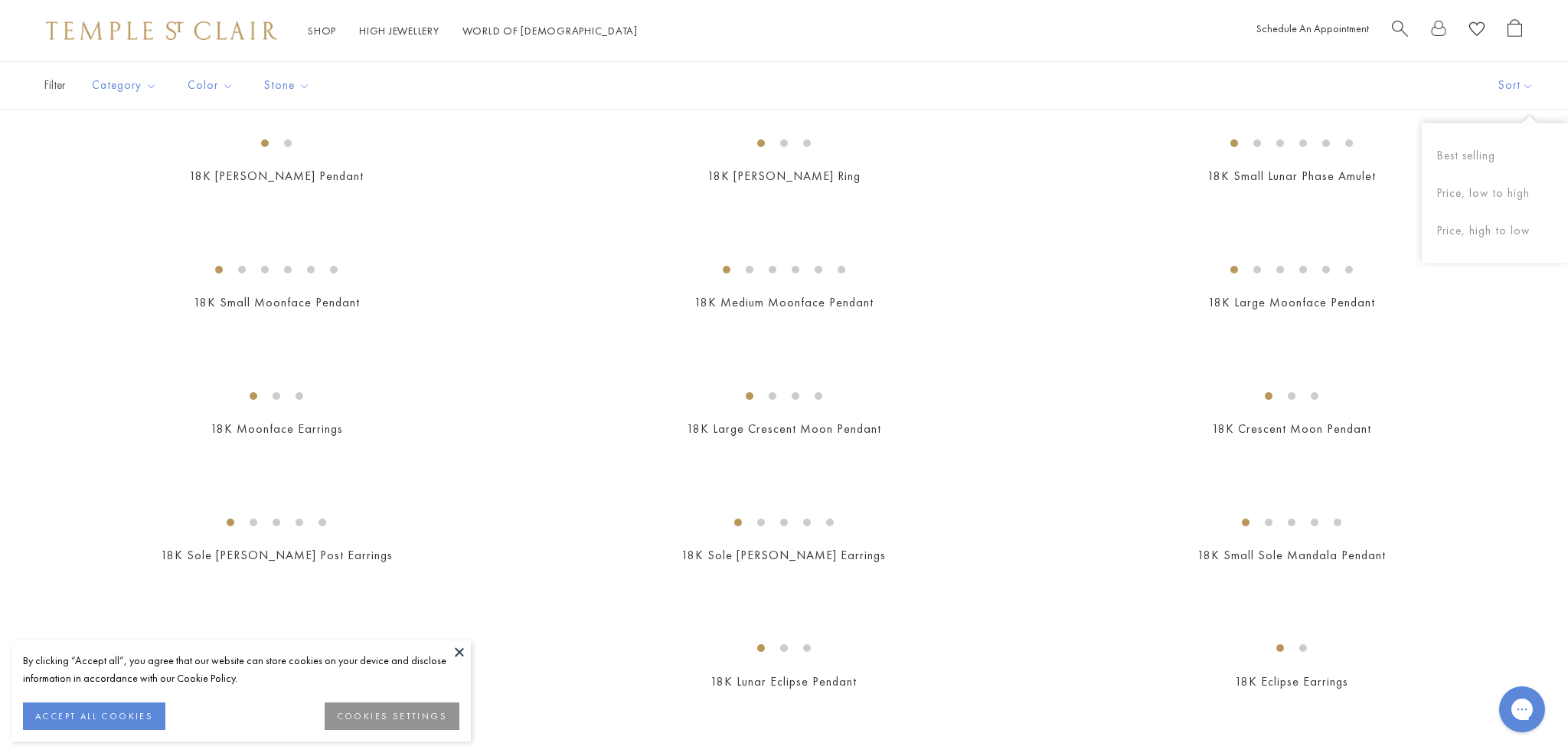
drag, startPoint x: 1563, startPoint y: 57, endPoint x: 1538, endPoint y: 104, distance: 53.2
click at [1393, 94] on div "Filter Sort Category Amulets Bracelets Earrings Necklaces Pendants Rings" at bounding box center [784, 85] width 1568 height 48
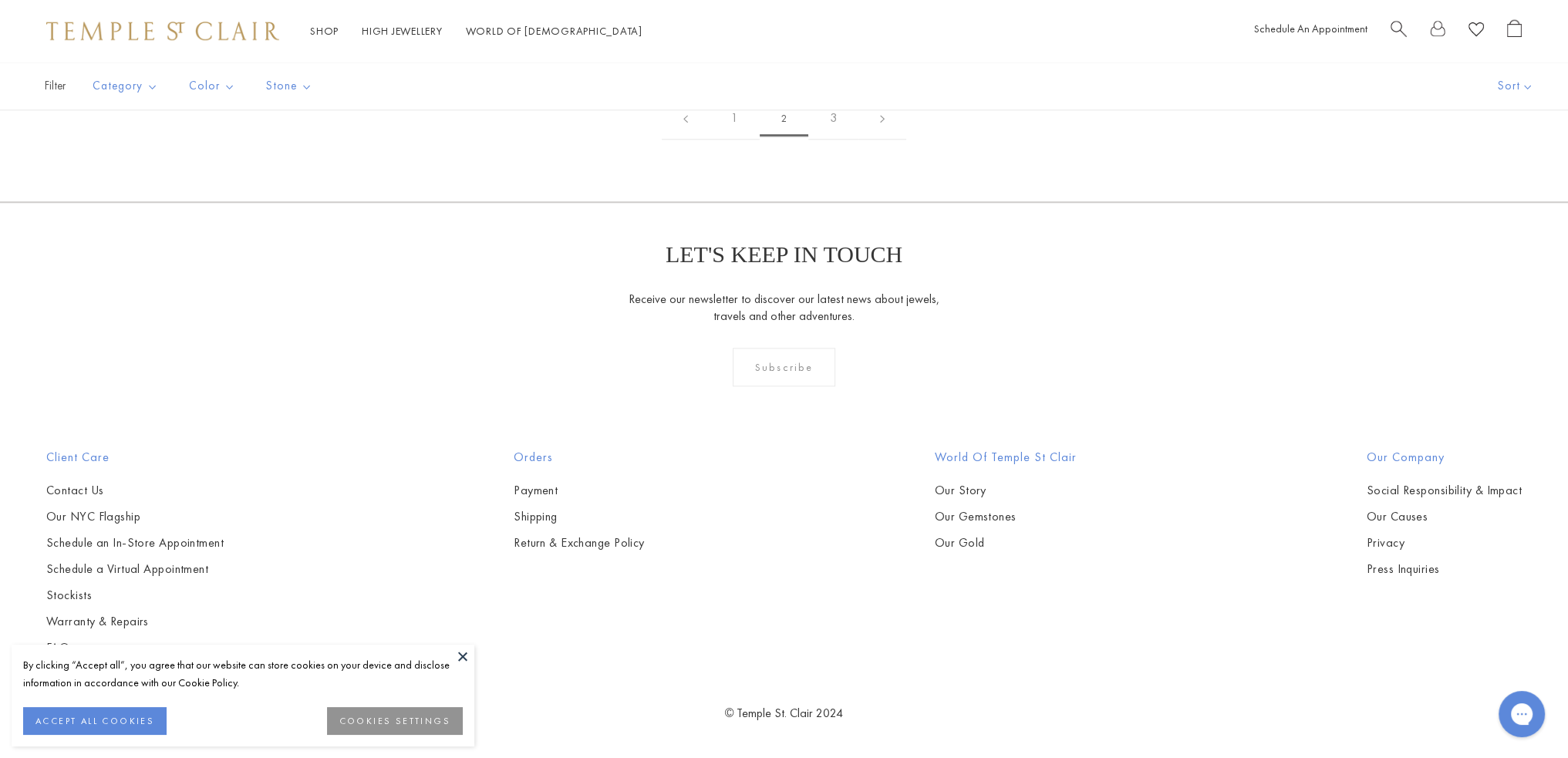
scroll to position [7463, 0]
click at [831, 140] on link "3" at bounding box center [833, 118] width 50 height 42
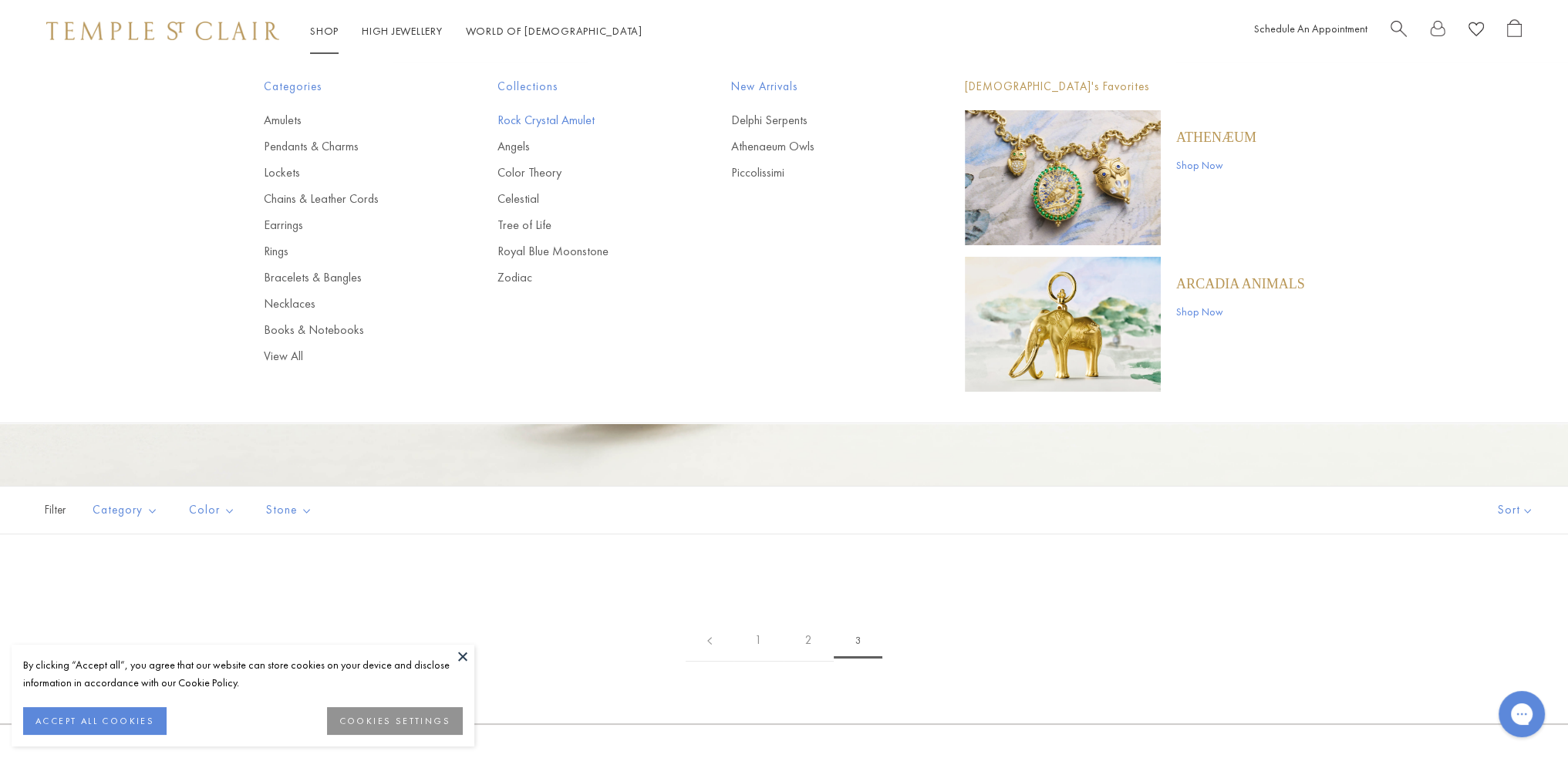
click at [555, 118] on link "Rock Crystal Amulet" at bounding box center [583, 121] width 172 height 17
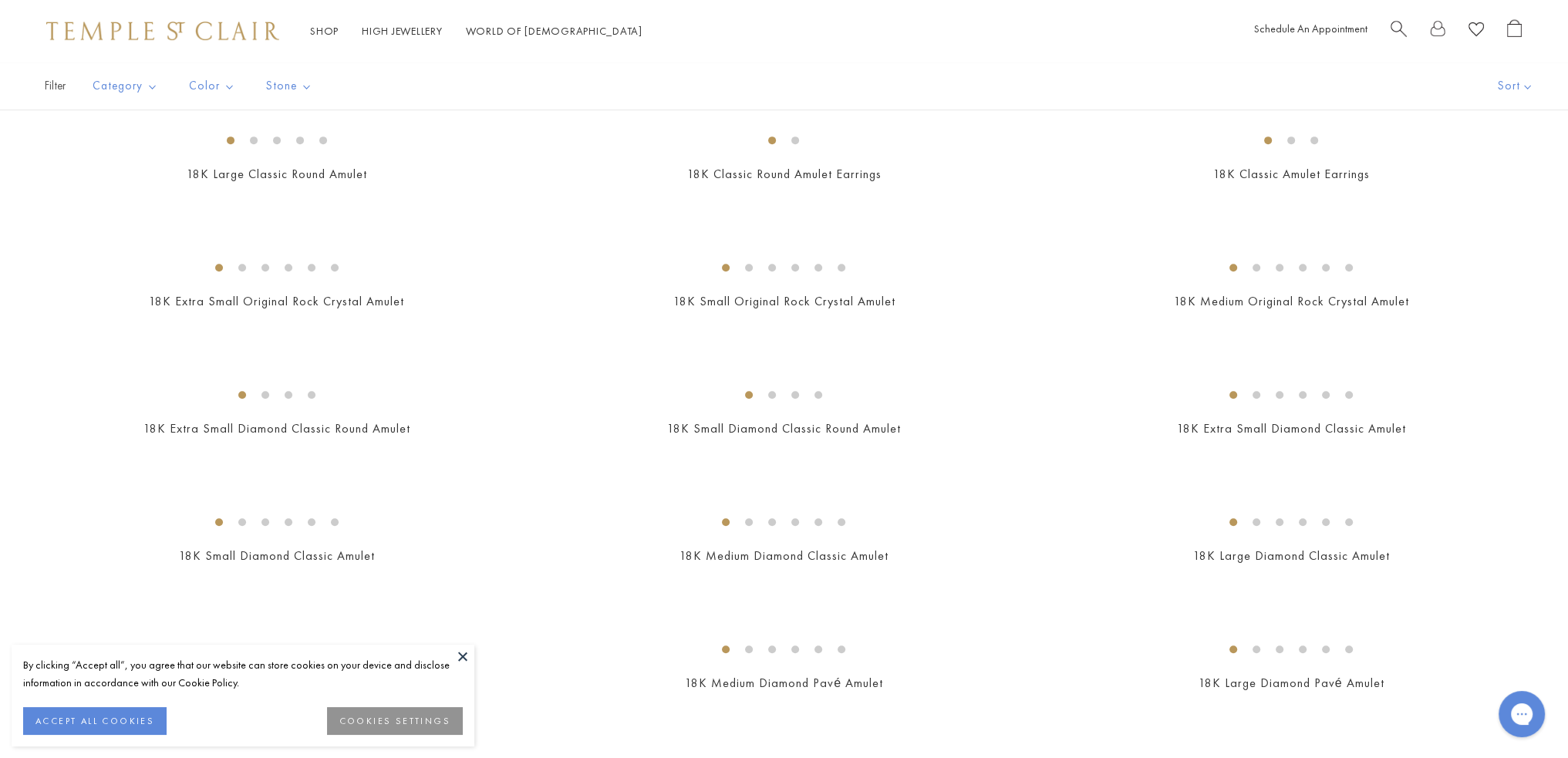
scroll to position [1003, 0]
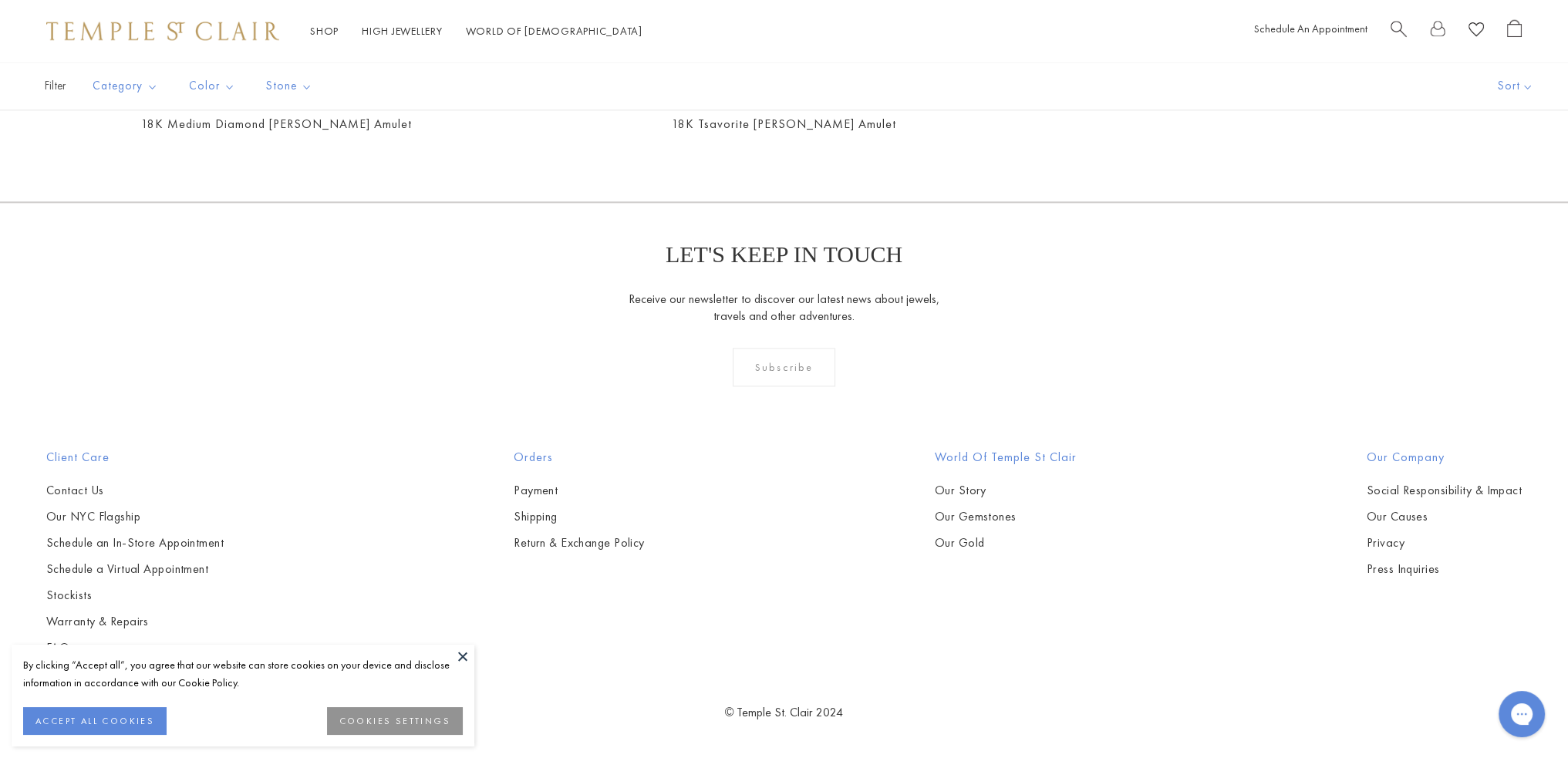
drag, startPoint x: 1574, startPoint y: 47, endPoint x: 1571, endPoint y: 383, distance: 336.0
drag, startPoint x: 1579, startPoint y: 609, endPoint x: 60, endPoint y: 22, distance: 1628.5
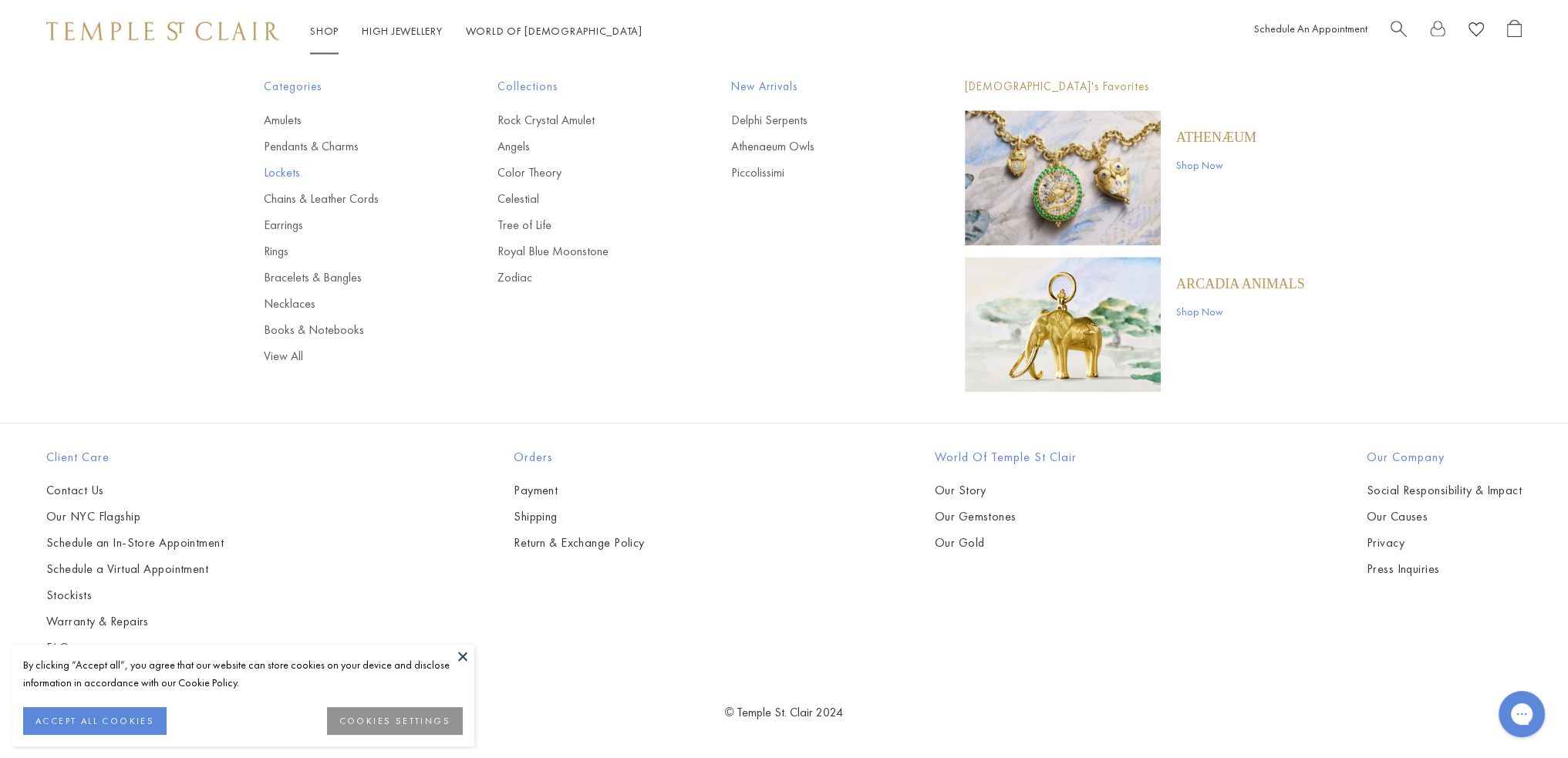
click at [278, 173] on link "Lockets" at bounding box center [350, 173] width 172 height 17
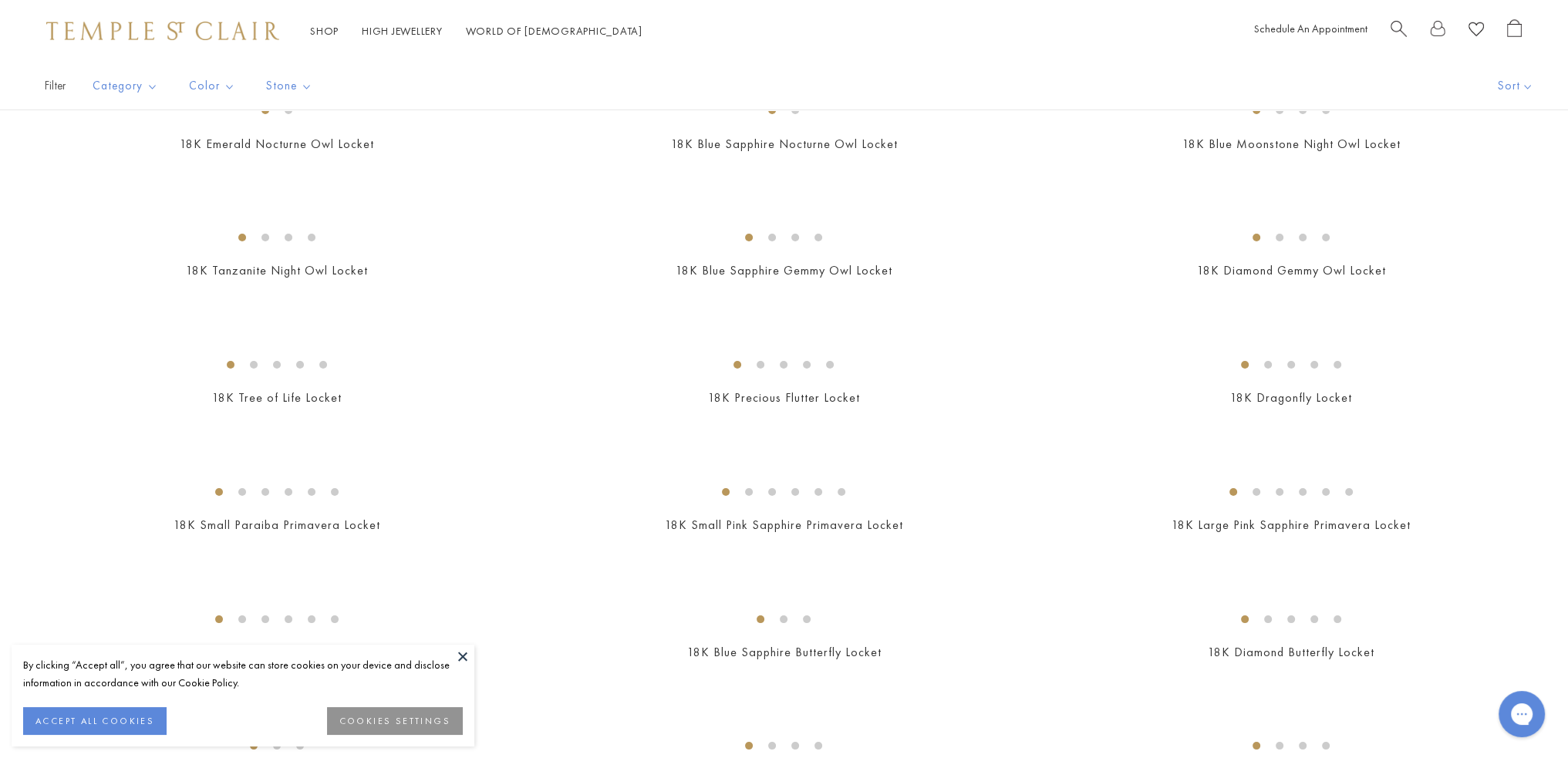
scroll to position [181, 0]
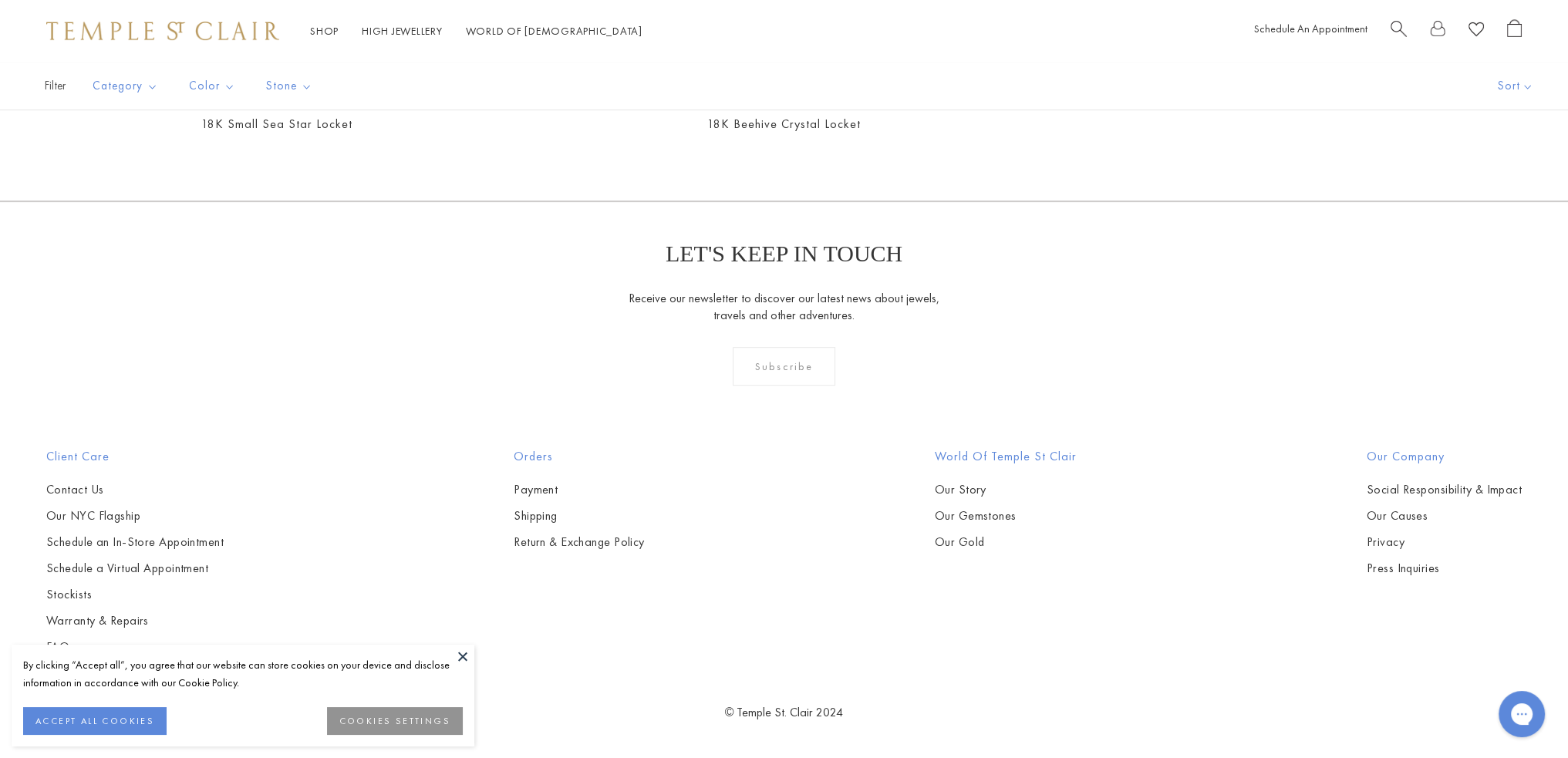
drag, startPoint x: 1571, startPoint y: 92, endPoint x: 1524, endPoint y: 462, distance: 373.0
